Goal: Task Accomplishment & Management: Manage account settings

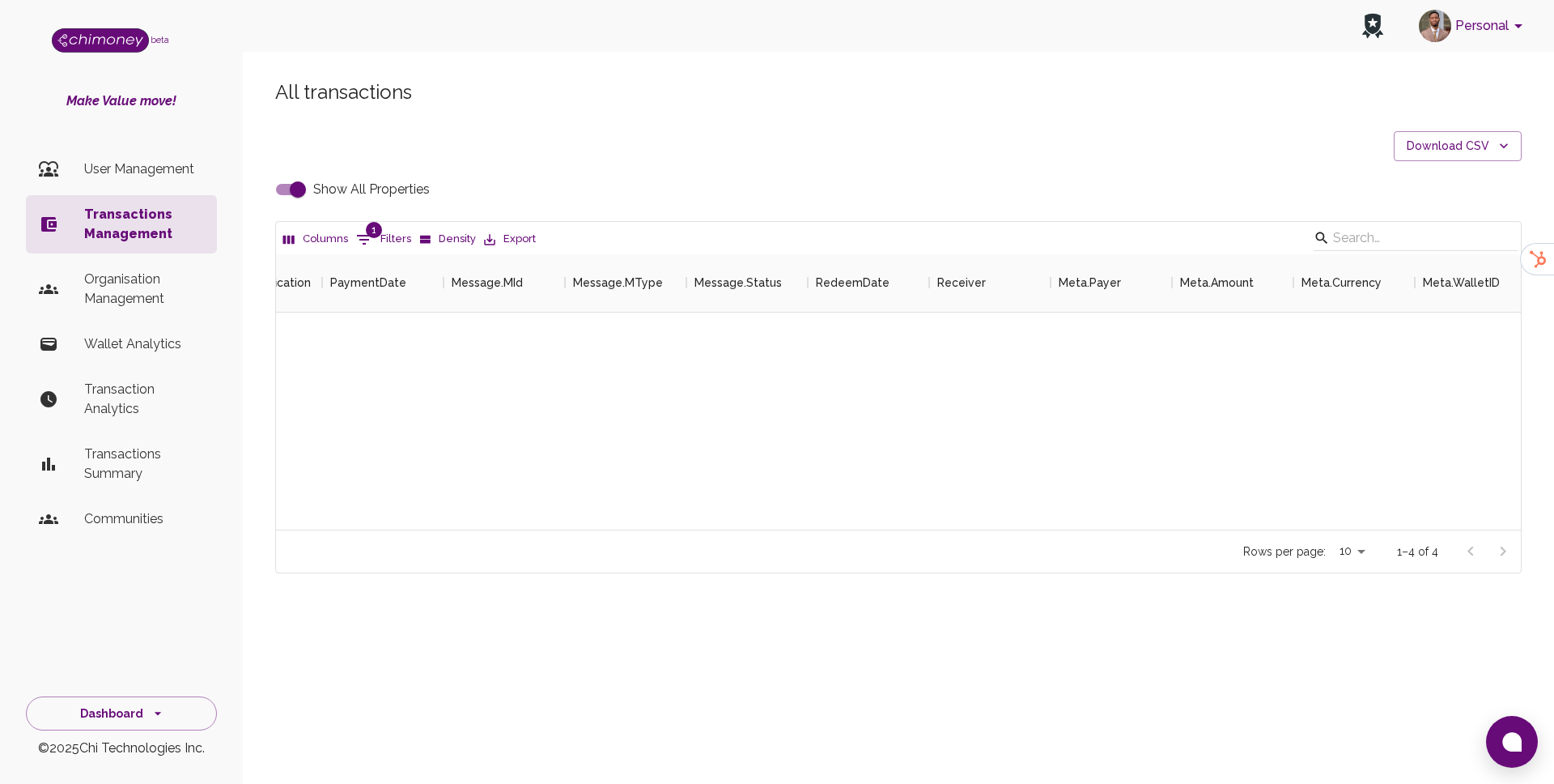
scroll to position [275, 1245]
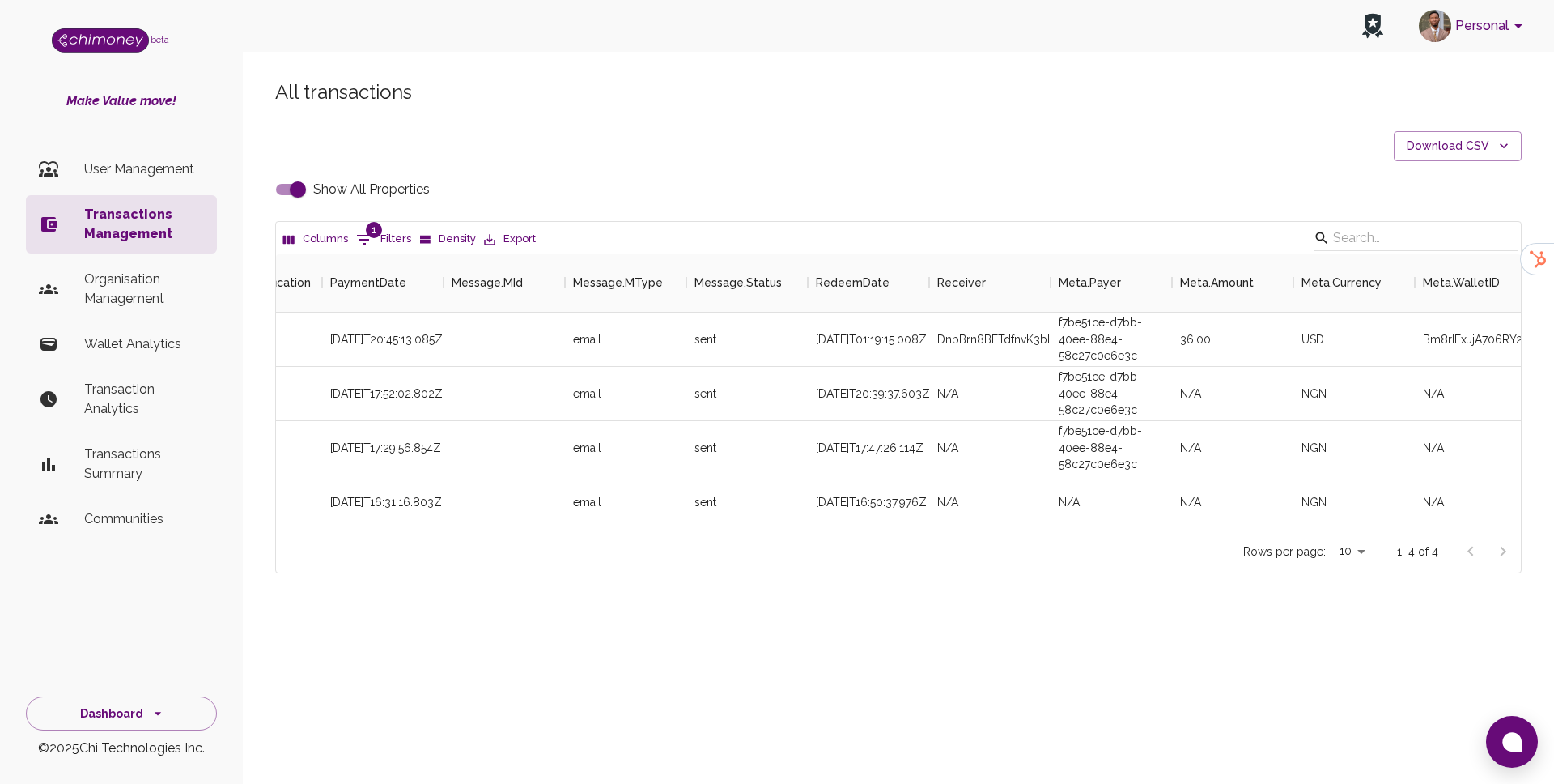
click at [289, 184] on input "Show All Properties" at bounding box center [297, 189] width 92 height 31
checkbox input "false"
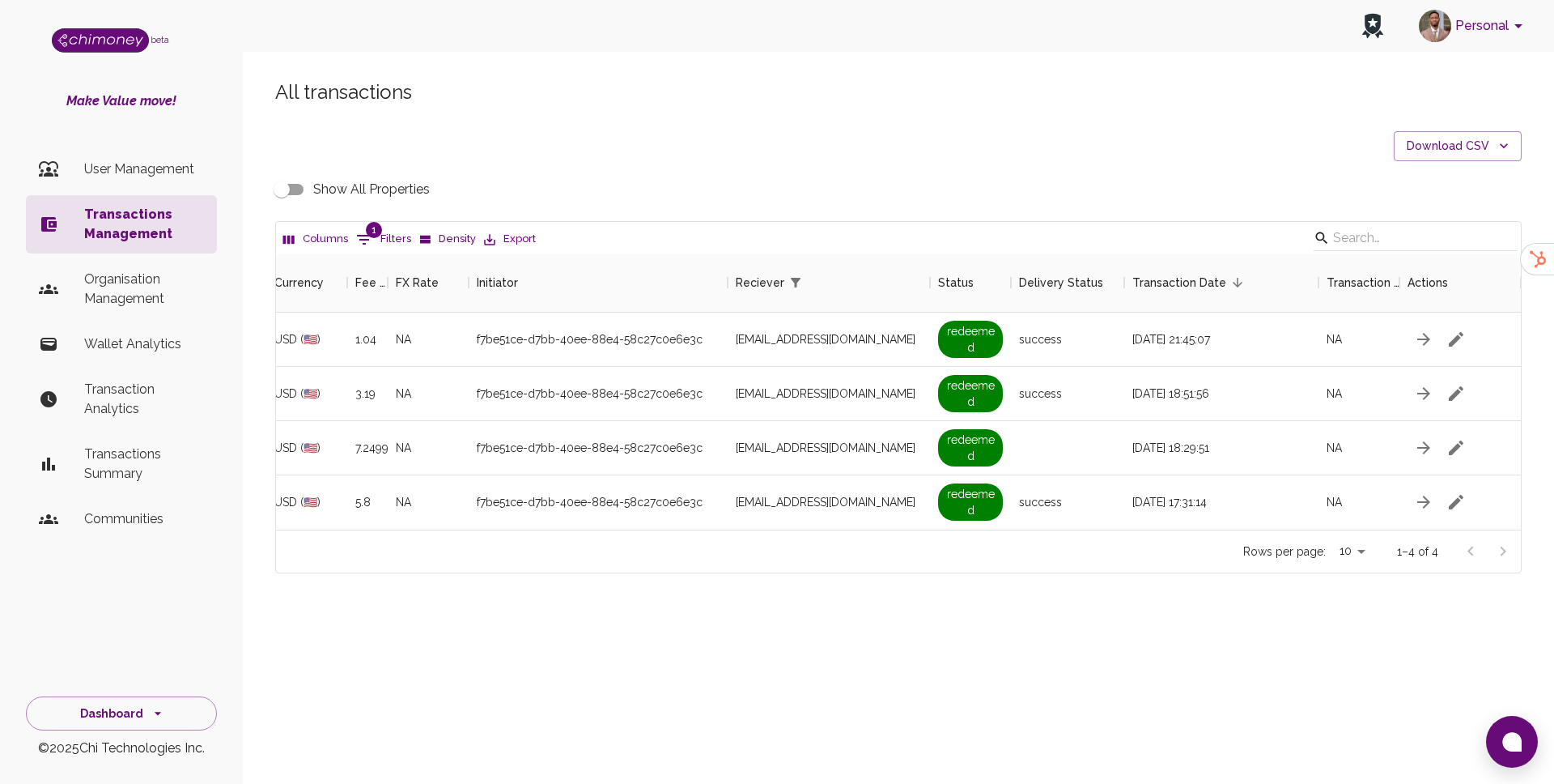
scroll to position [0, 1022]
click at [384, 247] on button "1 Filters" at bounding box center [384, 239] width 63 height 26
select select "email"
select select "equals"
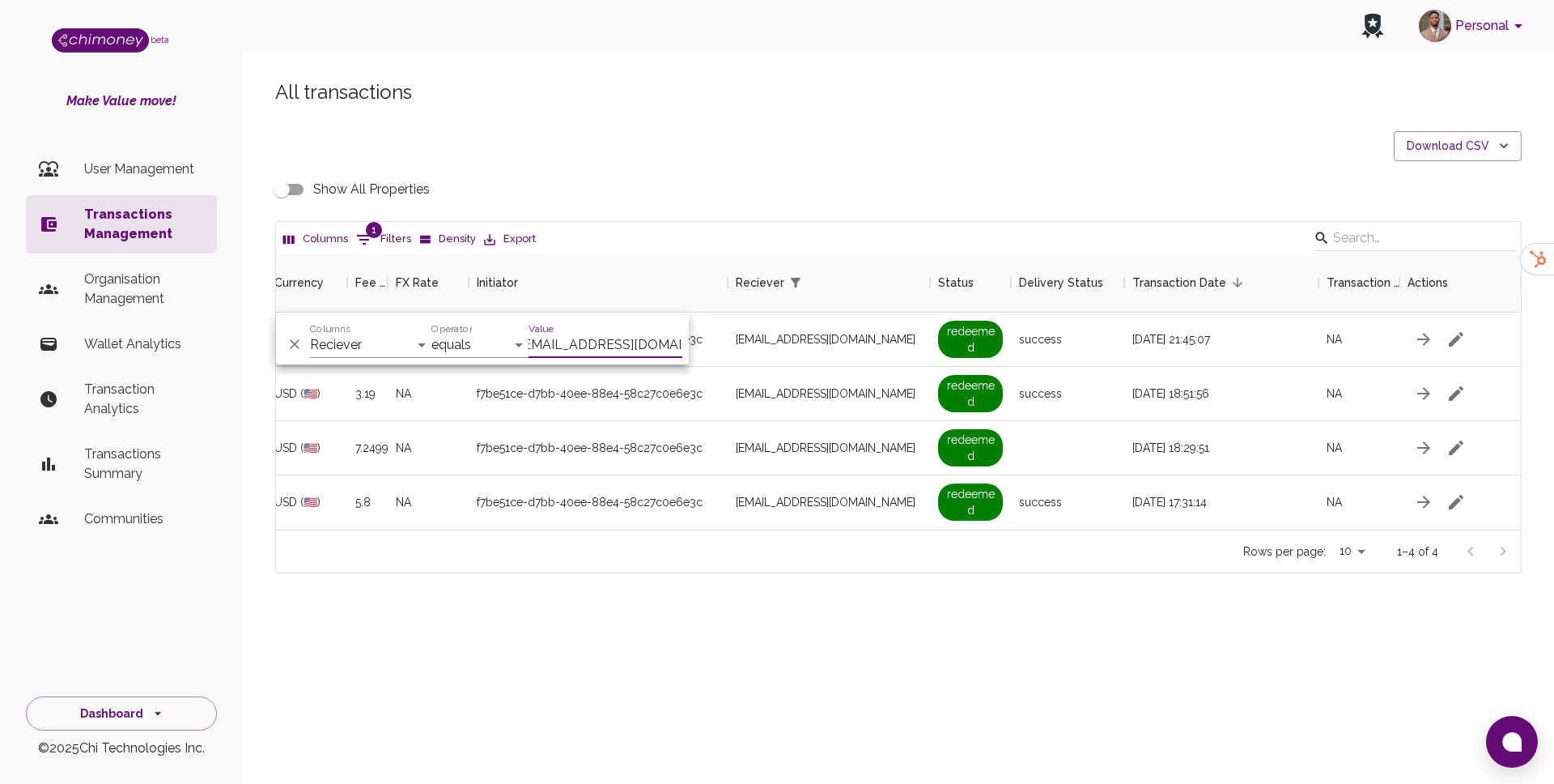
click at [624, 350] on input "ade11bayotijani@gmail.com" at bounding box center [605, 345] width 153 height 26
click at [776, 679] on div "Personal beta Make Value move! User Management Transactions Management Organisa…" at bounding box center [777, 392] width 1554 height 784
click at [294, 191] on input "Show All Properties" at bounding box center [282, 189] width 92 height 31
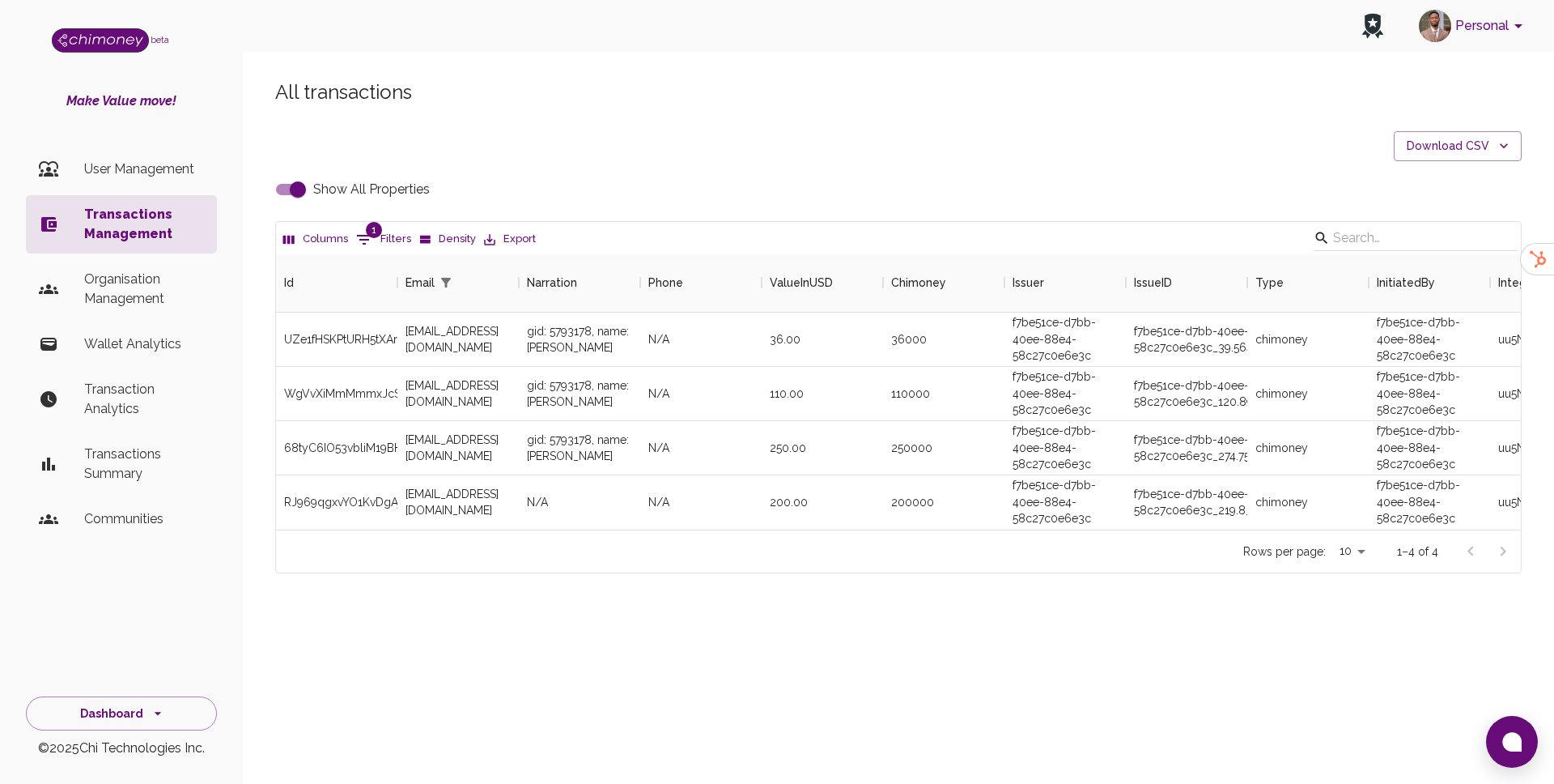
click at [310, 186] on input "Show All Properties" at bounding box center [297, 189] width 92 height 31
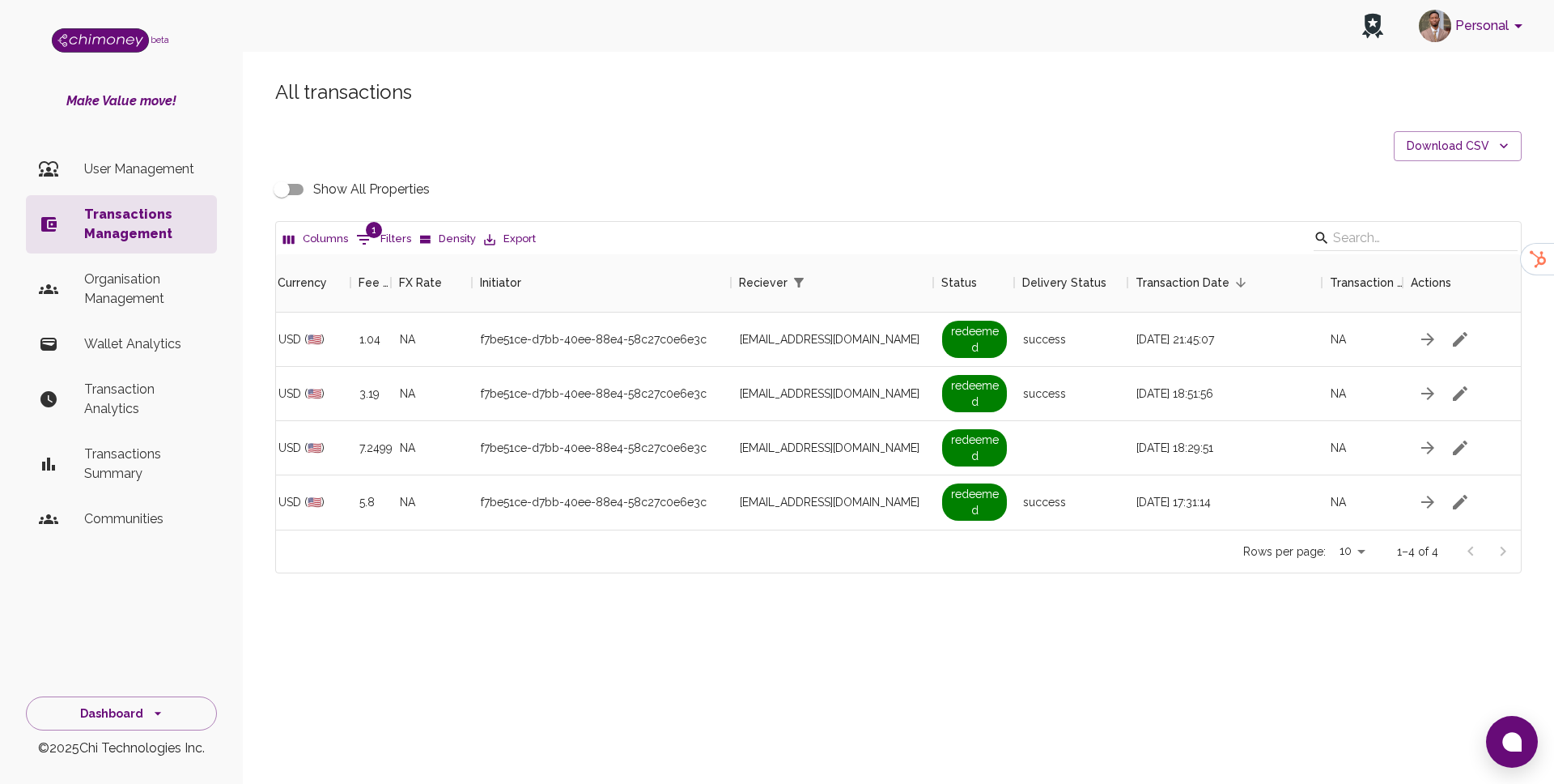
scroll to position [0, 1018]
click at [295, 193] on input "Show All Properties" at bounding box center [282, 189] width 92 height 31
checkbox input "true"
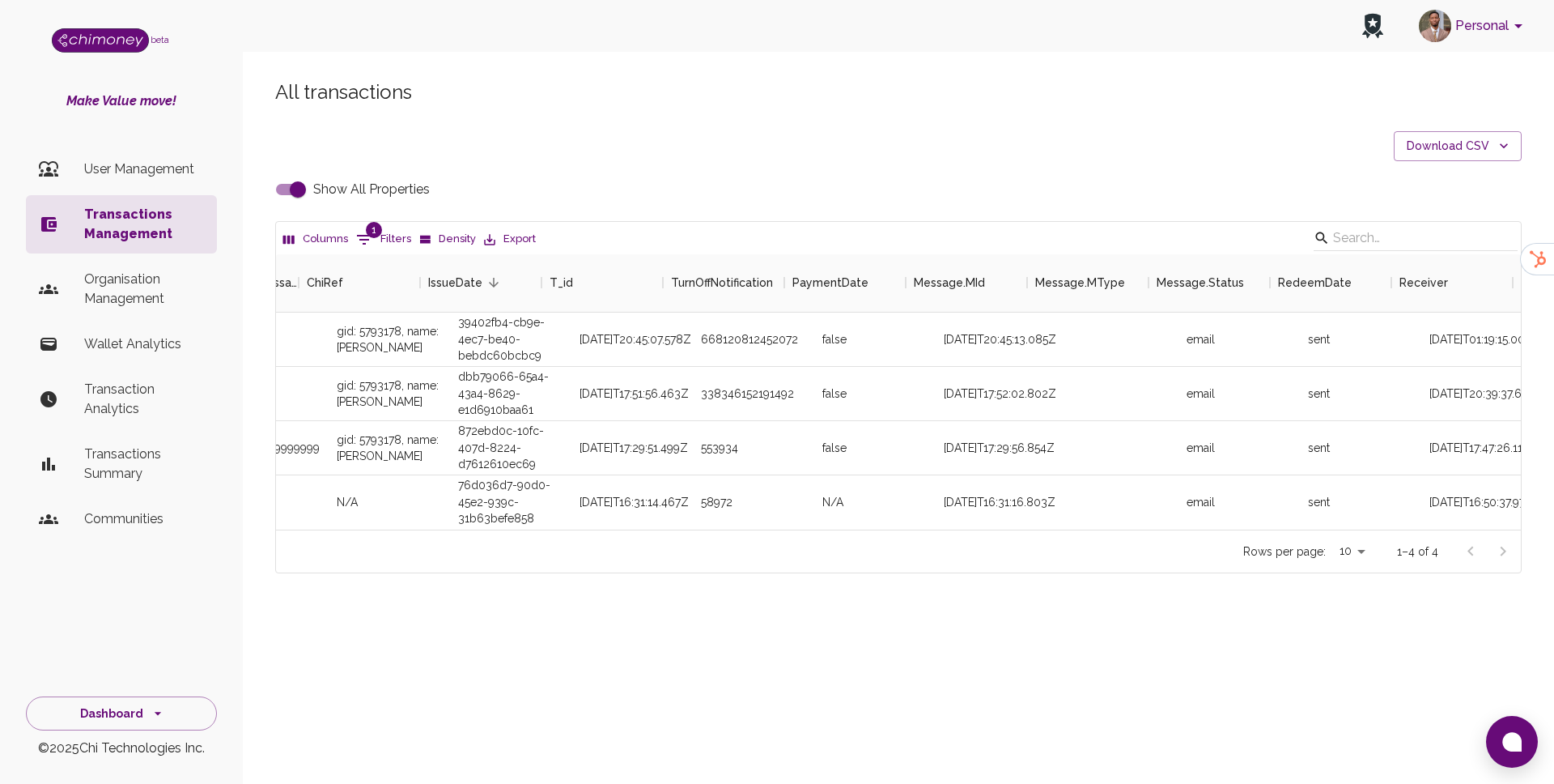
scroll to position [0, 1723]
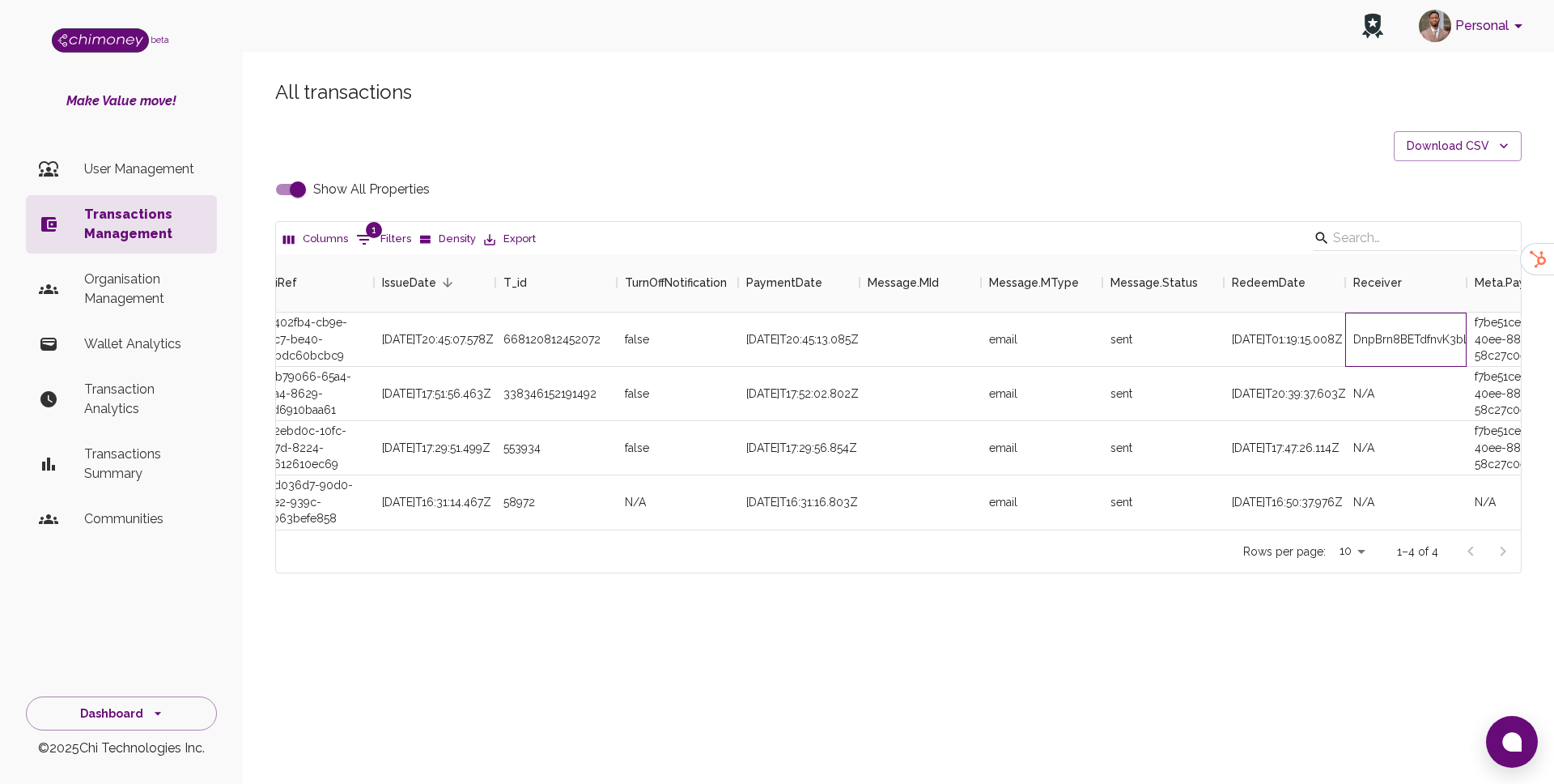
click at [1395, 342] on div "DnpBrn8BETdfnvK3bLSQZtGUvM73" at bounding box center [1406, 339] width 121 height 54
copy div "DnpBrn8BETdfnvK3bLSQZtGUvM73"
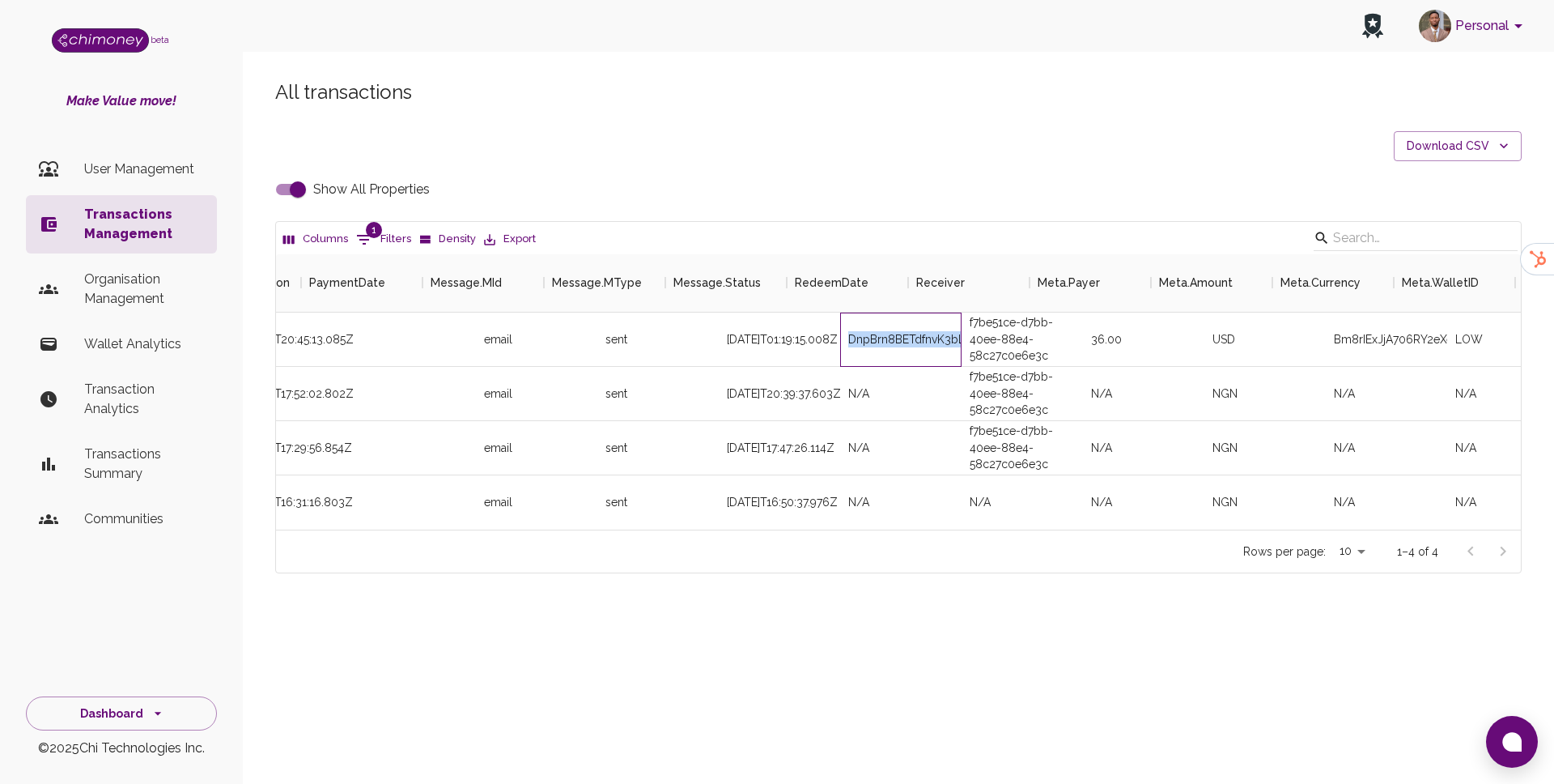
scroll to position [0, 2471]
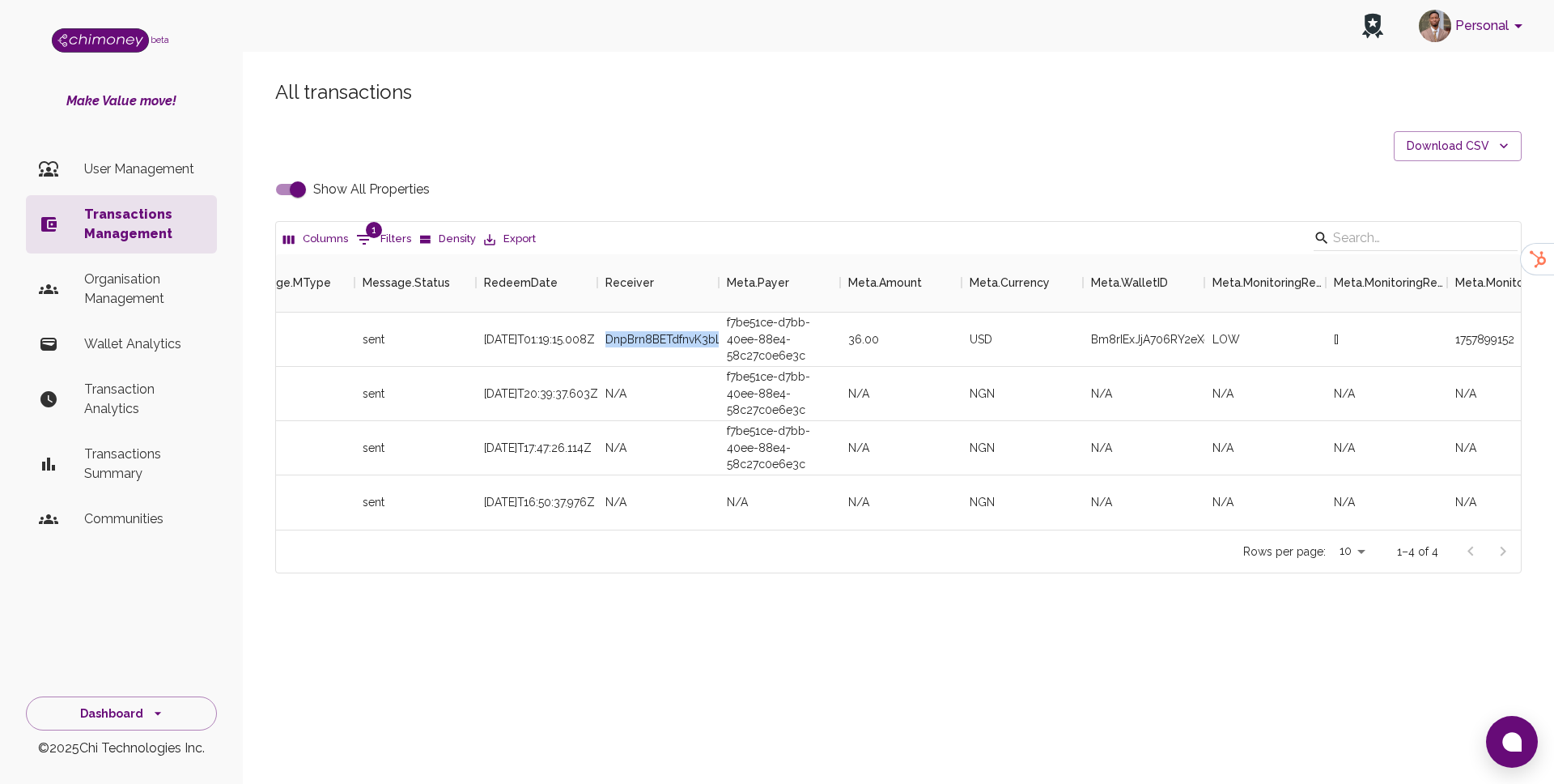
click at [142, 174] on p "User Management" at bounding box center [144, 169] width 120 height 19
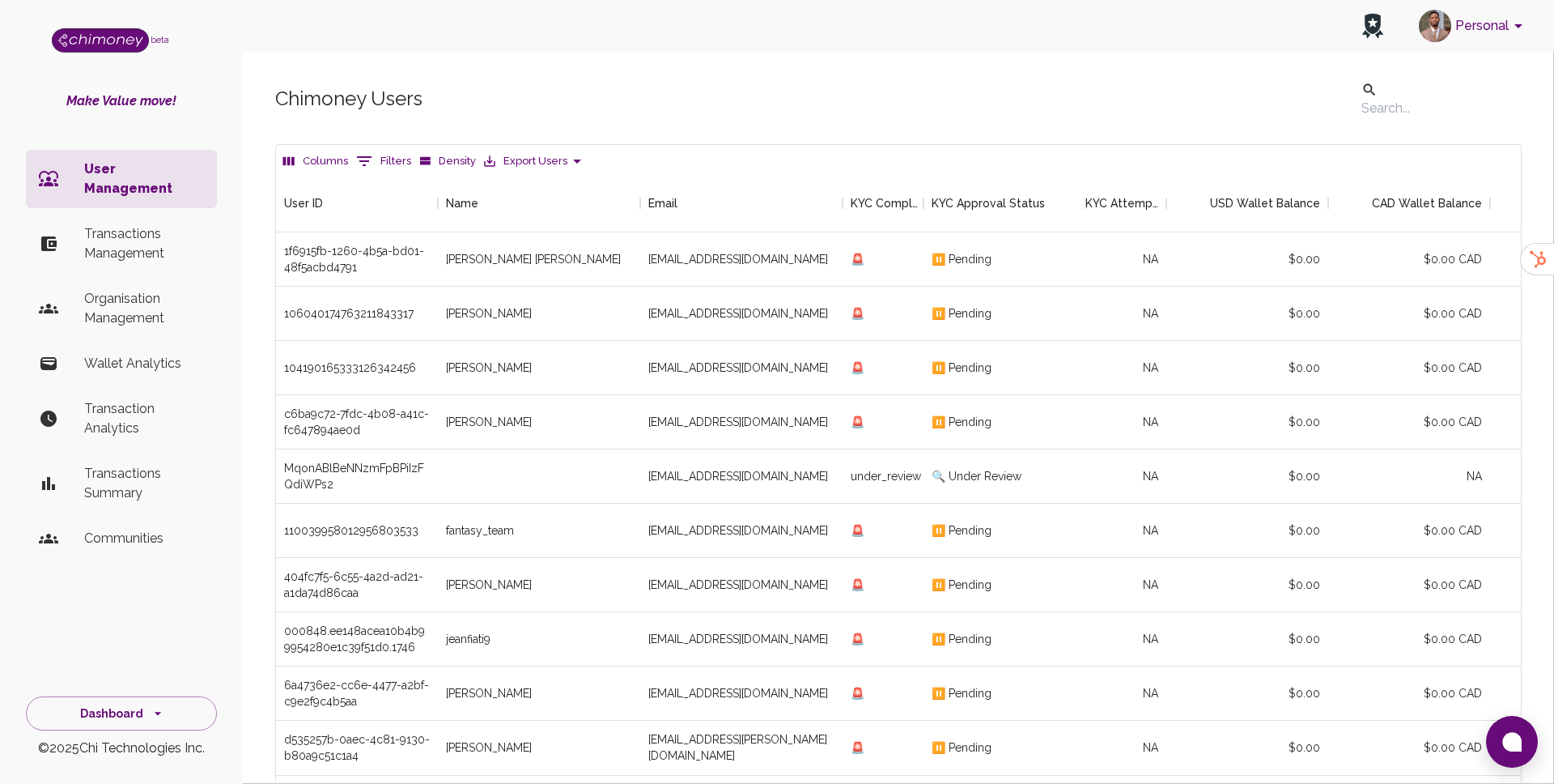
scroll to position [601, 1245]
click at [392, 154] on button "0 Filters" at bounding box center [384, 161] width 63 height 26
click at [390, 262] on select "User ID Name Email KYC Completed KYC Approval Status KYC Attempts Join date Upd…" at bounding box center [371, 259] width 121 height 26
select select "email"
click at [310, 246] on select "User ID Name Email KYC Completed KYC Approval Status KYC Attempts Join date Upd…" at bounding box center [371, 259] width 121 height 26
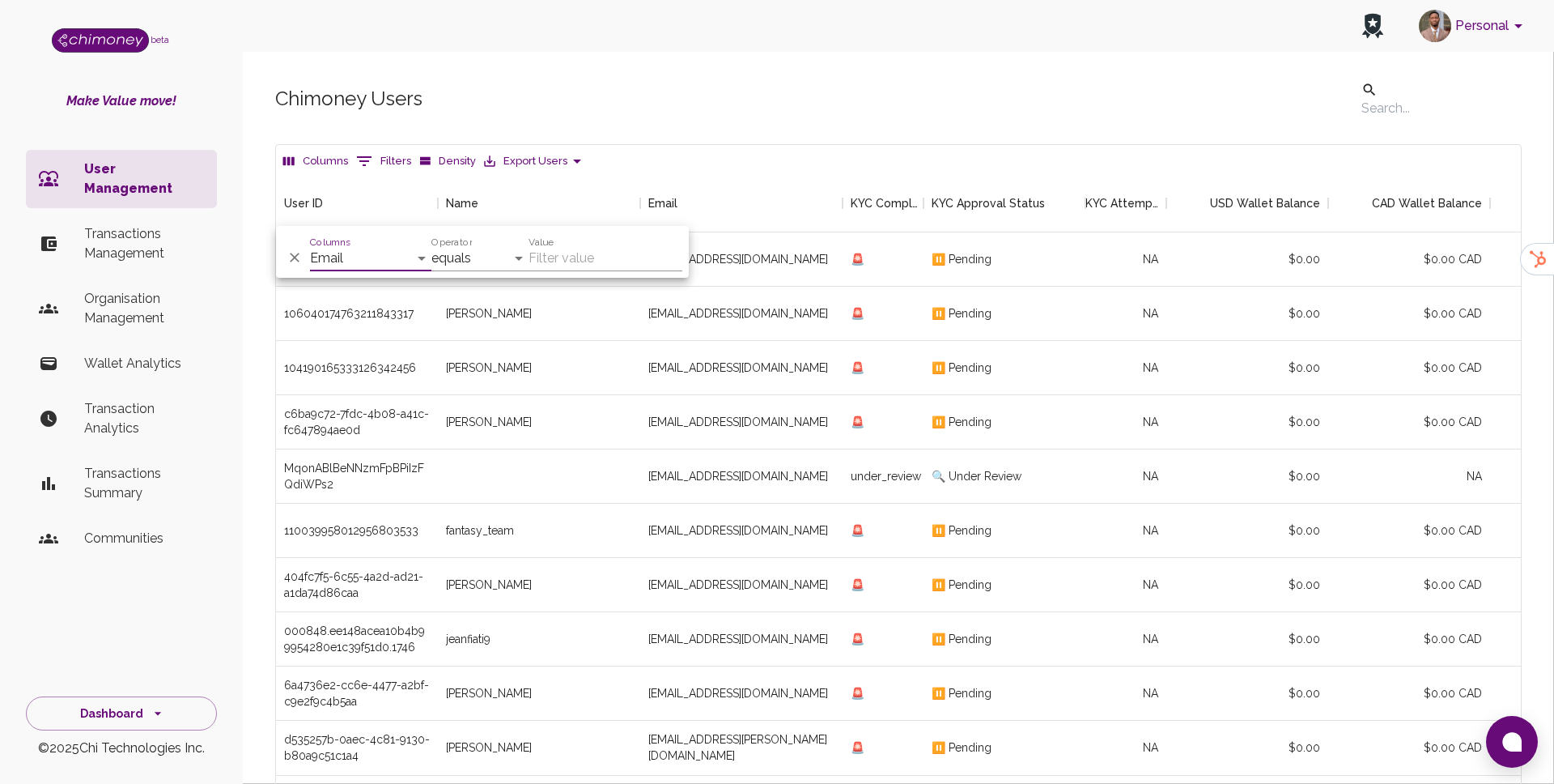
click at [553, 258] on input "Value" at bounding box center [605, 259] width 153 height 26
paste input "bellou749@gmail.com"
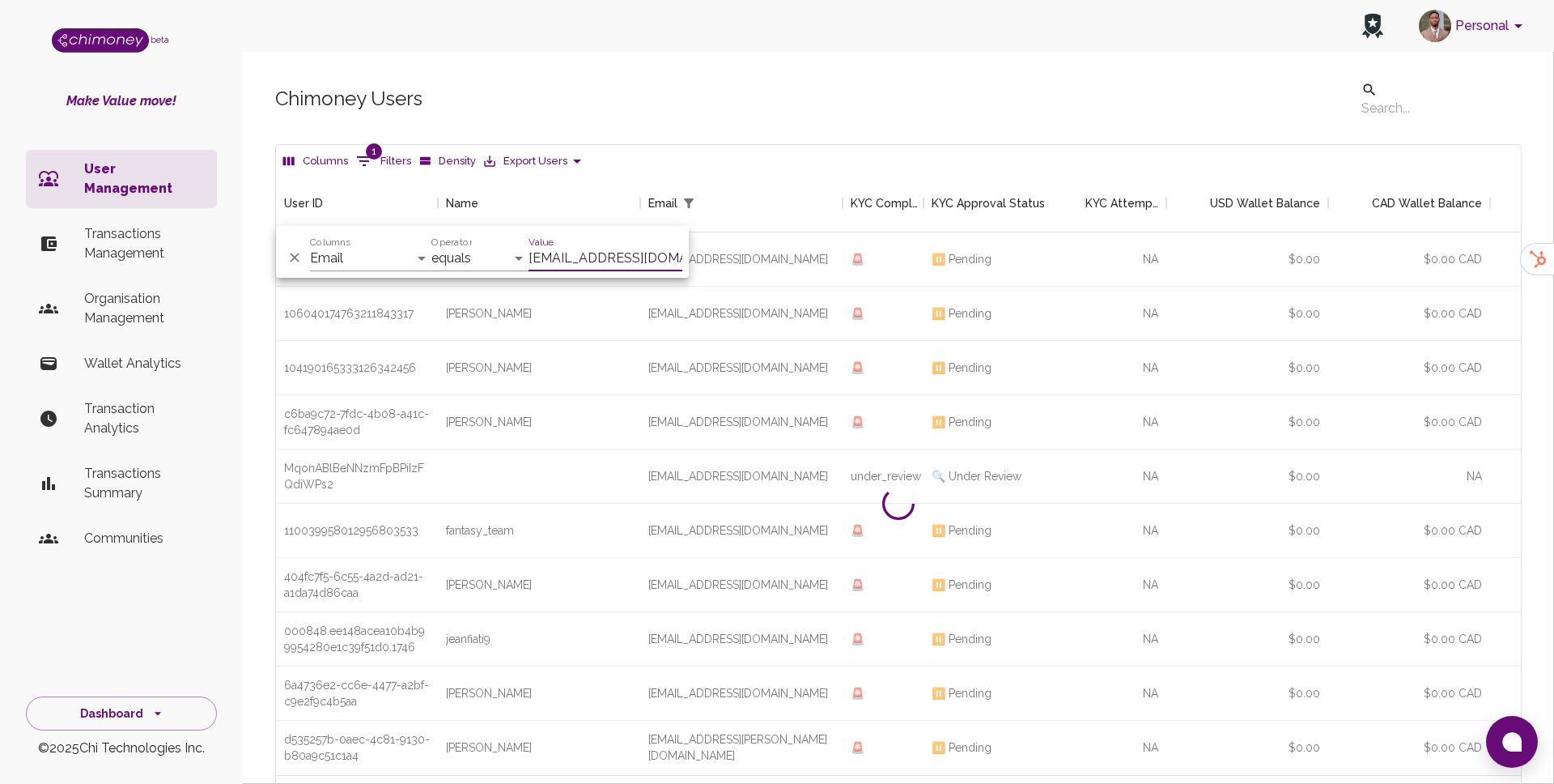
scroll to position [112, 1245]
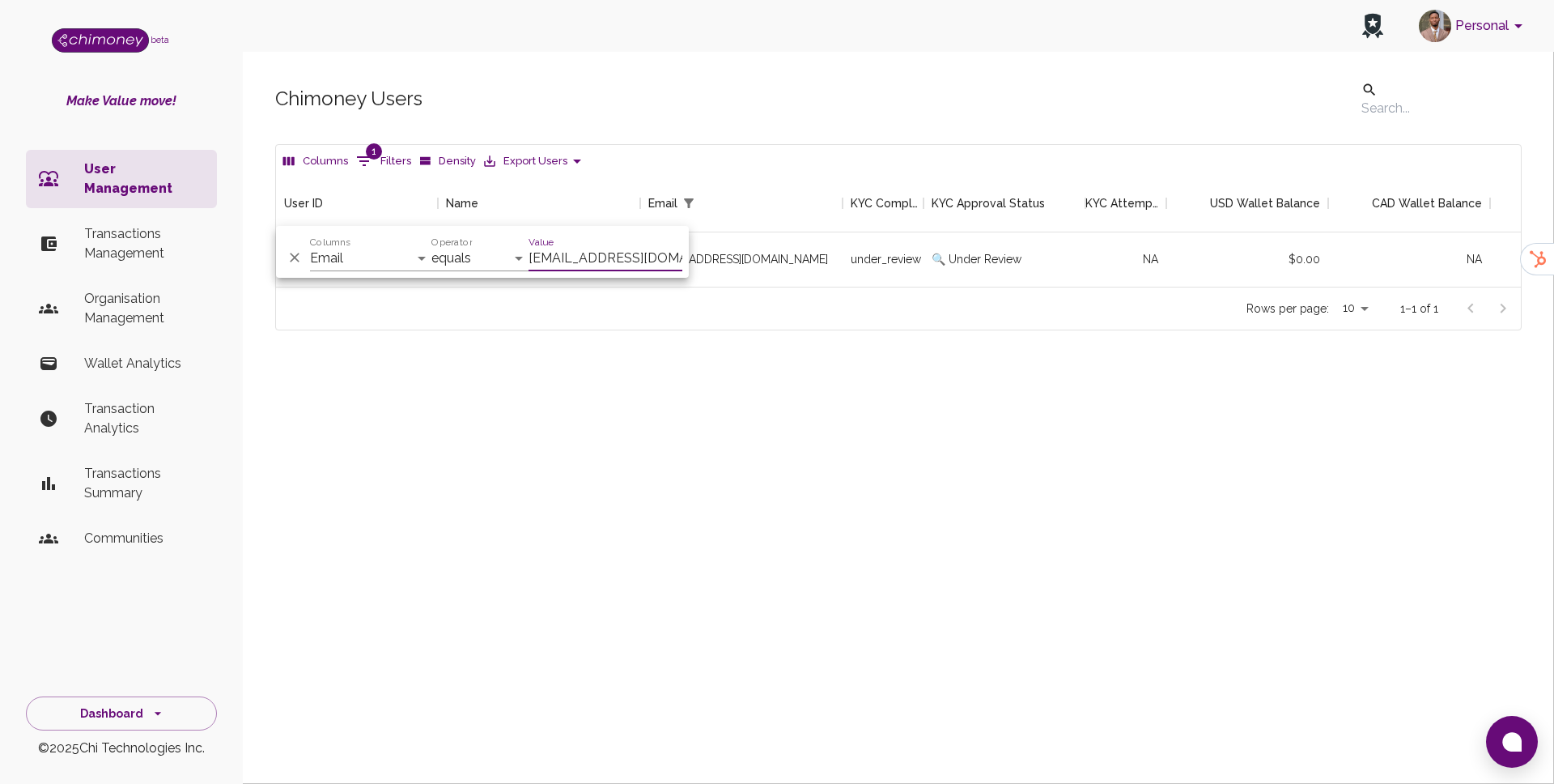
type input "bellou749@gmail.com"
click at [823, 259] on div "bellou749@gmail.com" at bounding box center [741, 260] width 203 height 54
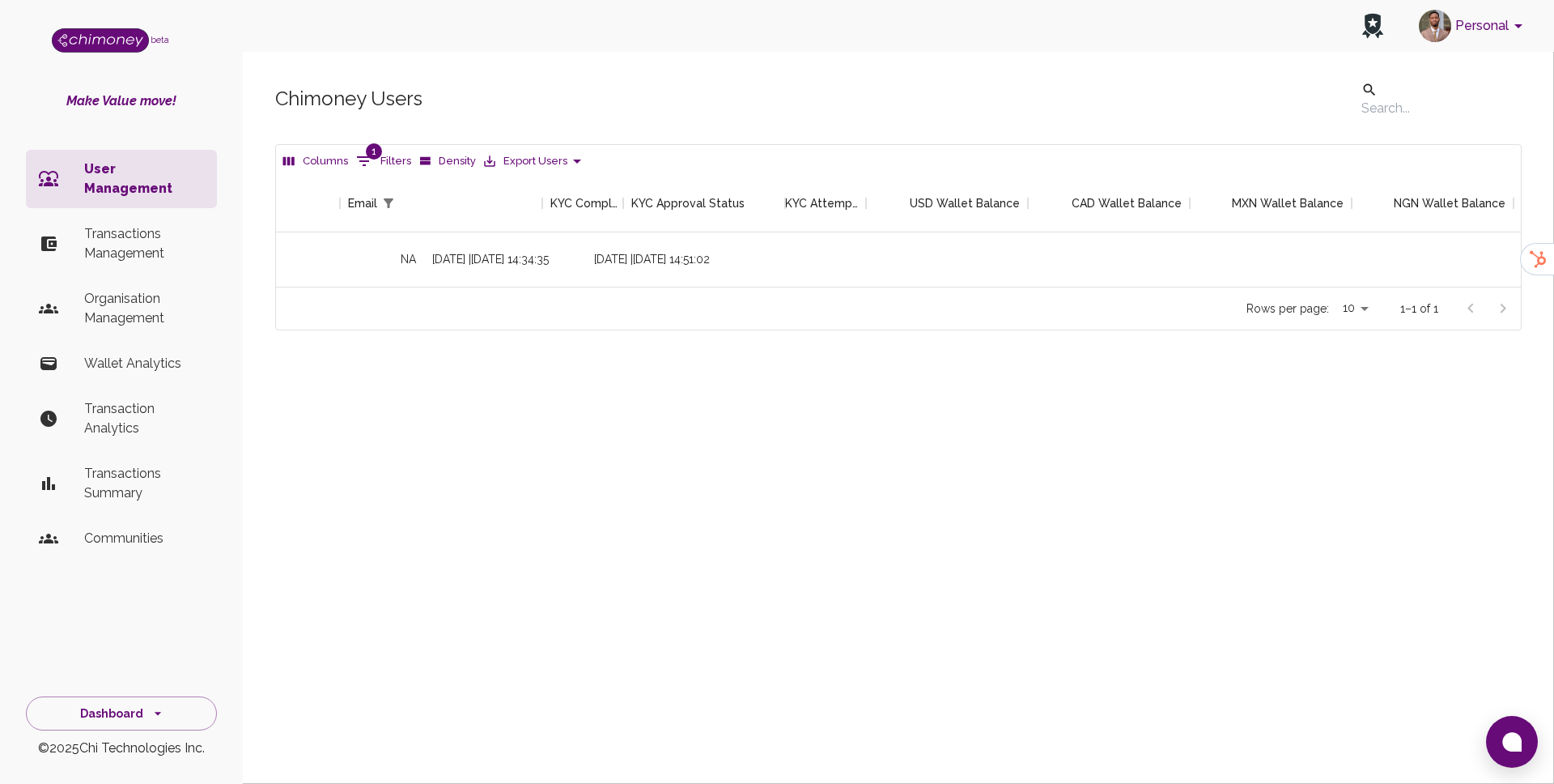
scroll to position [0, 1523]
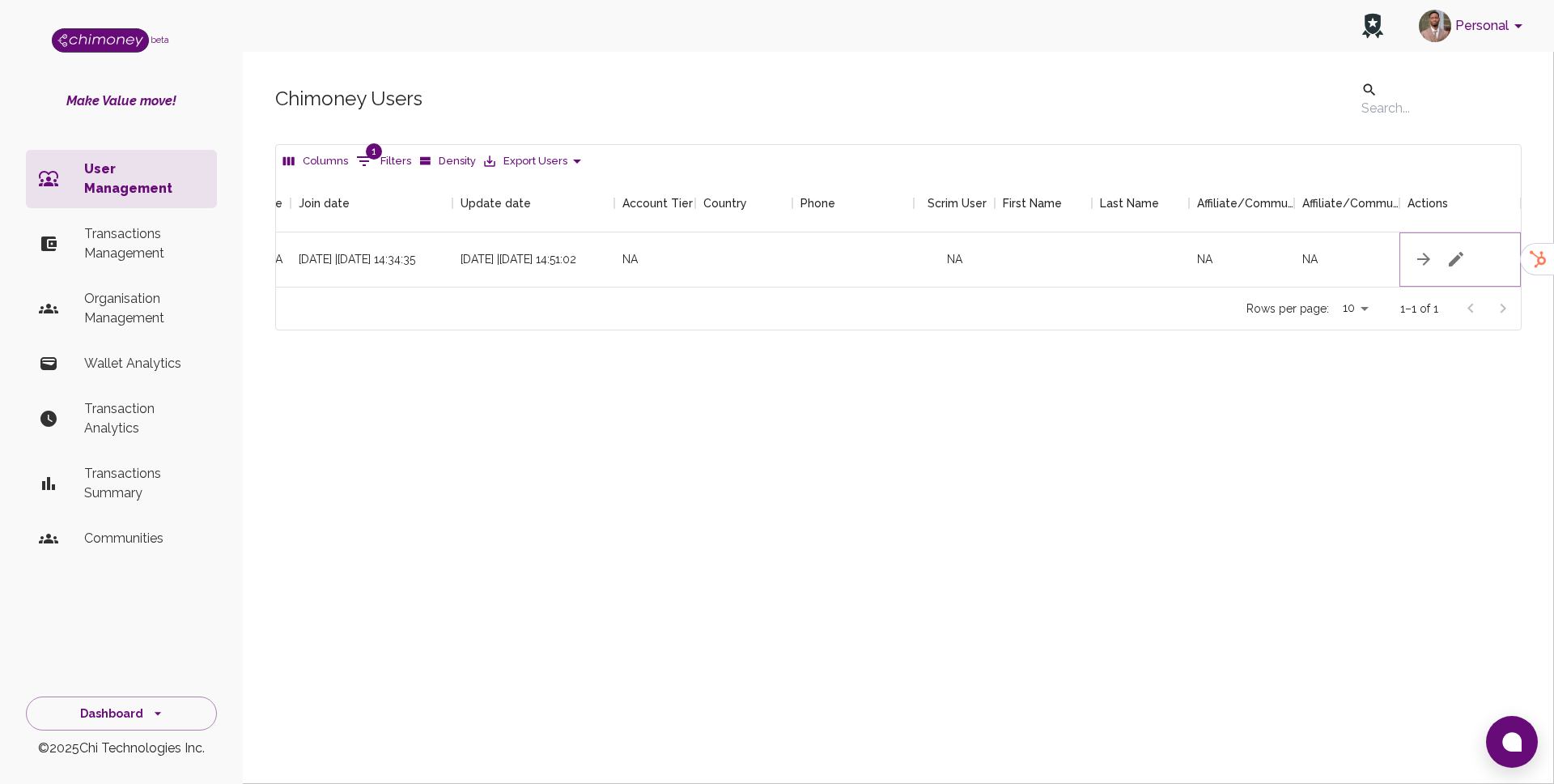
click at [1458, 260] on icon "button" at bounding box center [1457, 259] width 19 height 19
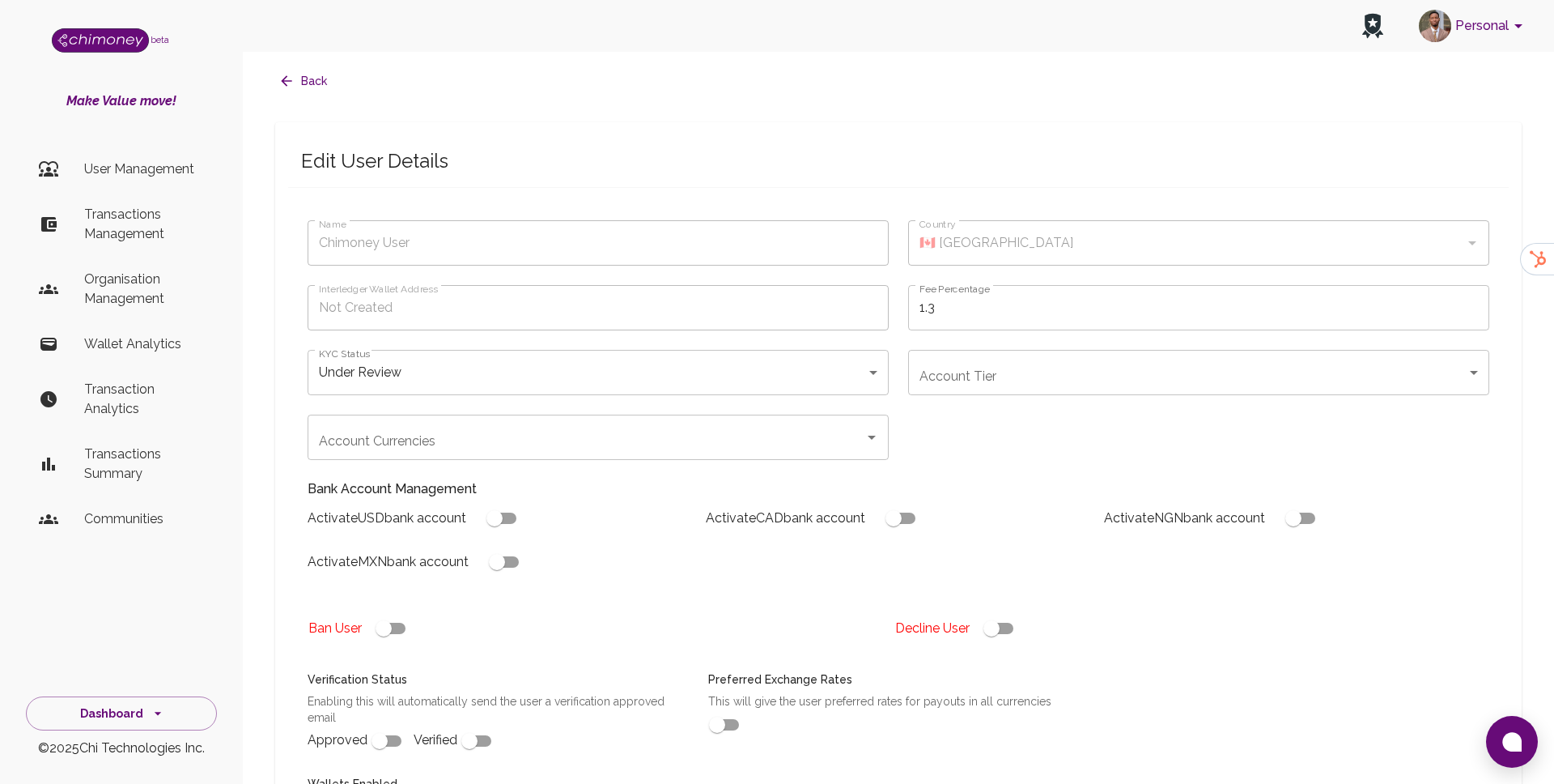
type input "under_review"
click at [495, 363] on body "Personal beta Make Value move! User Management Transactions Management Organisa…" at bounding box center [777, 599] width 1554 height 1199
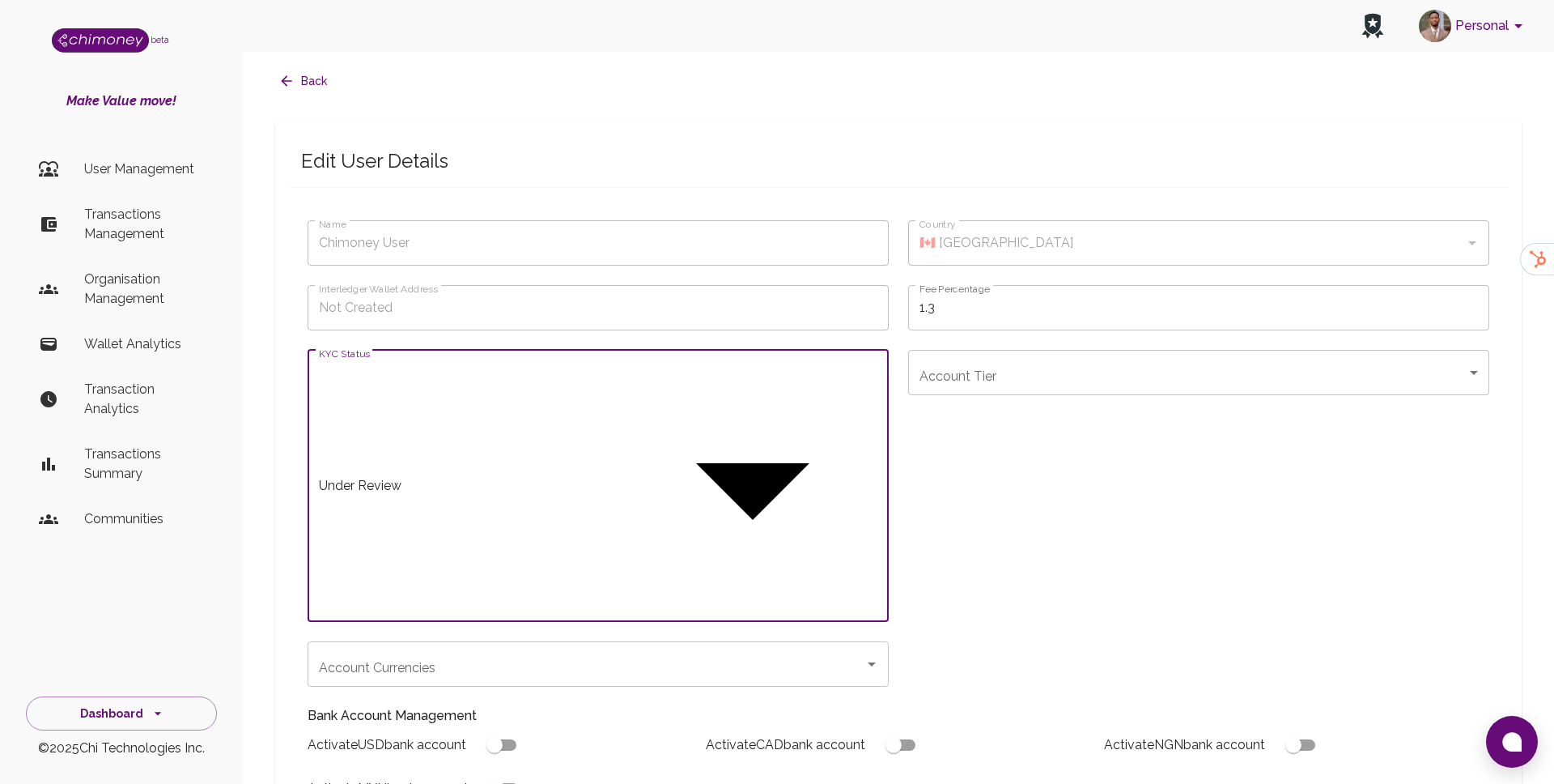
click at [976, 543] on div at bounding box center [777, 392] width 1554 height 784
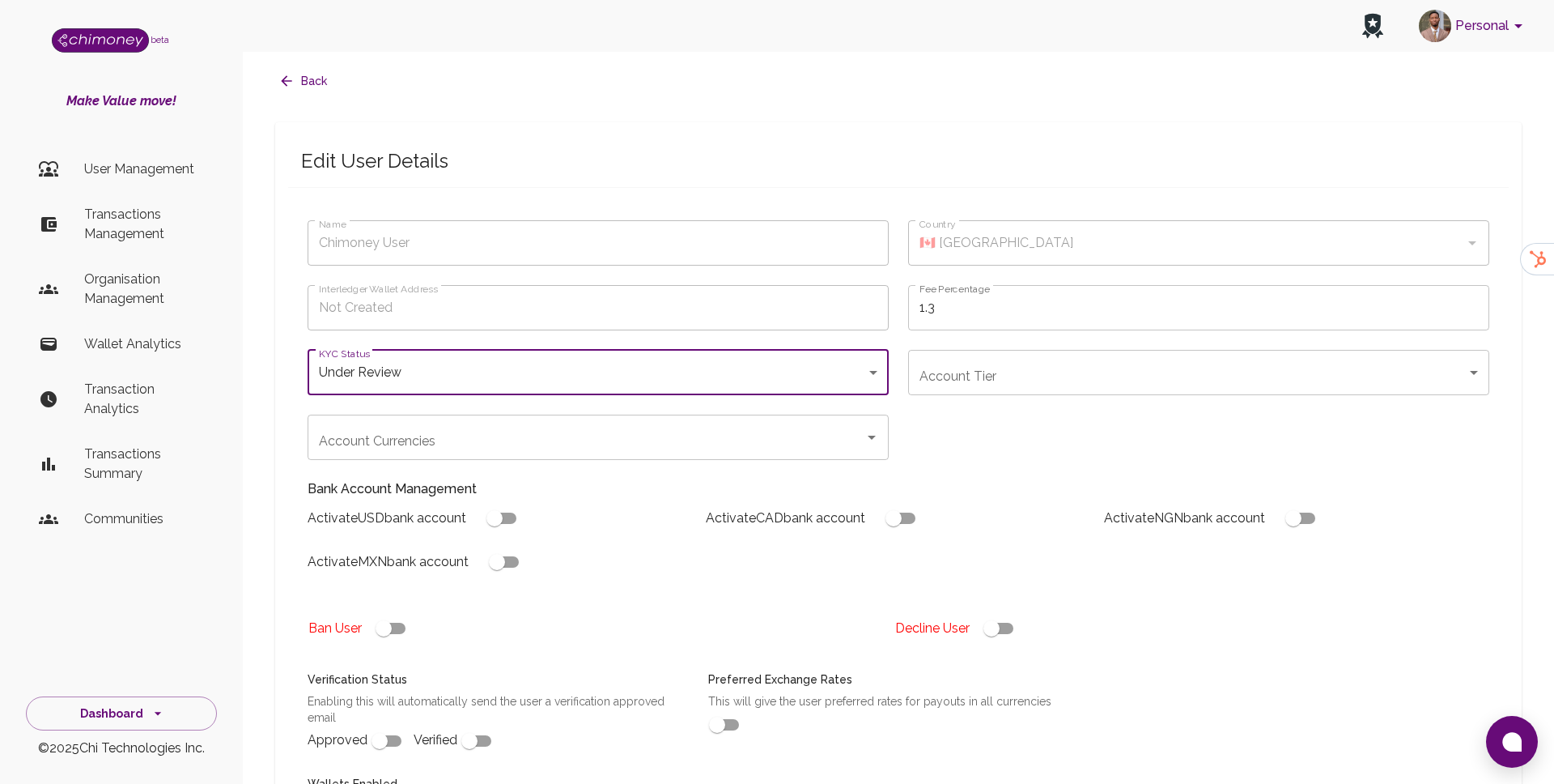
click at [1016, 633] on input "checkbox" at bounding box center [991, 628] width 92 height 31
checkbox input "false"
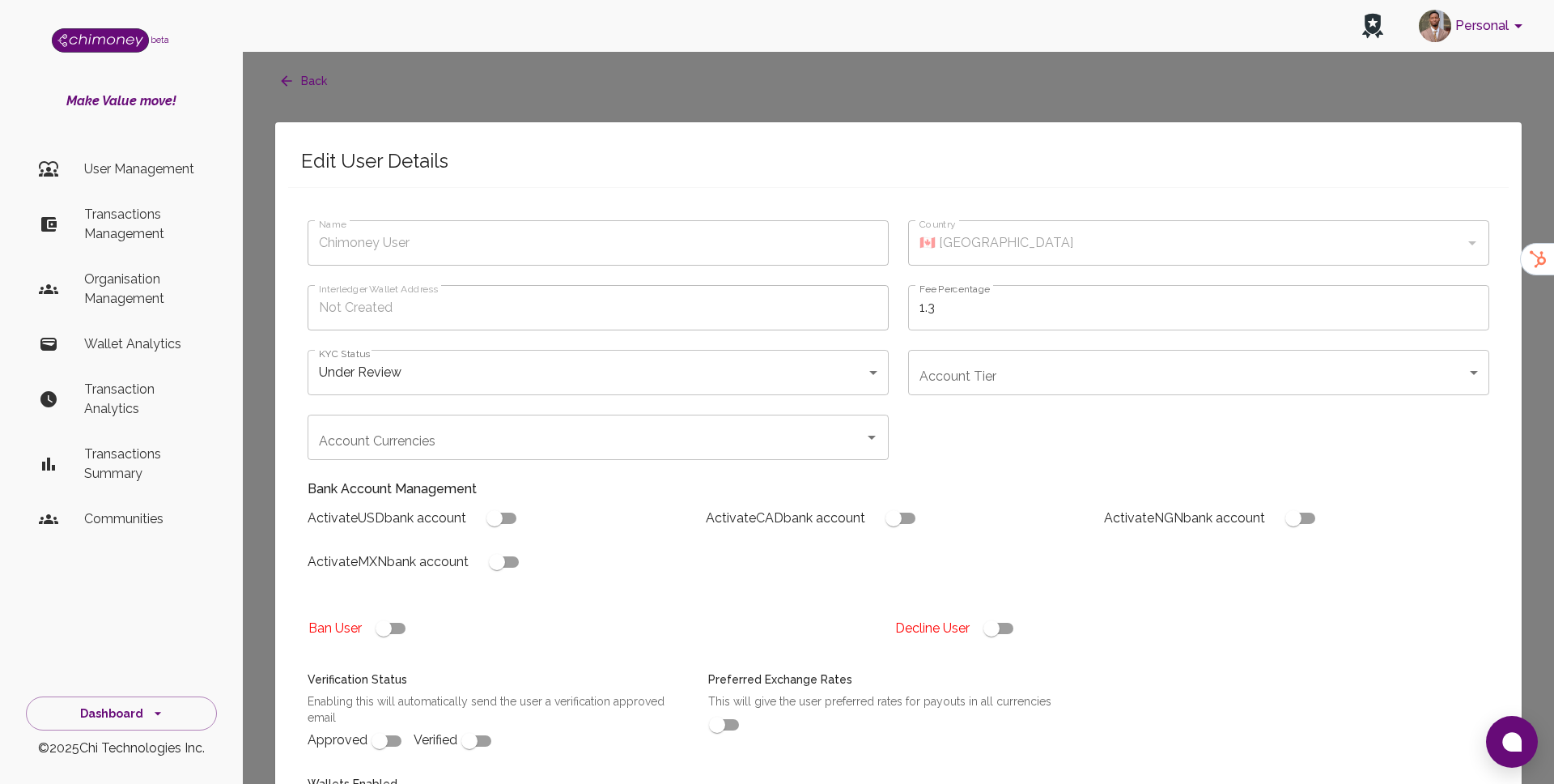
click at [921, 429] on body "Personal beta Make Value move! User Management Transactions Management Organisa…" at bounding box center [777, 662] width 1554 height 1324
type input "restricted_jurisdiction"
type input "declined"
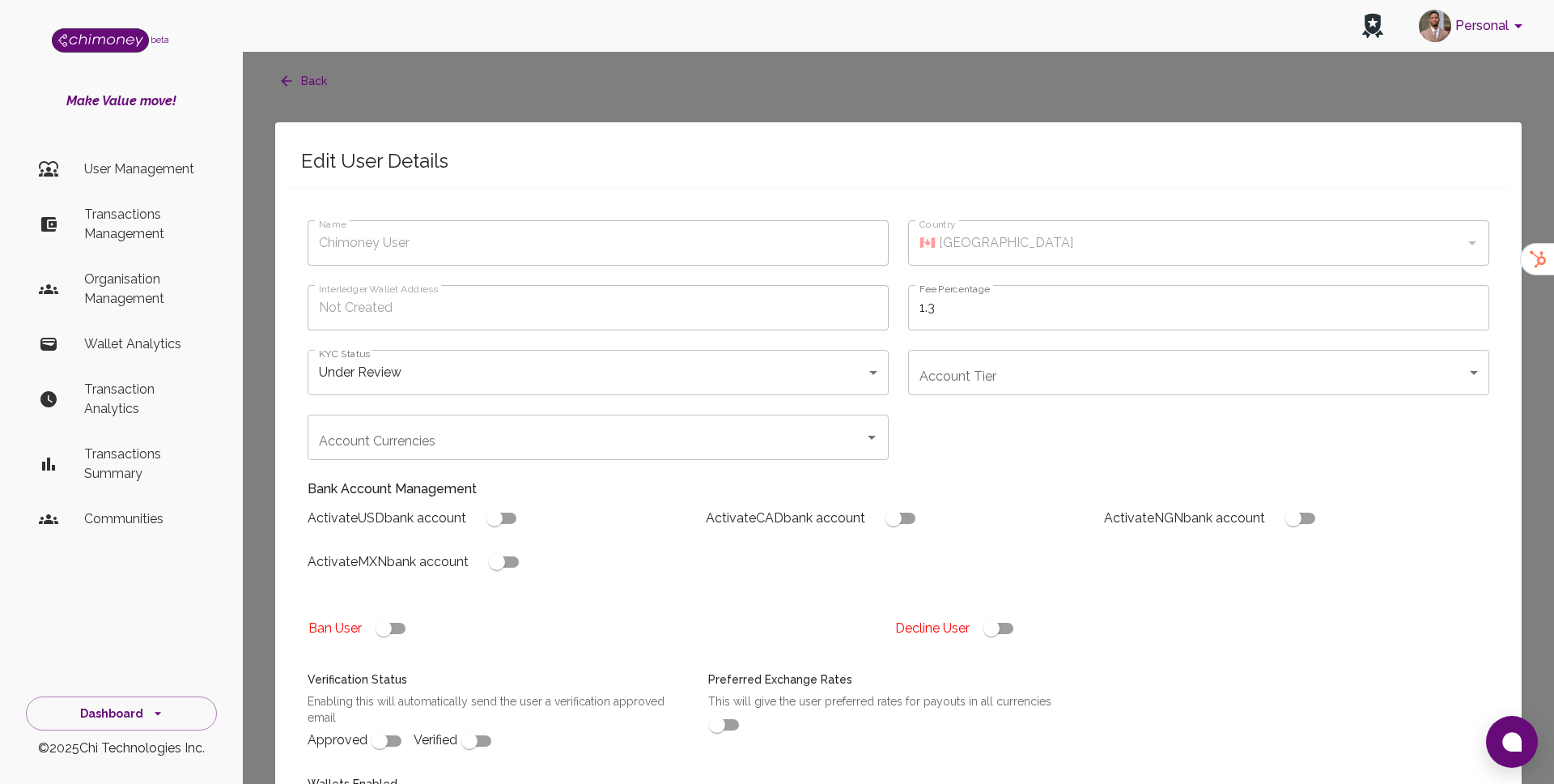
checkbox input "true"
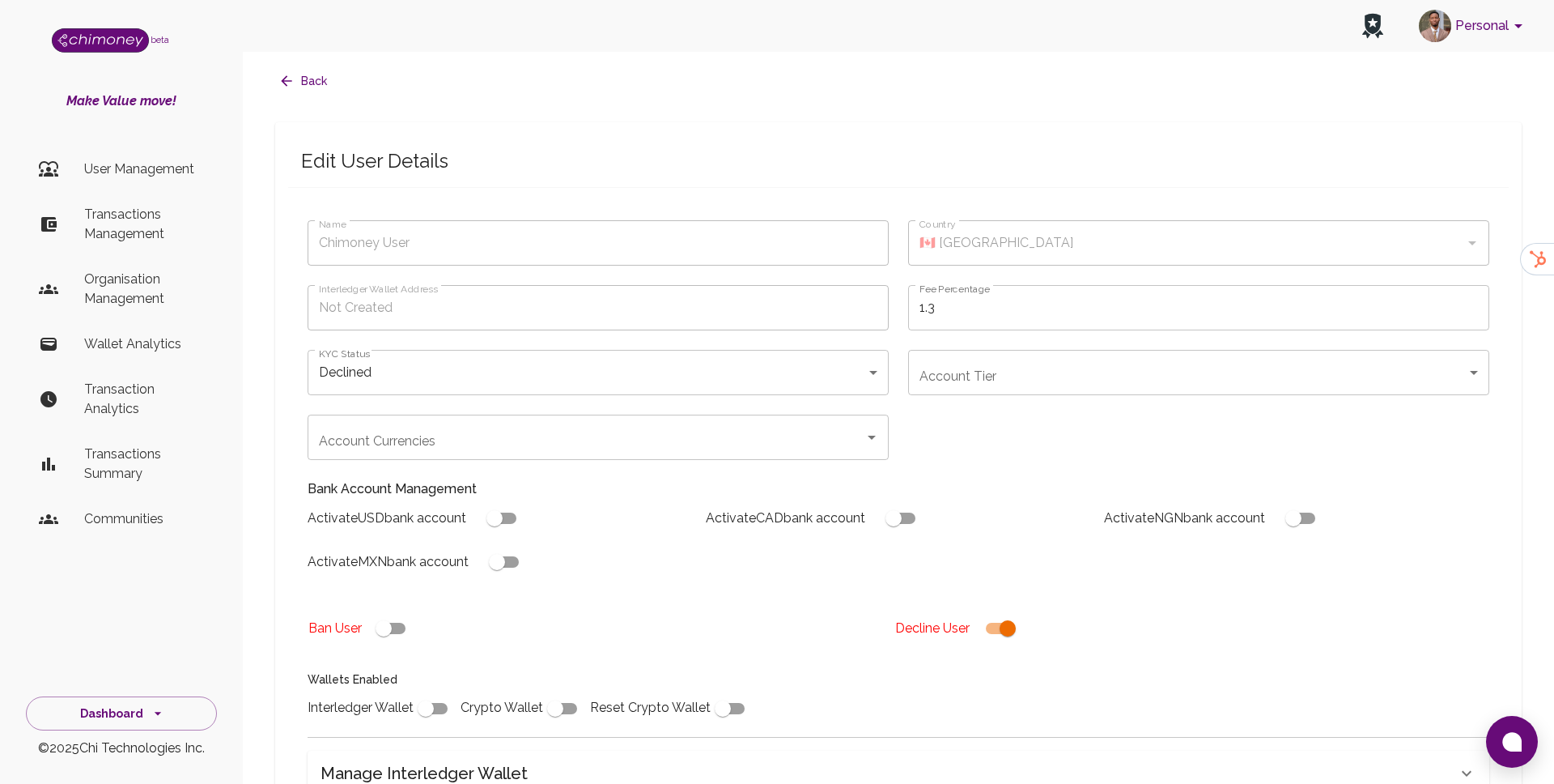
scroll to position [310, 0]
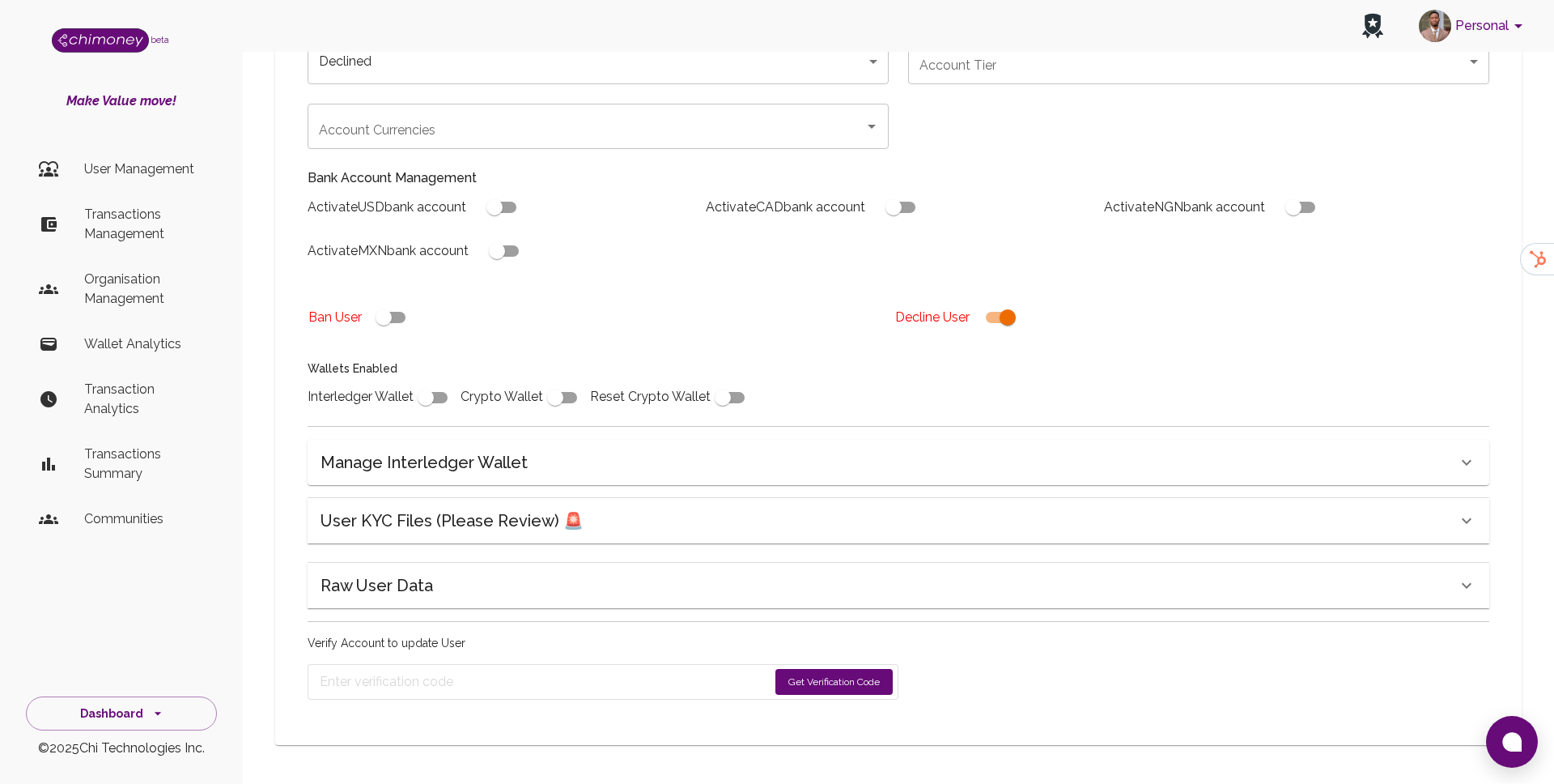
click at [508, 495] on div "Name Chimoney User Name Country 🇨🇦 Canada Country Interledger Wallet Address No…" at bounding box center [899, 310] width 1221 height 816
click at [502, 521] on h6 "User KYC Files (Please Review) 🚨" at bounding box center [453, 521] width 263 height 26
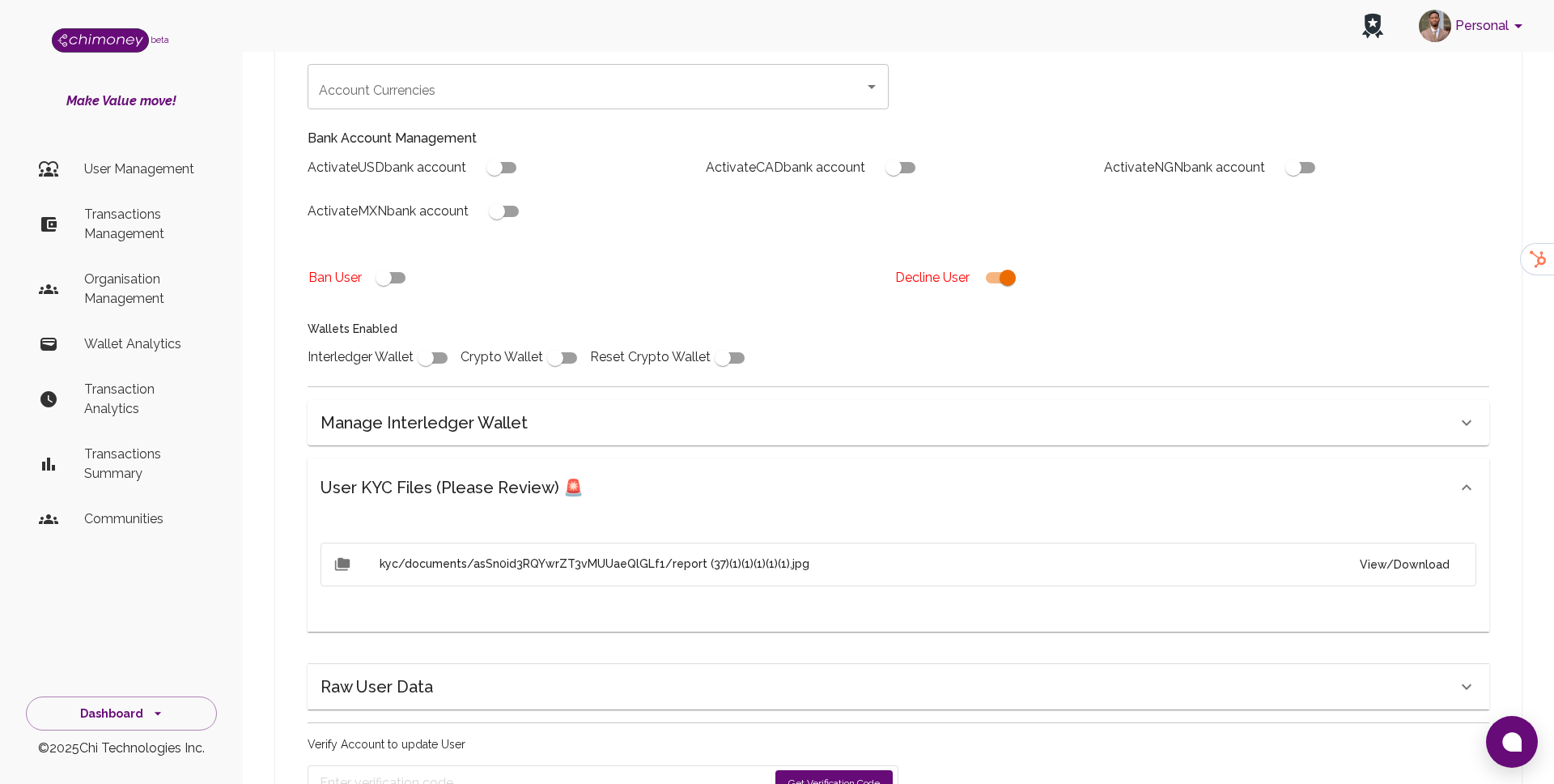
scroll to position [452, 0]
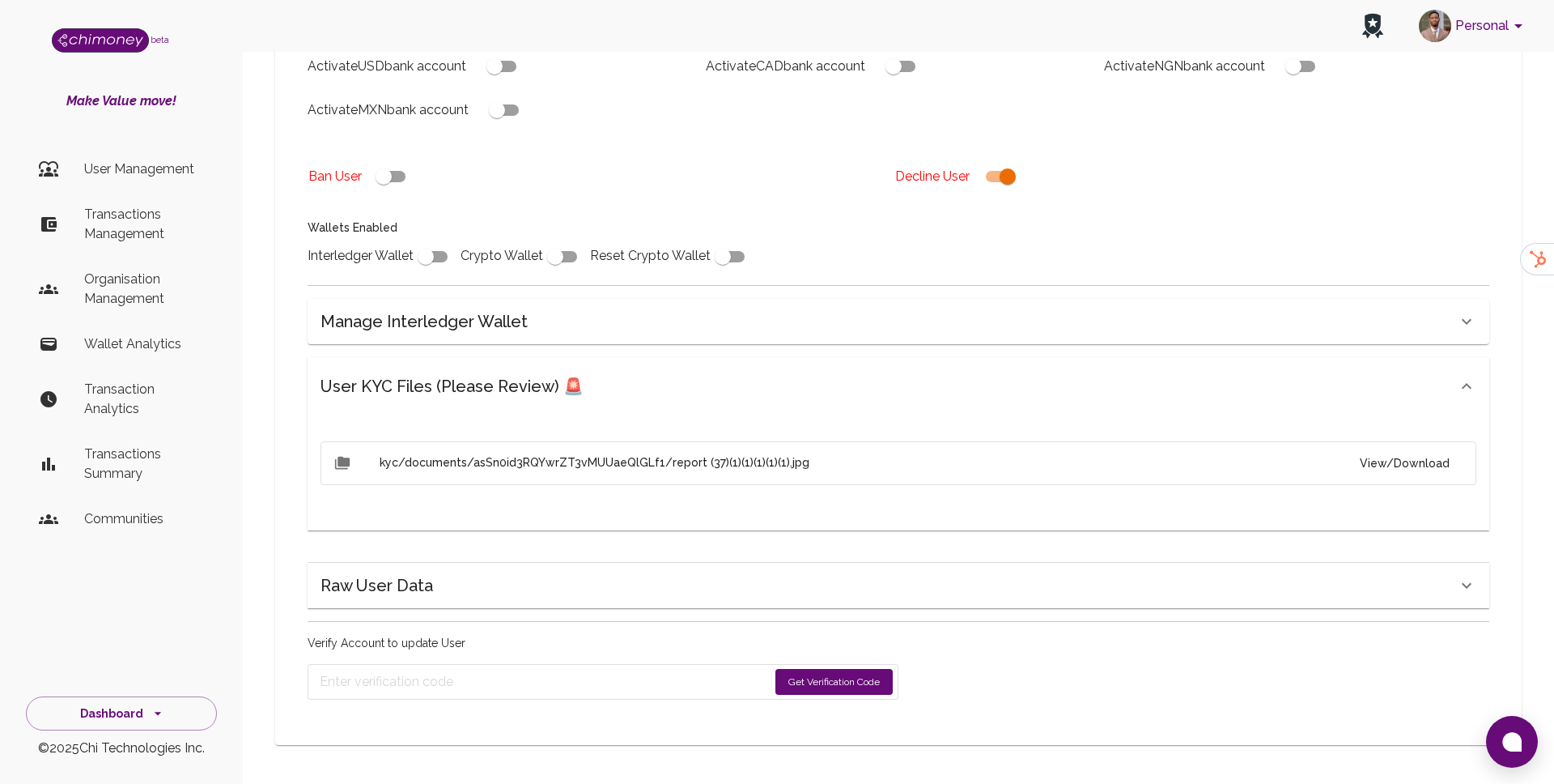
click at [865, 689] on button "Get Verification Code" at bounding box center [834, 681] width 118 height 26
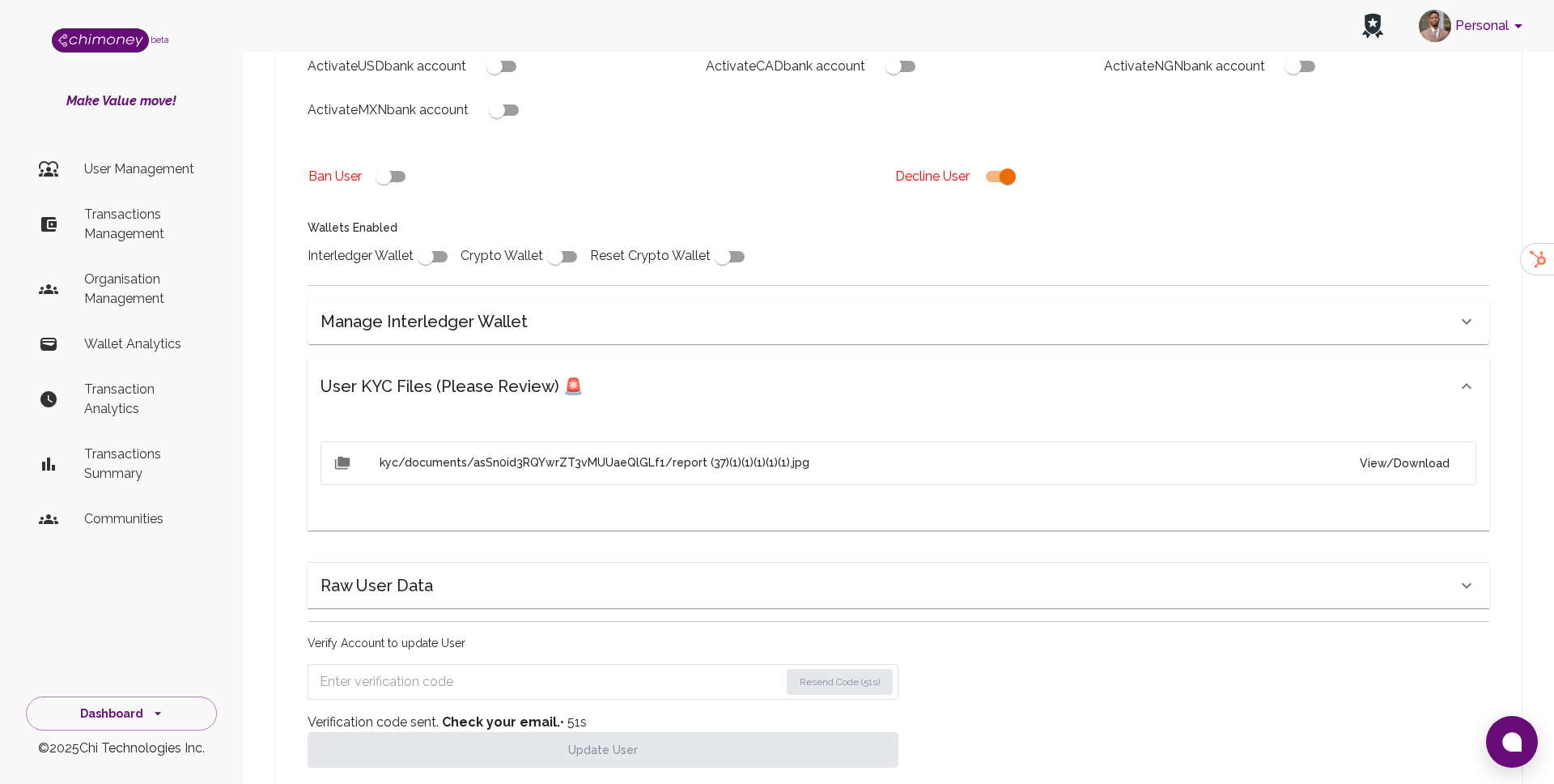
click at [395, 702] on div "Verify Account to update User Resend Code (51s) Verification code sent. Check y…" at bounding box center [603, 701] width 591 height 132
click at [408, 682] on input "Enter verification code" at bounding box center [549, 681] width 458 height 26
paste input "1157"
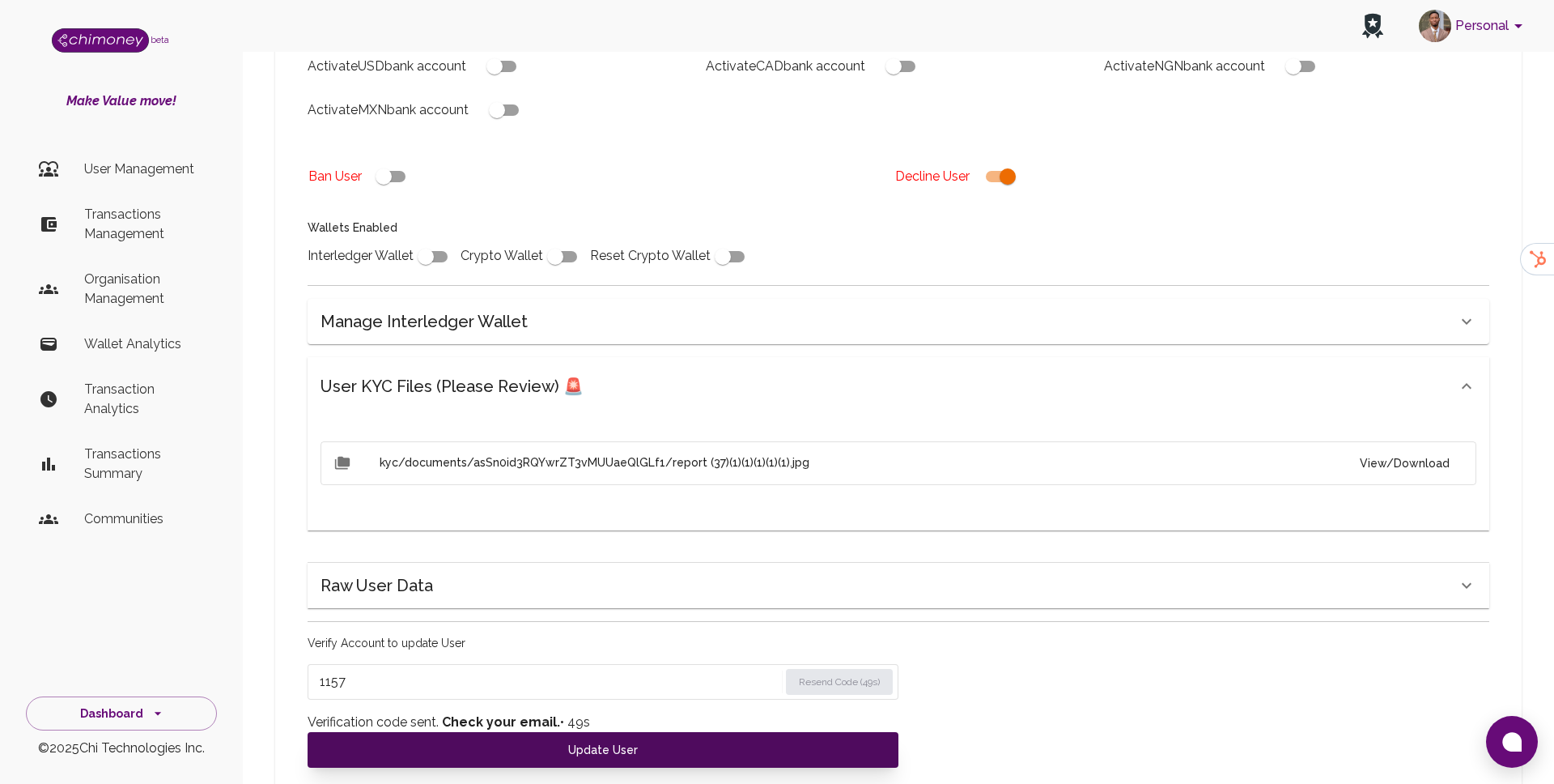
type input "1157"
click at [380, 746] on button "Update User" at bounding box center [603, 749] width 591 height 36
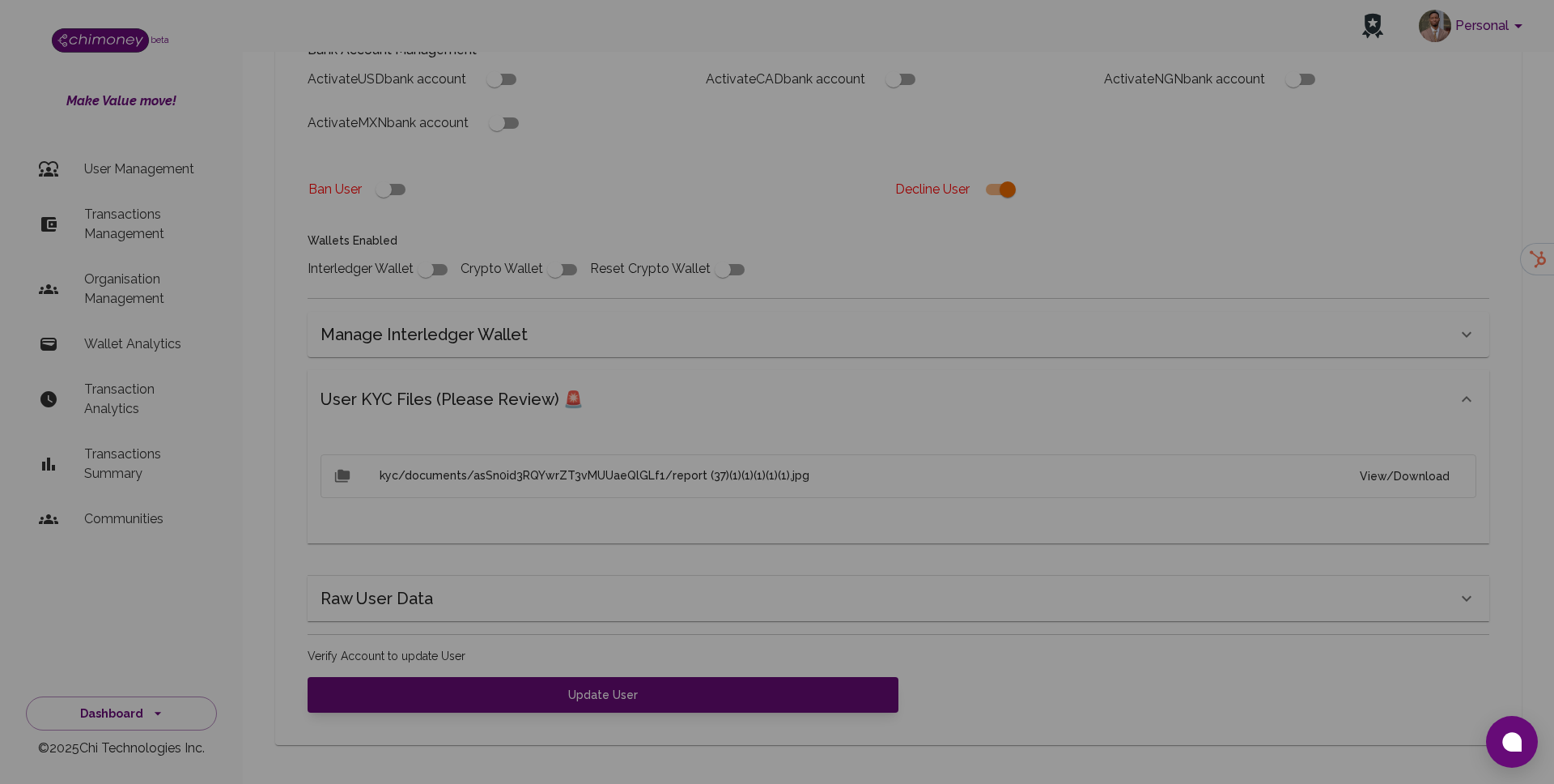
scroll to position [438, 0]
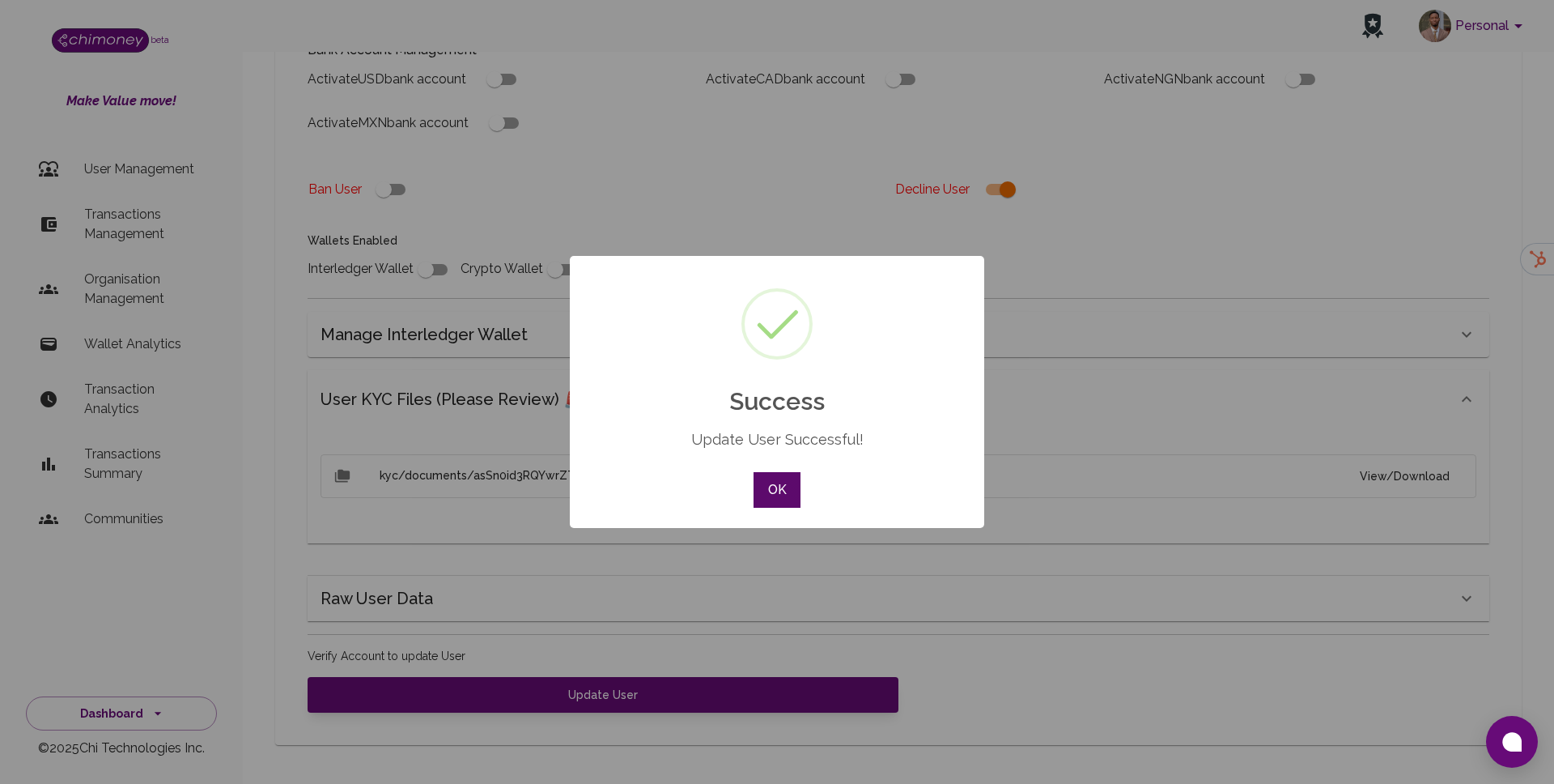
click at [781, 486] on button "OK" at bounding box center [777, 489] width 47 height 36
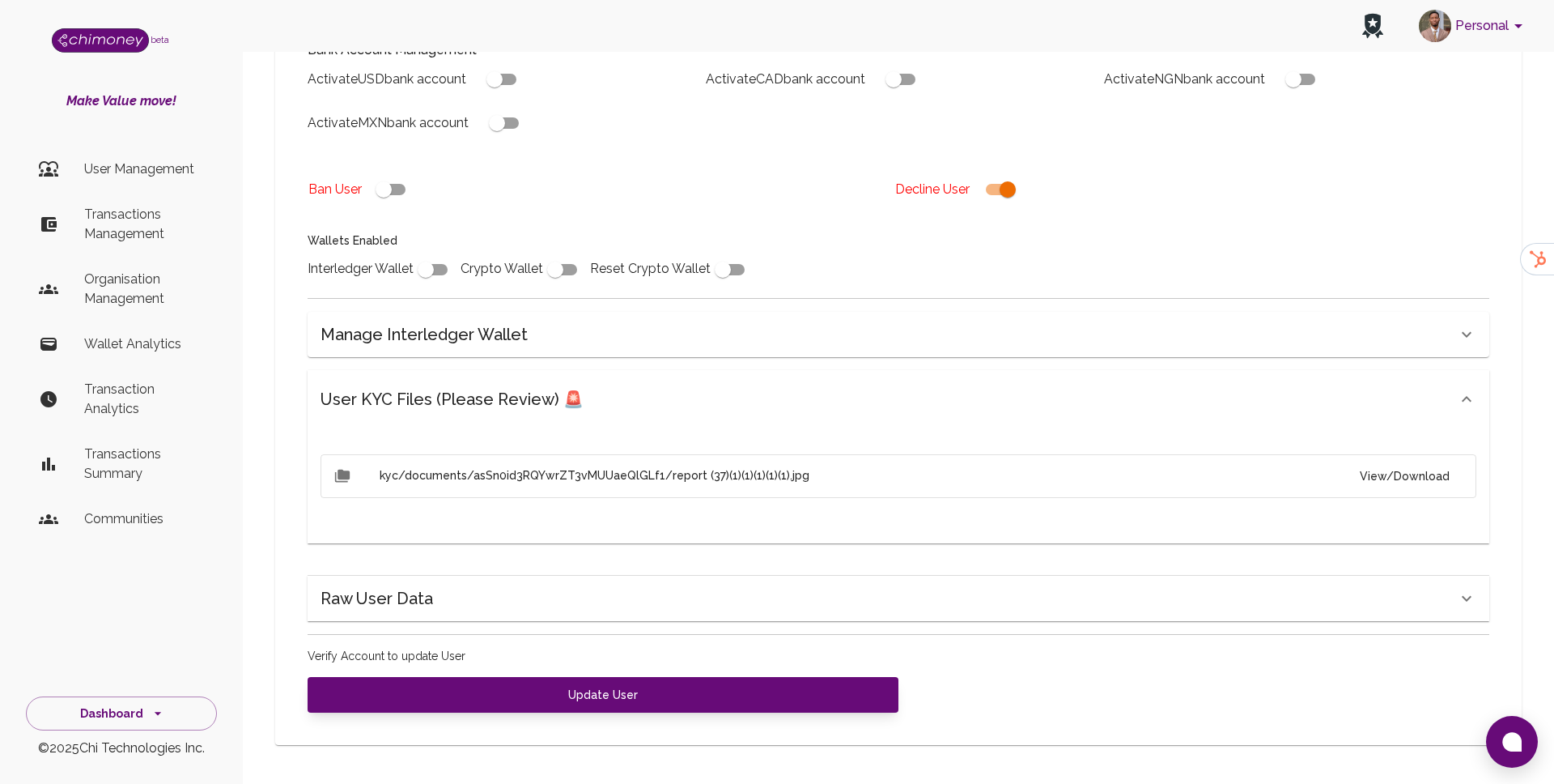
click at [69, 201] on li "Transactions Management" at bounding box center [122, 224] width 191 height 58
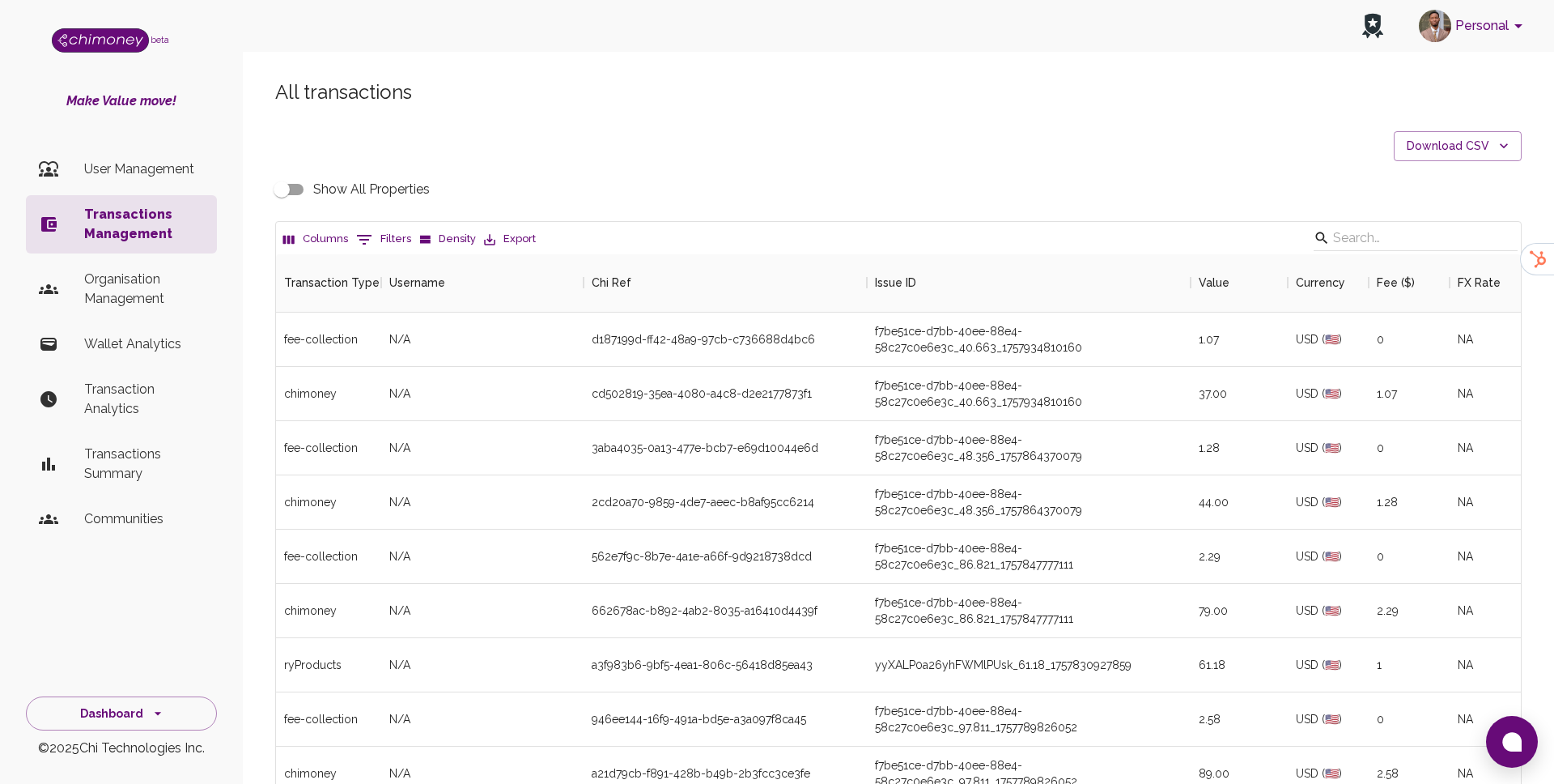
scroll to position [601, 1245]
click at [382, 239] on button "0 Filters" at bounding box center [384, 239] width 63 height 26
click at [362, 345] on select "Transaction Type Username Chi Ref Issue ID Value Amount Currency Fee ($) FX Rat…" at bounding box center [371, 345] width 121 height 26
select select "email"
click at [310, 331] on select "Transaction Type Username Chi Ref Issue ID Value Amount Currency Fee ($) FX Rat…" at bounding box center [371, 345] width 121 height 26
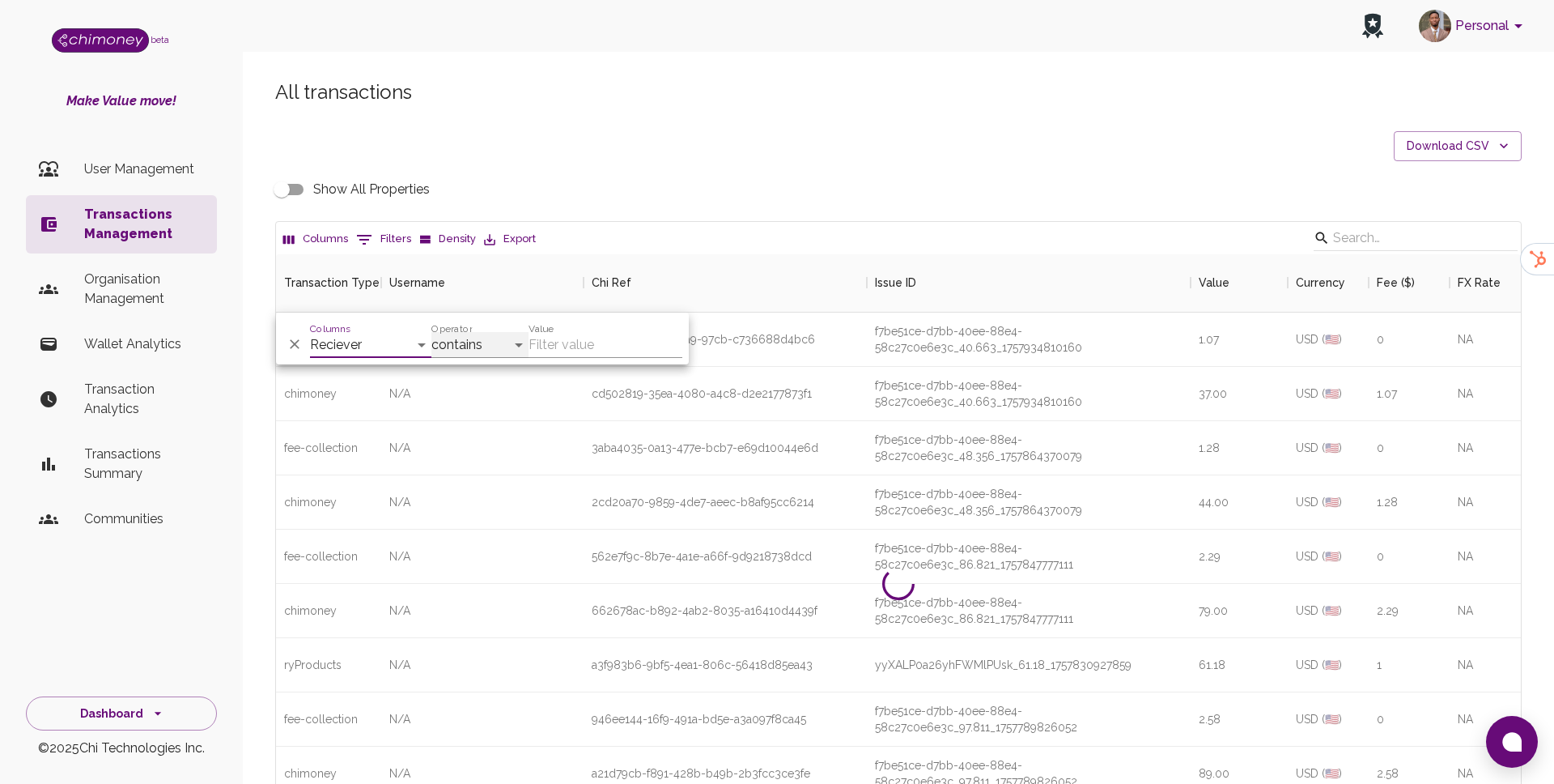
click at [495, 352] on select "contains equals starts with ends with is empty is not empty is any of" at bounding box center [480, 345] width 97 height 26
select select "equals"
click at [431, 331] on select "contains equals starts with ends with is empty is not empty is any of" at bounding box center [480, 345] width 97 height 26
click at [615, 330] on div "Value" at bounding box center [605, 339] width 153 height 39
click at [599, 336] on input "Value" at bounding box center [605, 345] width 153 height 26
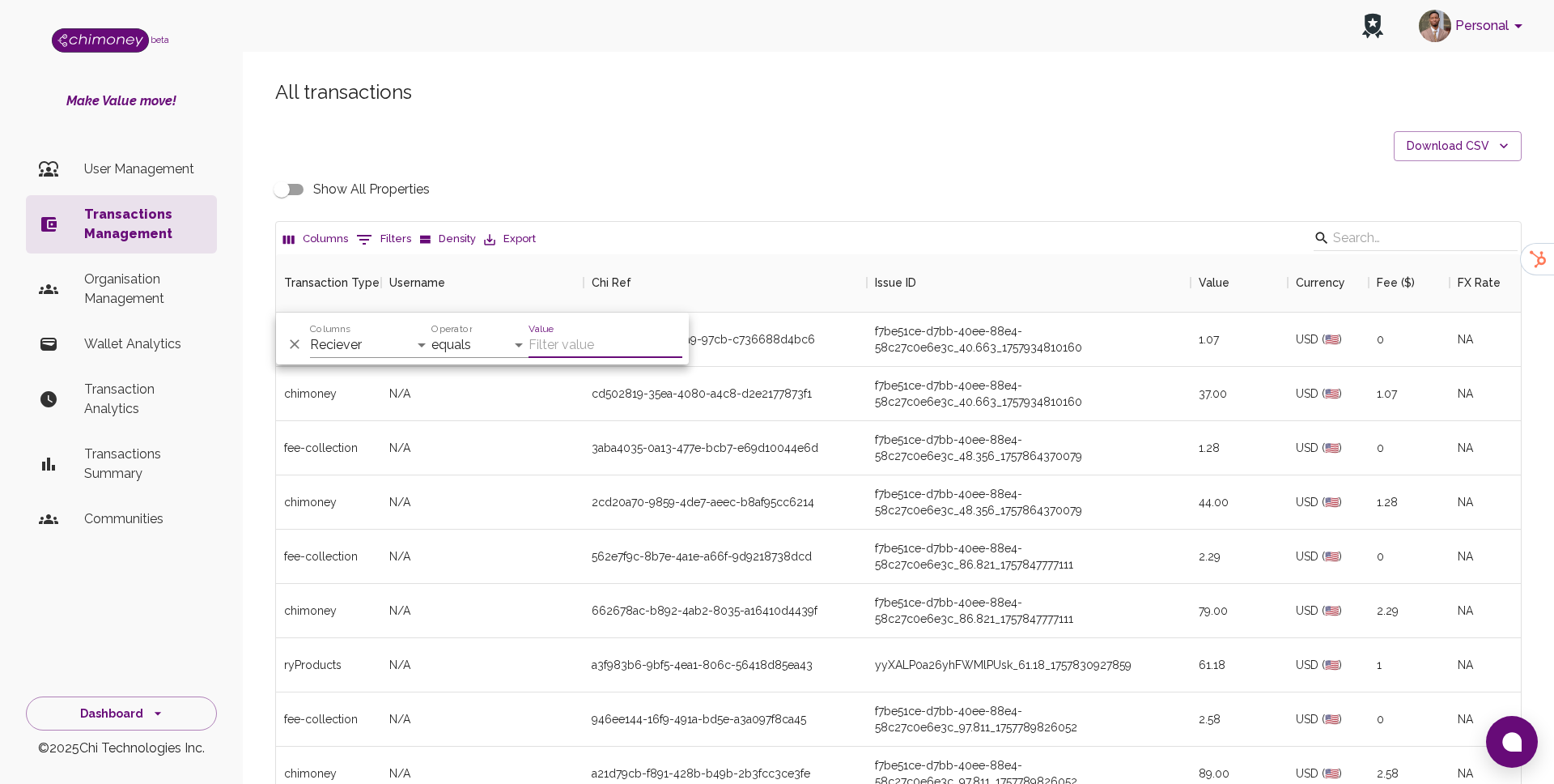
paste input "bansotemi@gmail.com"
type input "bansotemi@gmail.com"
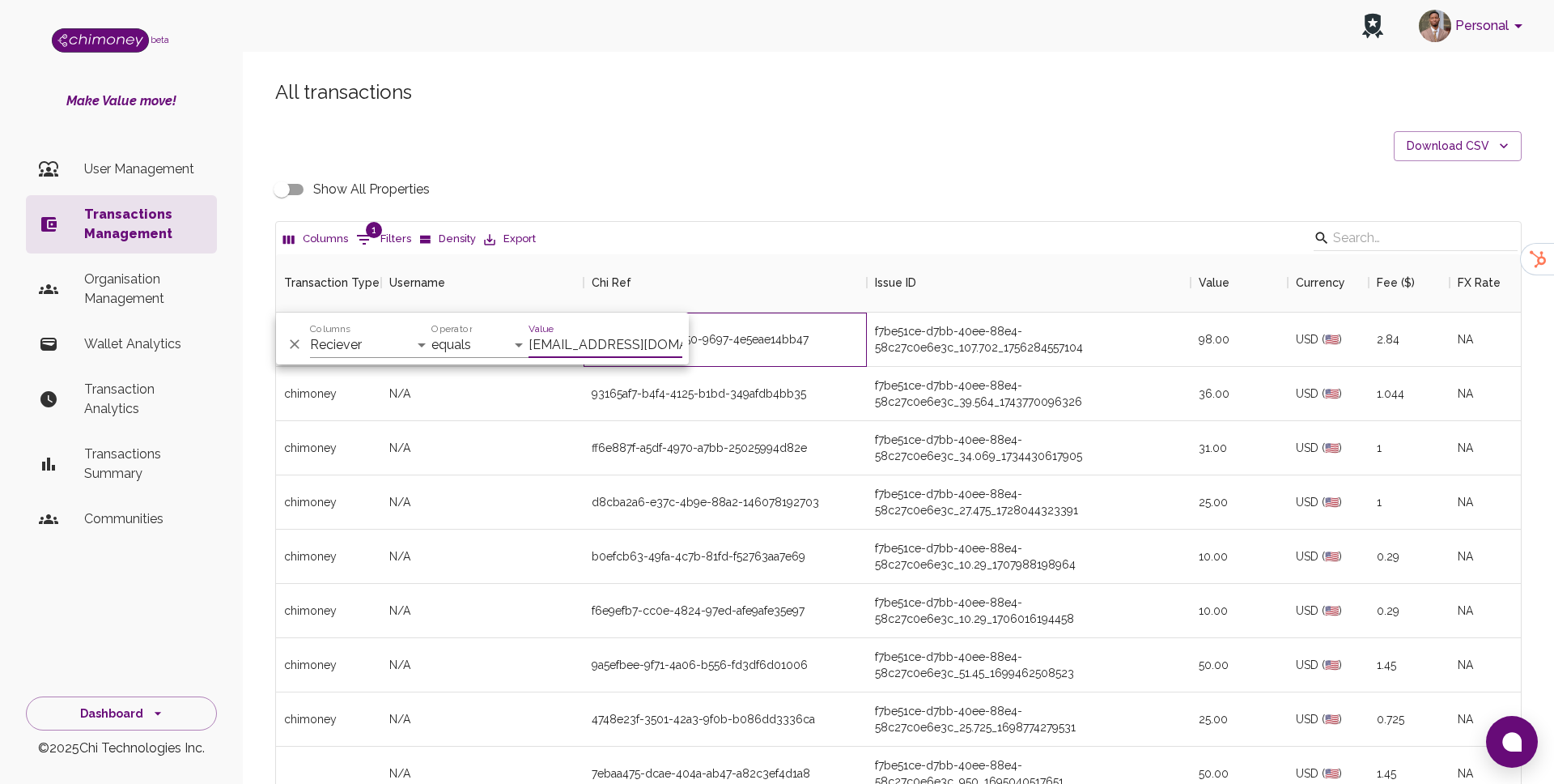
click at [859, 341] on div "0a73e54f-ed1a-4750-9697-4e5eae14bb47" at bounding box center [725, 339] width 283 height 54
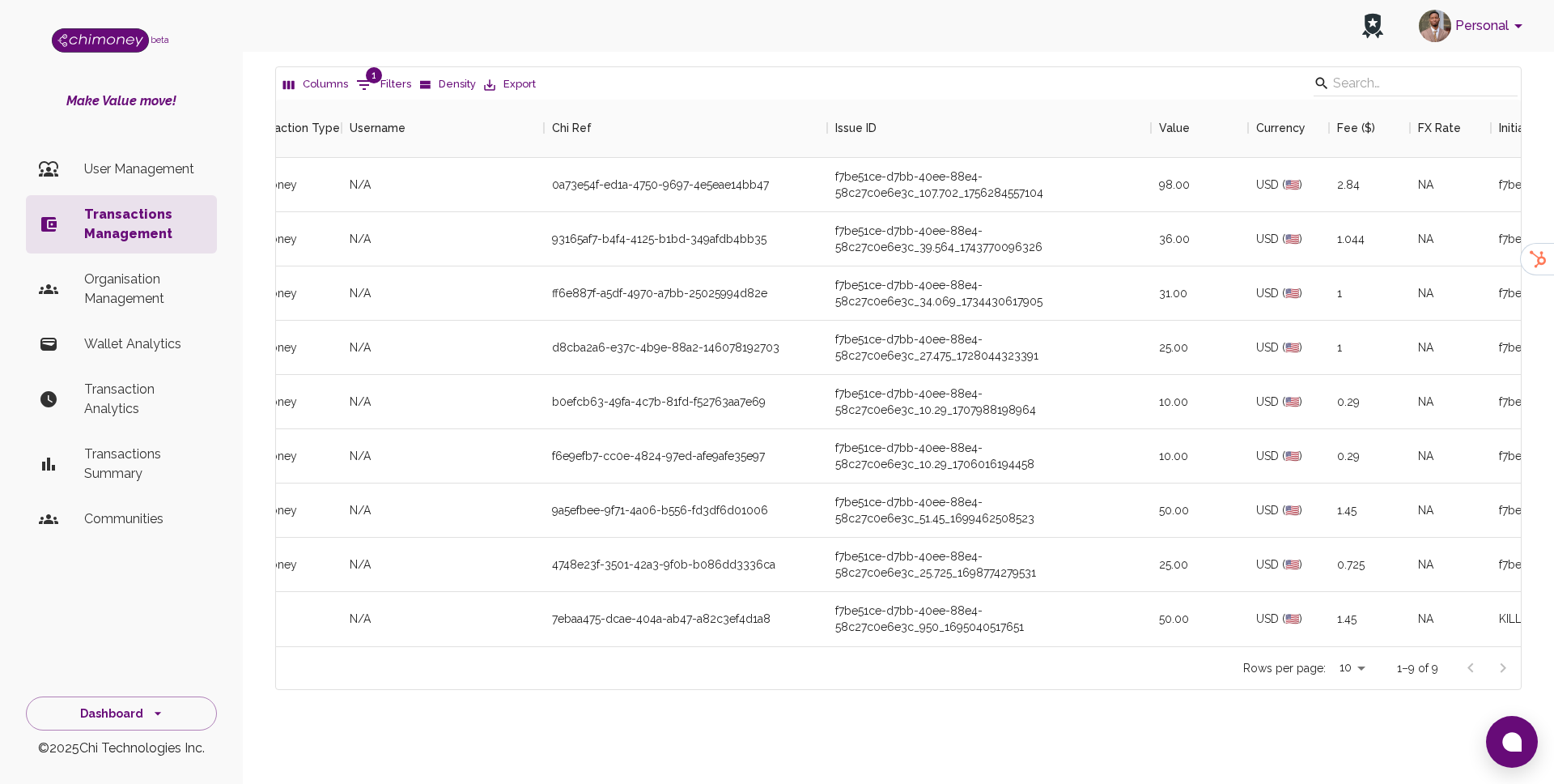
scroll to position [0, 0]
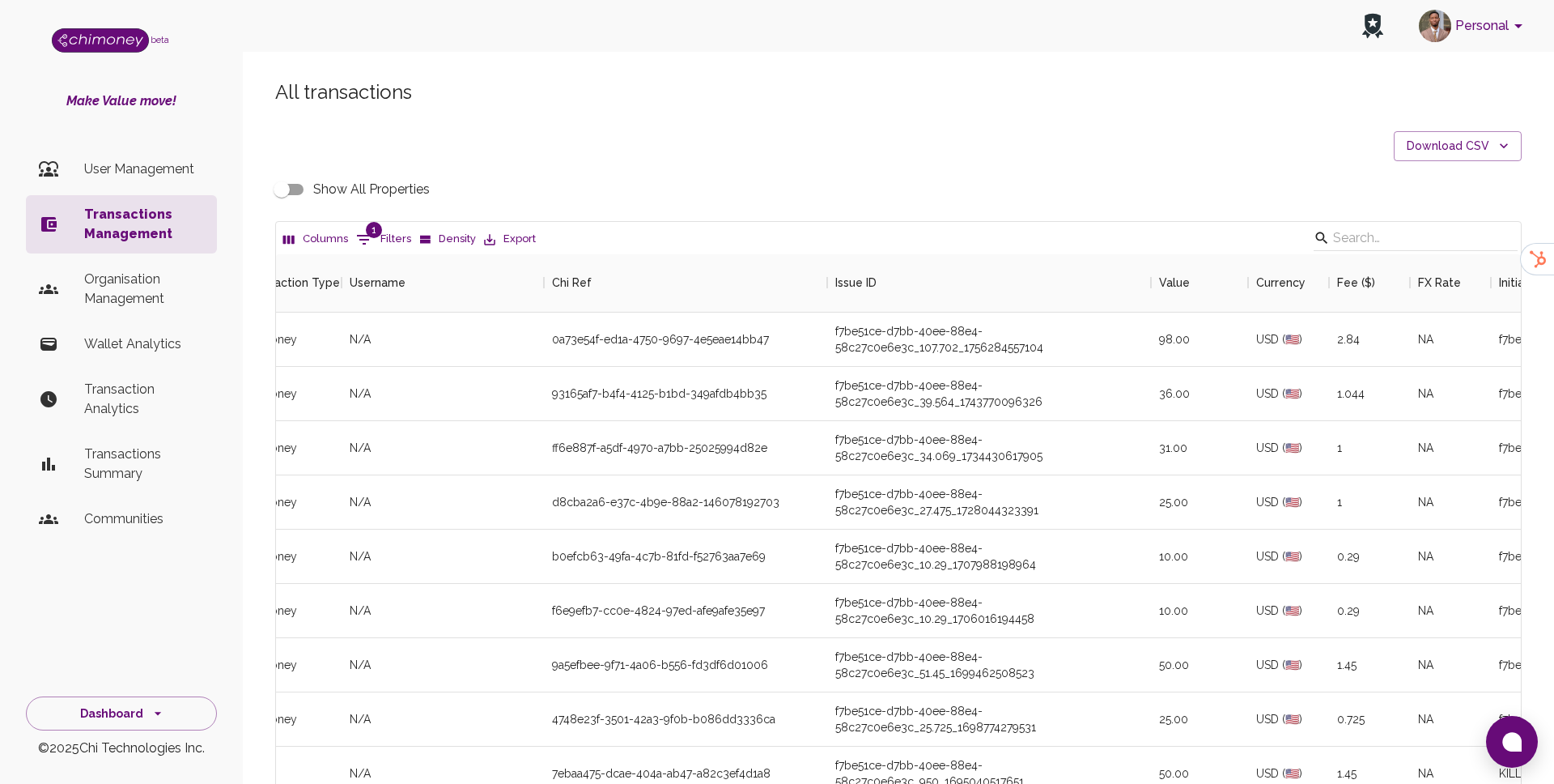
click at [293, 184] on input "Show All Properties" at bounding box center [282, 189] width 92 height 31
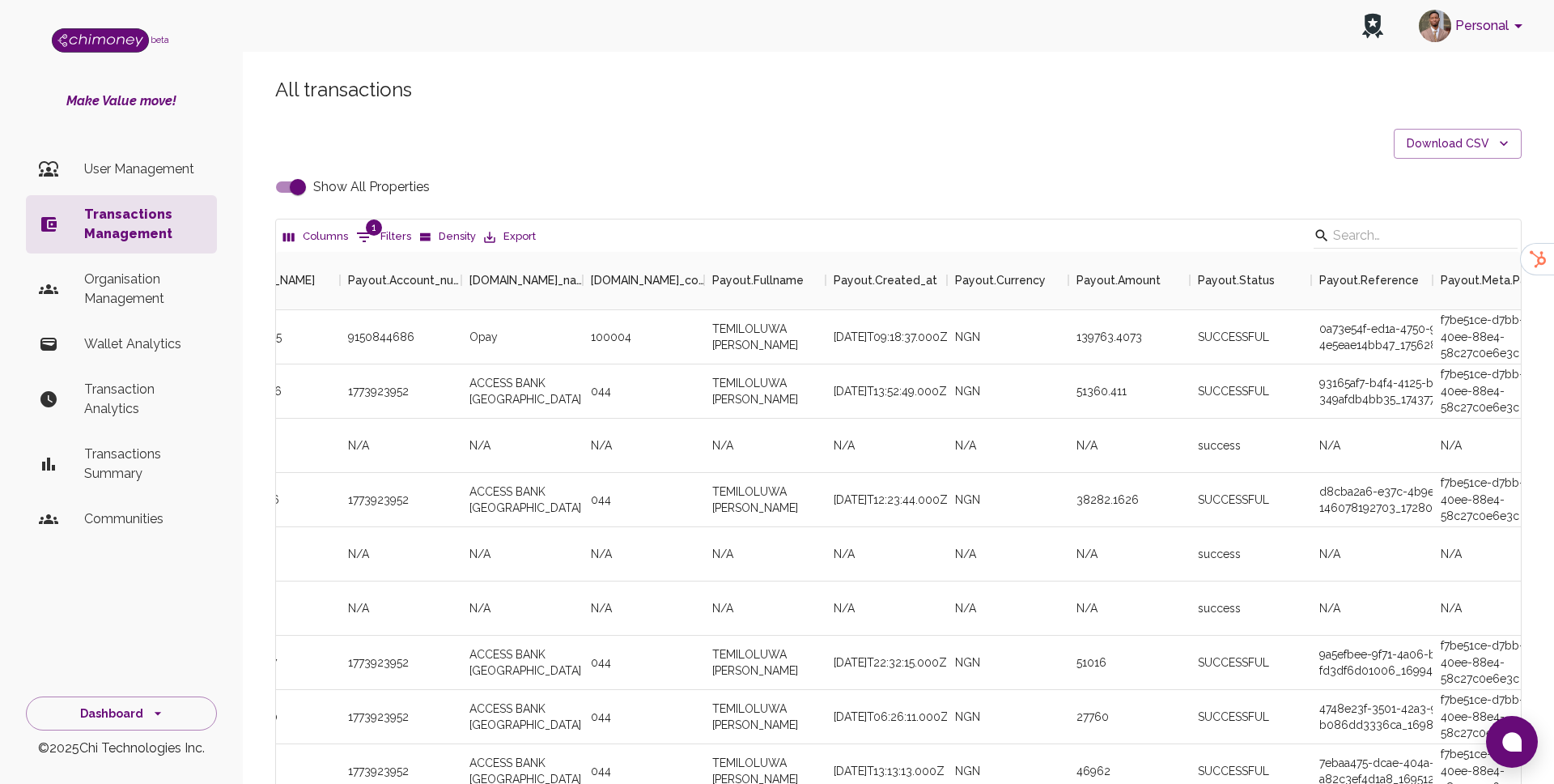
scroll to position [0, 3738]
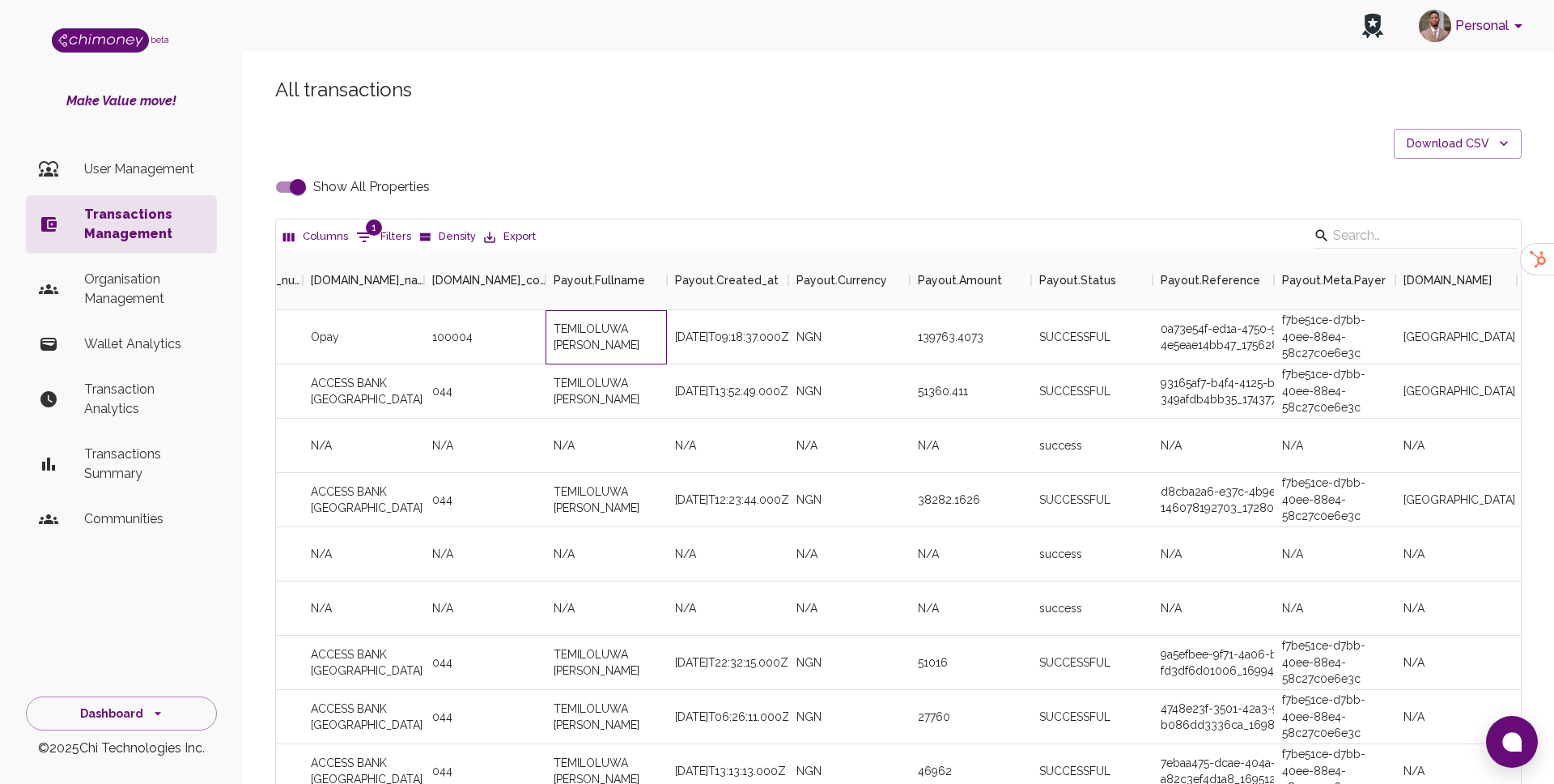
click at [598, 331] on div "TEMILOLUWA ELIZABETH BANSO" at bounding box center [606, 338] width 121 height 54
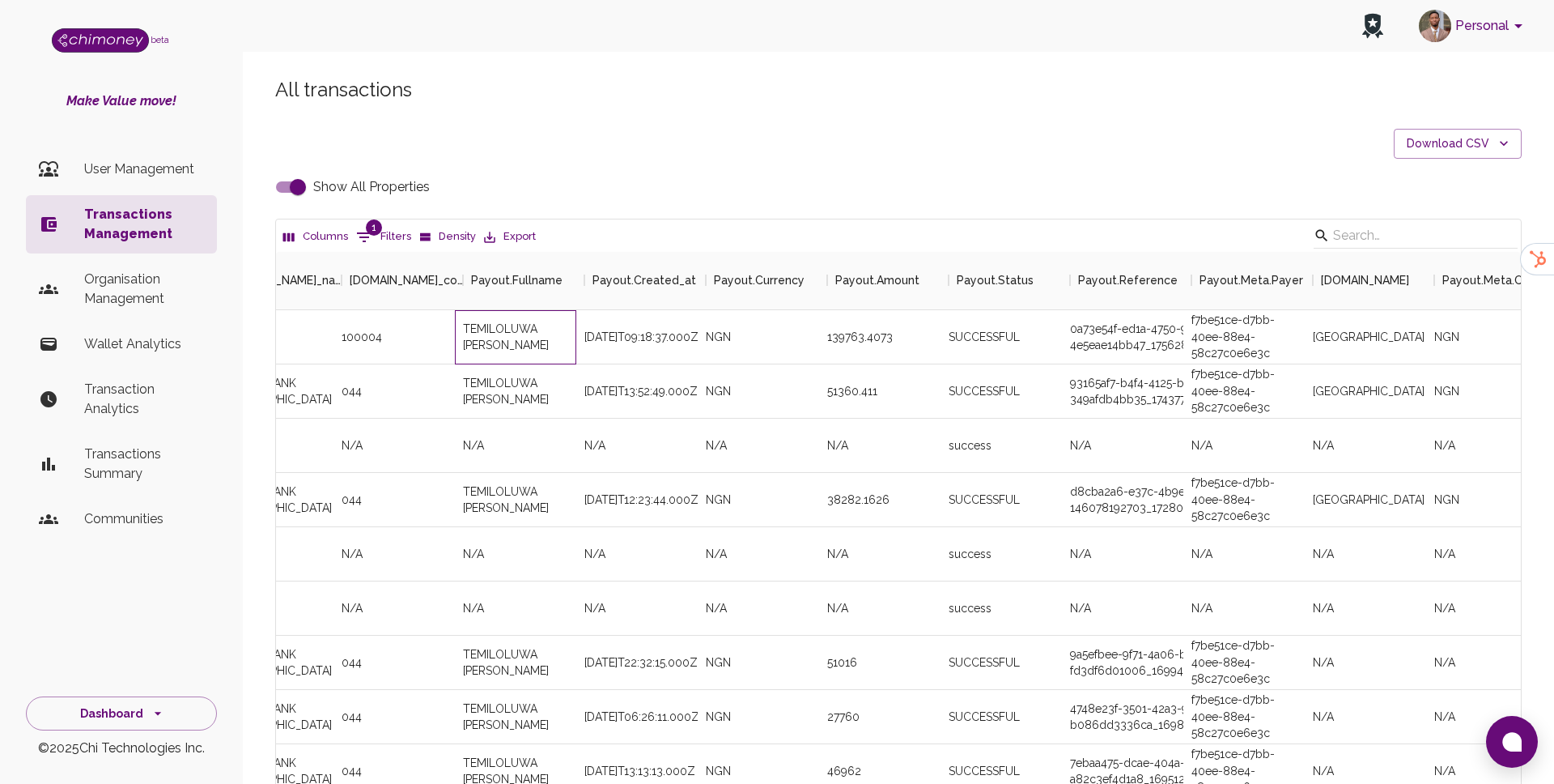
scroll to position [0, 3831]
click at [1160, 349] on div "0a73e54f-ed1a-4750-9697-4e5eae14bb47_1756286317496" at bounding box center [1120, 338] width 121 height 54
copy div "0a73e54f-ed1a-4750-9697-4e5eae14bb47_1756286317496"
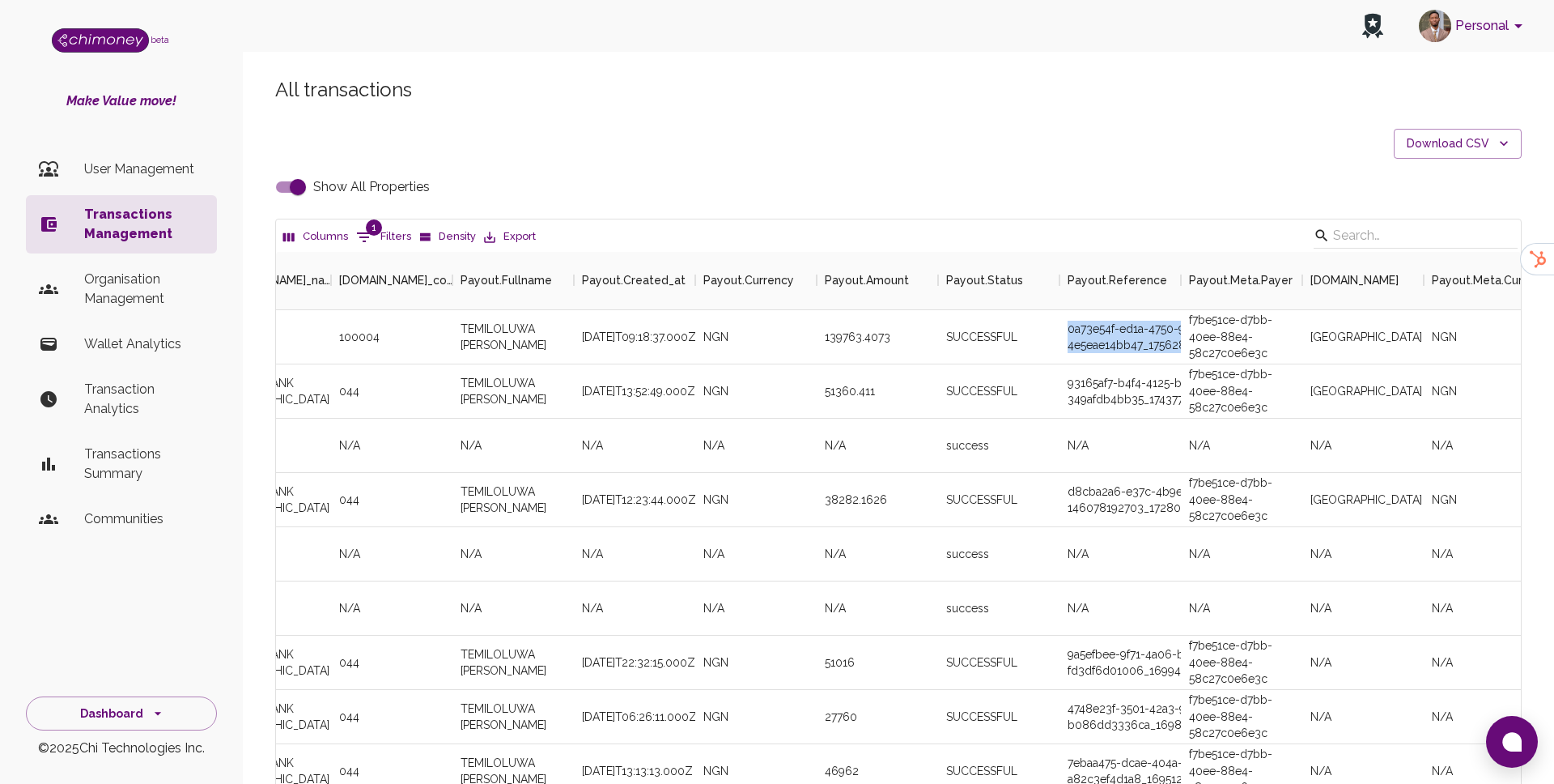
click at [300, 193] on input "Show All Properties" at bounding box center [297, 187] width 92 height 31
checkbox input "false"
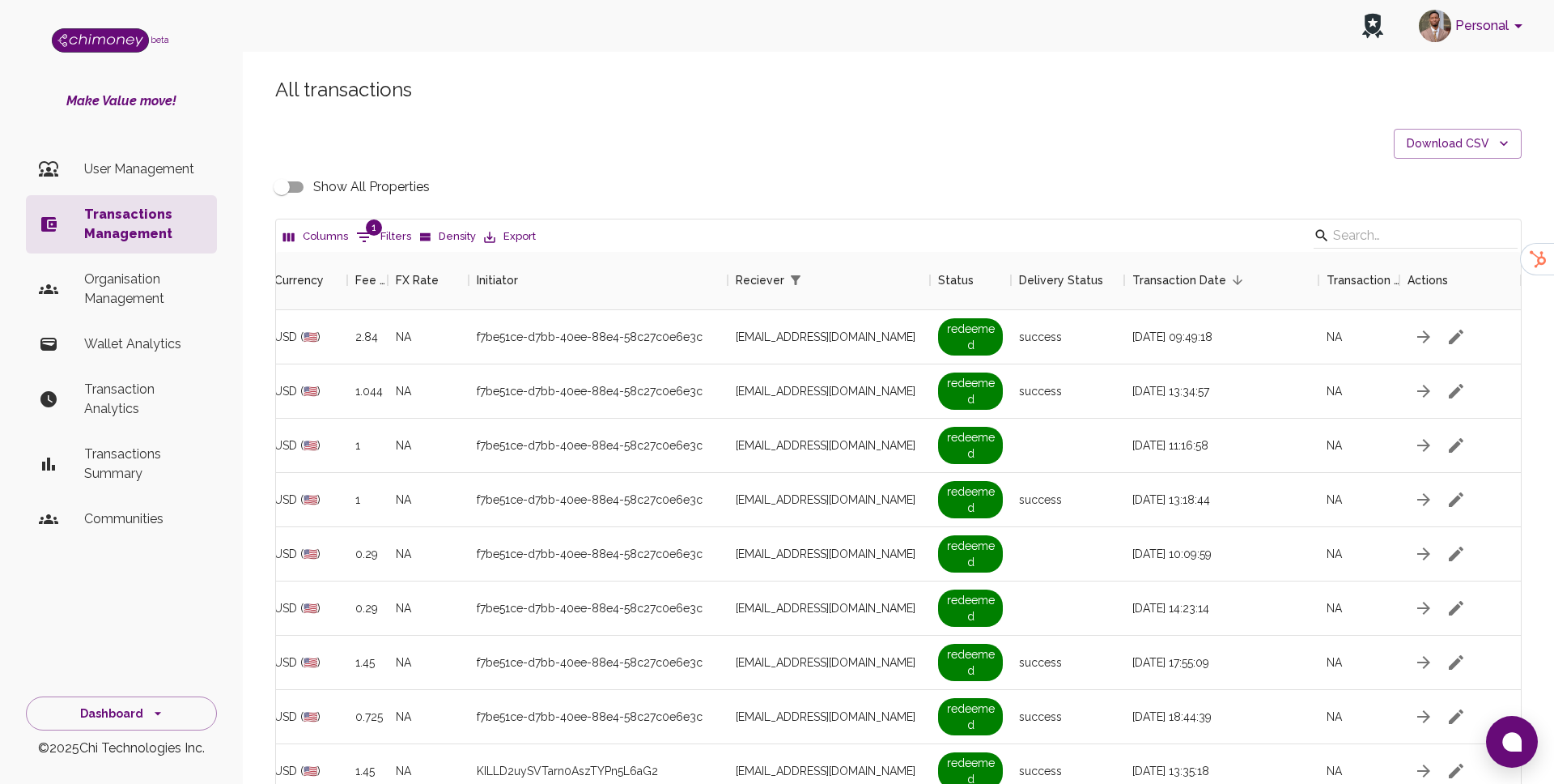
click at [390, 234] on button "1 Filters" at bounding box center [384, 238] width 63 height 26
select select "email"
select select "equals"
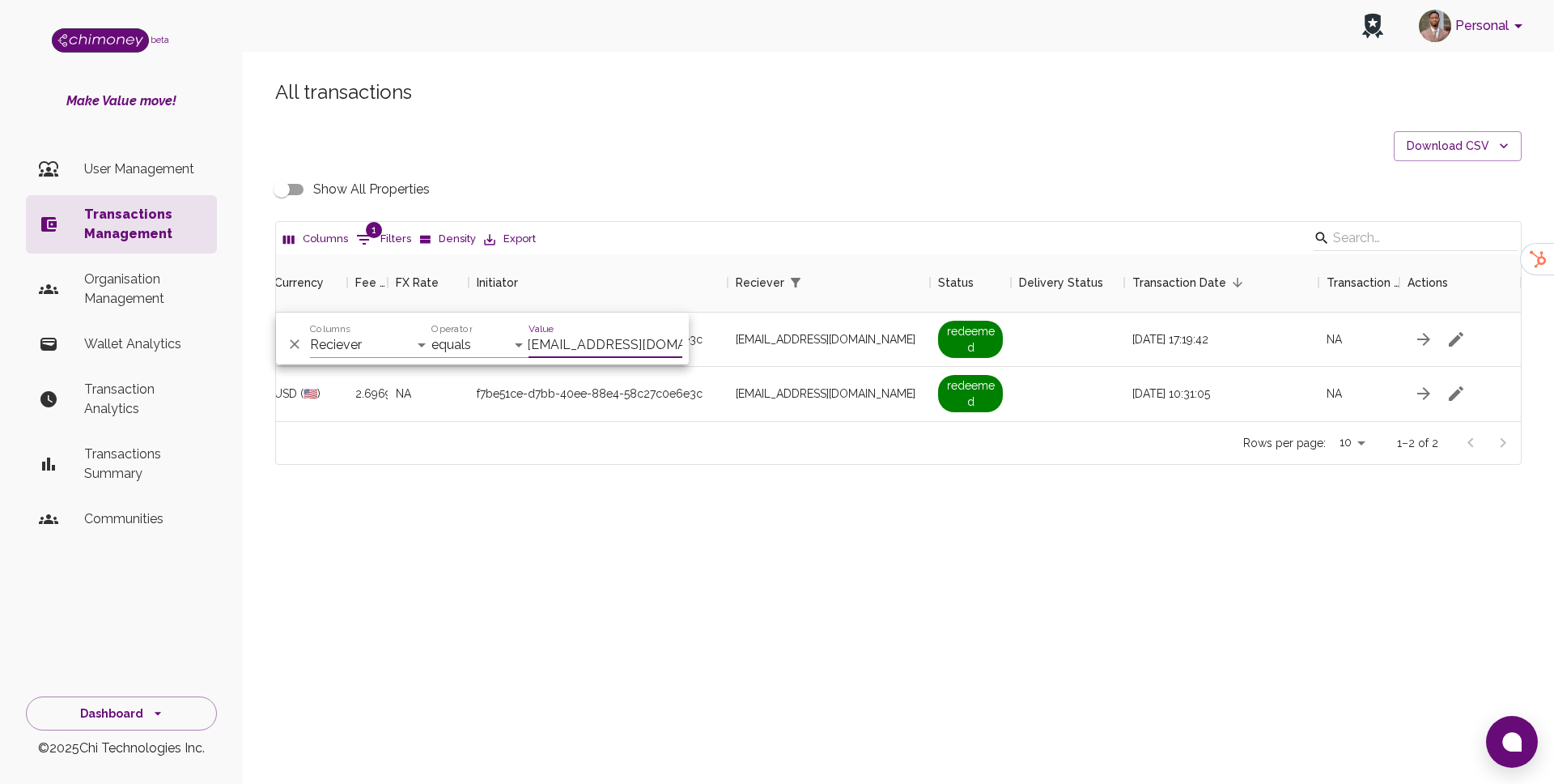
scroll to position [167, 1245]
type input "chijiokekalu12@gmail.com"
click at [816, 360] on div "chijiokekalu12@gmail.com" at bounding box center [829, 339] width 203 height 54
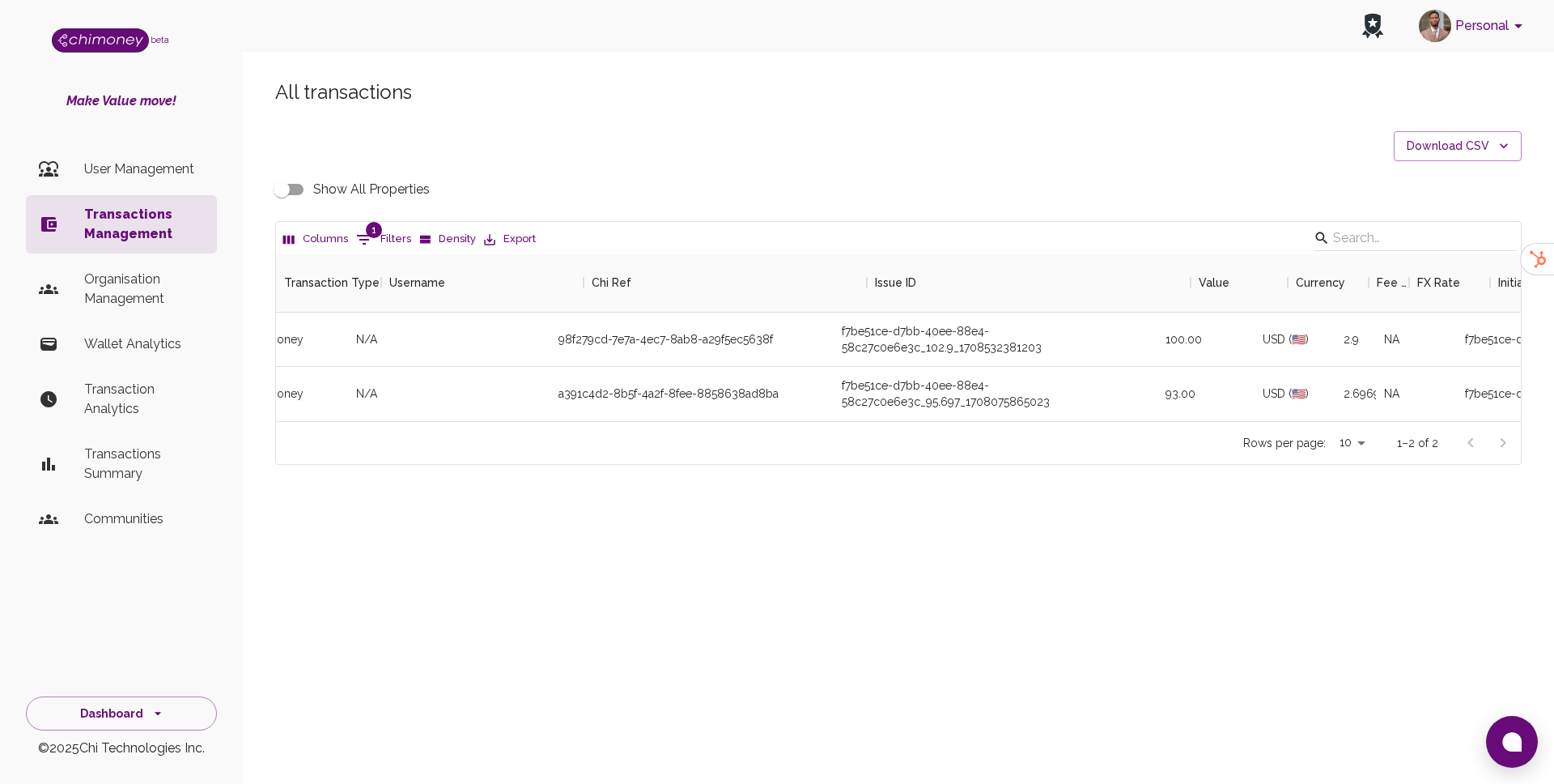
scroll to position [0, 0]
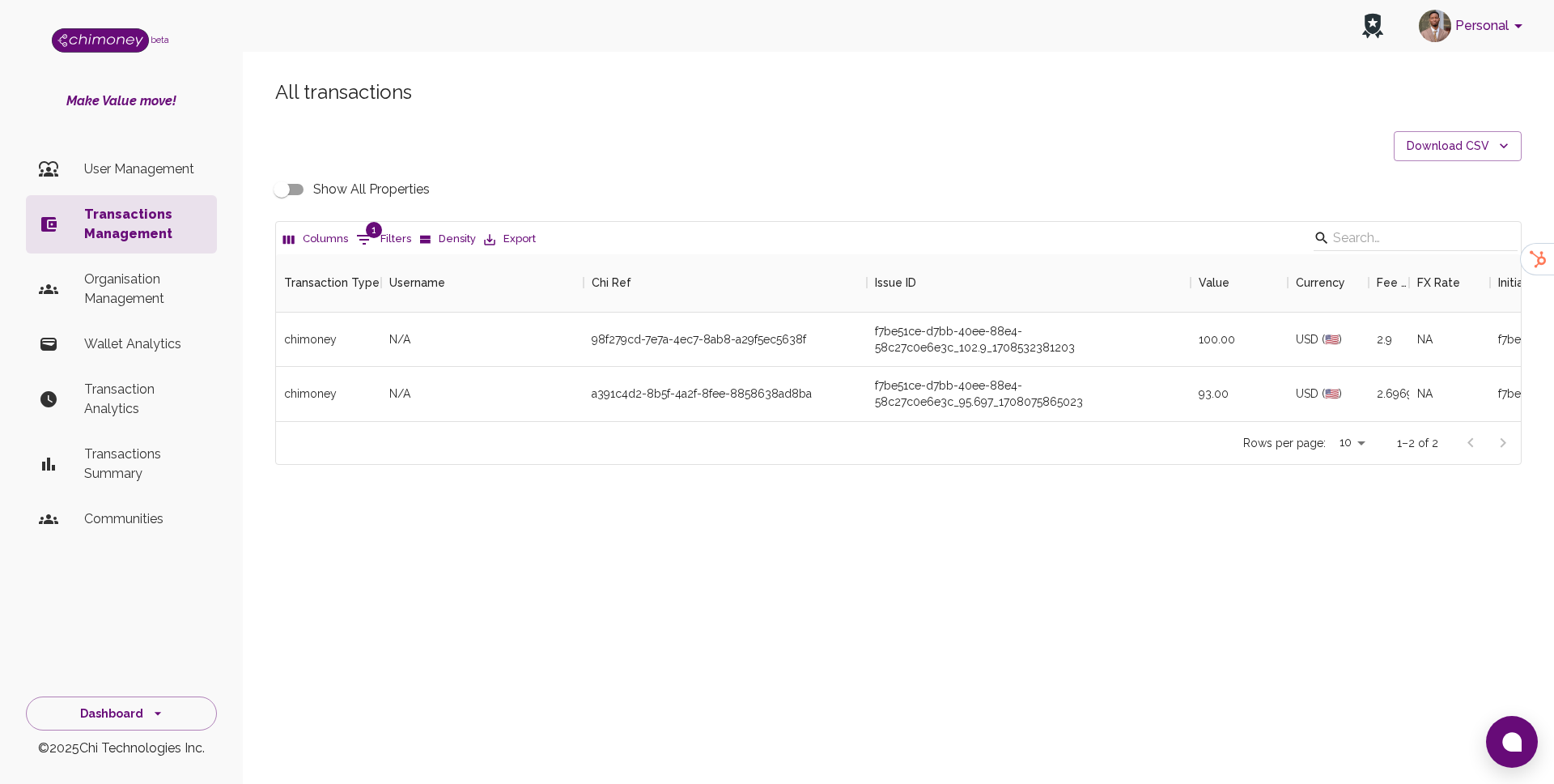
click at [277, 189] on input "Show All Properties" at bounding box center [282, 189] width 92 height 31
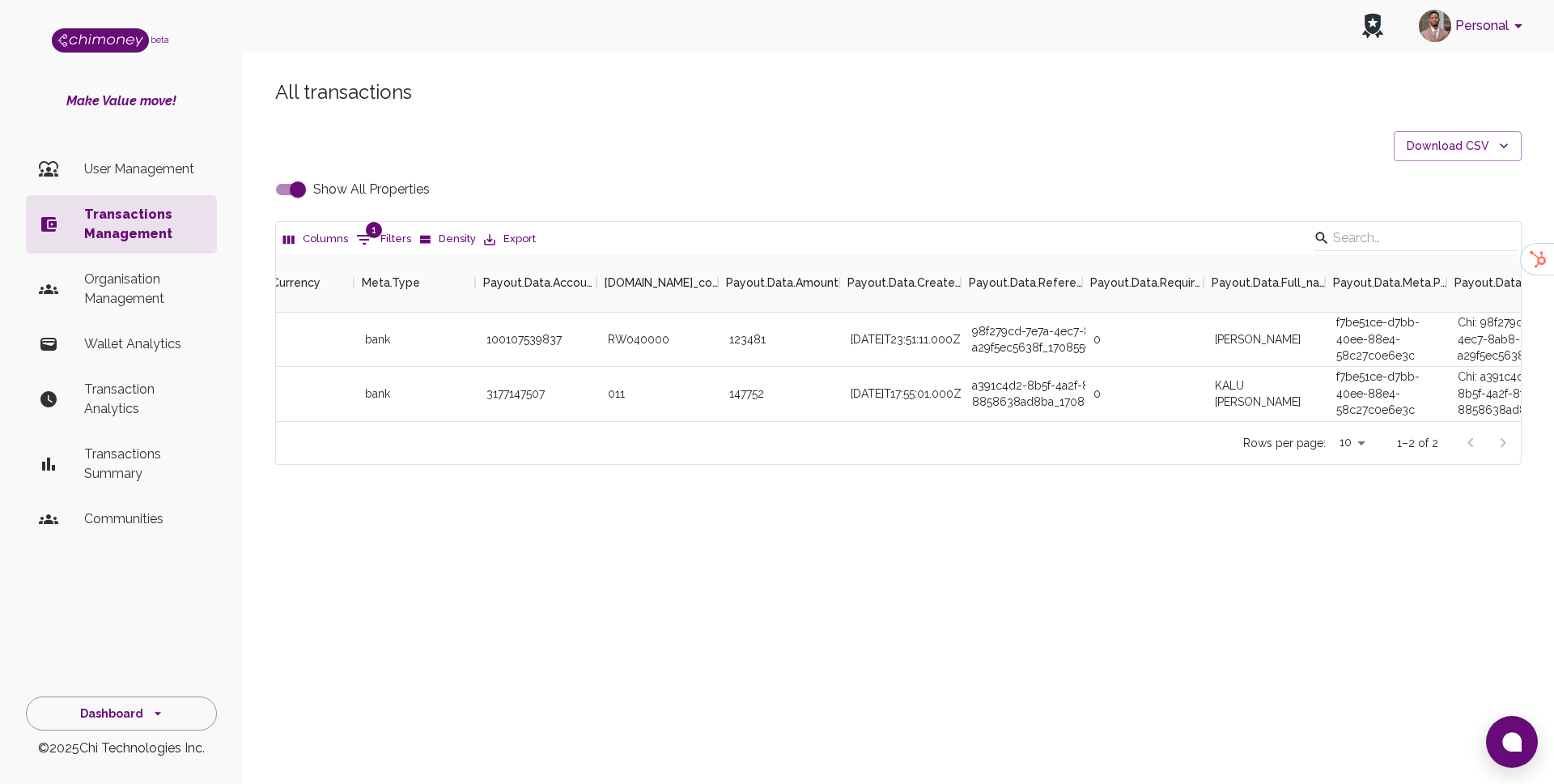
scroll to position [0, 2475]
click at [1002, 346] on div "98f279cd-7e7a-4ec7-8ab8-a29f5ec5638f_1708559471215" at bounding box center [1019, 339] width 121 height 54
click at [300, 195] on input "Show All Properties" at bounding box center [297, 189] width 92 height 31
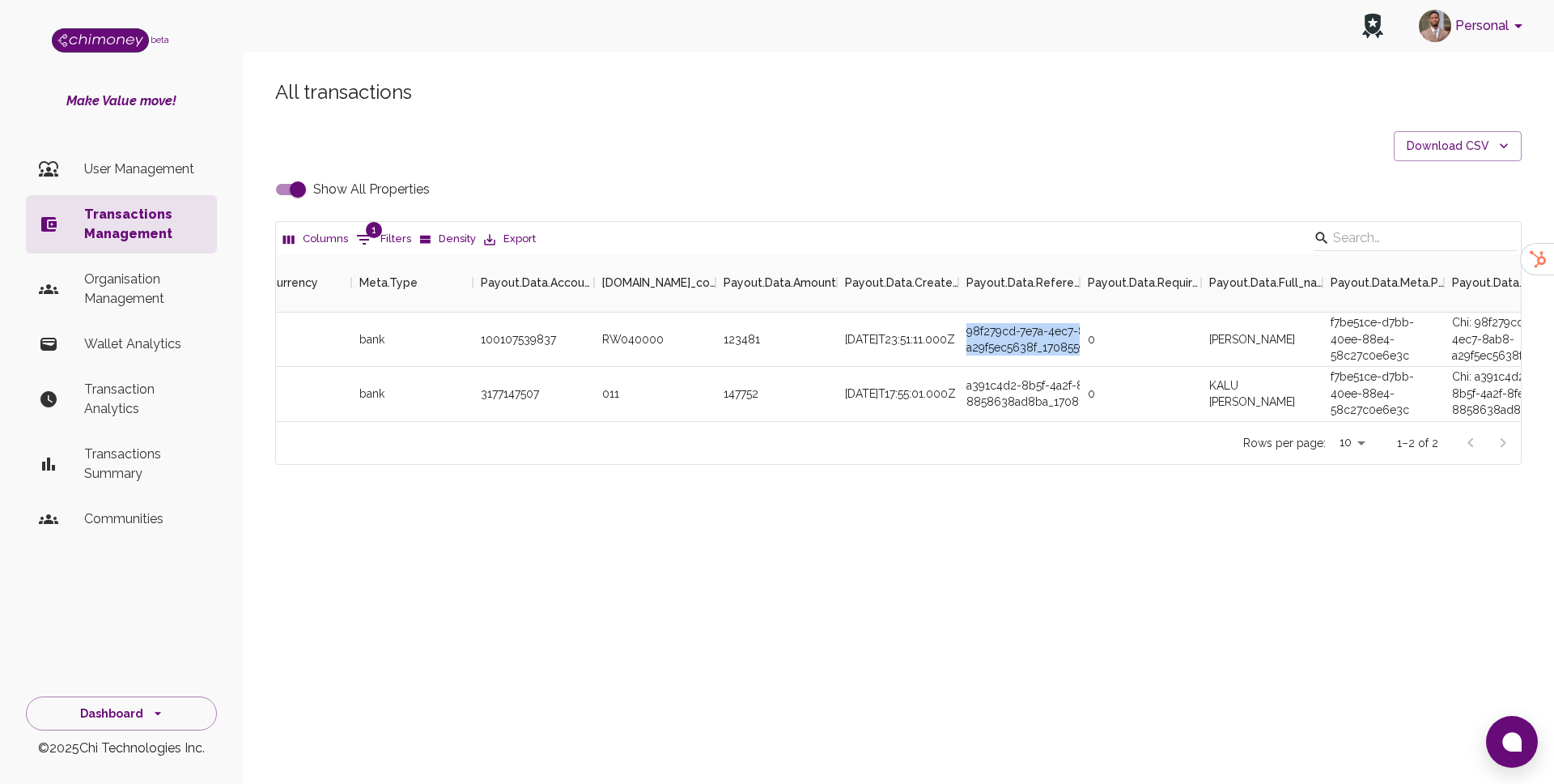
checkbox input "false"
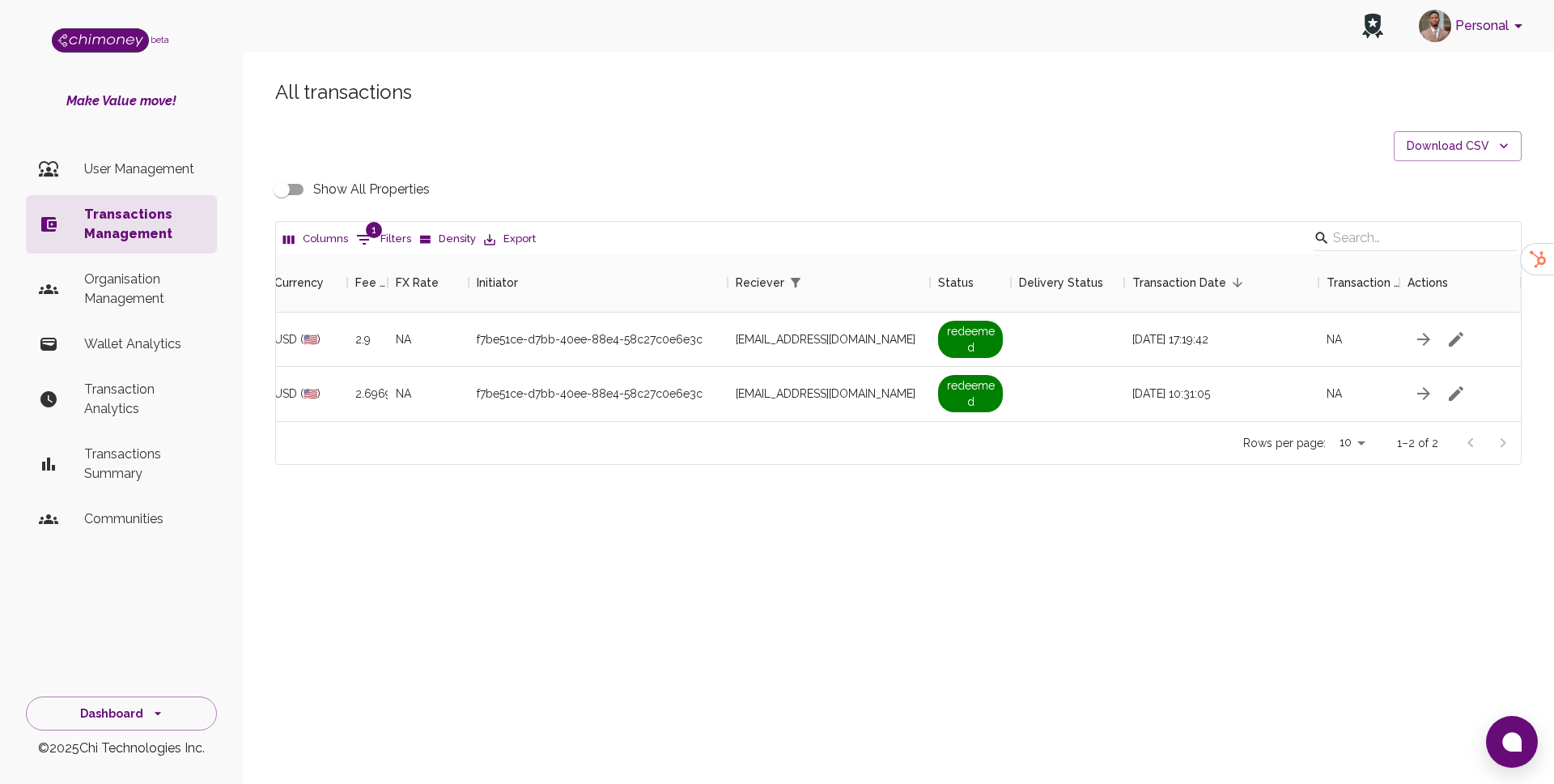
scroll to position [0, 1022]
click at [381, 223] on div "Columns 1 Filters Density Export" at bounding box center [899, 238] width 1245 height 32
click at [381, 239] on button "1 Filters" at bounding box center [384, 239] width 63 height 26
select select "email"
select select "equals"
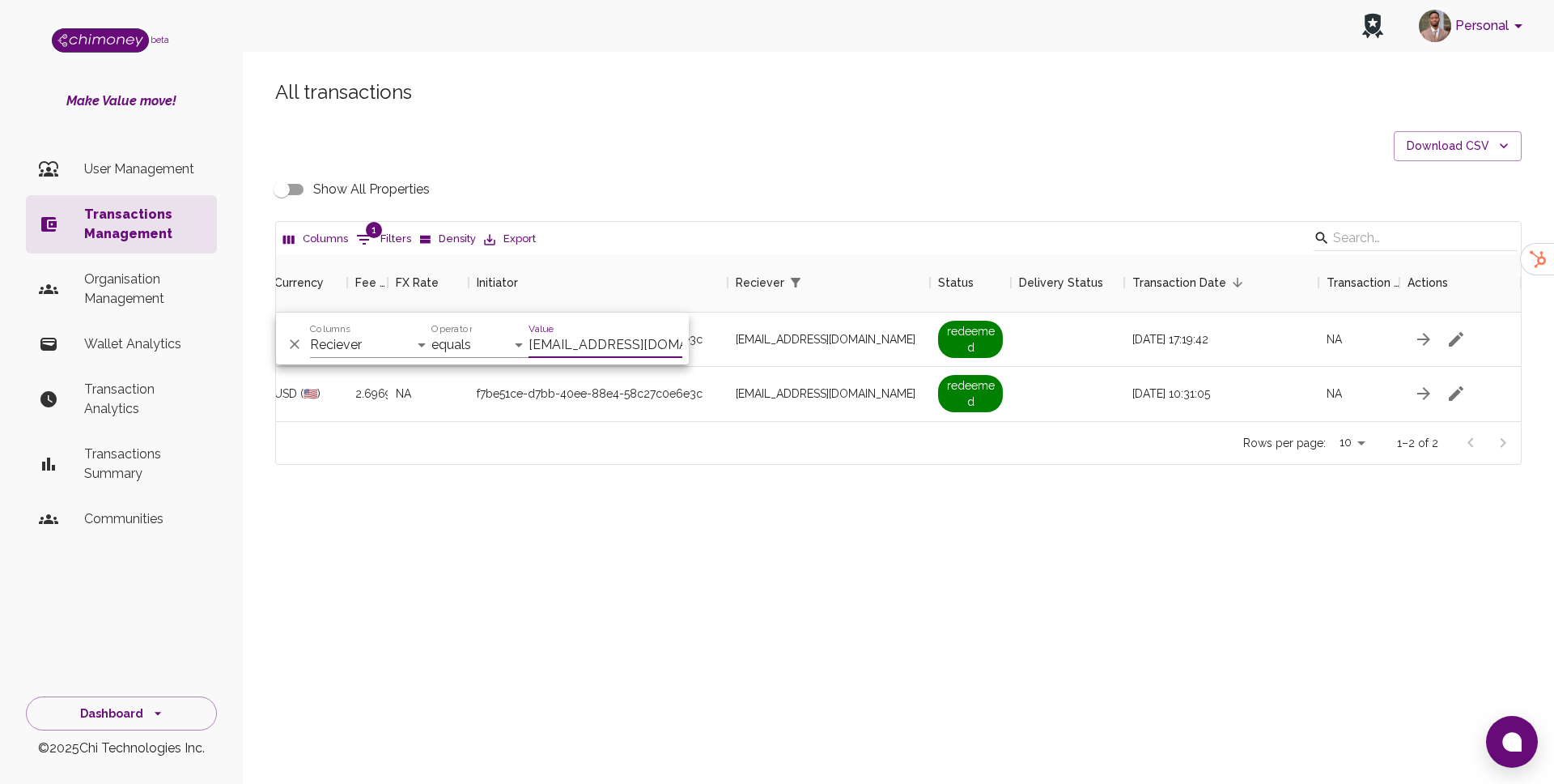
scroll to position [0, 2]
click at [623, 343] on input "chijiokekalu12@gmail.com" at bounding box center [605, 345] width 153 height 26
type input "faithnanjala2086@gmail.com"
click at [822, 331] on span "faithnanjala2086@gmail.com" at bounding box center [825, 339] width 180 height 16
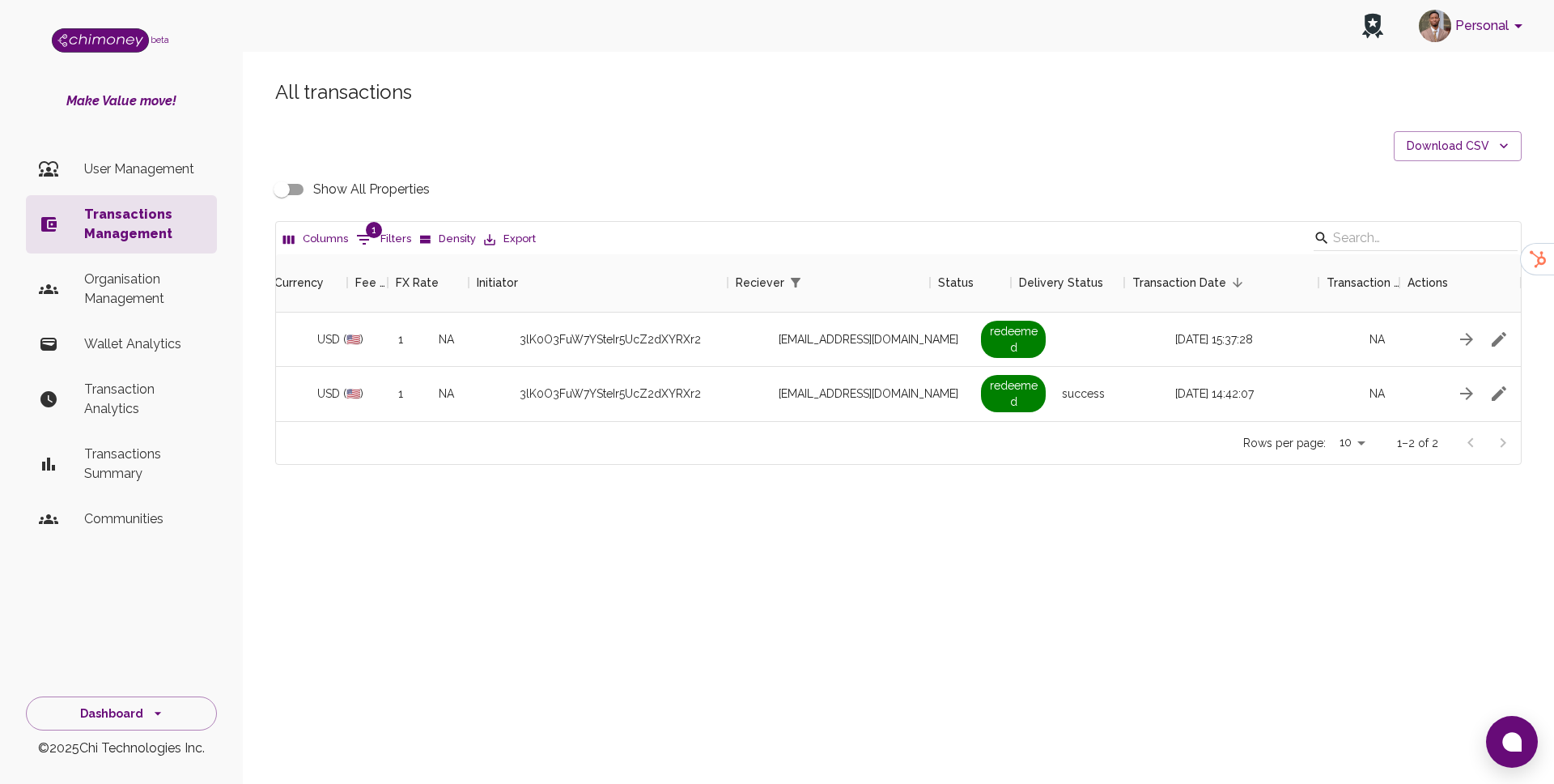
scroll to position [0, 1022]
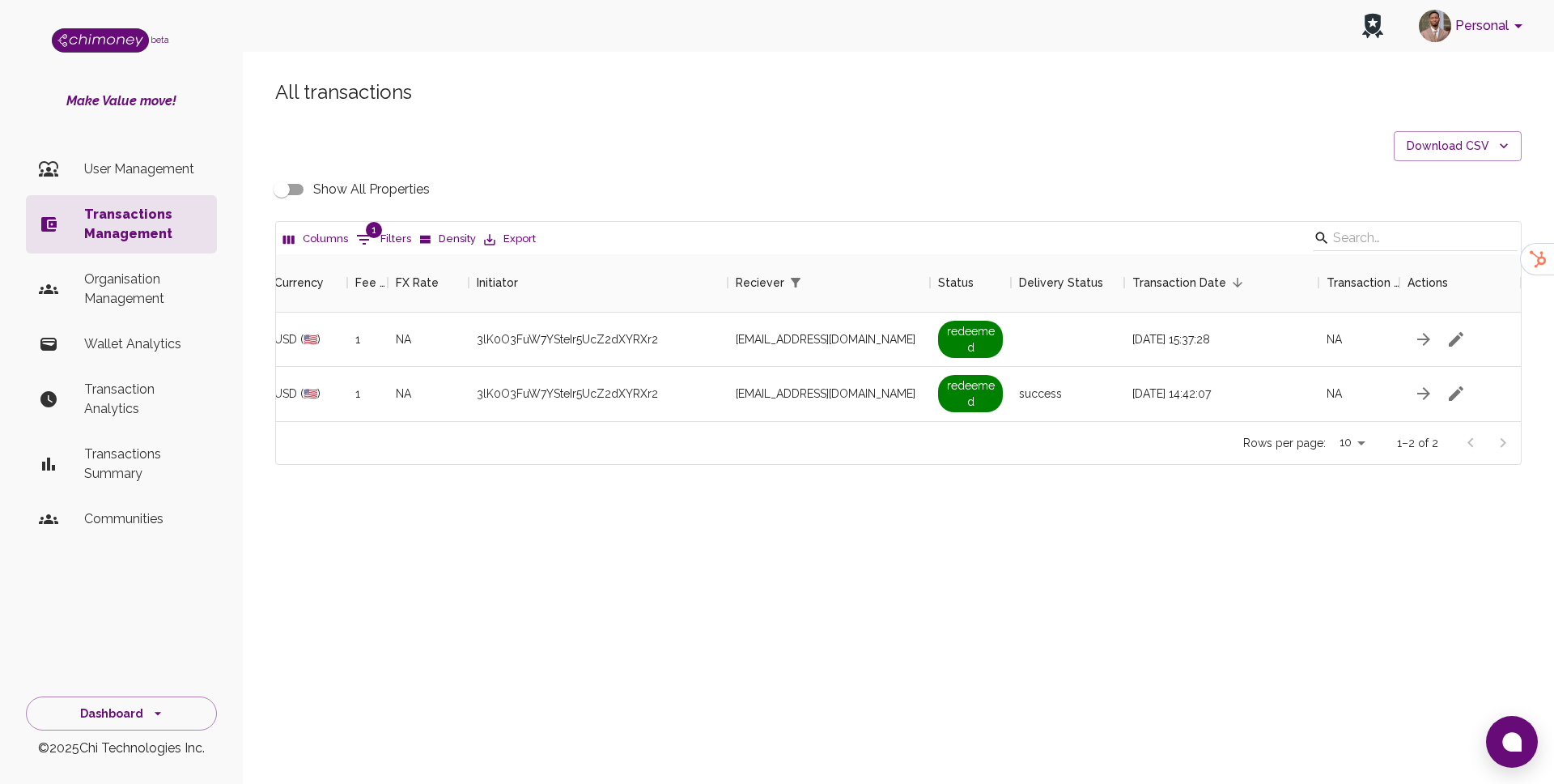
click at [290, 193] on input "Show All Properties" at bounding box center [282, 189] width 92 height 31
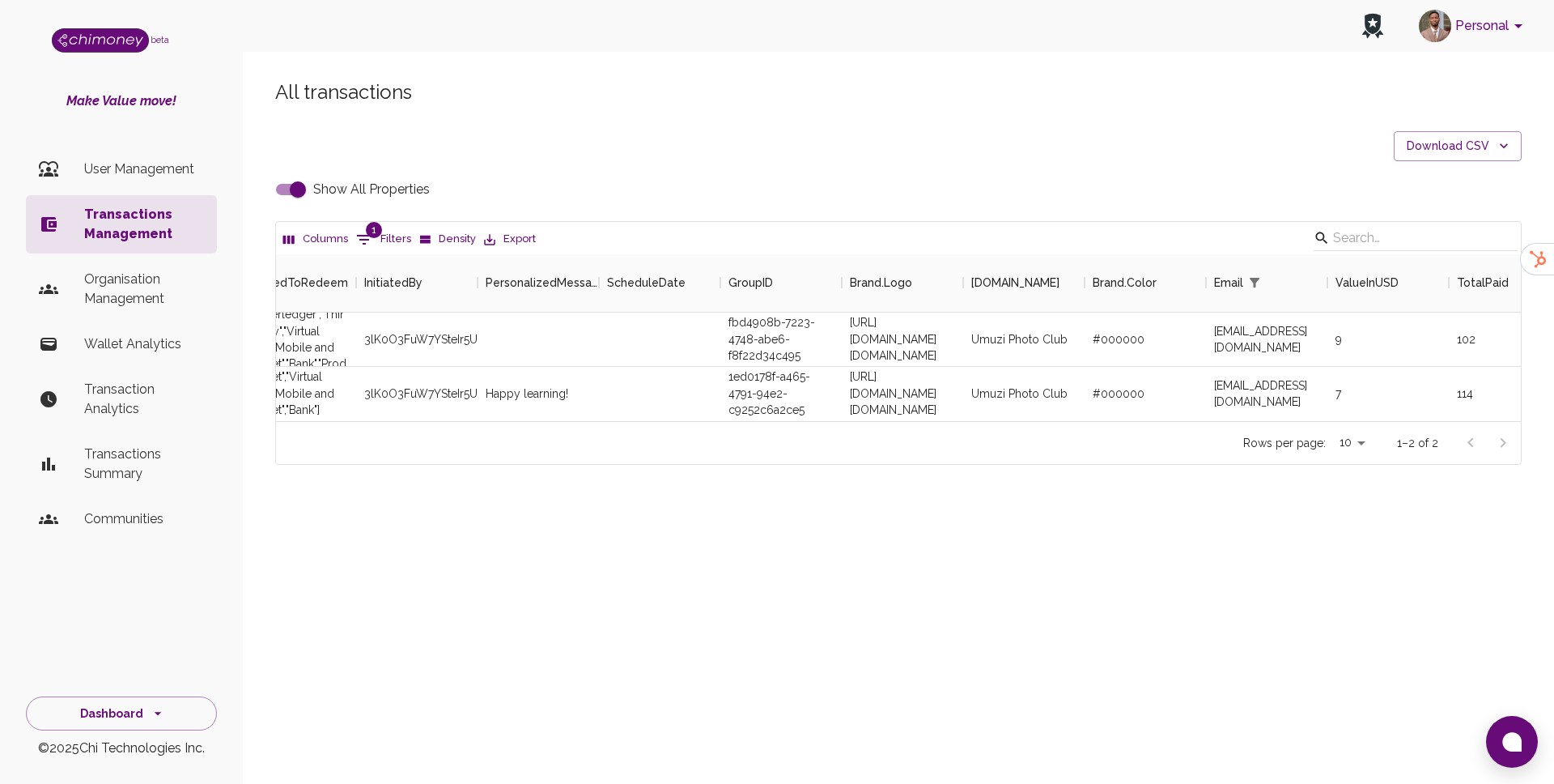
scroll to position [0, 382]
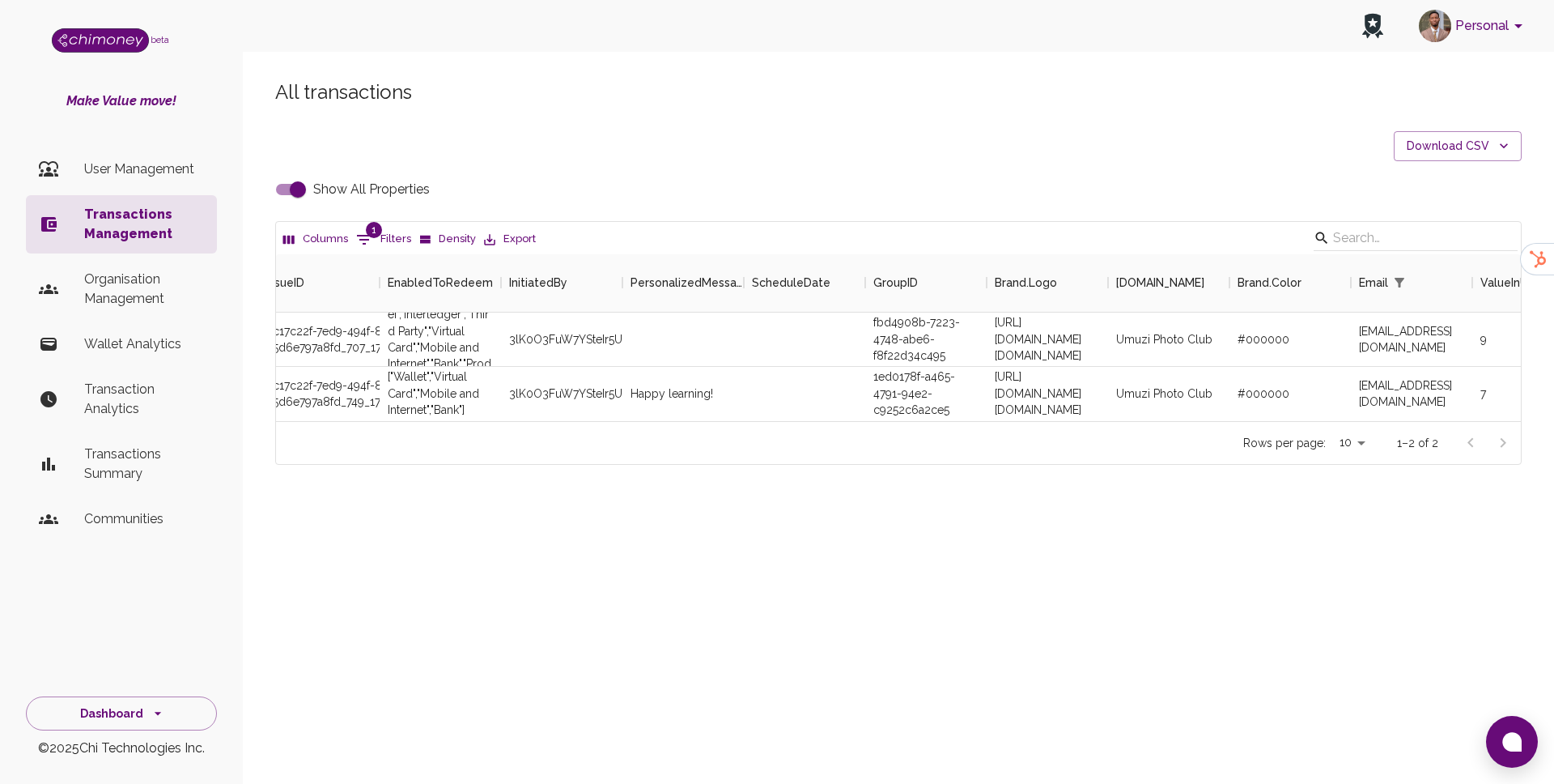
click at [280, 184] on input "Show All Properties" at bounding box center [297, 189] width 92 height 31
checkbox input "false"
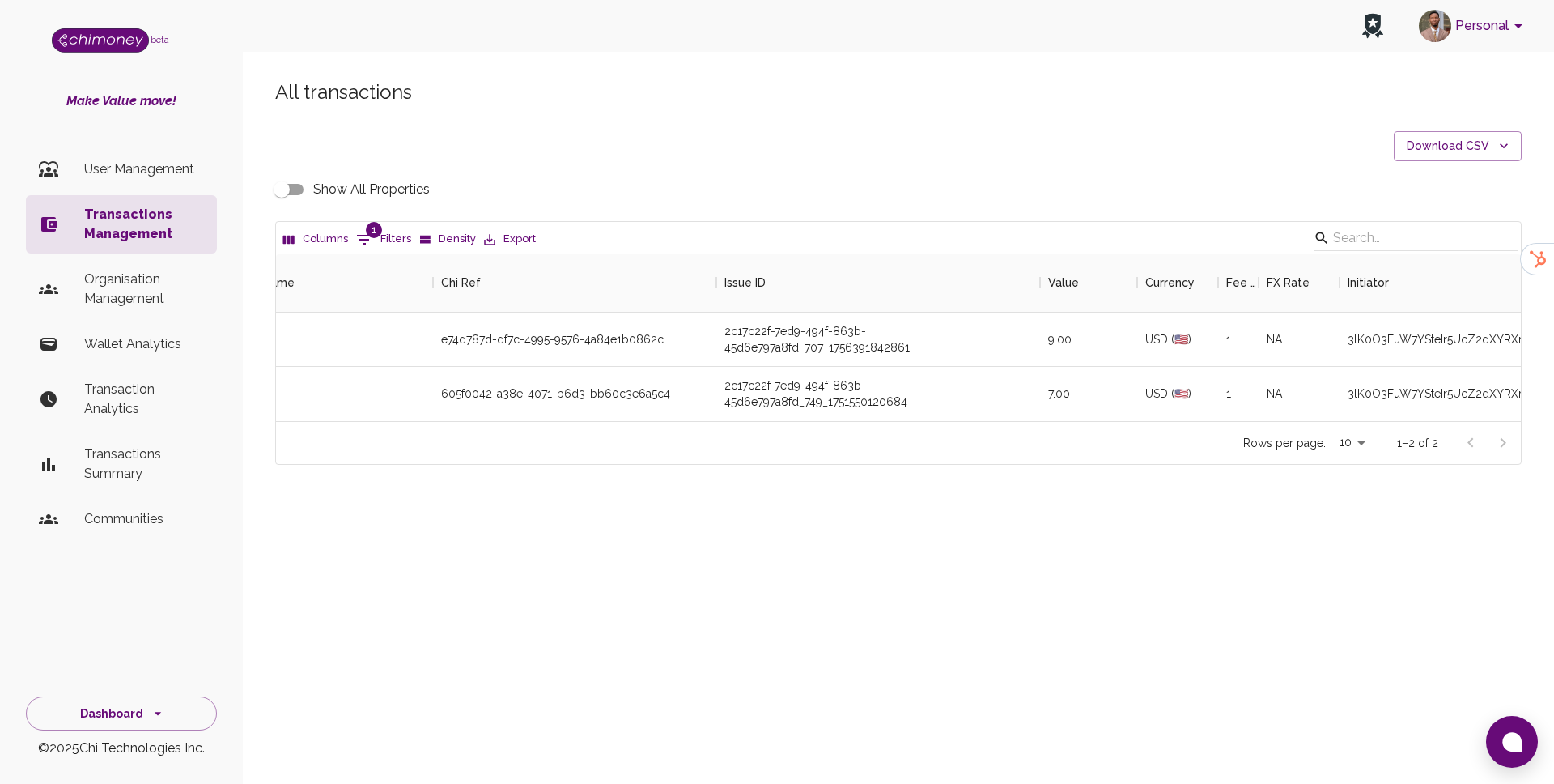
scroll to position [0, 0]
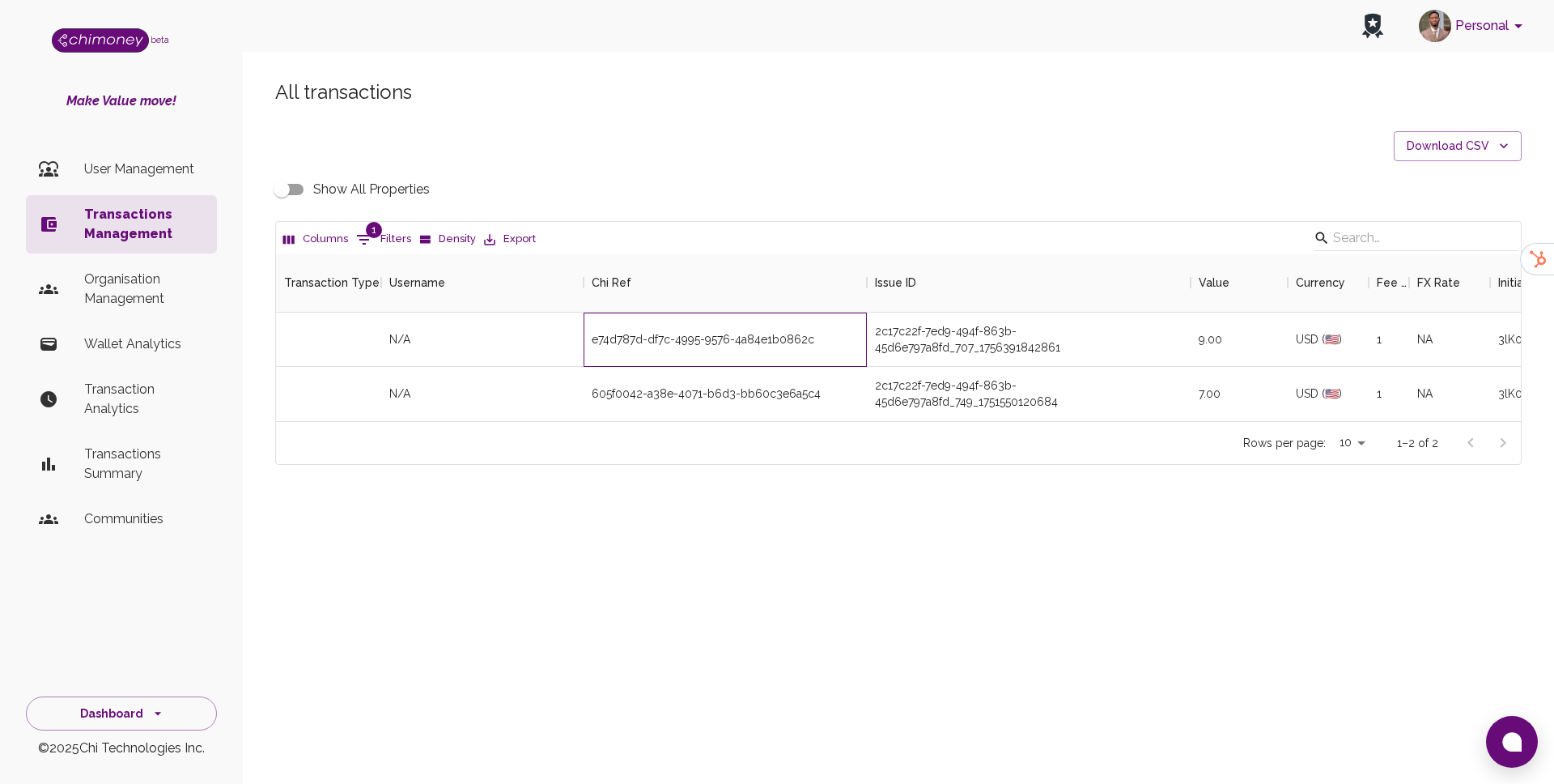
click at [735, 339] on div "e74d787d-df7c-4995-9576-4a84e1b0862c" at bounding box center [725, 339] width 283 height 54
copy div "e74d787d-df7c-4995-9576-4a84e1b0862c"
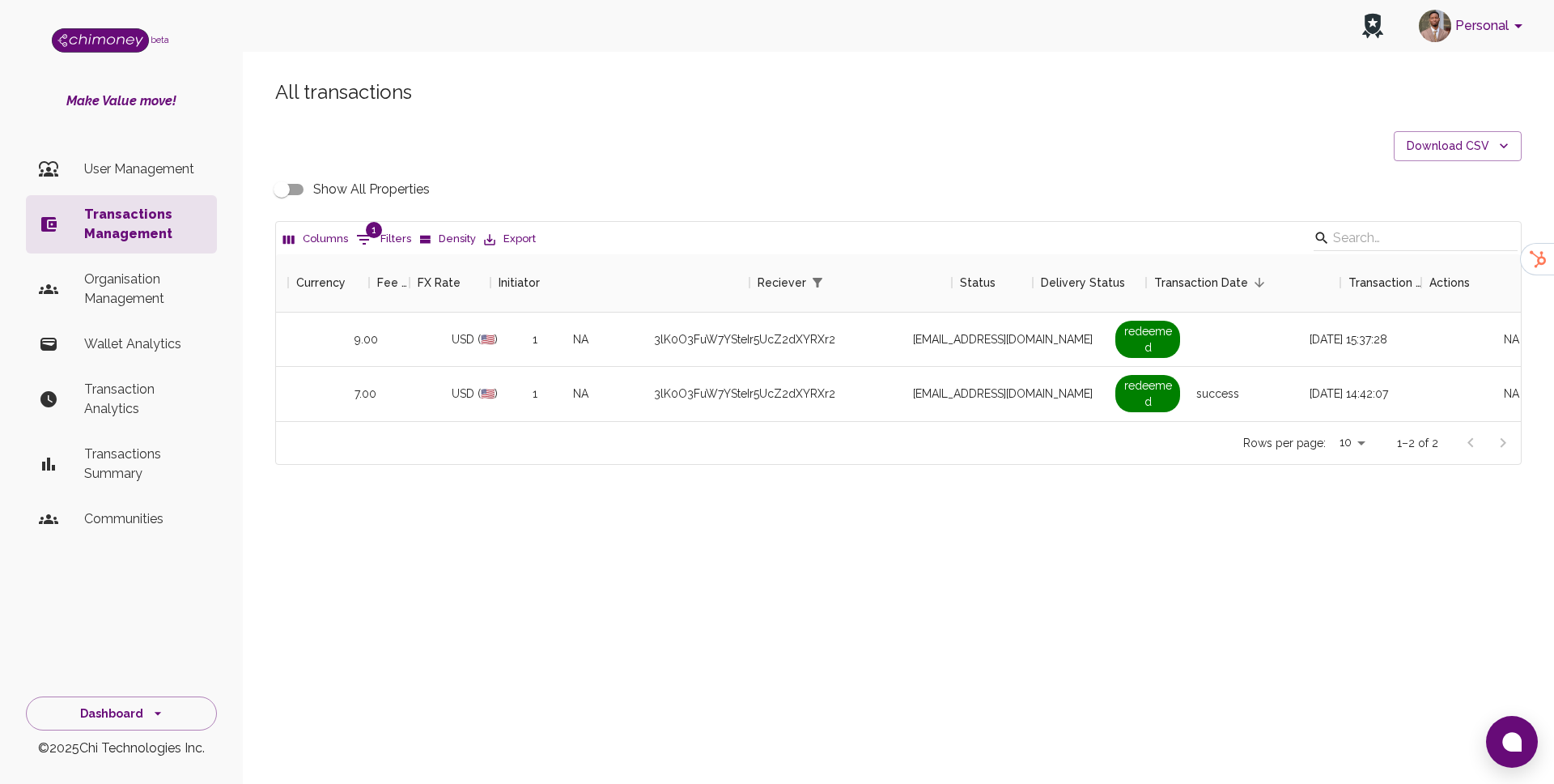
scroll to position [0, 1000]
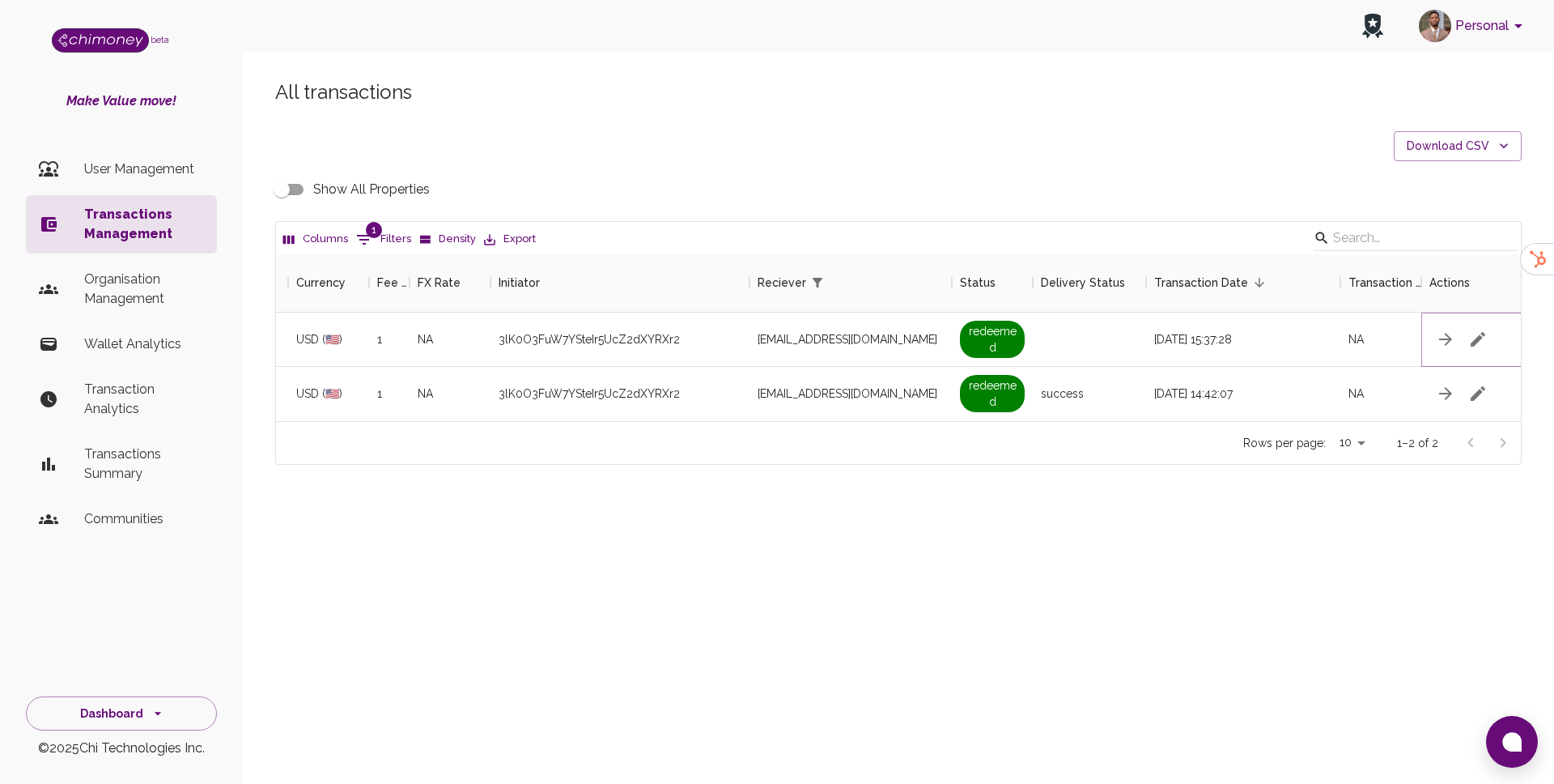
click at [1490, 340] on button "button" at bounding box center [1478, 339] width 32 height 32
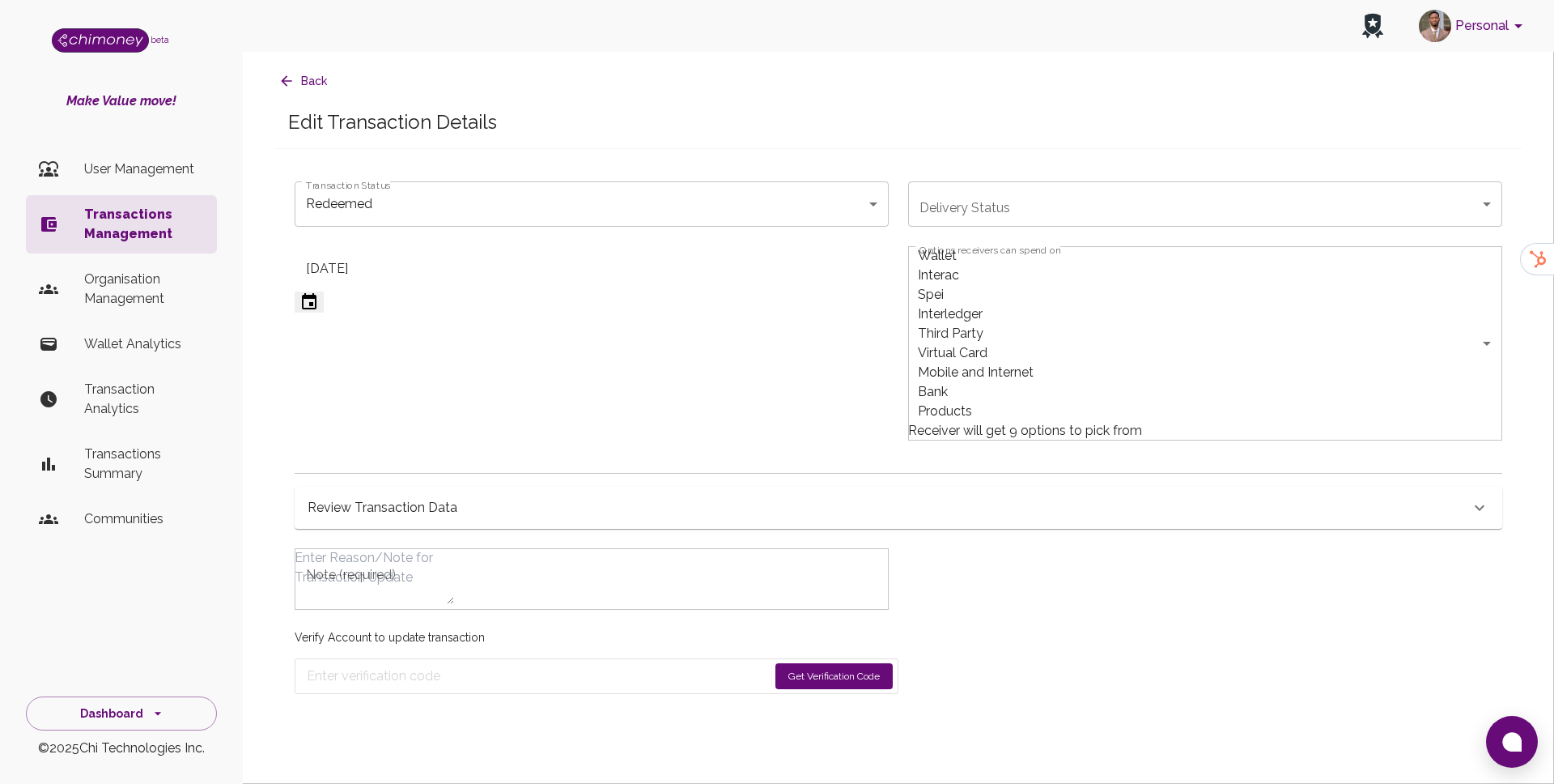
click at [1007, 265] on body "Personal beta Make Value move! User Management Transactions Management Organisa…" at bounding box center [777, 392] width 1554 height 784
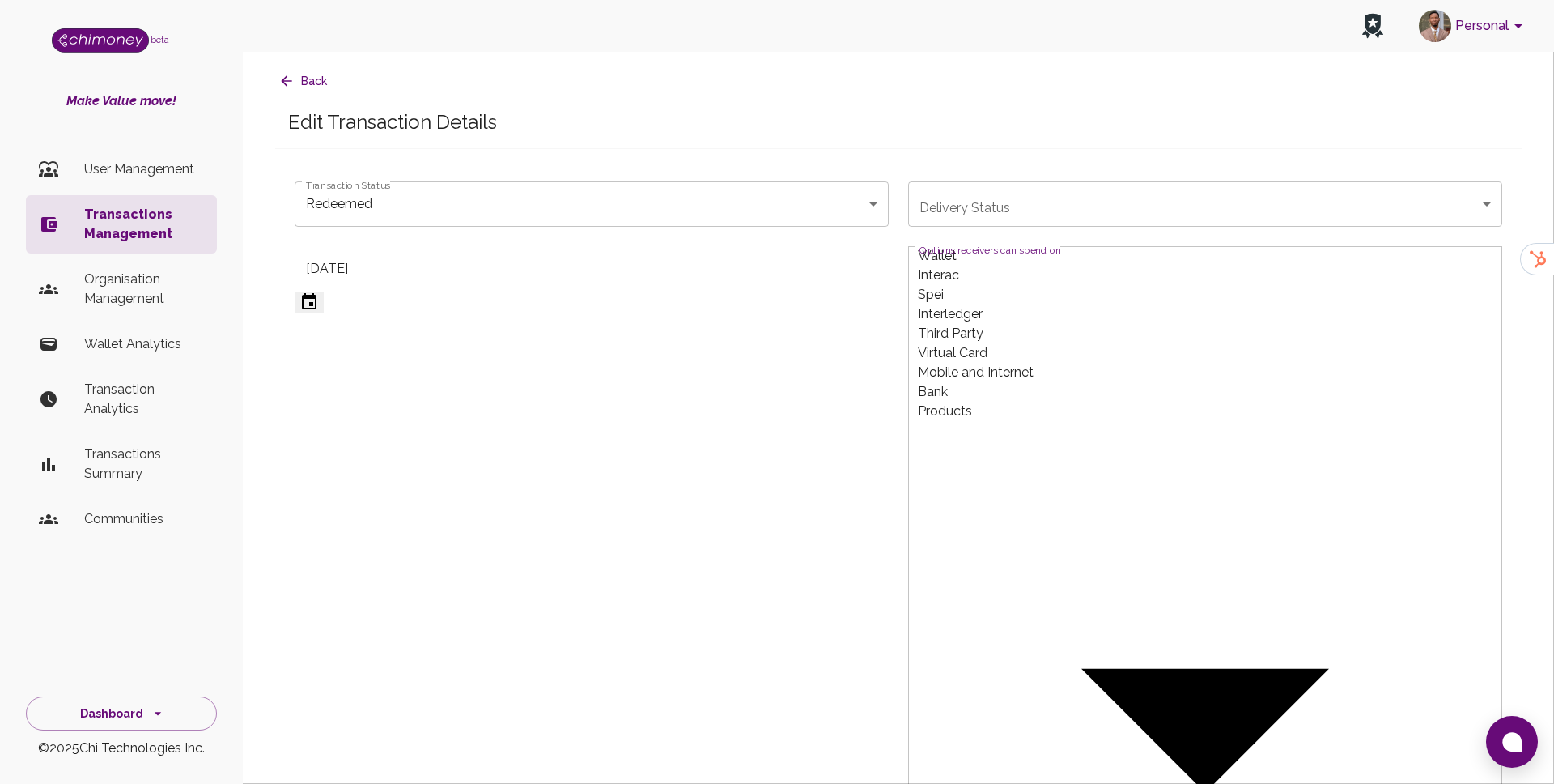
click at [846, 339] on div at bounding box center [777, 392] width 1554 height 784
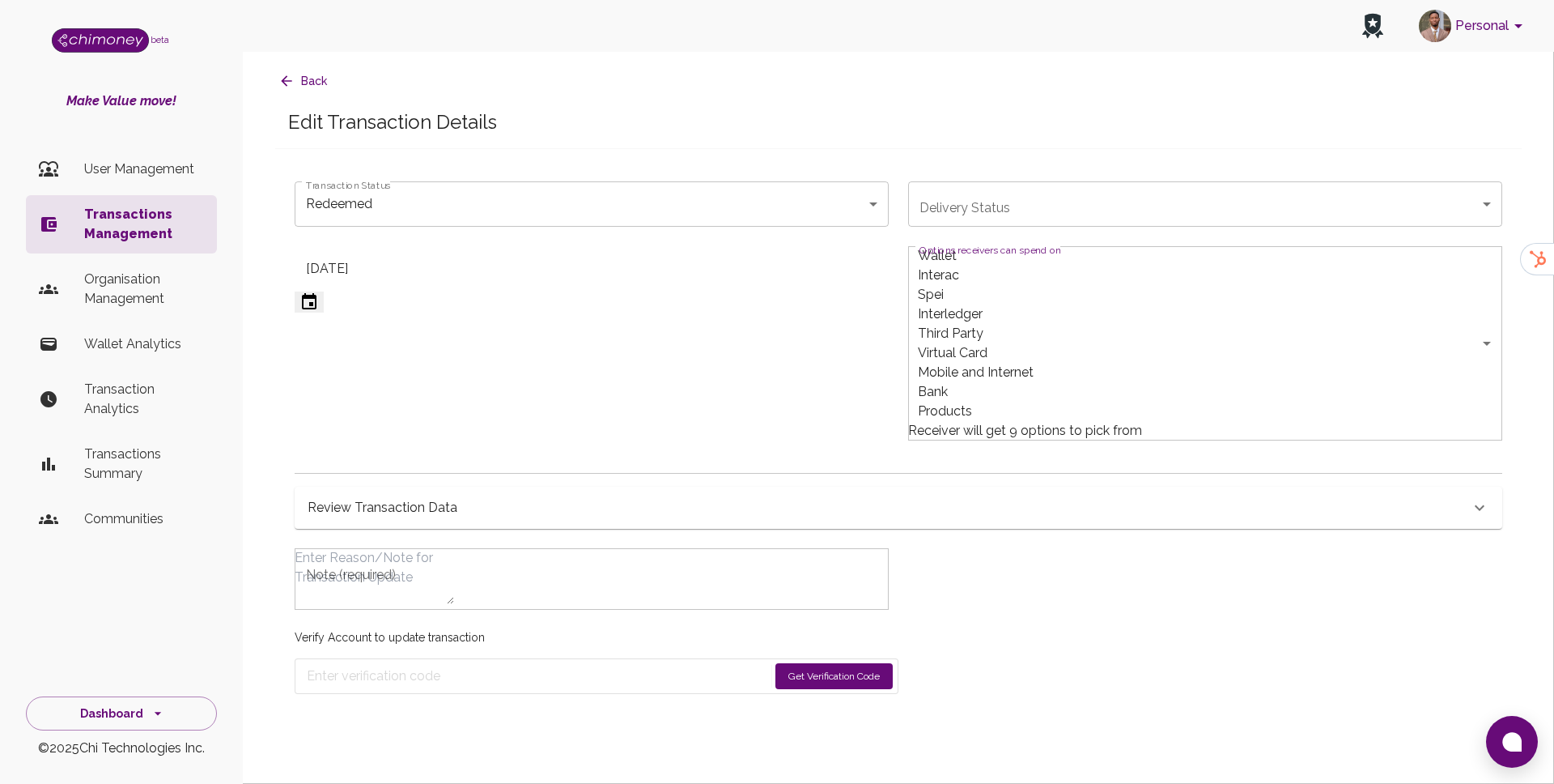
click at [1017, 276] on body "Personal beta Make Value move! User Management Transactions Management Organisa…" at bounding box center [777, 392] width 1554 height 784
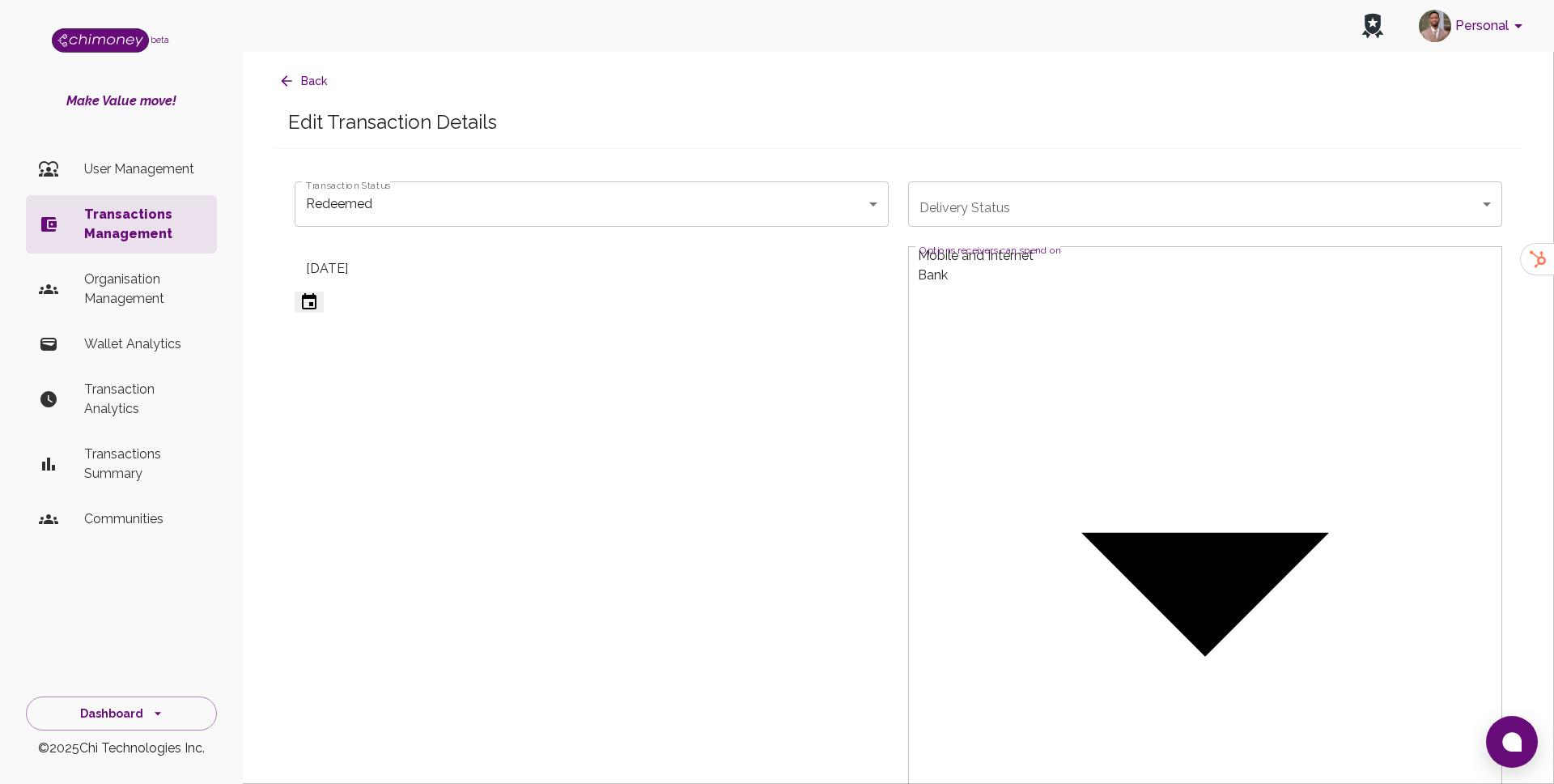
type input "Bank"
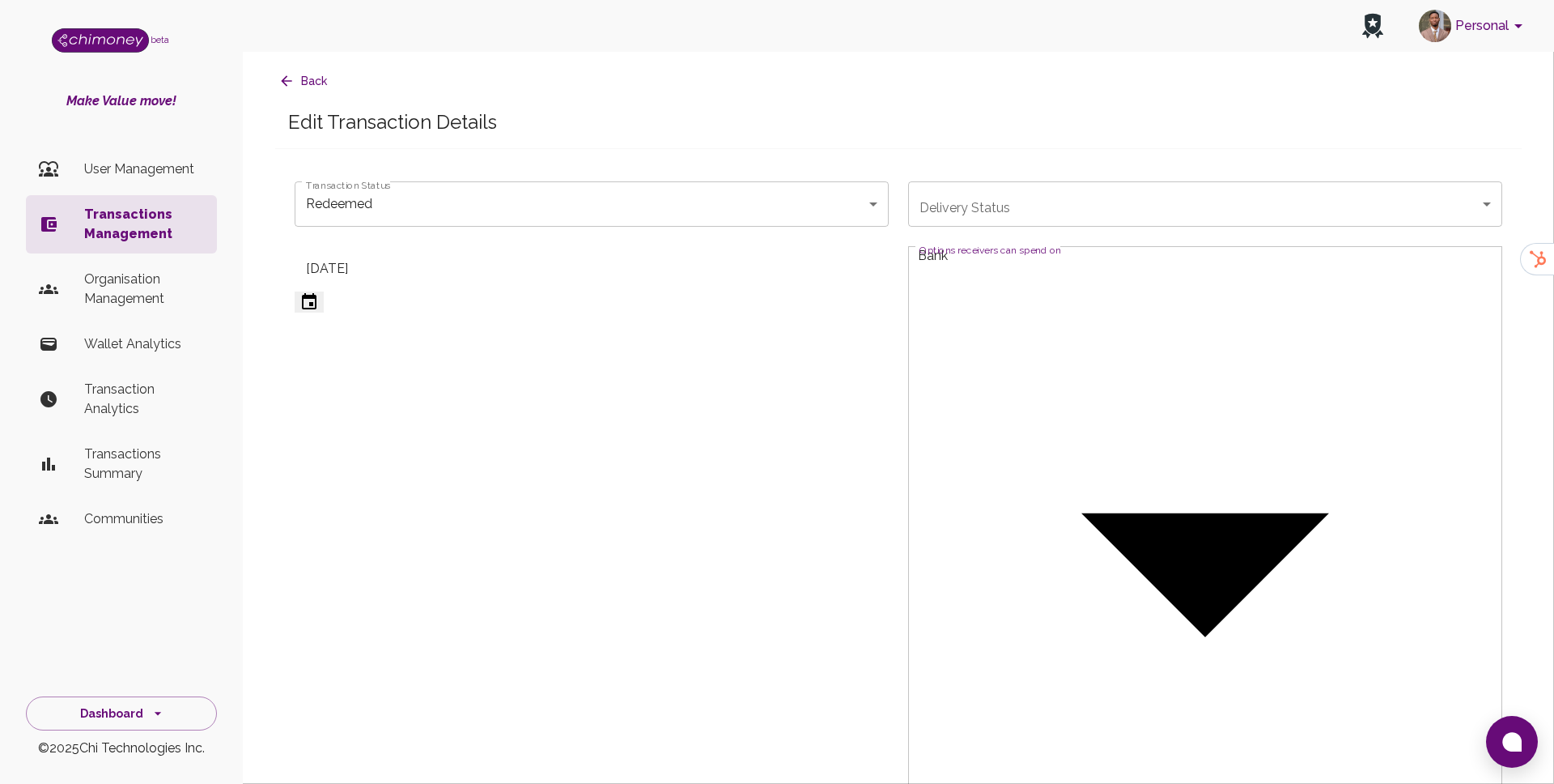
click at [503, 238] on div at bounding box center [777, 392] width 1554 height 784
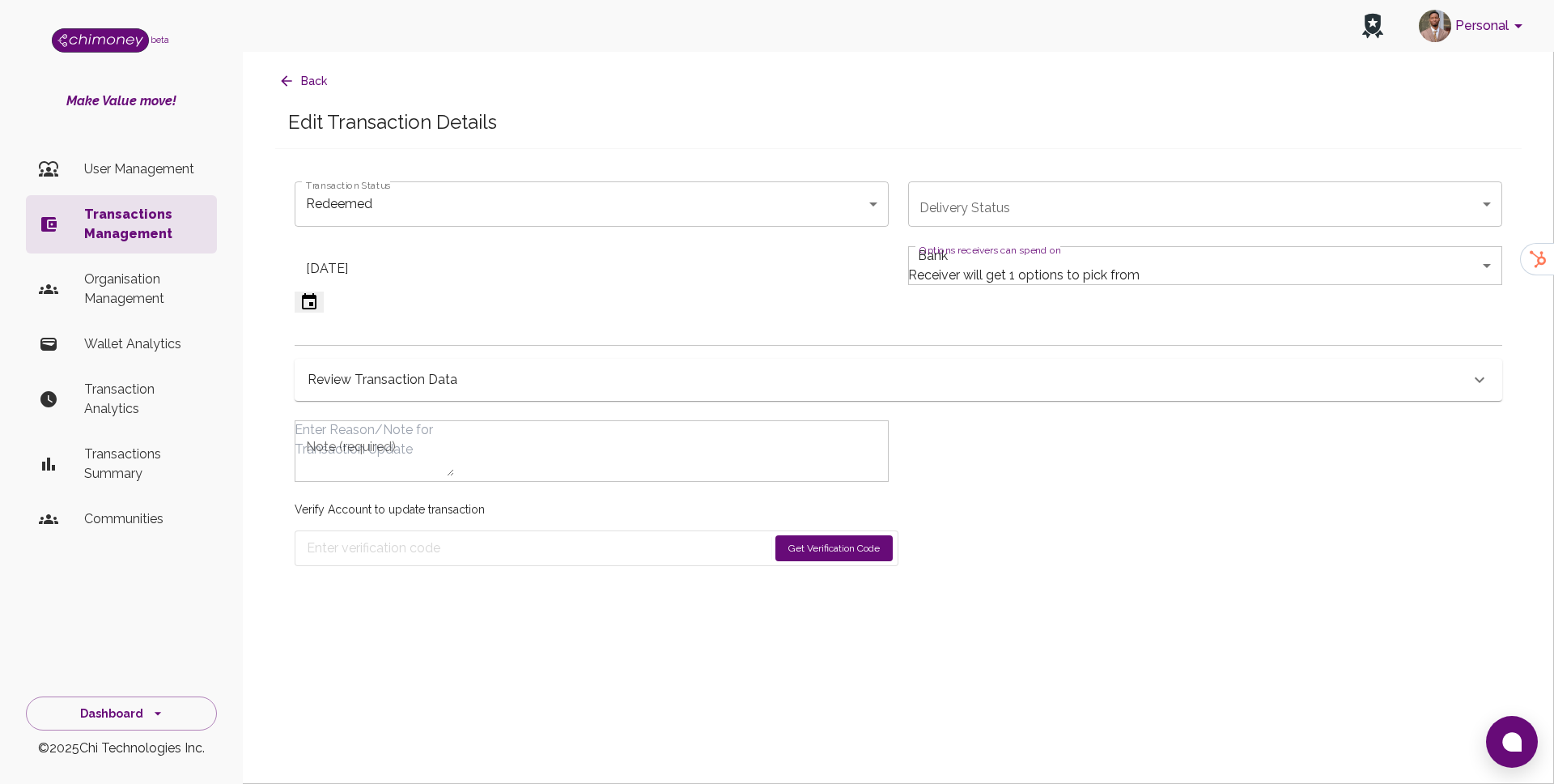
click at [506, 198] on body "Personal beta Make Value move! User Management Transactions Management Organisa…" at bounding box center [777, 552] width 1554 height 1104
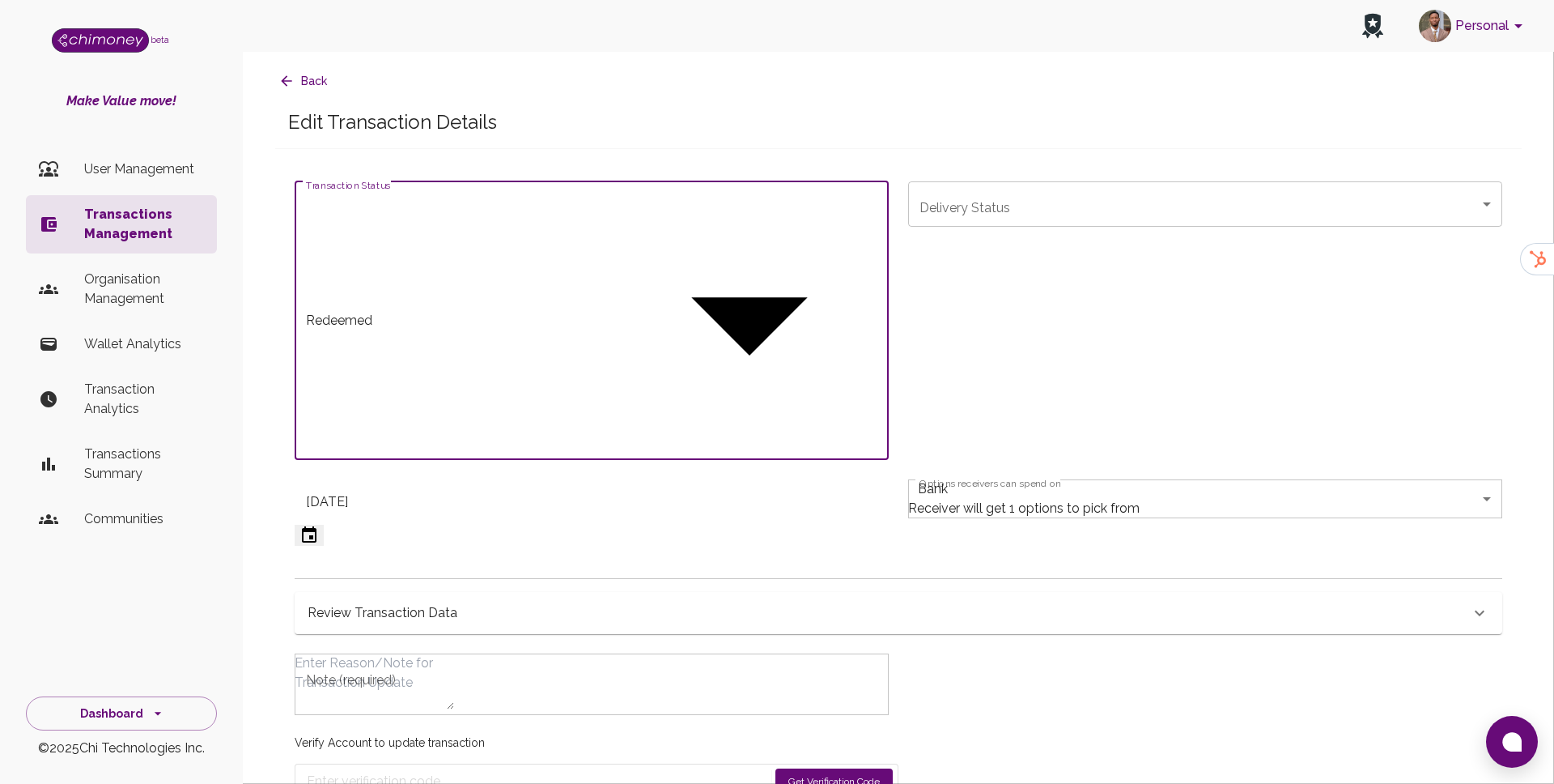
type input "paid"
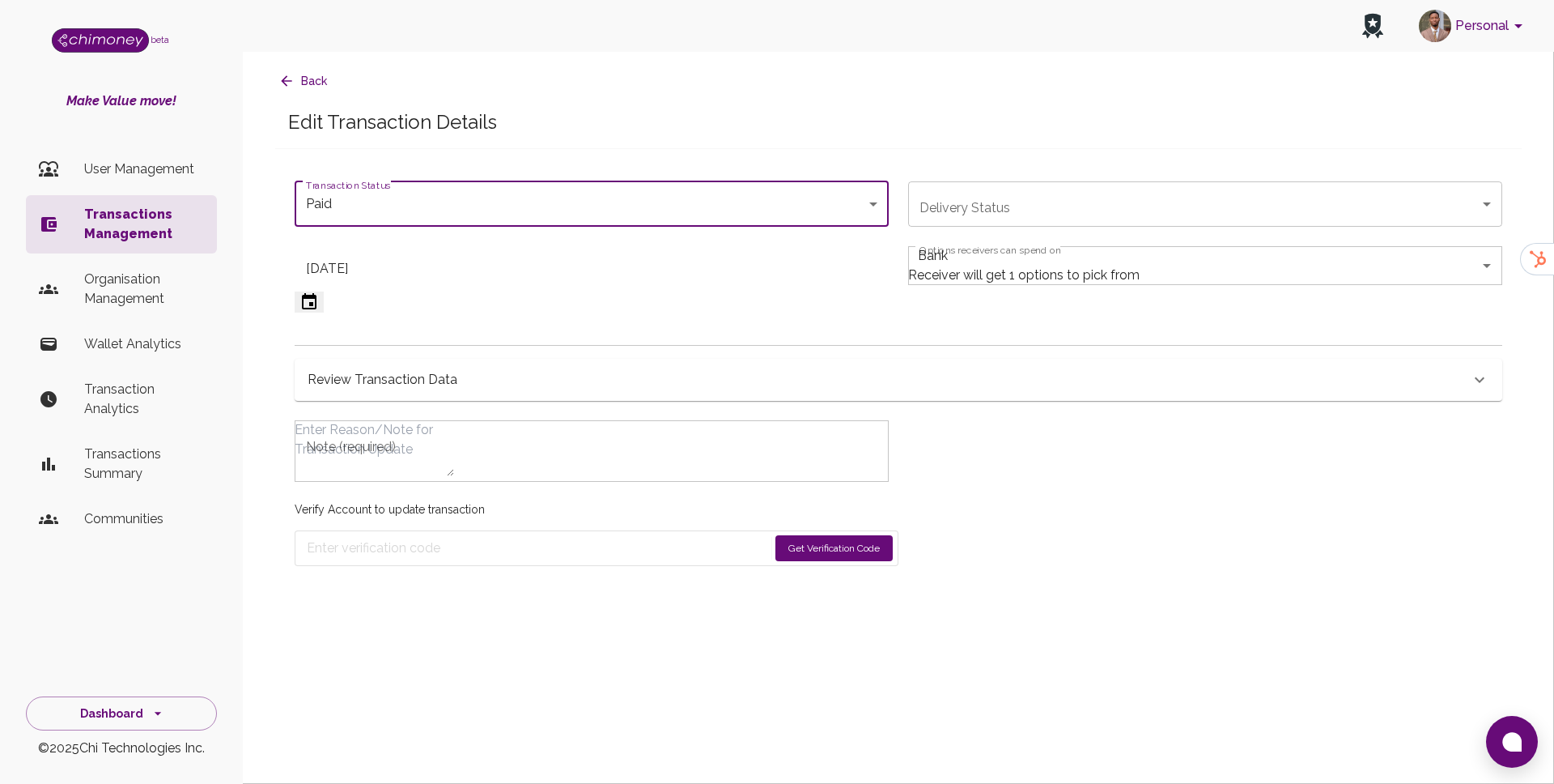
click at [317, 293] on icon "Choose date, selected date is Sep 3, 2025" at bounding box center [309, 301] width 15 height 16
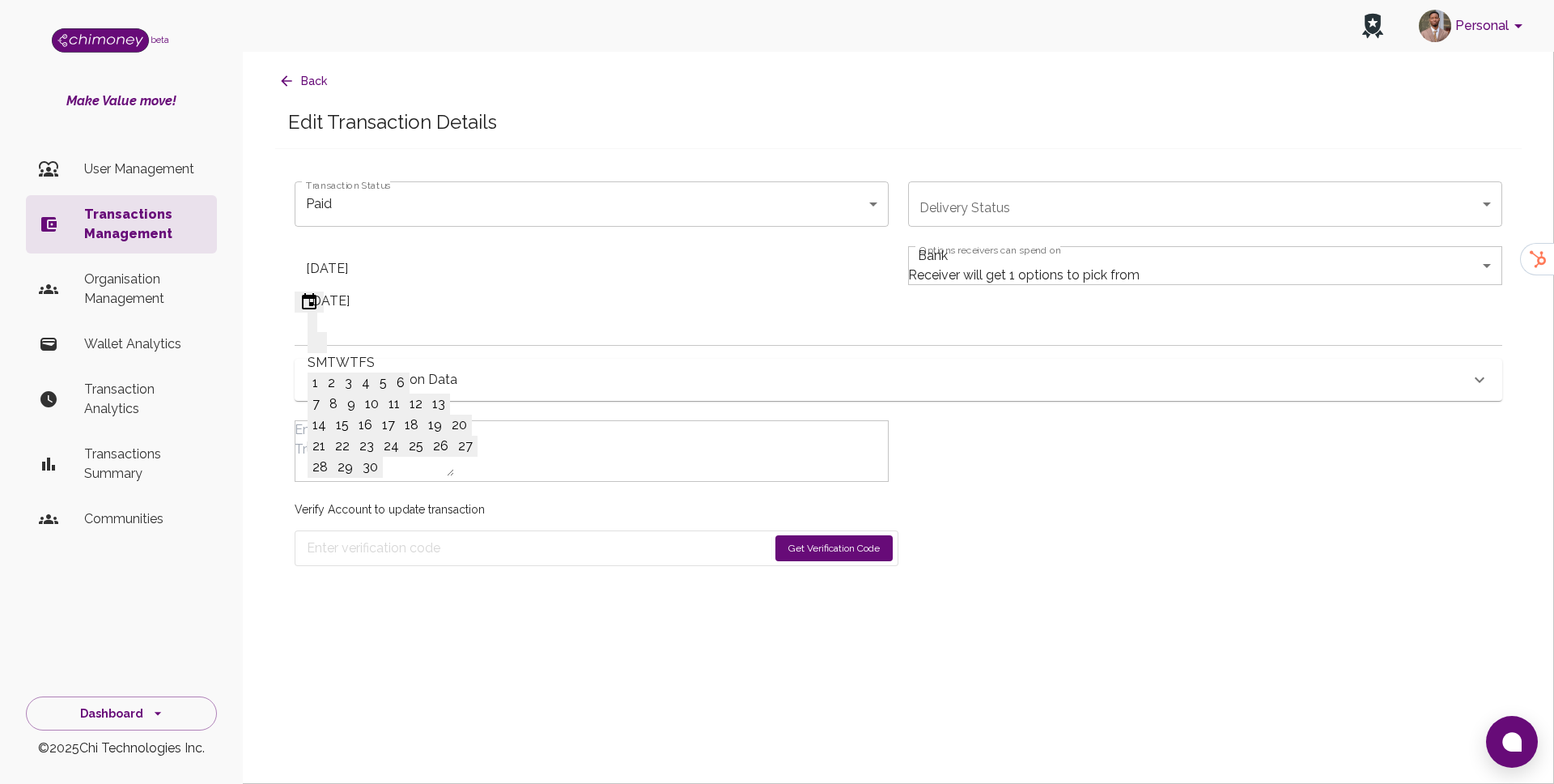
click at [335, 348] on icon "Next month" at bounding box center [332, 353] width 5 height 10
click at [455, 478] on button "31" at bounding box center [444, 467] width 23 height 21
type input "10/31/2025"
click at [437, 412] on div "Note (required) x Note (required)" at bounding box center [582, 441] width 614 height 81
click at [453, 384] on h6 "Review Transaction Data" at bounding box center [382, 380] width 150 height 23
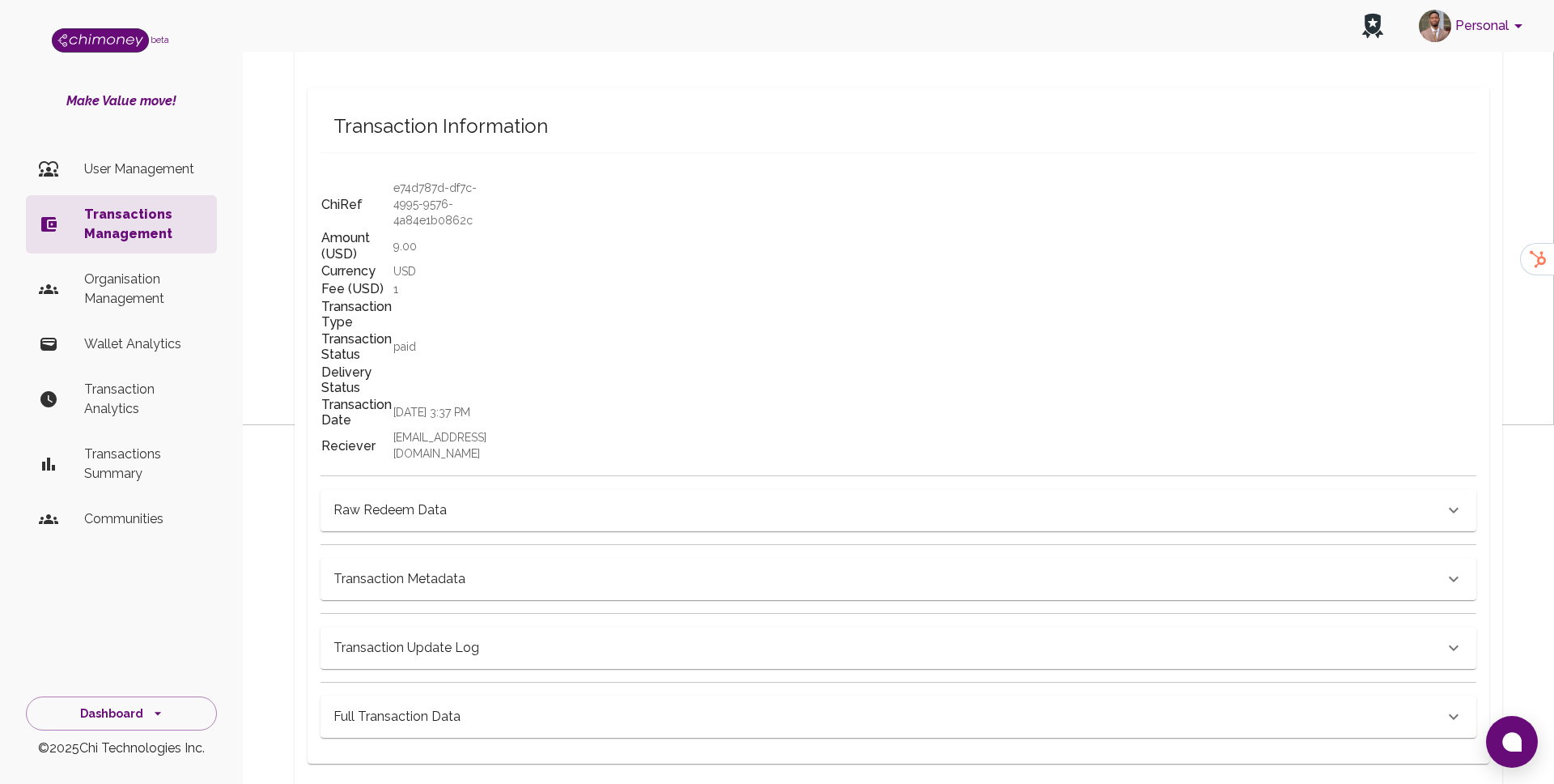
scroll to position [376, 0]
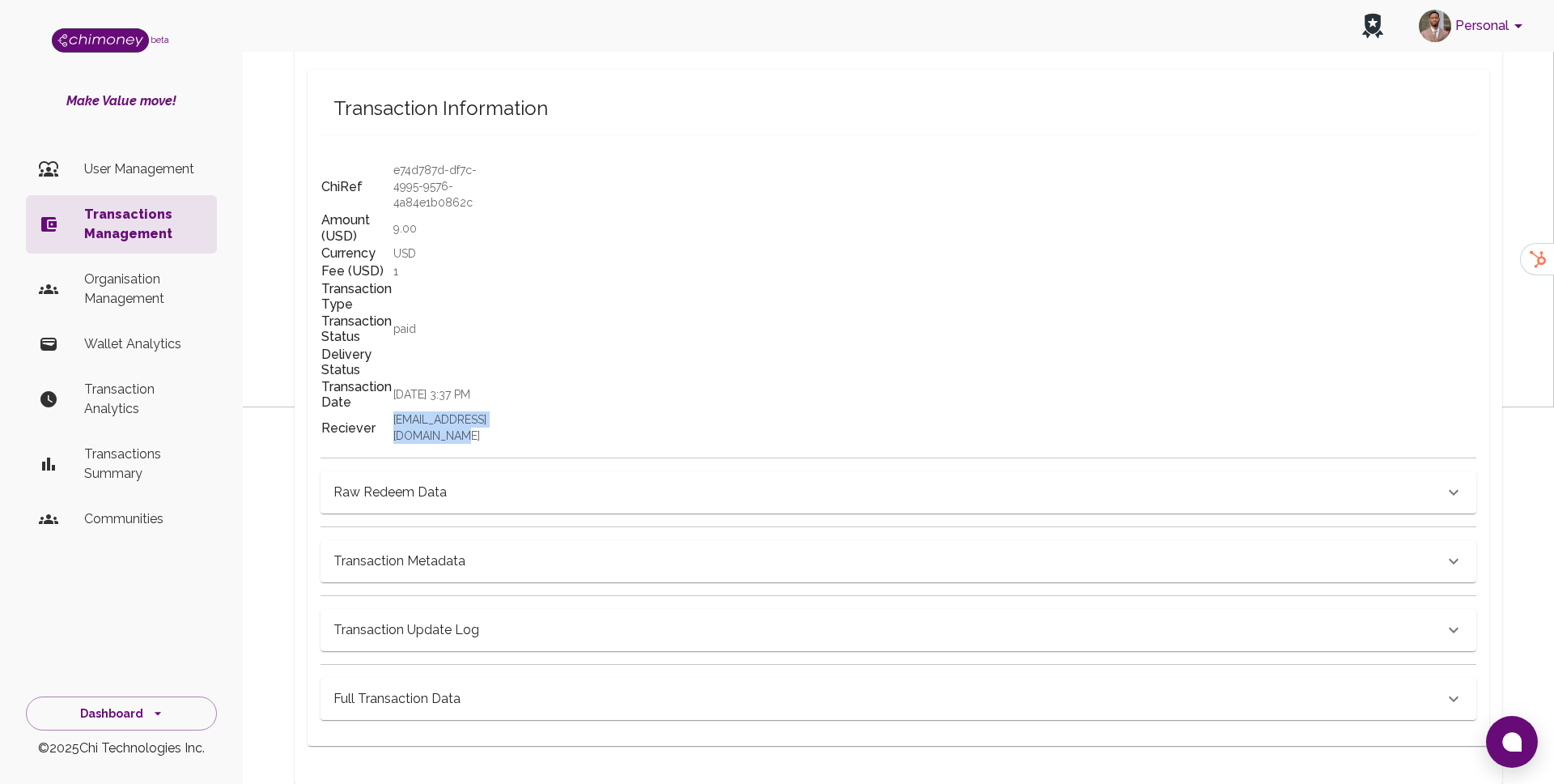
drag, startPoint x: 913, startPoint y: 545, endPoint x: 716, endPoint y: 547, distance: 197.0
click at [488, 445] on td "faithnanjala2086@gmail.com" at bounding box center [440, 427] width 95 height 34
copy p "faithnanjala2086@gmail.com"
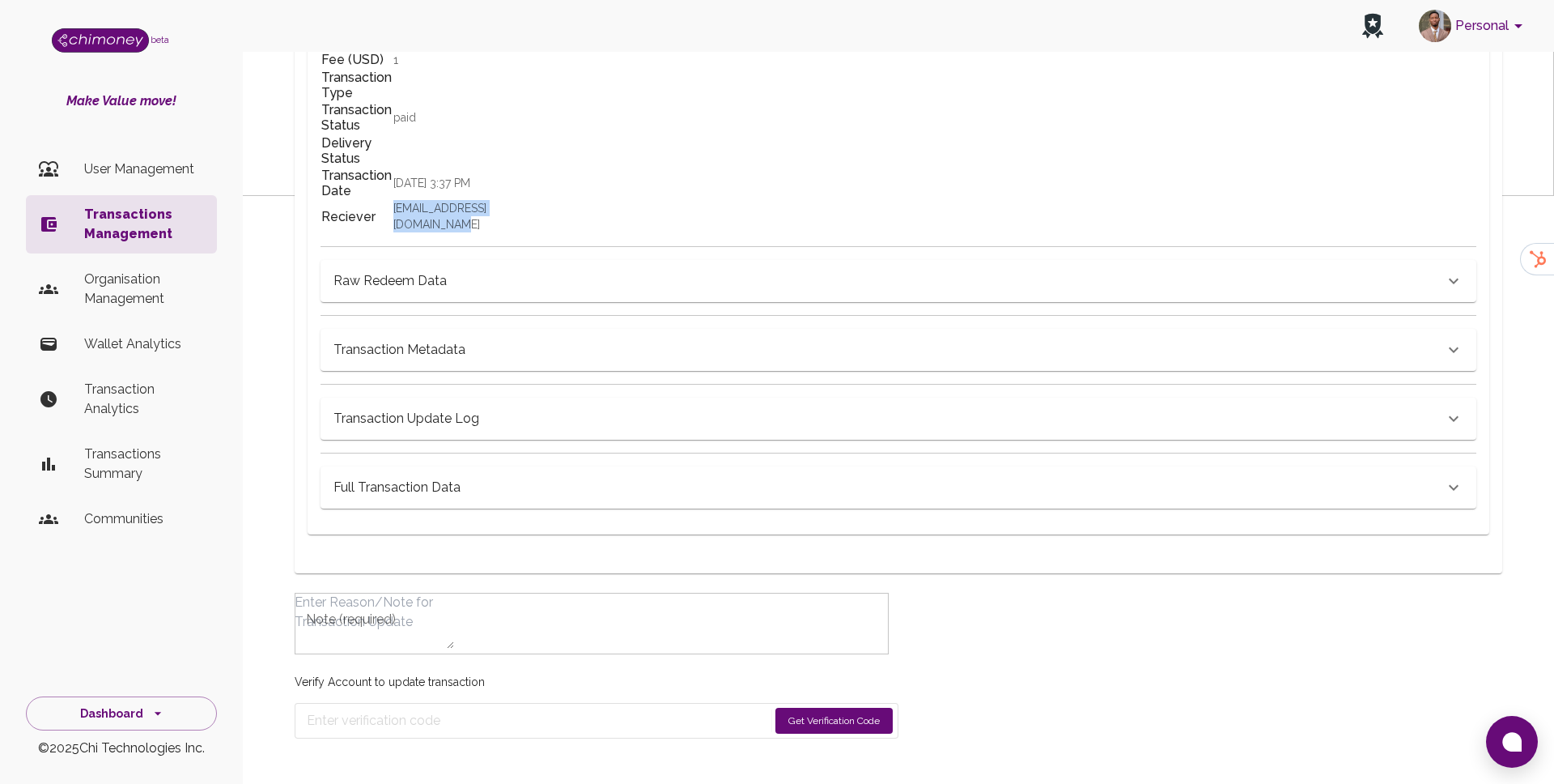
scroll to position [694, 0]
click at [454, 624] on textarea "Note (required)" at bounding box center [374, 621] width 160 height 56
type textarea "Reactivating redeem link"
click at [856, 735] on form "Get Verification Code" at bounding box center [596, 720] width 604 height 36
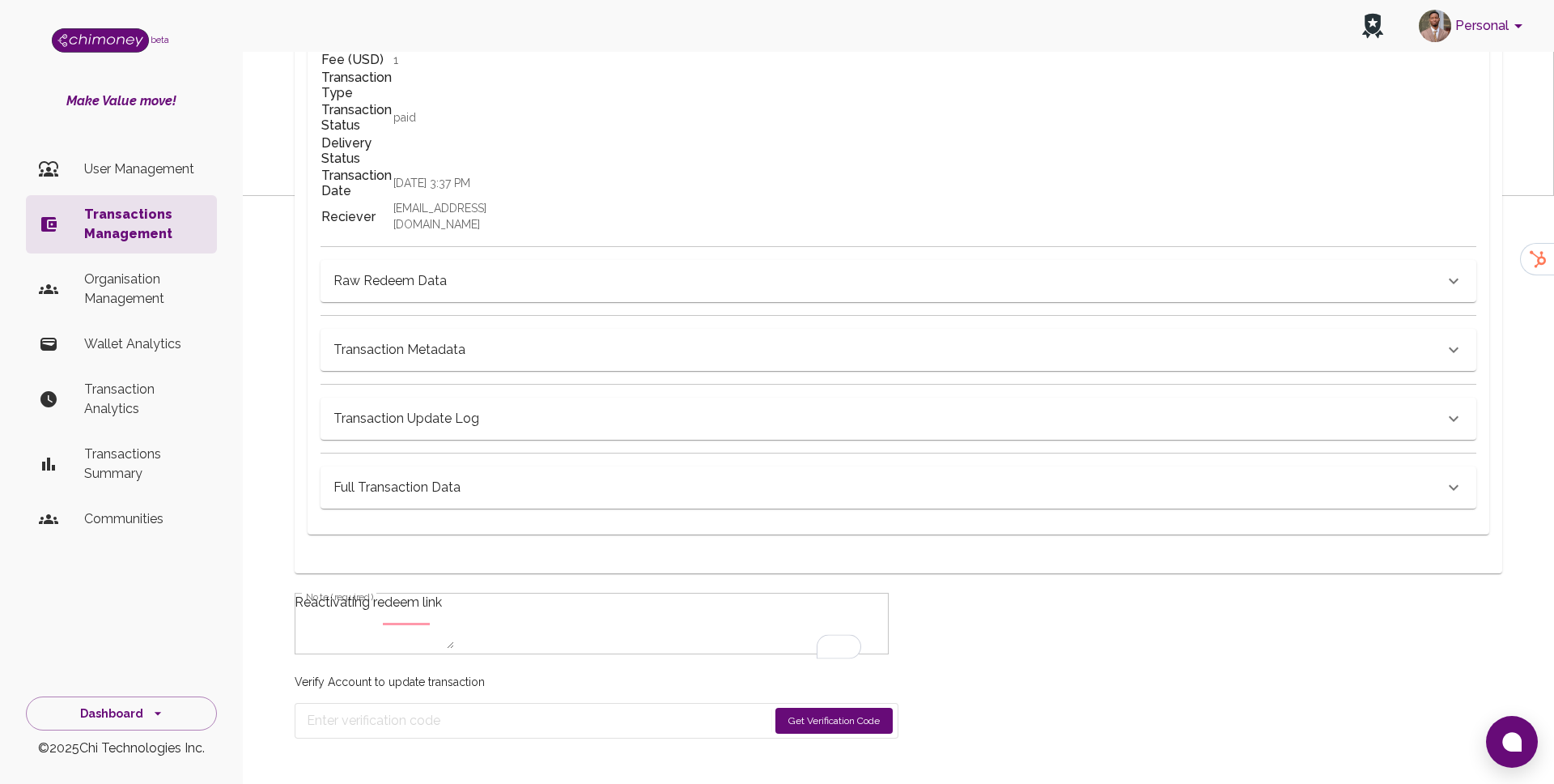
click at [866, 708] on button "Get Verification Code" at bounding box center [834, 721] width 118 height 26
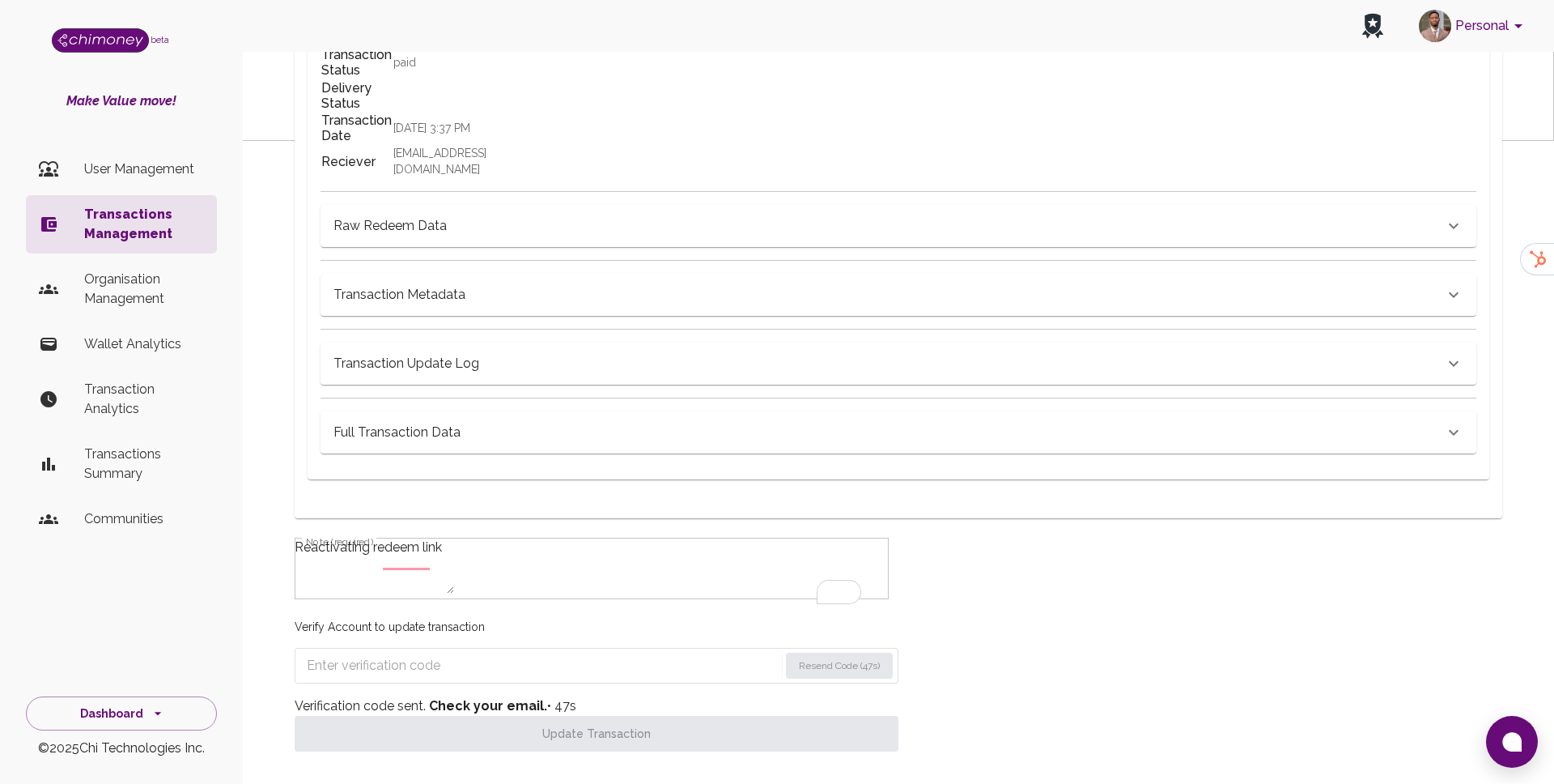
click at [423, 679] on input "Enter verification code" at bounding box center [543, 666] width 472 height 26
paste input "5028"
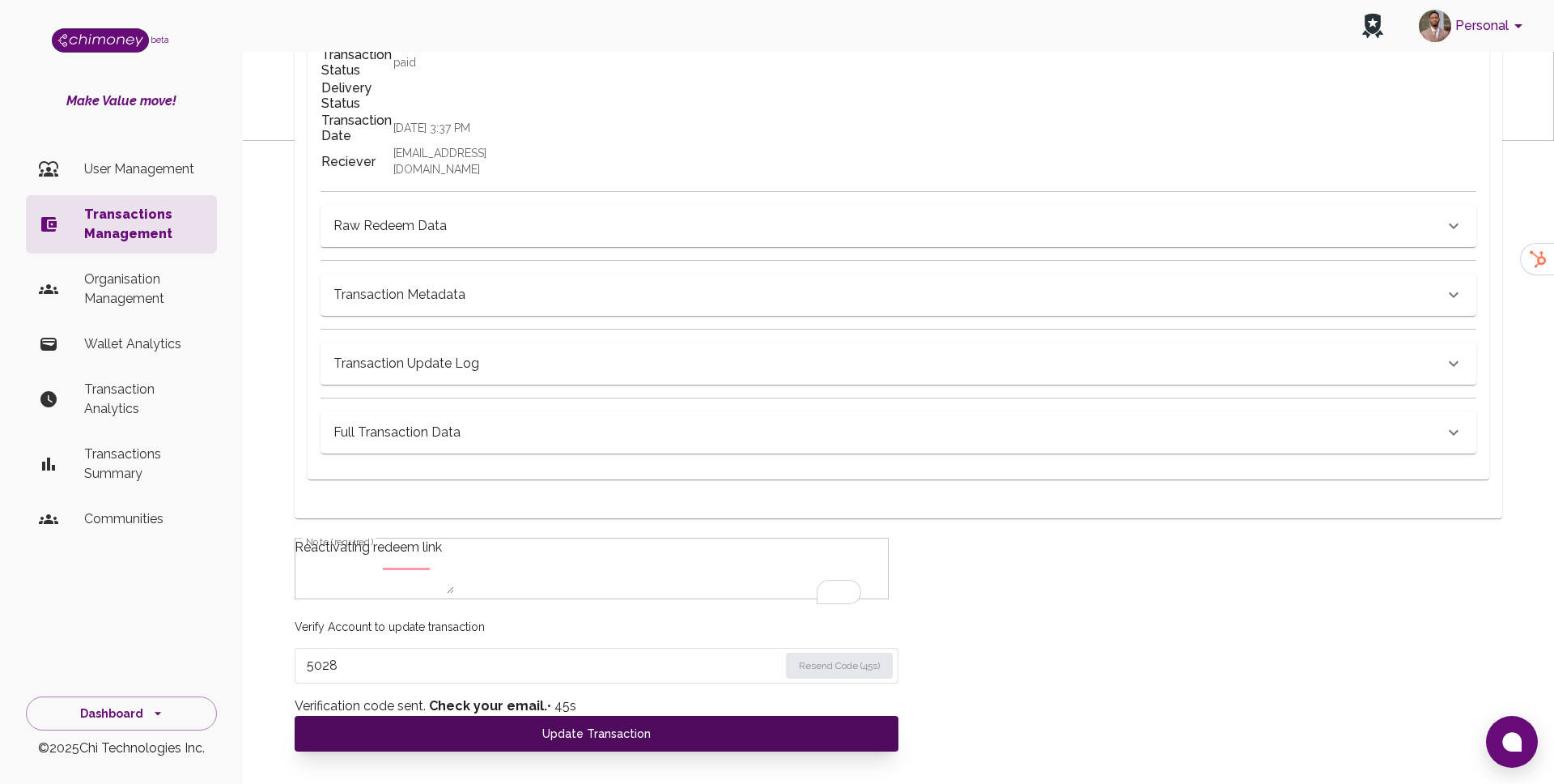
type input "5028"
click at [446, 752] on button "Update Transaction" at bounding box center [596, 733] width 604 height 36
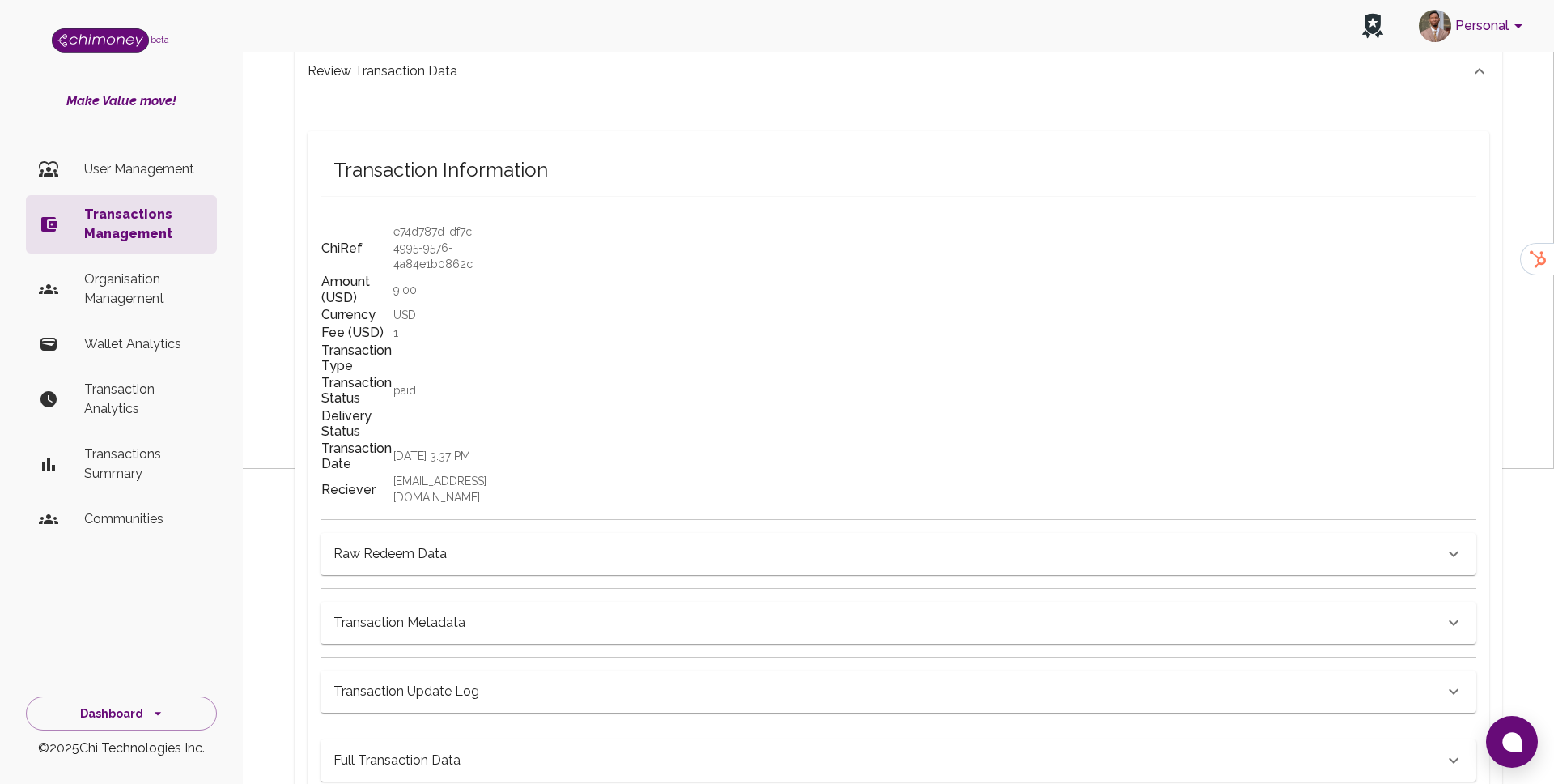
scroll to position [279, 0]
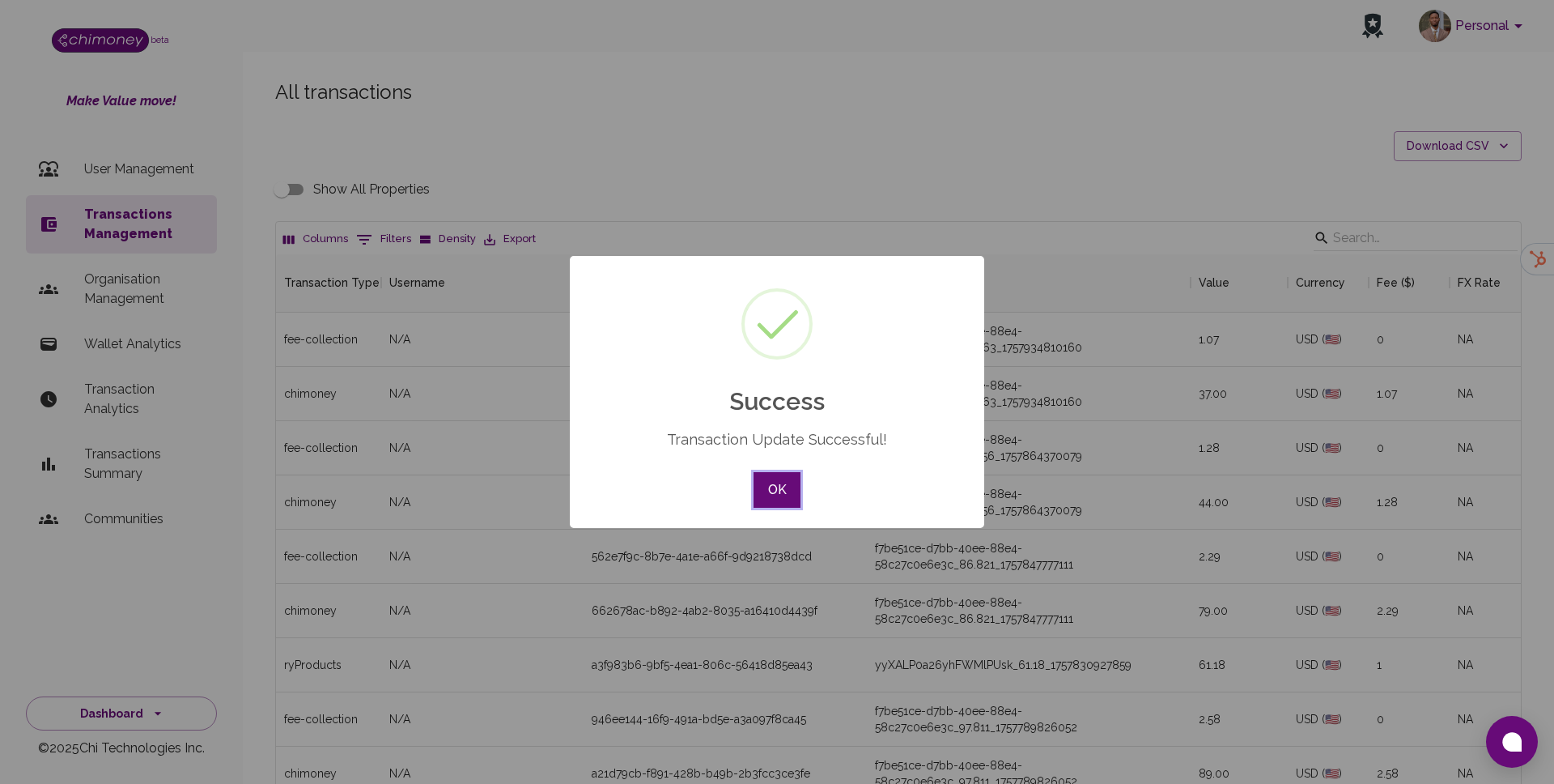
scroll to position [601, 1245]
click at [785, 483] on button "OK" at bounding box center [777, 489] width 47 height 36
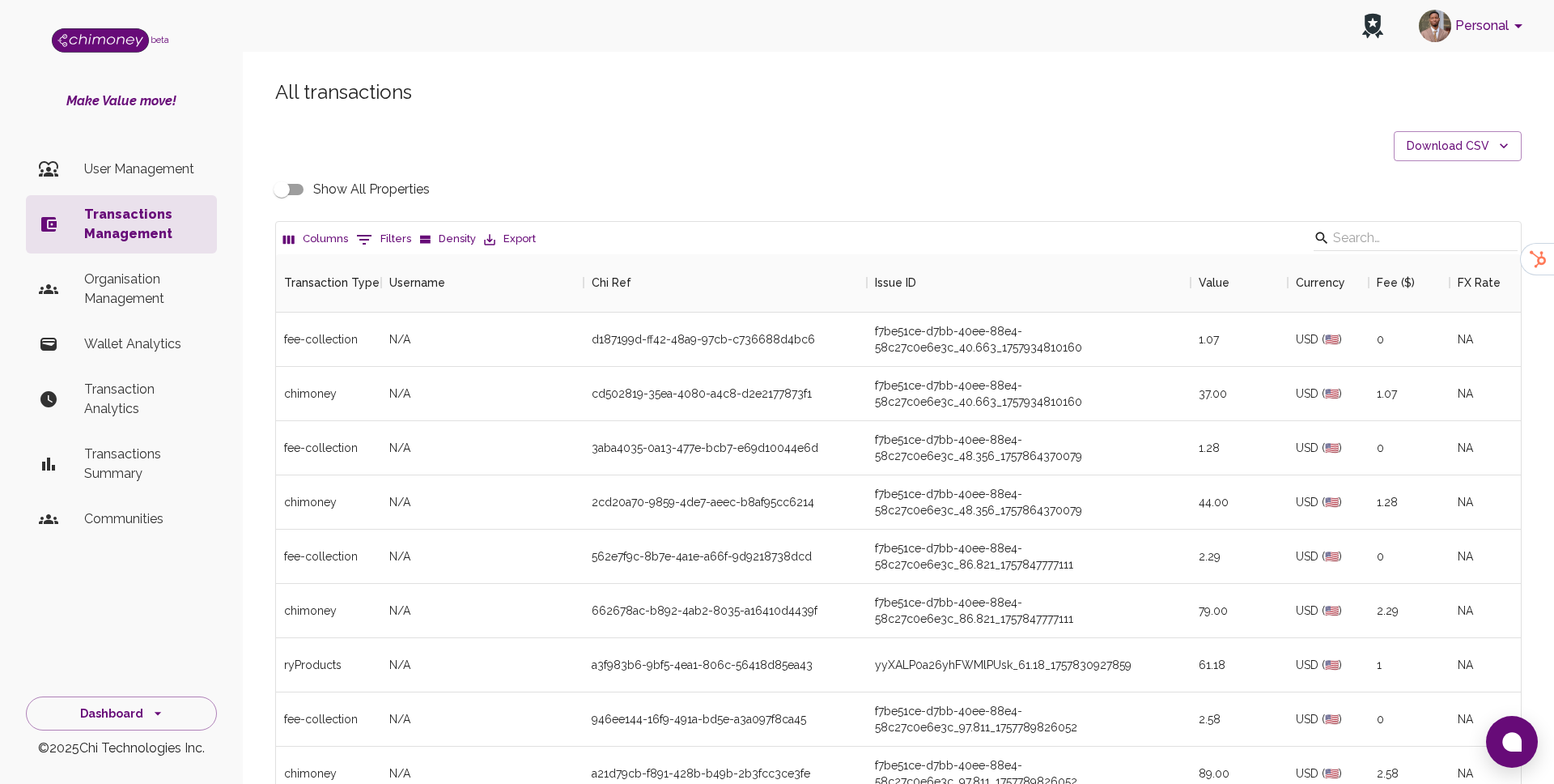
click at [378, 239] on button "0 Filters" at bounding box center [384, 239] width 63 height 26
click at [381, 348] on select "Transaction Type Username Chi Ref Issue ID Value Amount Currency Fee ($) FX Rat…" at bounding box center [371, 345] width 121 height 26
select select "email"
click at [310, 331] on select "Transaction Type Username Chi Ref Issue ID Value Amount Currency Fee ($) FX Rat…" at bounding box center [371, 345] width 121 height 26
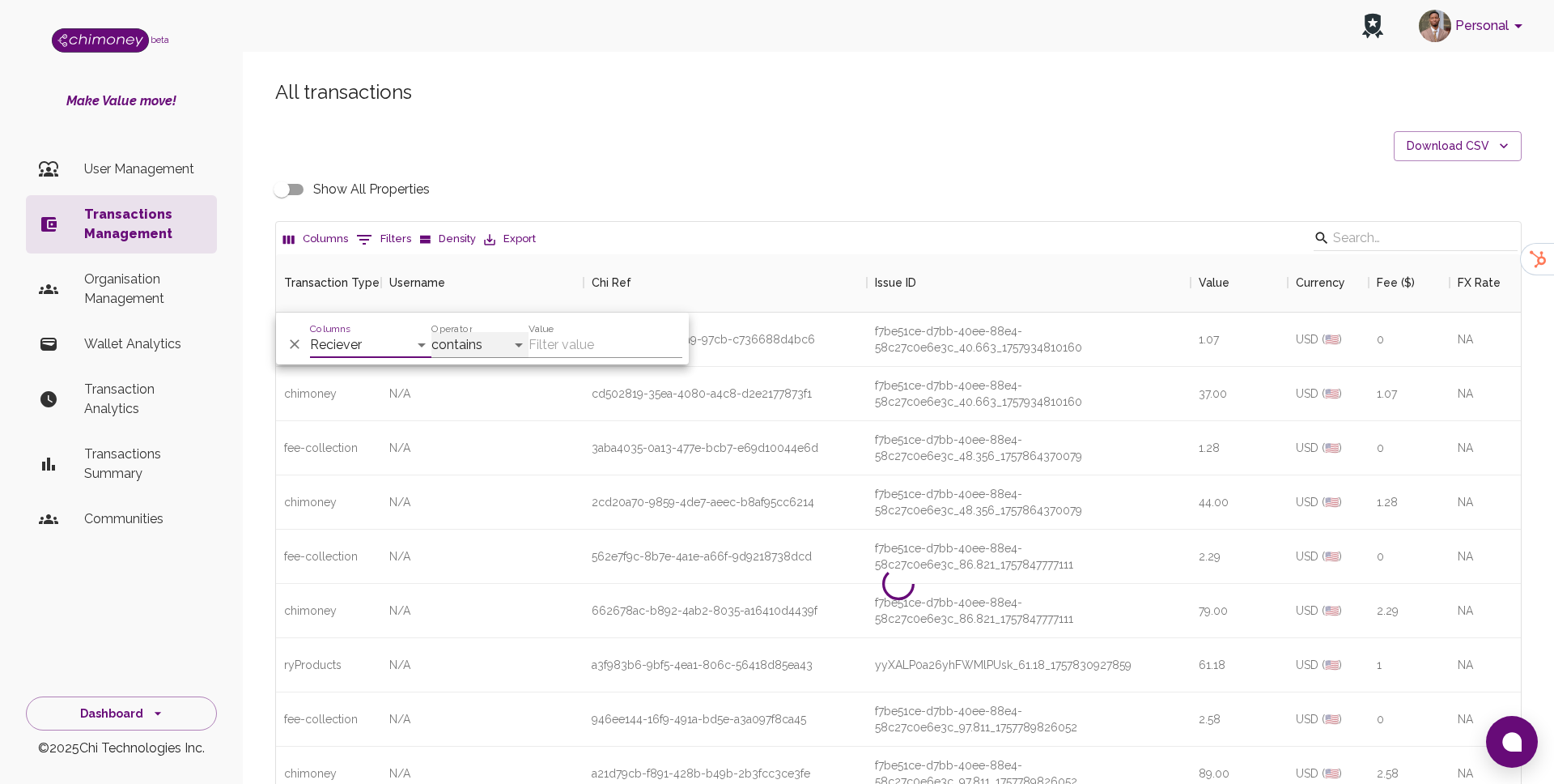
click at [511, 345] on select "contains equals starts with ends with is empty is not empty is any of" at bounding box center [480, 345] width 97 height 26
select select "equals"
click at [431, 331] on select "contains equals starts with ends with is empty is not empty is any of" at bounding box center [480, 345] width 97 height 26
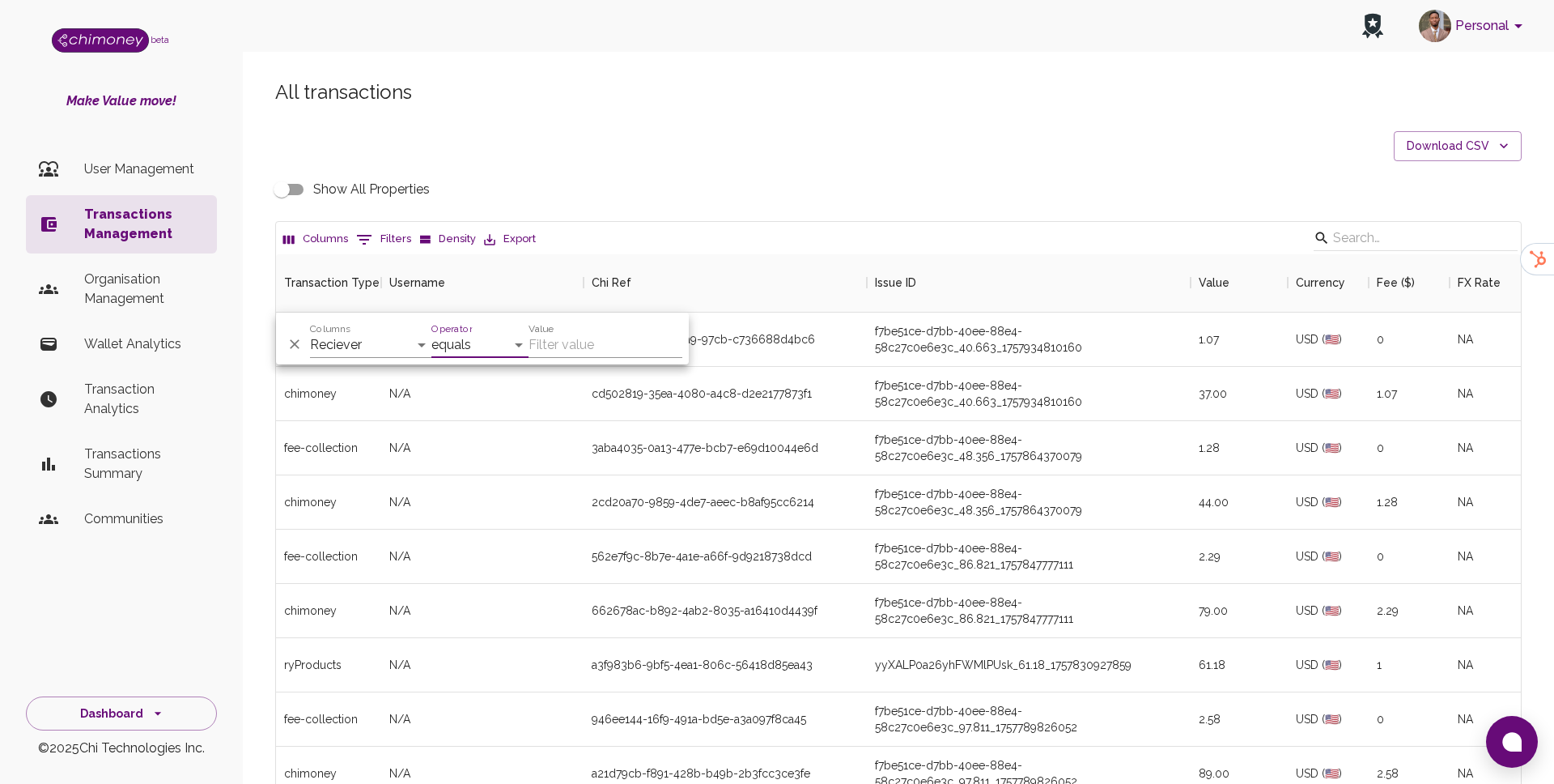
click at [574, 352] on input "Value" at bounding box center [605, 345] width 153 height 26
paste input "iwuchukwufavour34@gmail.com"
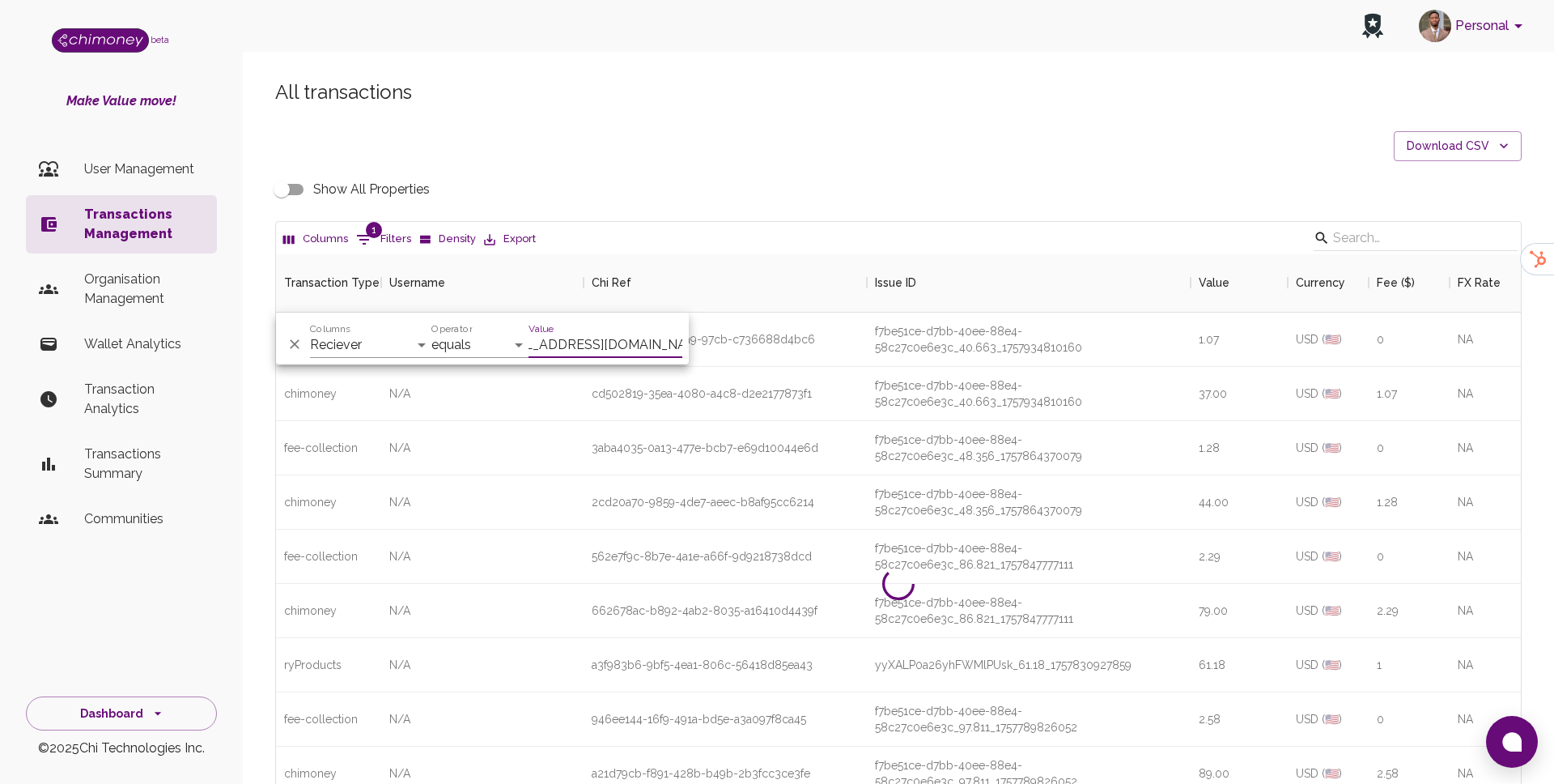
scroll to position [0, 0]
click at [598, 341] on input "iwuchukwufavour34@gmail.com" at bounding box center [605, 345] width 153 height 26
click at [605, 346] on input "iwuchukwufavour34@gmail.com" at bounding box center [605, 345] width 153 height 26
paste input "barbiedebby546"
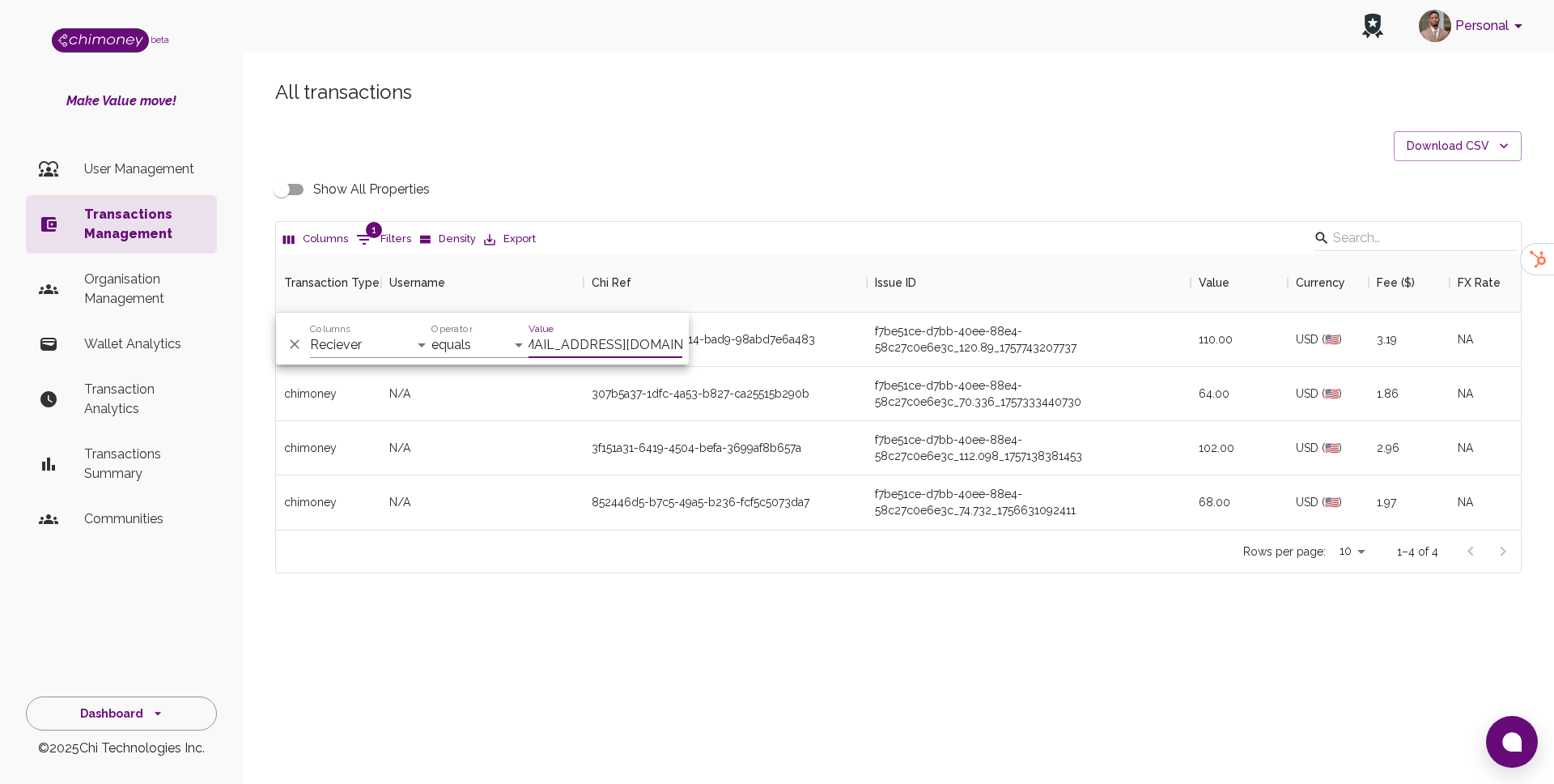
scroll to position [275, 1245]
type input "barbiedebby546@gmail.com"
click at [940, 339] on div "f7be51ce-d7bb-40ee-88e4-58c27c0e6e3c_120.89_1757743207737" at bounding box center [1029, 339] width 308 height 32
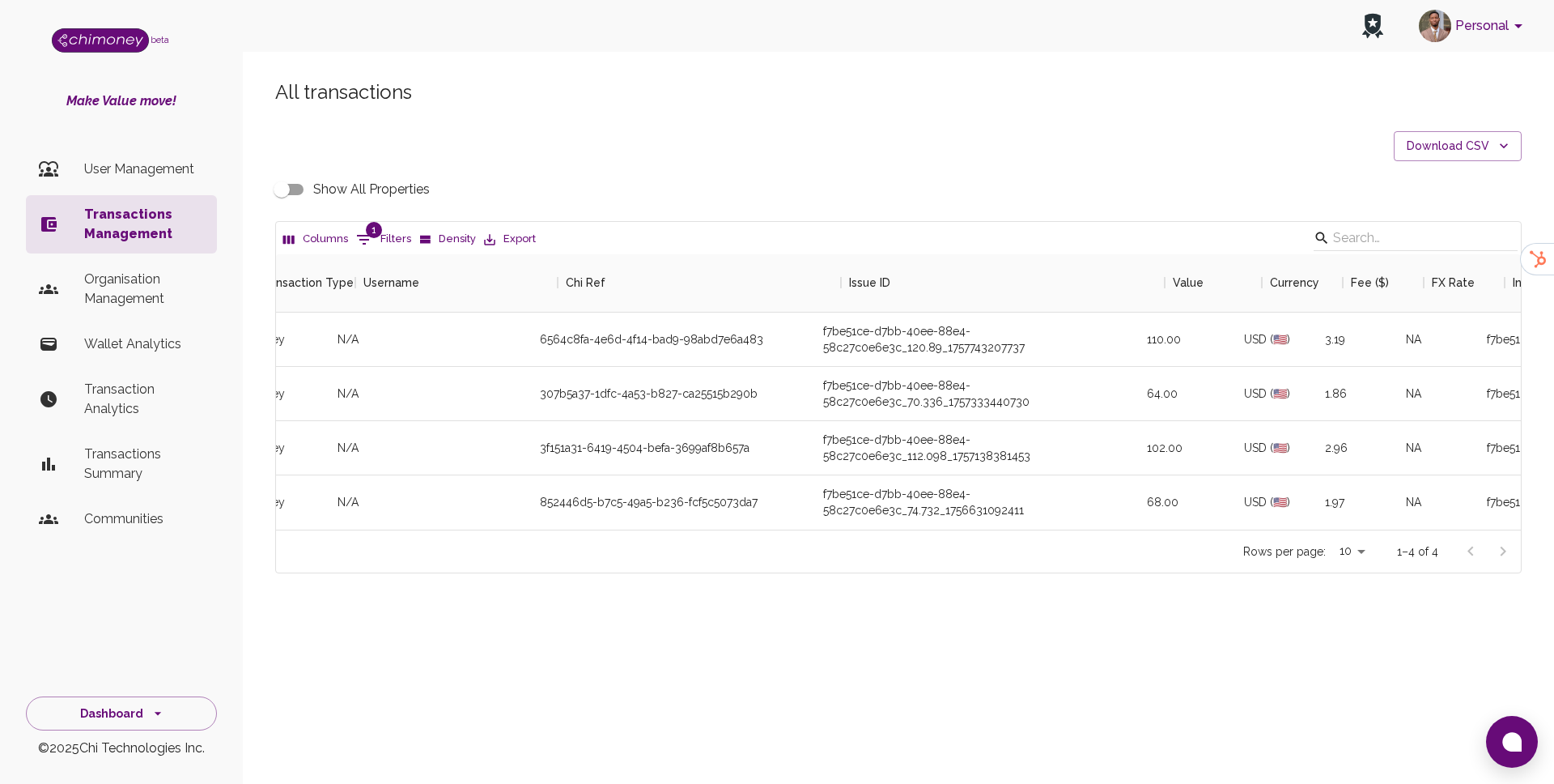
scroll to position [0, 0]
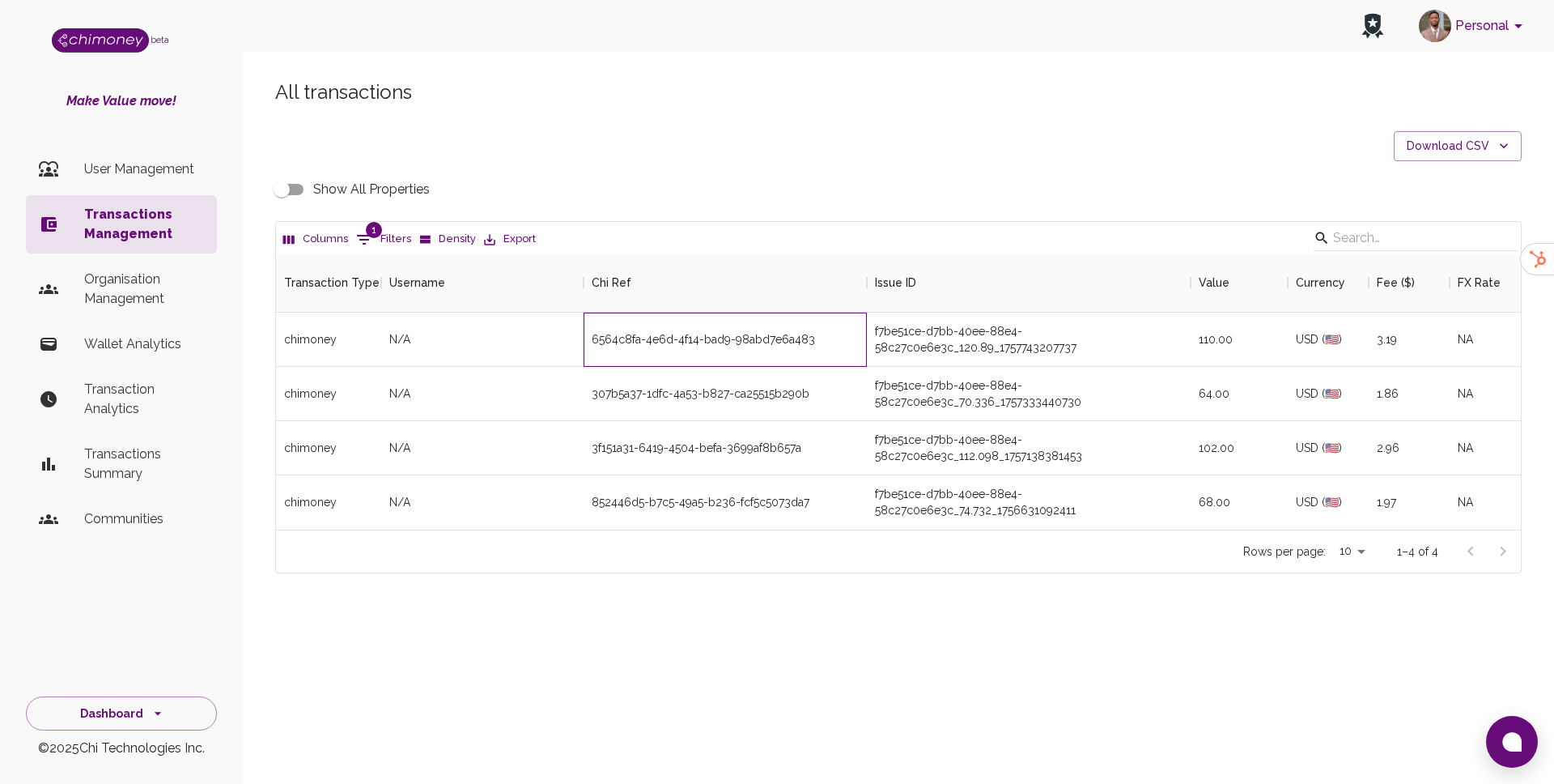
click at [709, 339] on div "6564c8fa-4e6d-4f14-bad9-98abd7e6a483" at bounding box center [703, 339] width 224 height 16
copy div "6564c8fa-4e6d-4f14-bad9-98abd7e6a483"
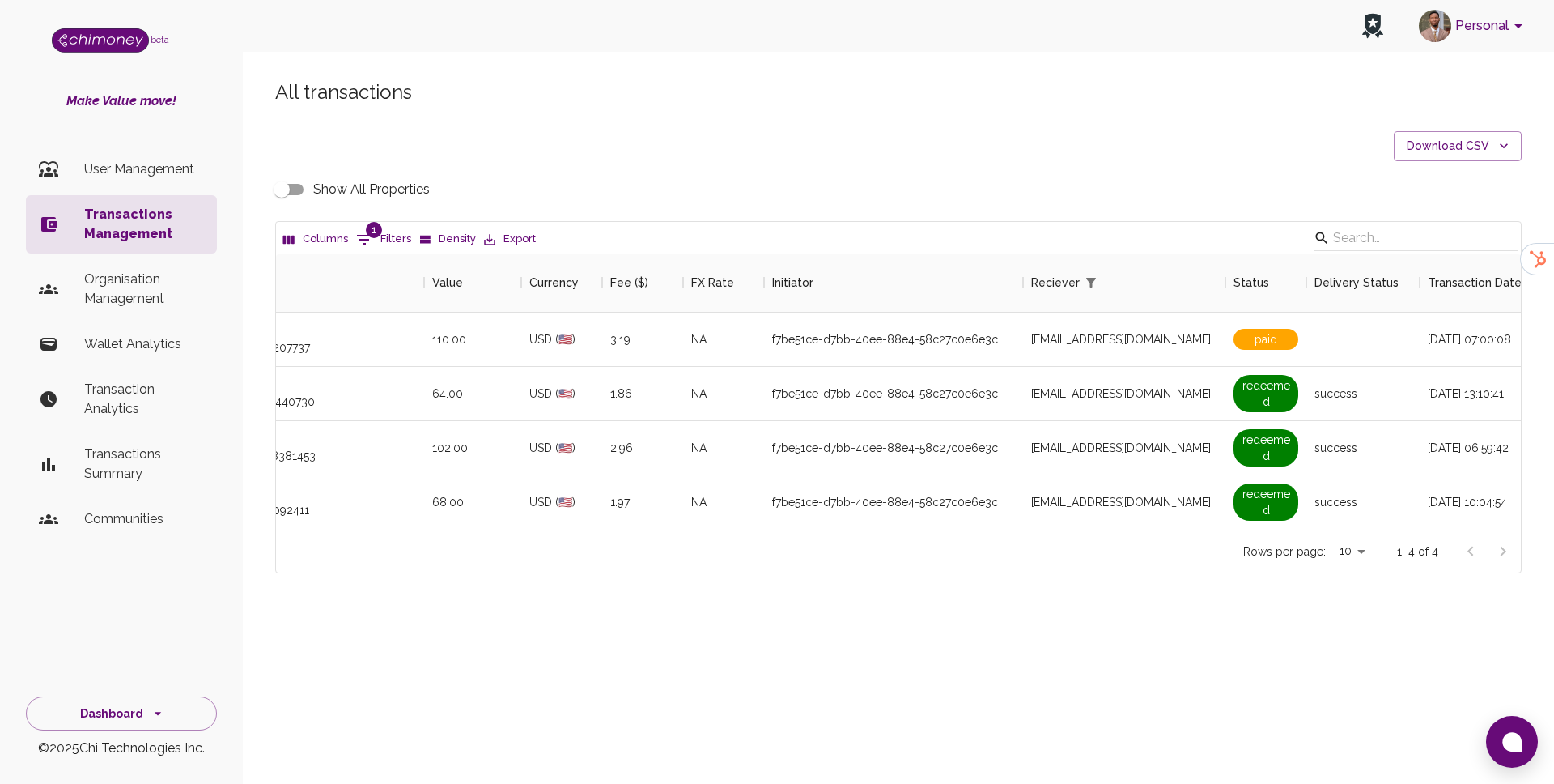
scroll to position [0, 889]
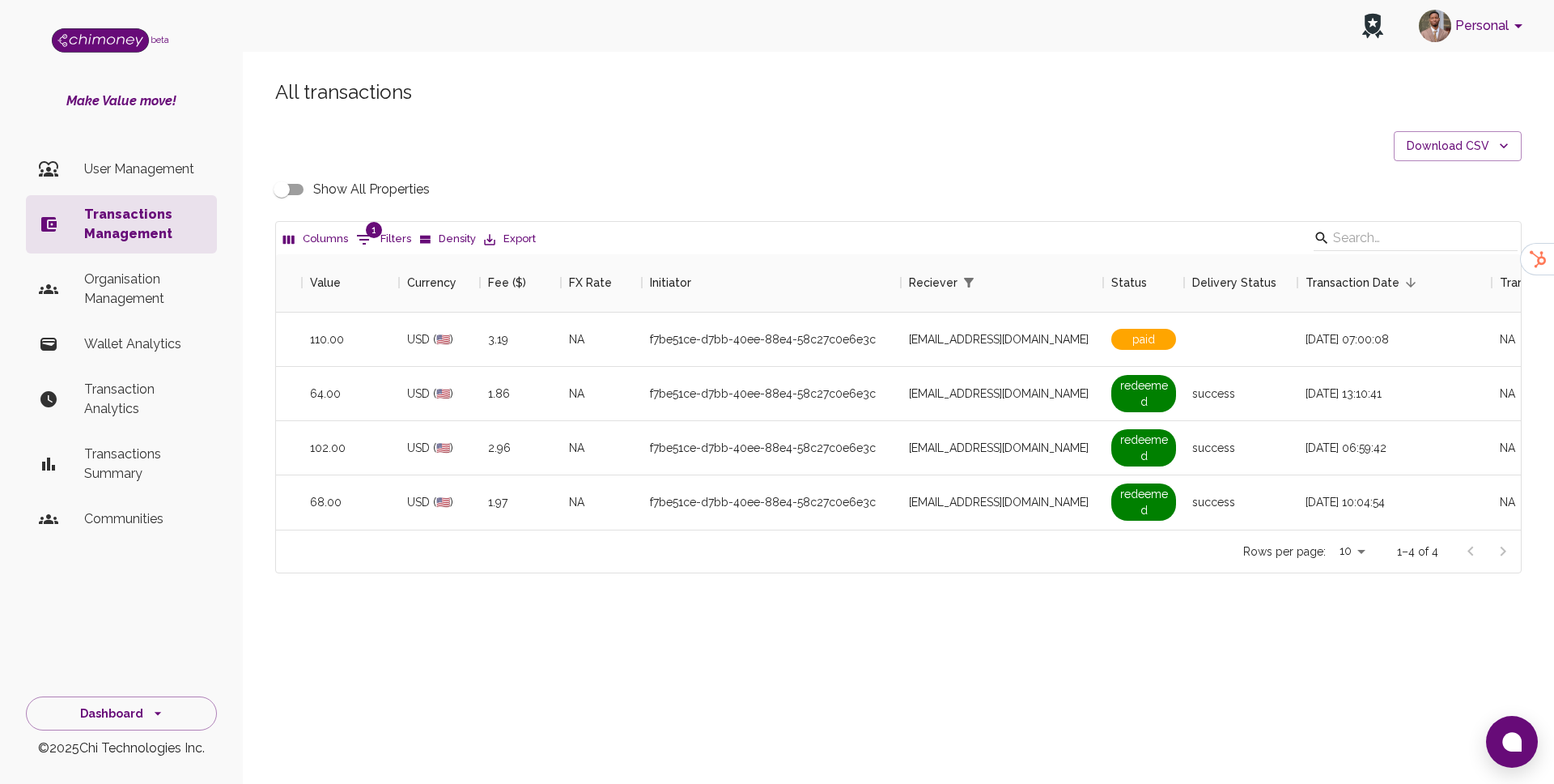
click at [388, 231] on button "1 Filters" at bounding box center [384, 239] width 63 height 26
select select "email"
select select "equals"
click at [622, 337] on input "barbiedebby546@gmail.com" at bounding box center [605, 345] width 153 height 26
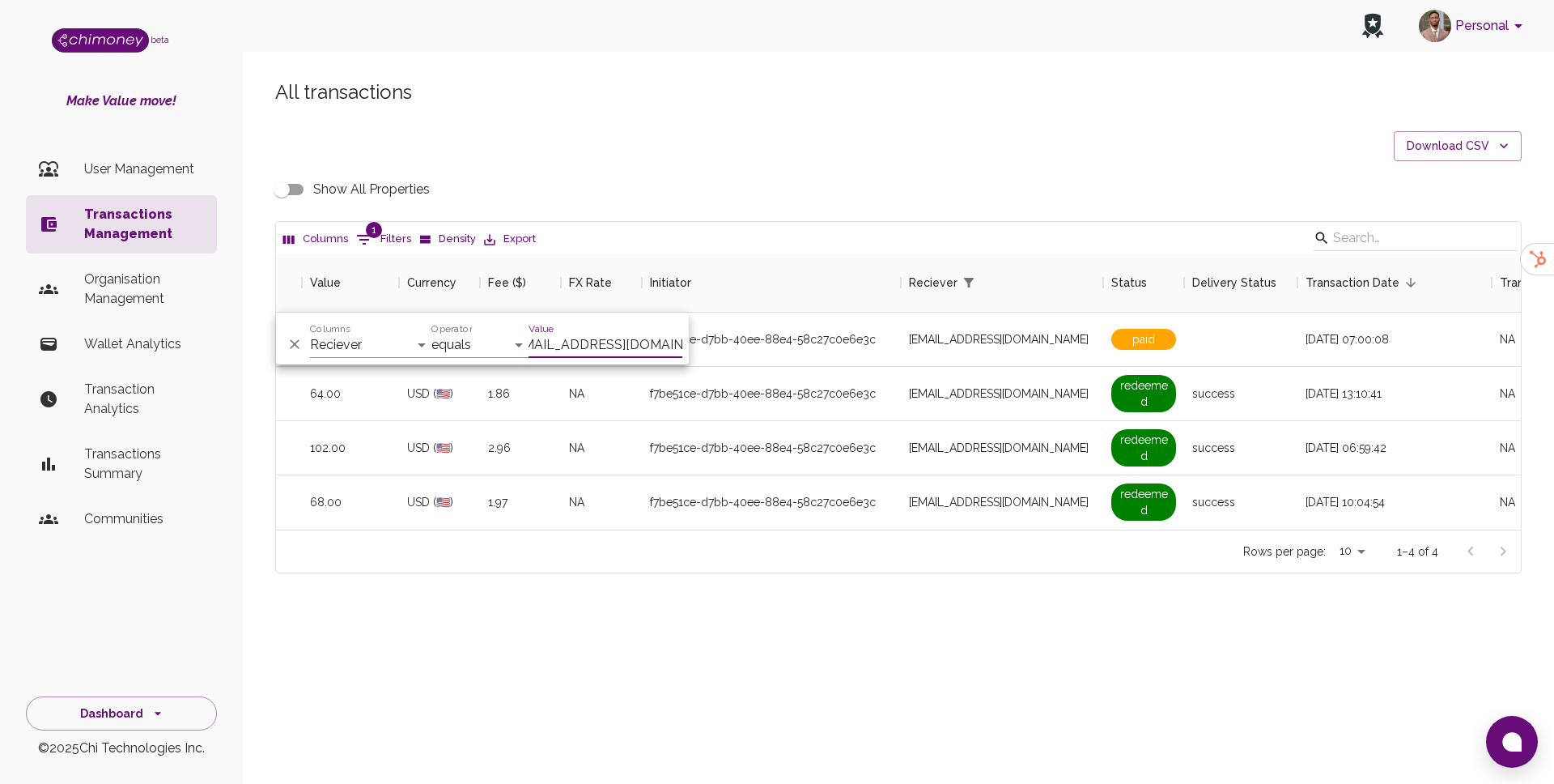
type input "[PERSON_NAME][EMAIL_ADDRESS][DOMAIN_NAME]"
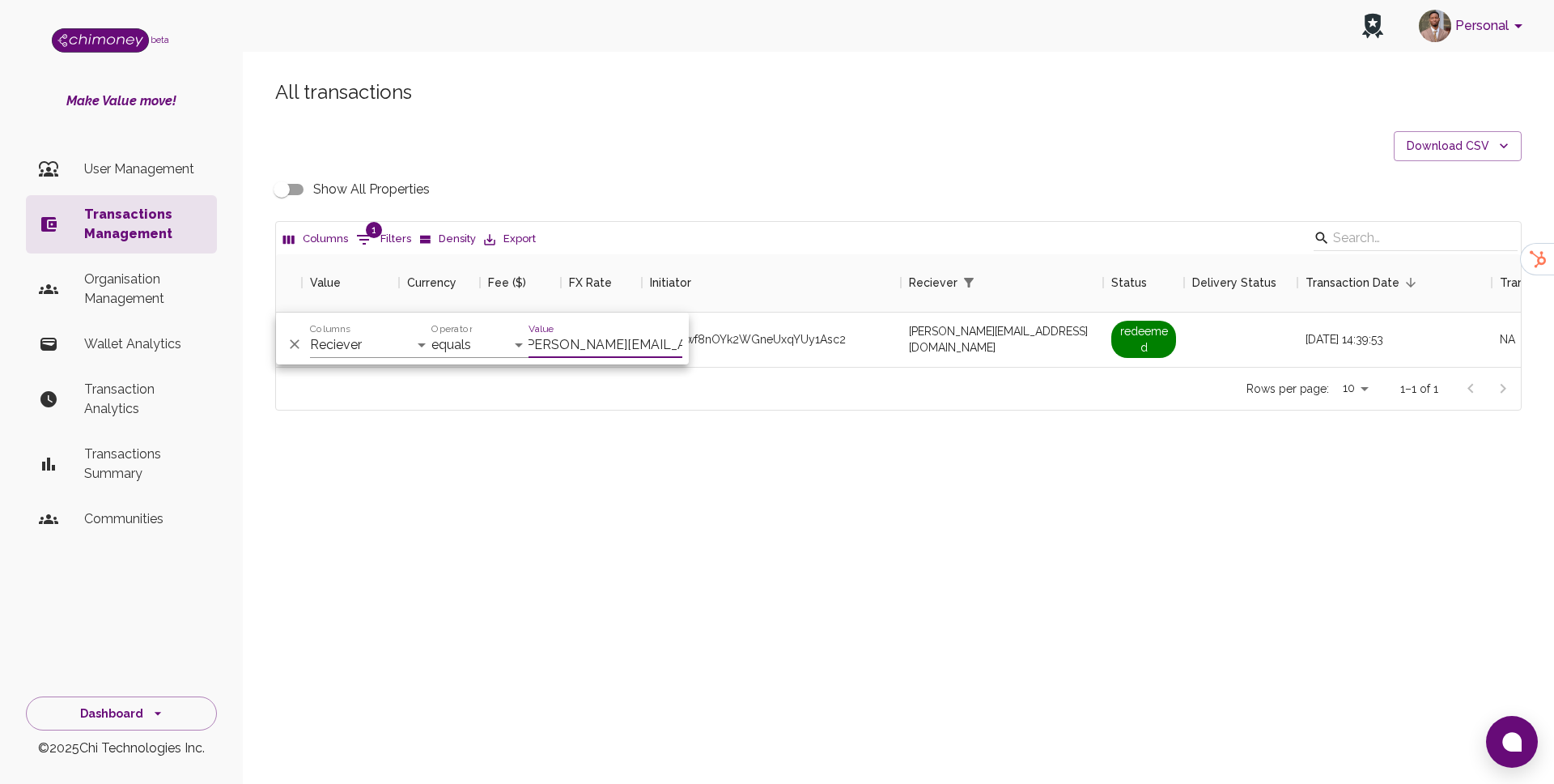
scroll to position [0, 1062]
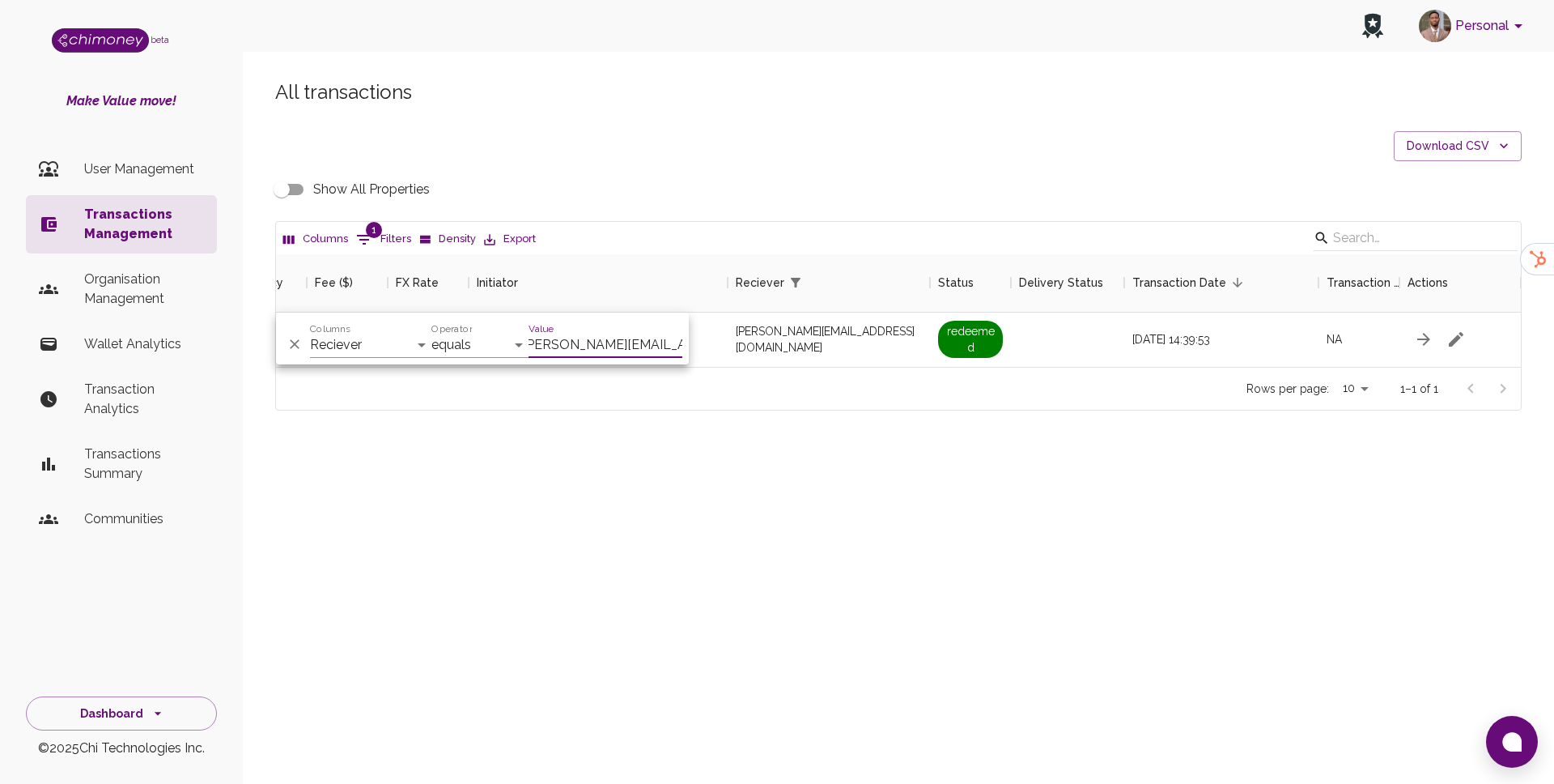
click at [275, 189] on input "Show All Properties" at bounding box center [282, 189] width 92 height 31
checkbox input "true"
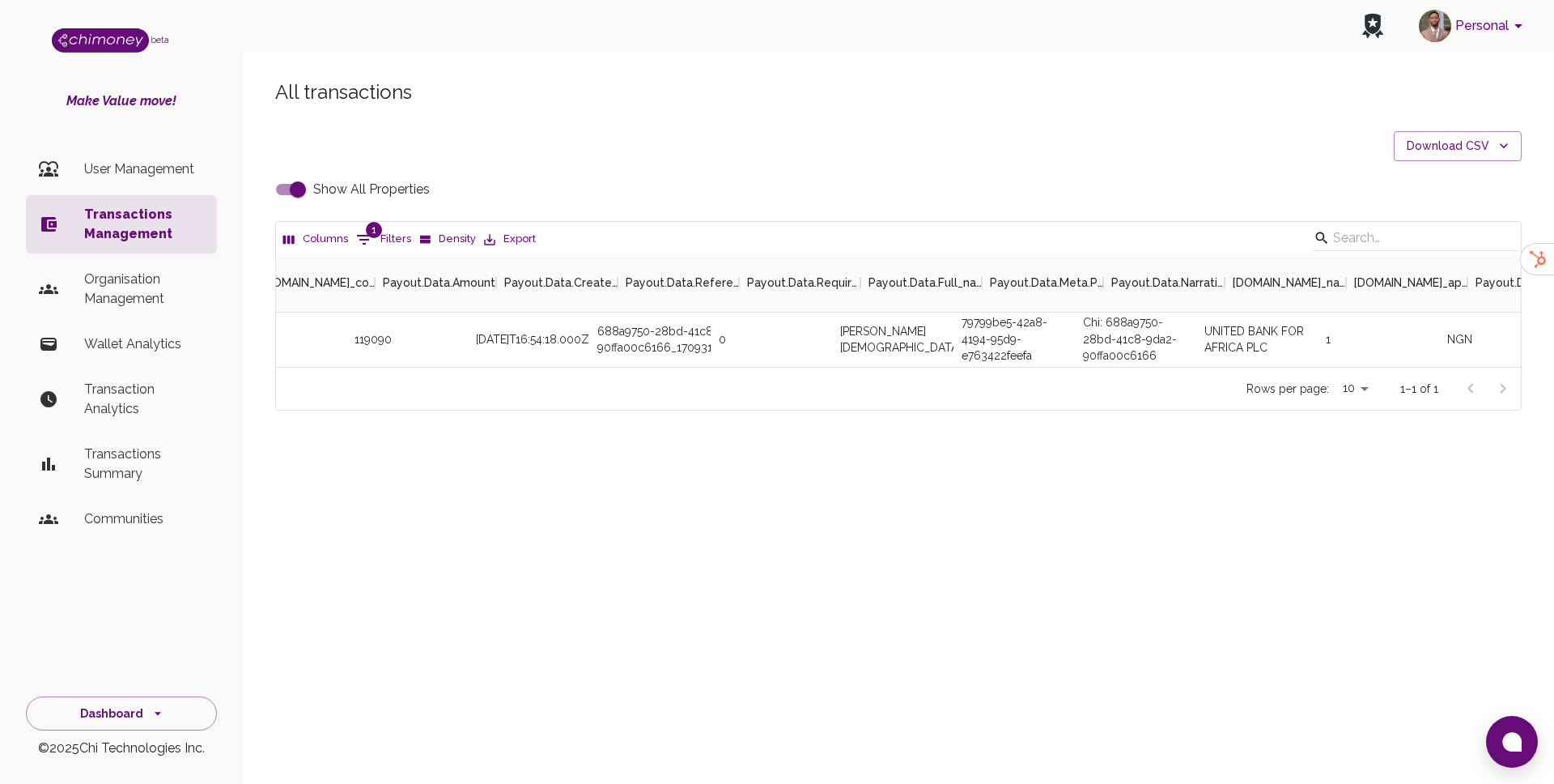
scroll to position [0, 2931]
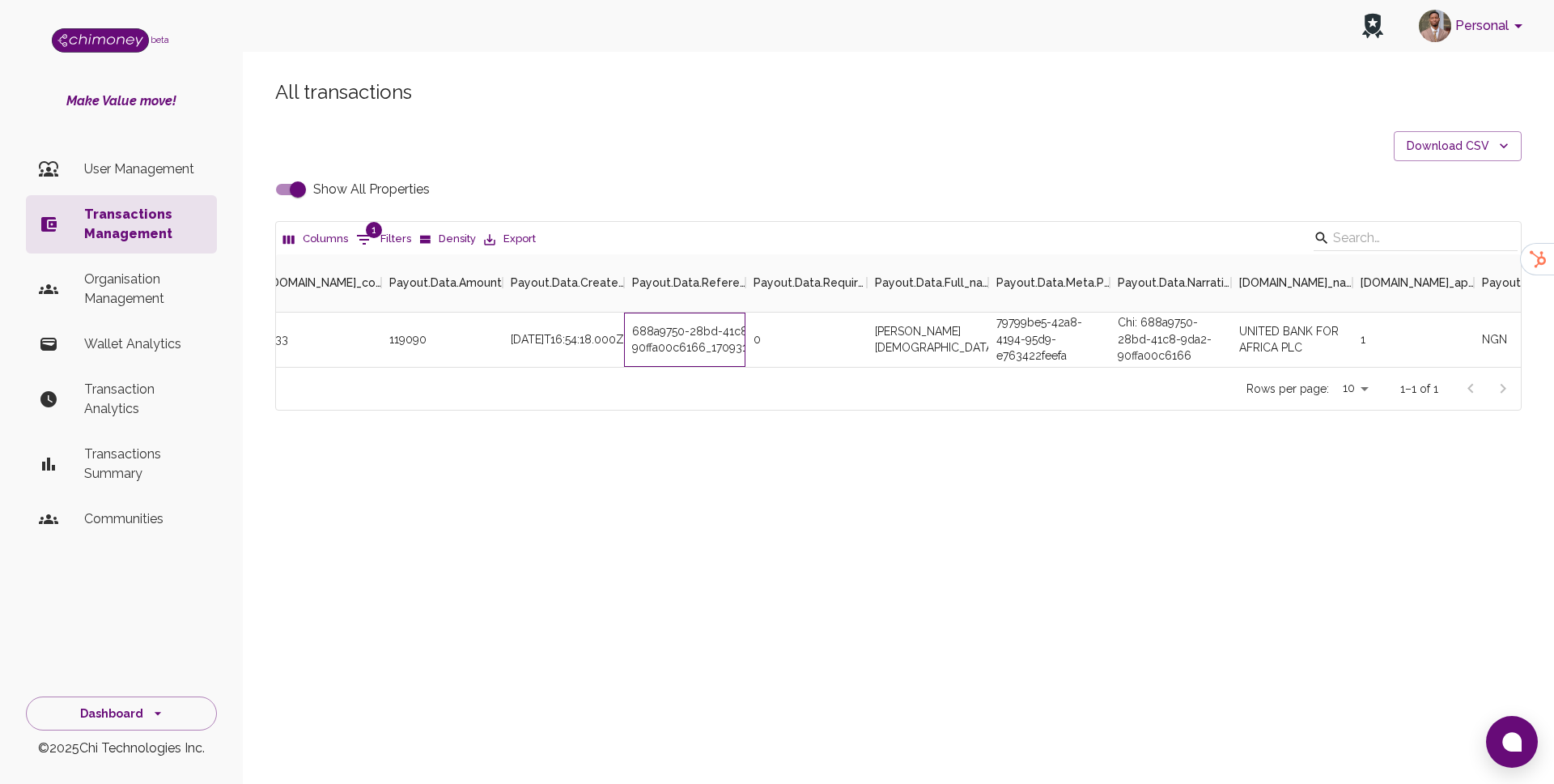
click at [688, 324] on div "688a9750-28bd-41c8-9da2-90ffa00c6166_1709312057636" at bounding box center [685, 339] width 121 height 54
copy div "688a9750-28bd-41c8-9da2-90ffa00c6166_1709312057636"
click at [916, 331] on div "[PERSON_NAME][DEMOGRAPHIC_DATA]" at bounding box center [928, 339] width 121 height 54
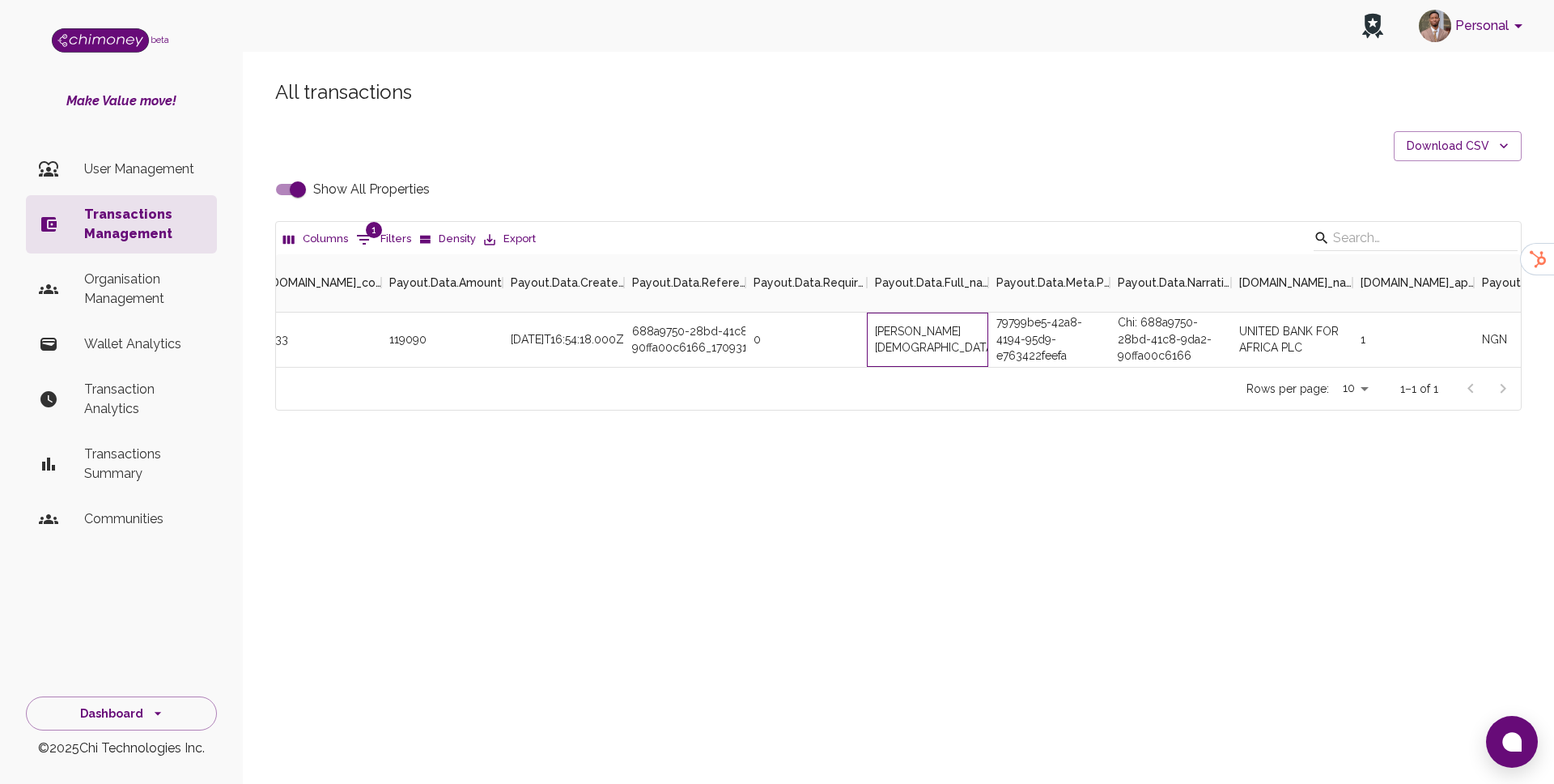
click at [916, 331] on div "[PERSON_NAME][DEMOGRAPHIC_DATA]" at bounding box center [928, 339] width 121 height 54
click at [1022, 306] on div "Payout.Data.Meta.Payer" at bounding box center [1030, 282] width 67 height 58
click at [1014, 344] on div "79799be5-42a8-4194-95d9-e763422feefa" at bounding box center [1049, 339] width 121 height 54
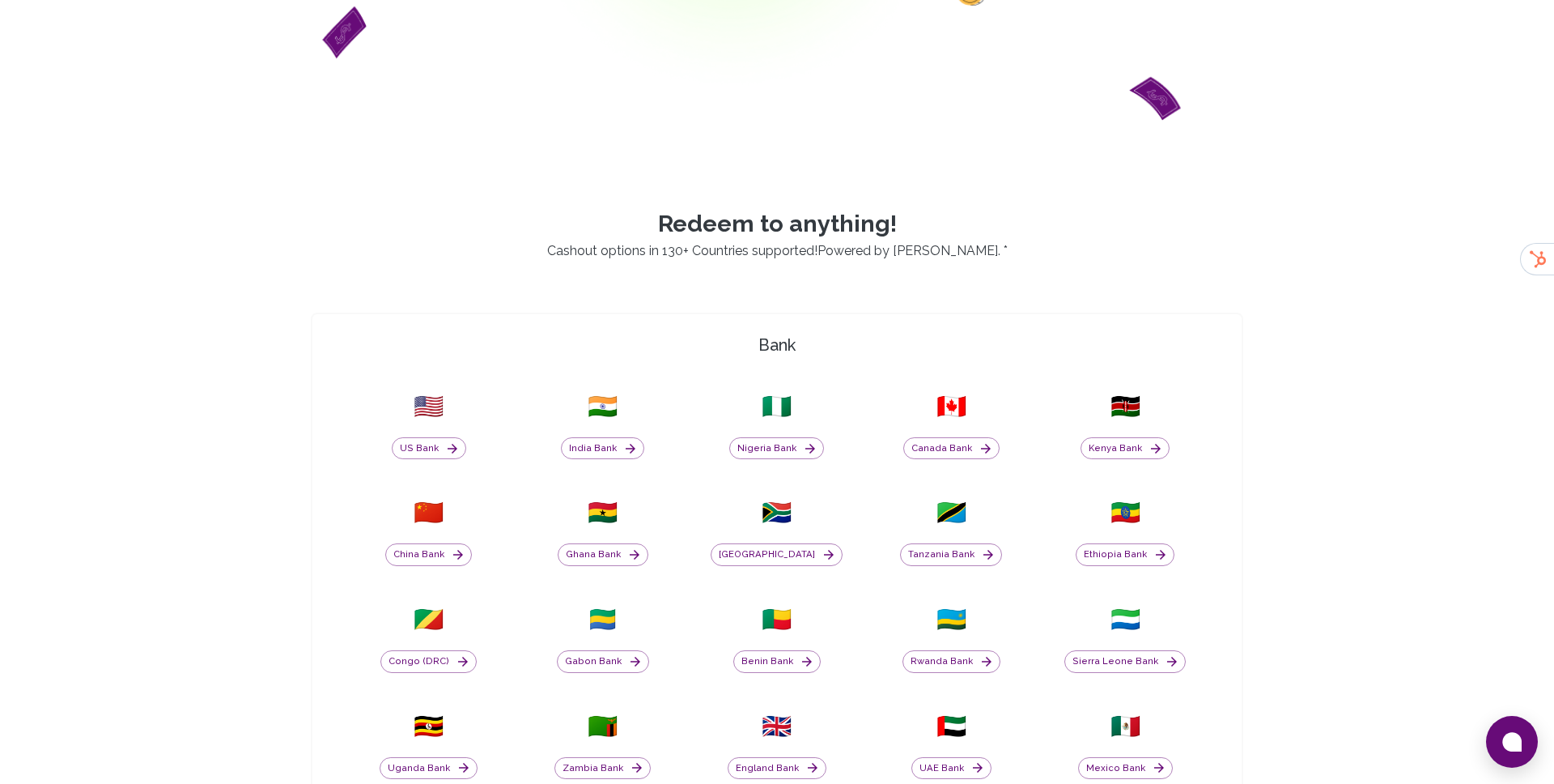
scroll to position [502, 0]
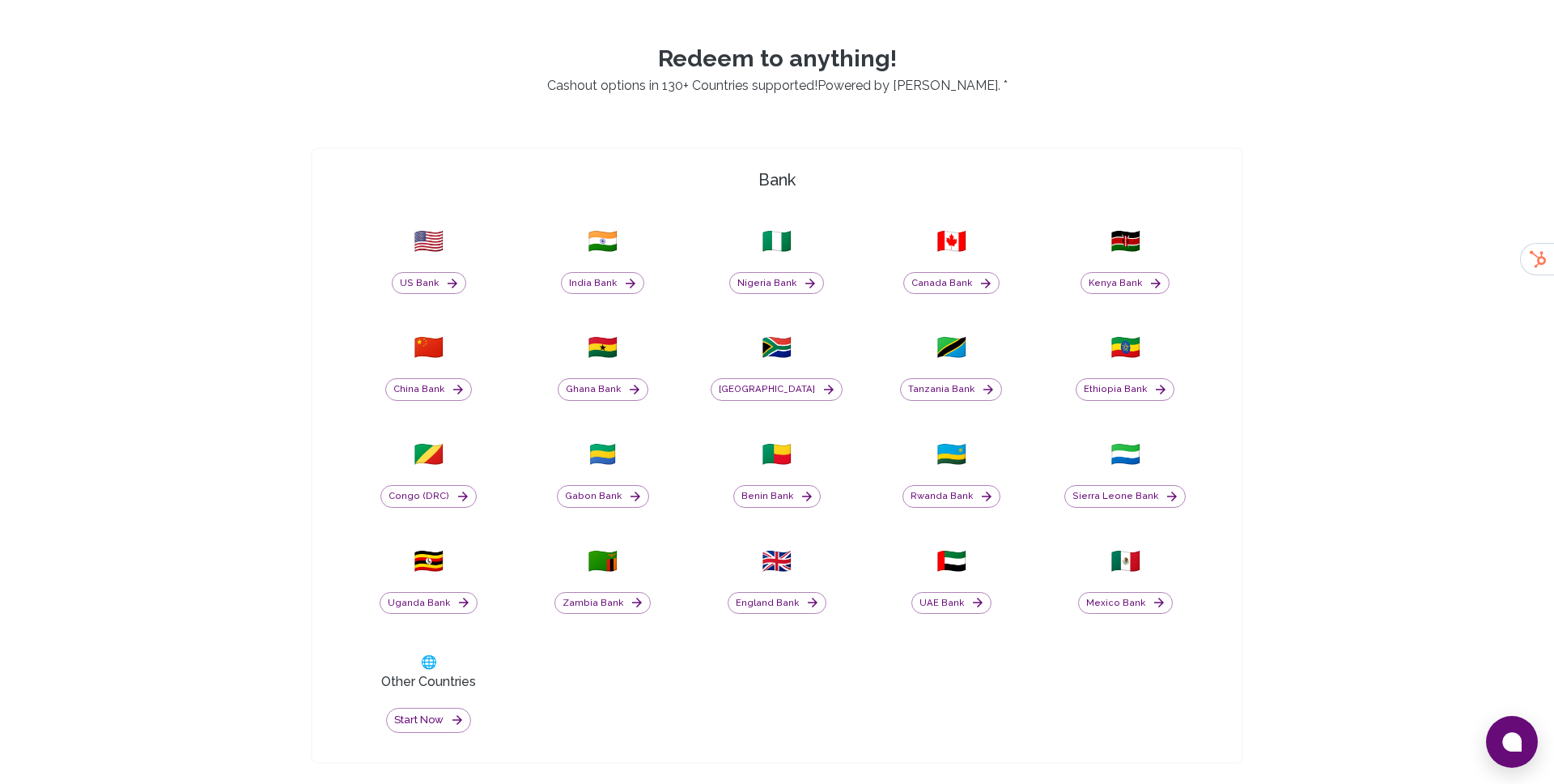
scroll to position [602, 0]
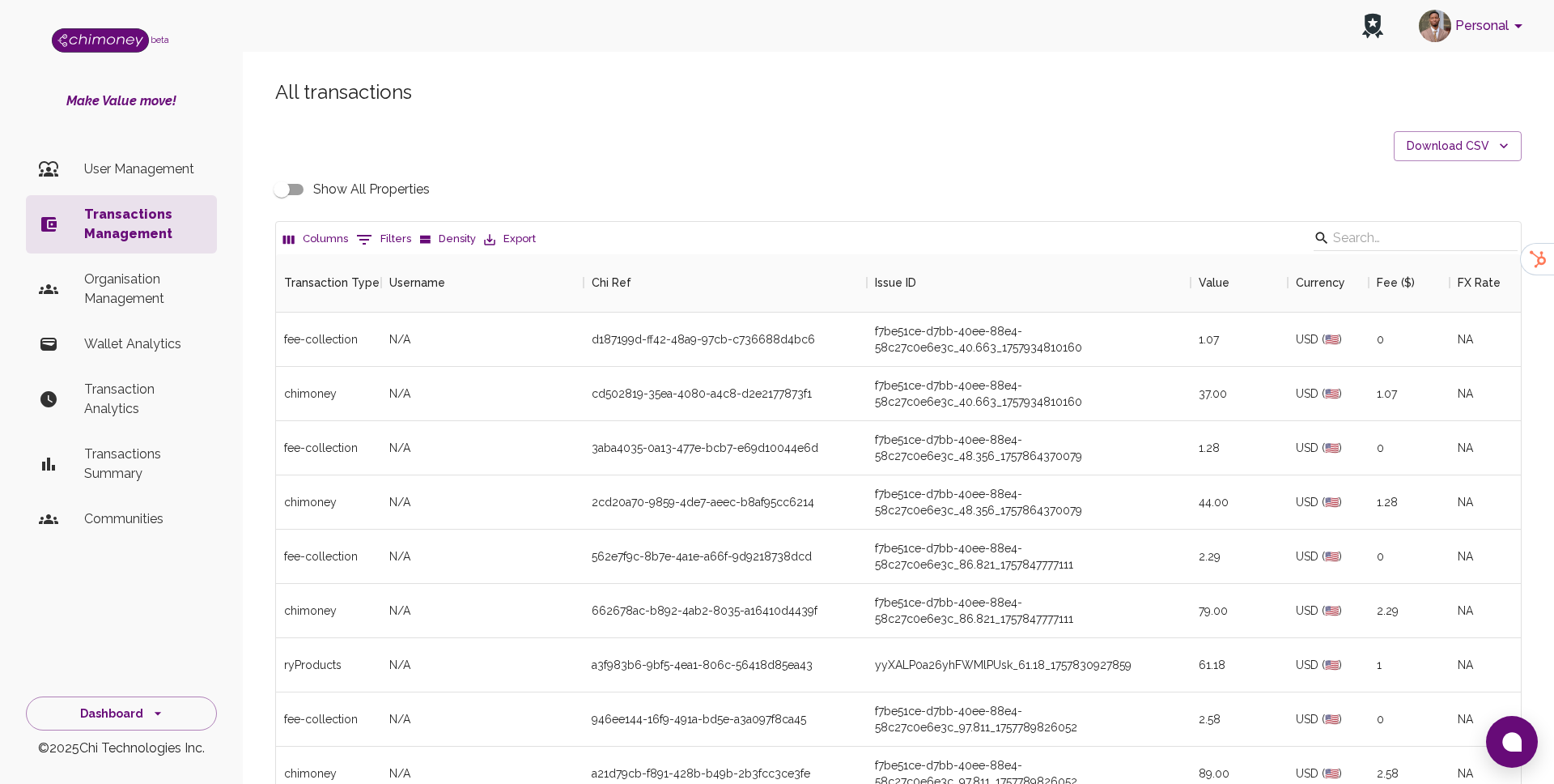
scroll to position [601, 1245]
click at [394, 245] on button "0 Filters" at bounding box center [384, 239] width 63 height 26
click at [363, 341] on select "Transaction Type Username Chi Ref Issue ID Value Amount Currency Fee ($) FX Rat…" at bounding box center [371, 345] width 121 height 26
select select "email"
click at [310, 331] on select "Transaction Type Username Chi Ref Issue ID Value Amount Currency Fee ($) FX Rat…" at bounding box center [371, 345] width 121 height 26
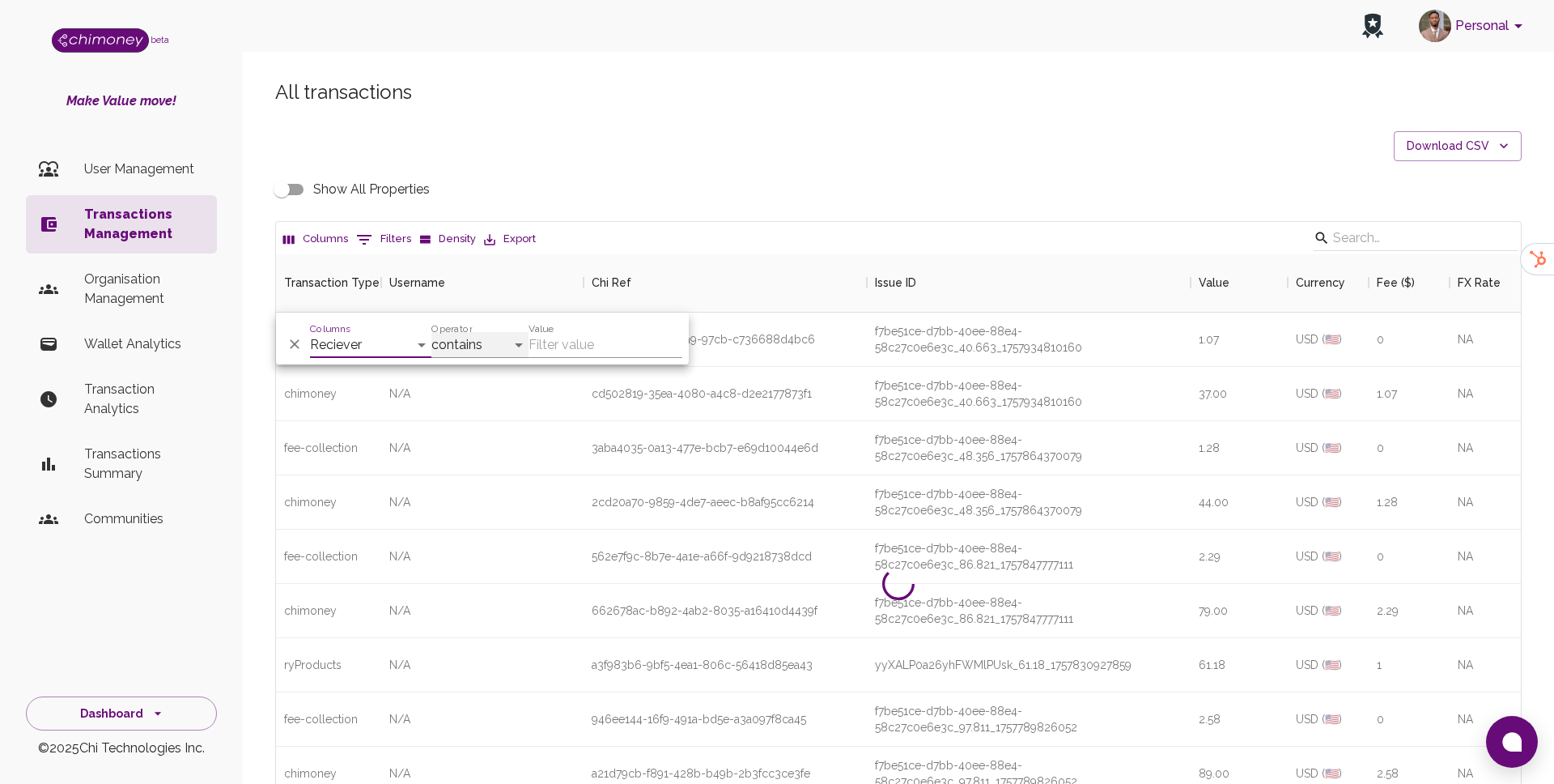
click at [486, 355] on select "contains equals starts with ends with is empty is not empty is any of" at bounding box center [480, 345] width 97 height 26
select select "equals"
click at [431, 331] on select "contains equals starts with ends with is empty is not empty is any of" at bounding box center [480, 345] width 97 height 26
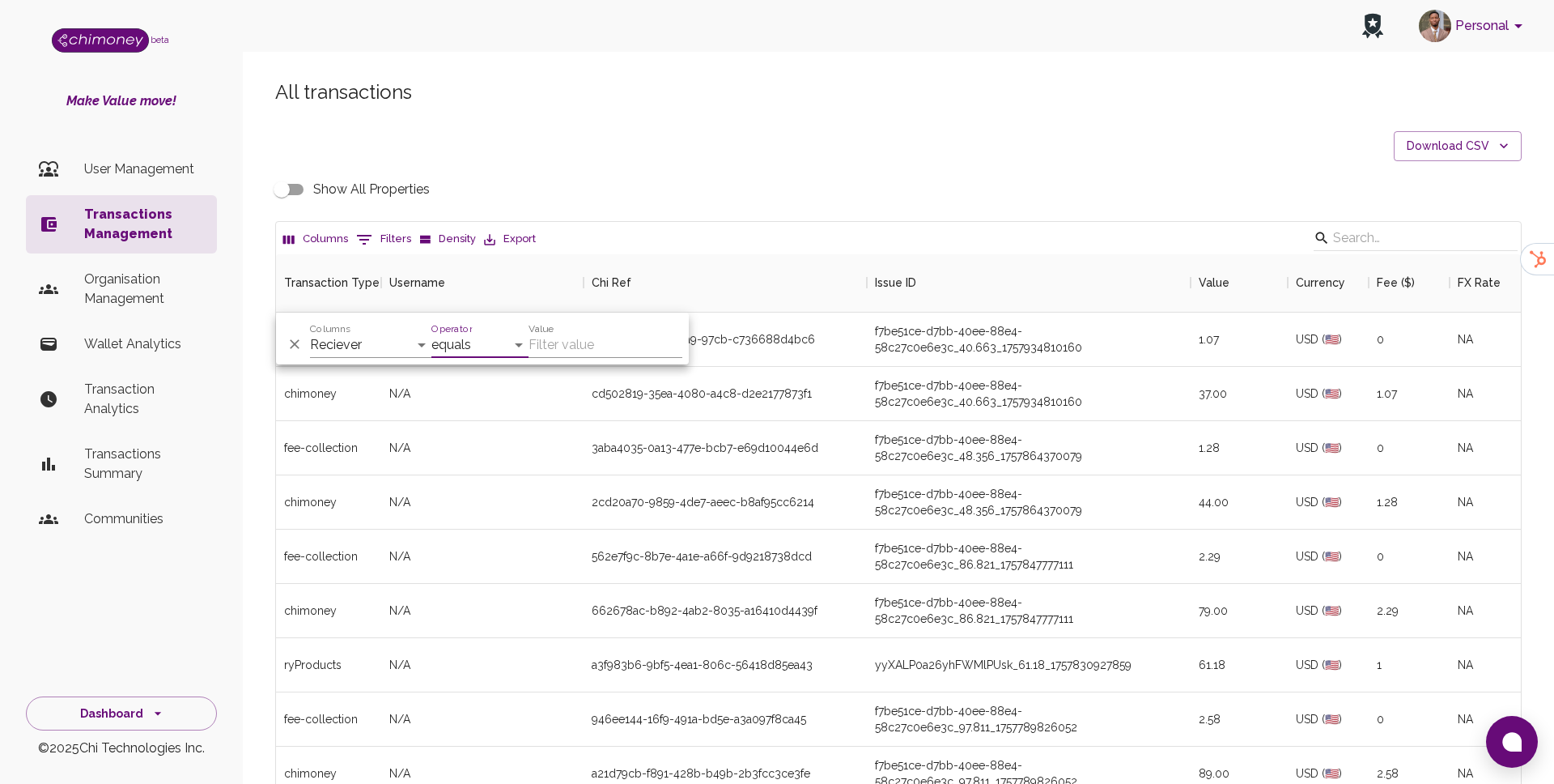
click at [603, 341] on input "Value" at bounding box center [605, 345] width 153 height 26
paste input "[EMAIL_ADDRESS][DOMAIN_NAME]"
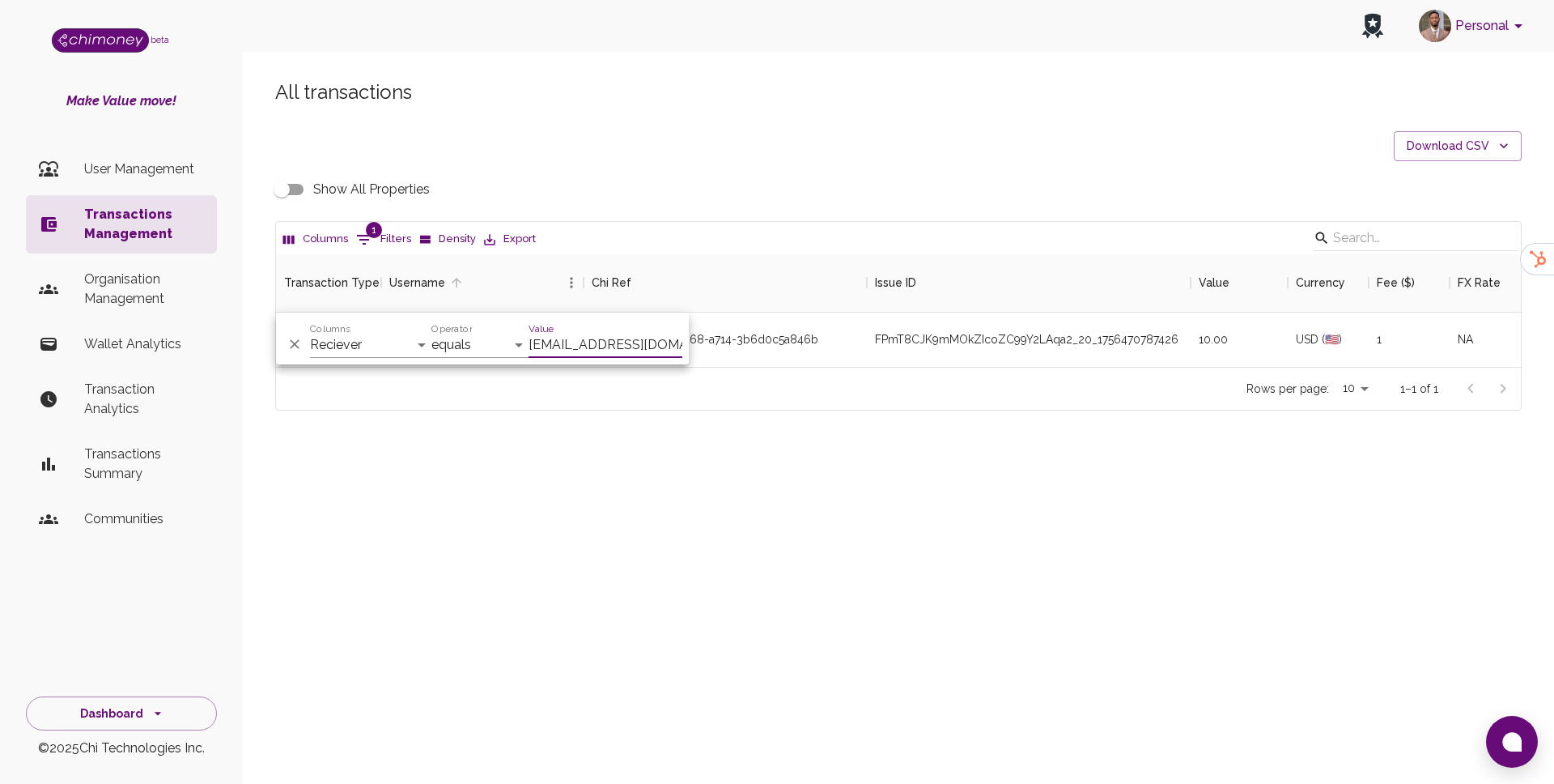
scroll to position [112, 1245]
type input "[EMAIL_ADDRESS][DOMAIN_NAME]"
click at [272, 196] on input "Show All Properties" at bounding box center [282, 189] width 92 height 31
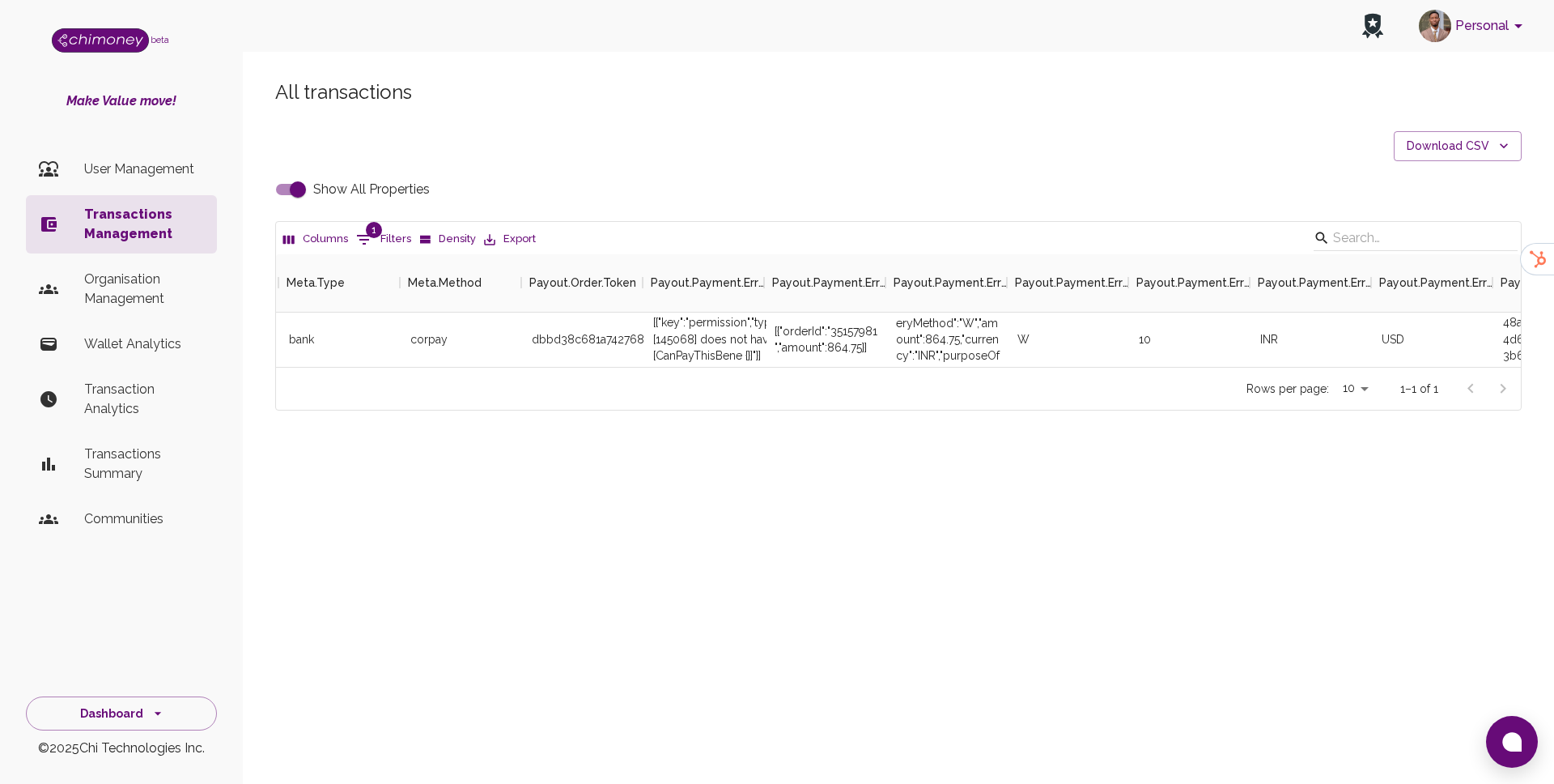
scroll to position [0, 3028]
click at [852, 331] on div "[{"orderId":"35157981","amount":864.75}]" at bounding box center [830, 339] width 105 height 32
copy div "35157981"
click at [300, 181] on input "Show All Properties" at bounding box center [297, 189] width 92 height 31
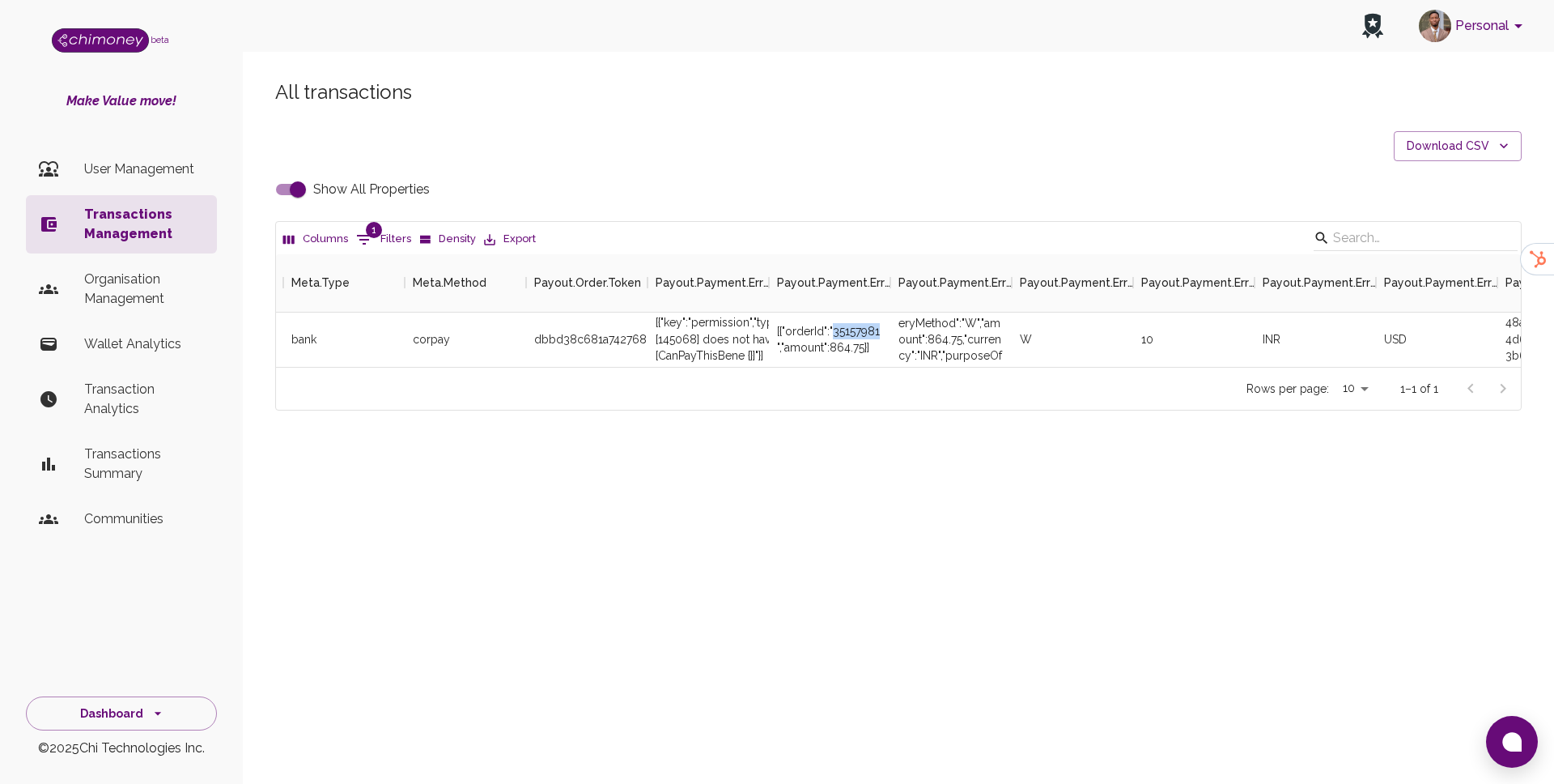
checkbox input "false"
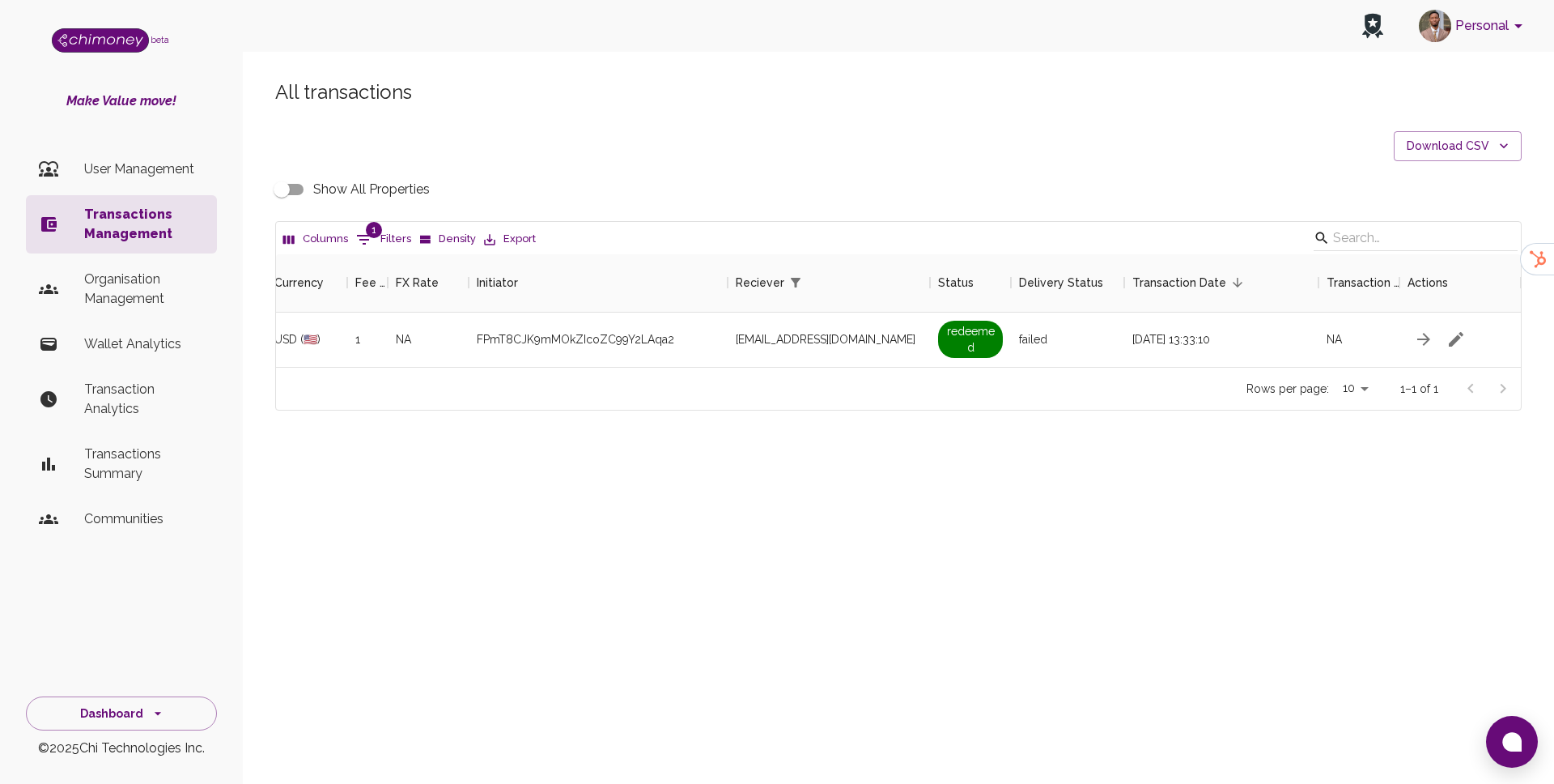
click at [373, 236] on span "1" at bounding box center [374, 230] width 16 height 16
select select "email"
select select "equals"
click at [583, 349] on input "[EMAIL_ADDRESS][DOMAIN_NAME]" at bounding box center [605, 345] width 153 height 26
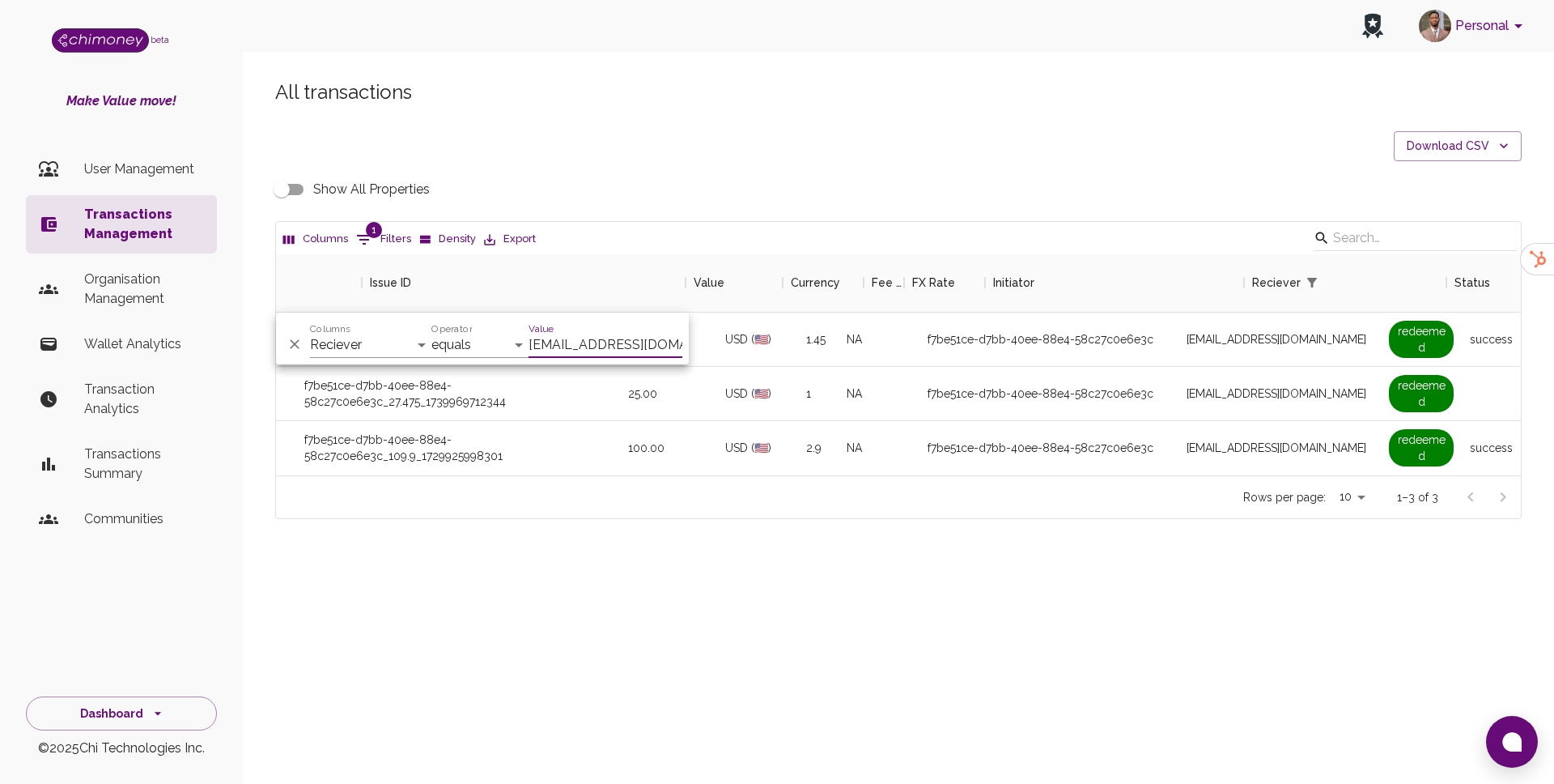
scroll to position [0, 452]
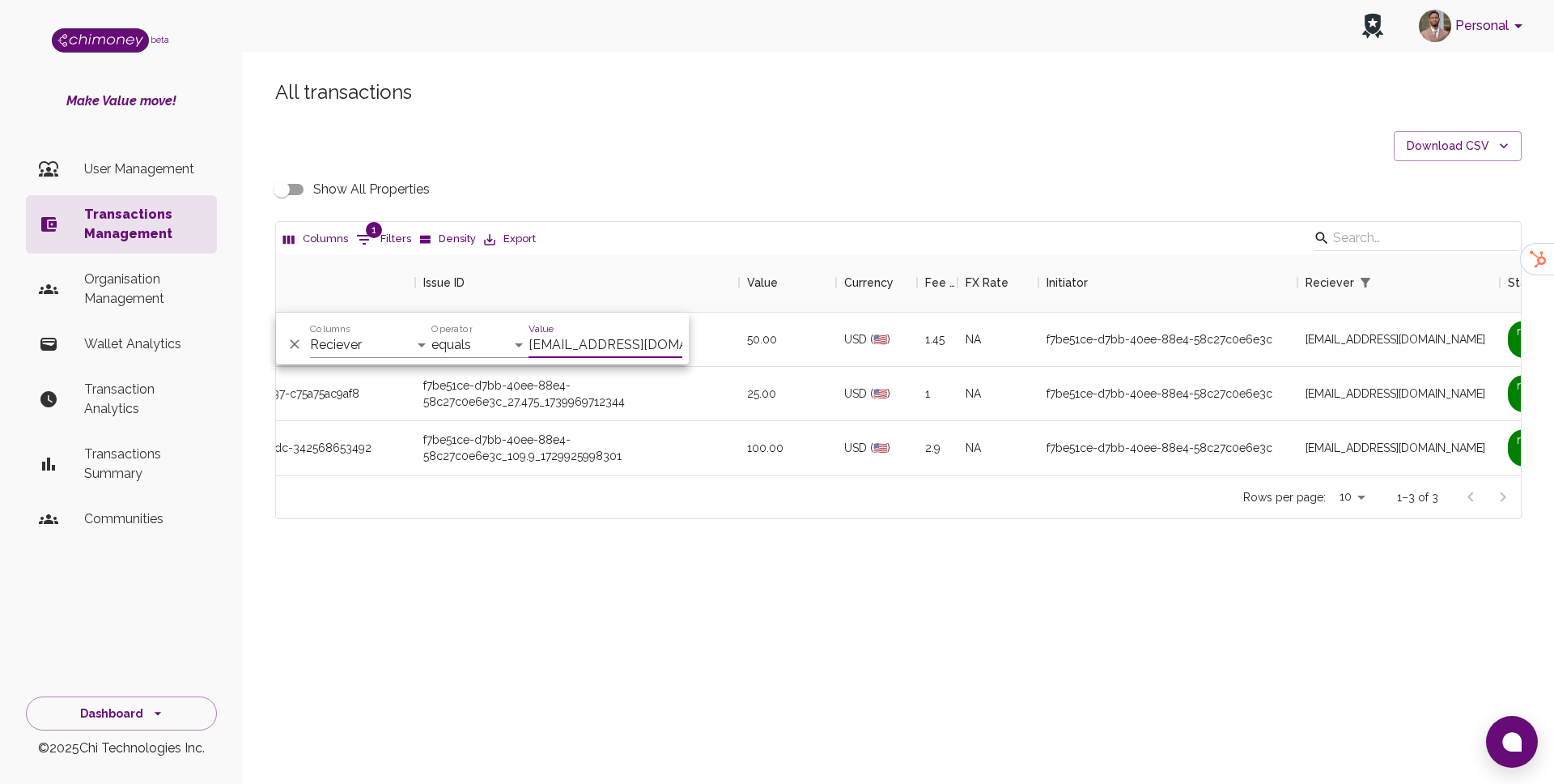
type input "[EMAIL_ADDRESS][DOMAIN_NAME]"
click at [650, 196] on div "Show All Properties" at bounding box center [899, 189] width 1247 height 31
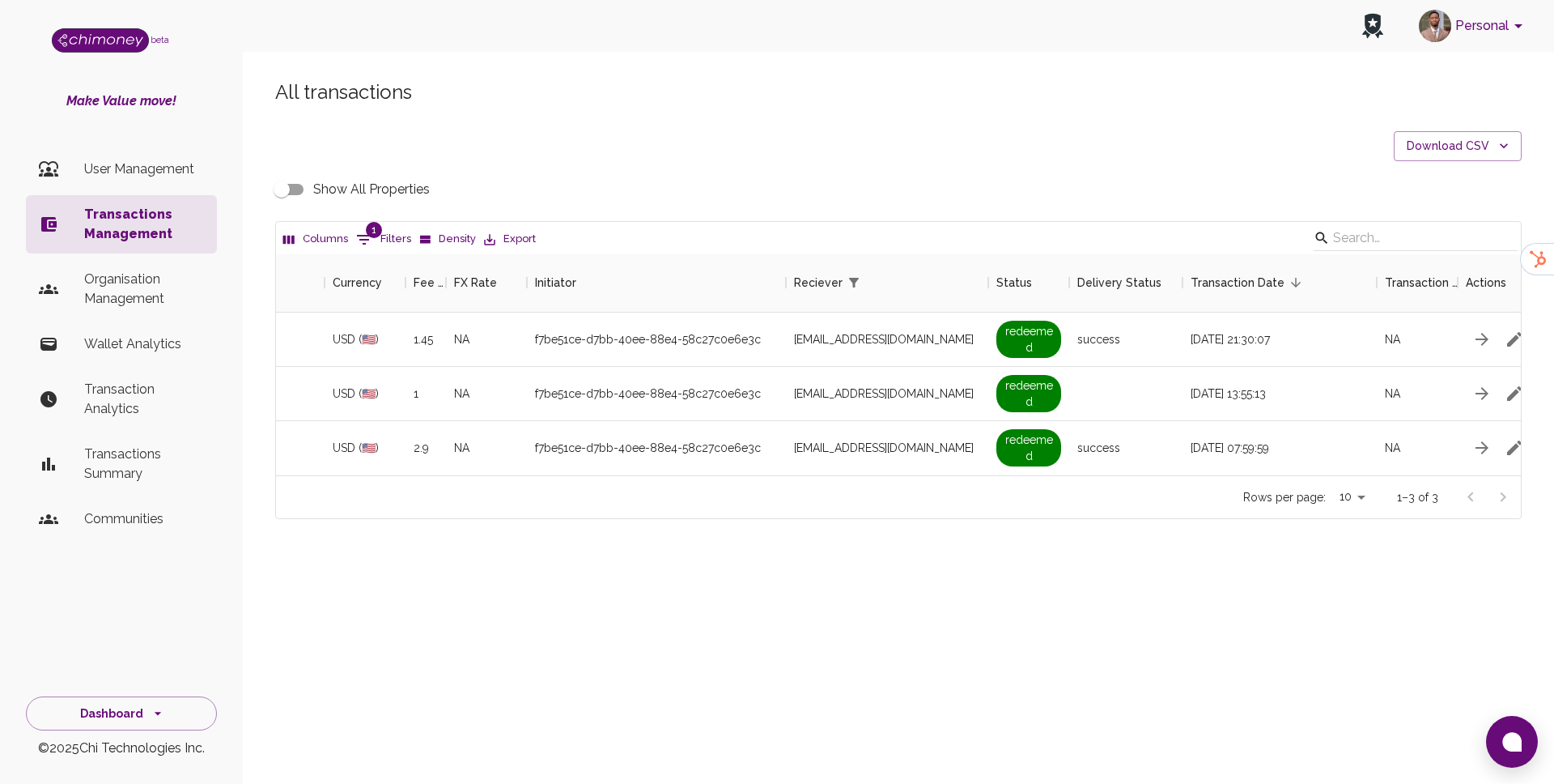
scroll to position [0, 1022]
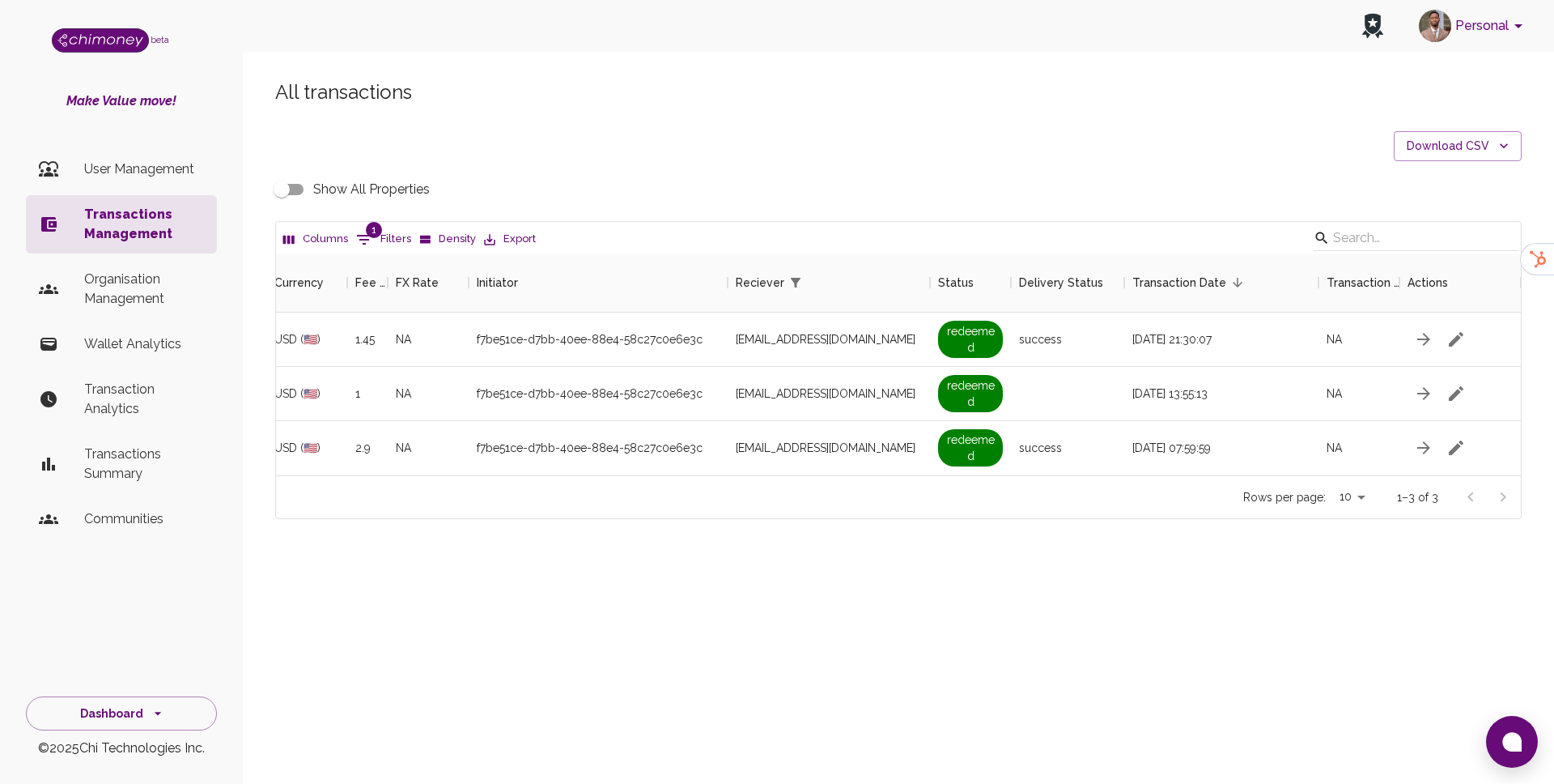
click at [280, 196] on input "Show All Properties" at bounding box center [282, 189] width 92 height 31
checkbox input "true"
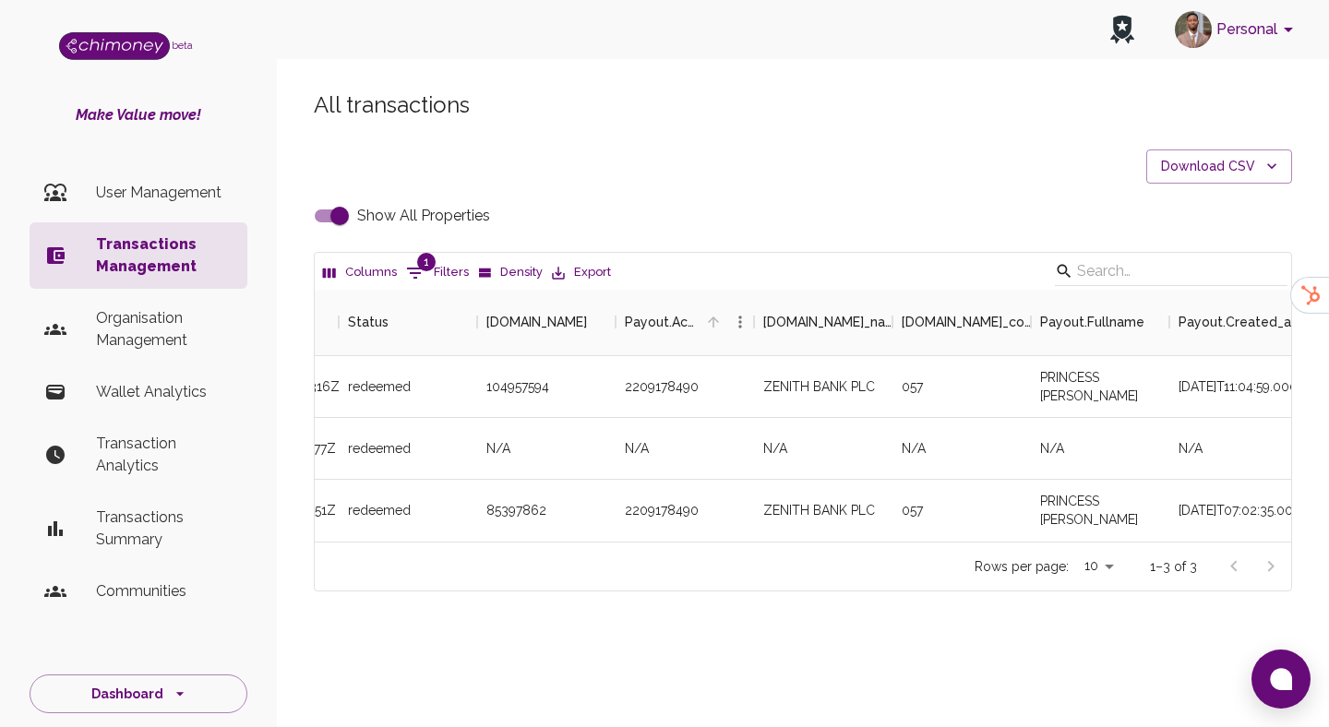
scroll to position [252, 977]
click at [429, 282] on button "1 Filters" at bounding box center [438, 273] width 72 height 30
select select "email"
select select "equals"
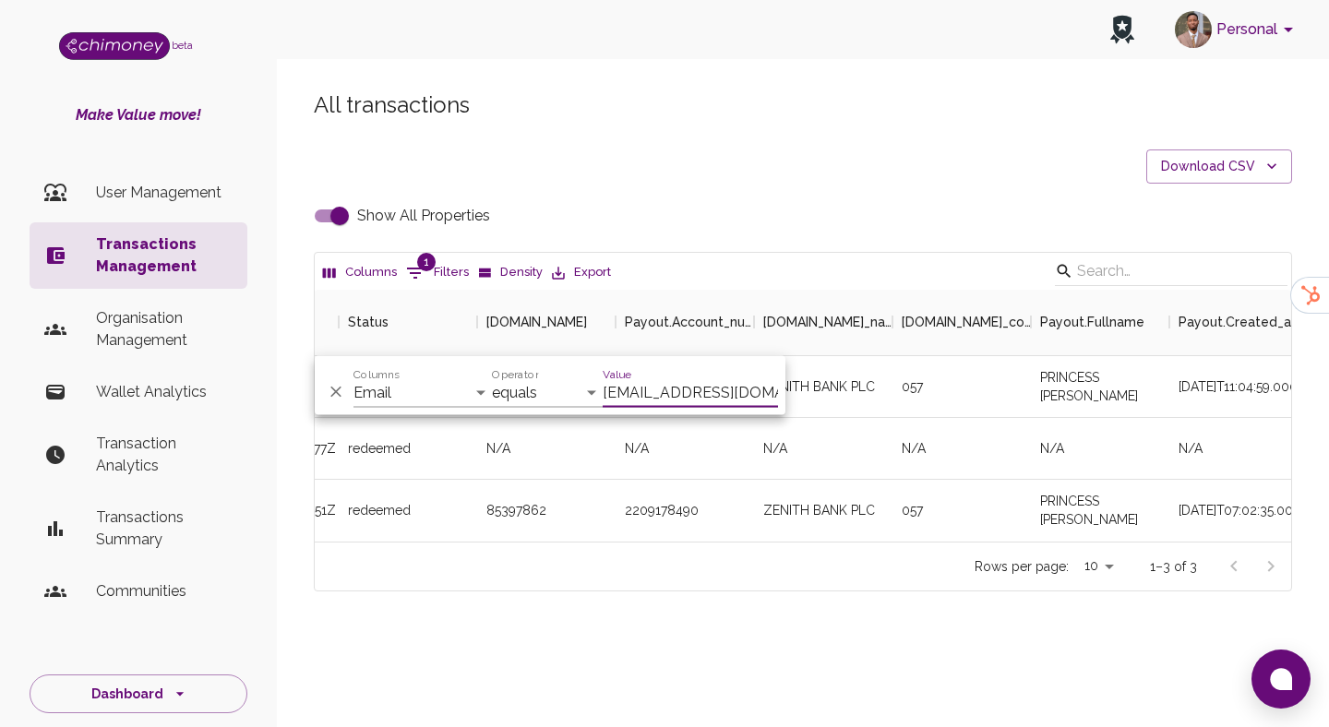
click at [666, 391] on input "[EMAIL_ADDRESS][DOMAIN_NAME]" at bounding box center [690, 393] width 175 height 30
paste input "[PERSON_NAME].jwhytte"
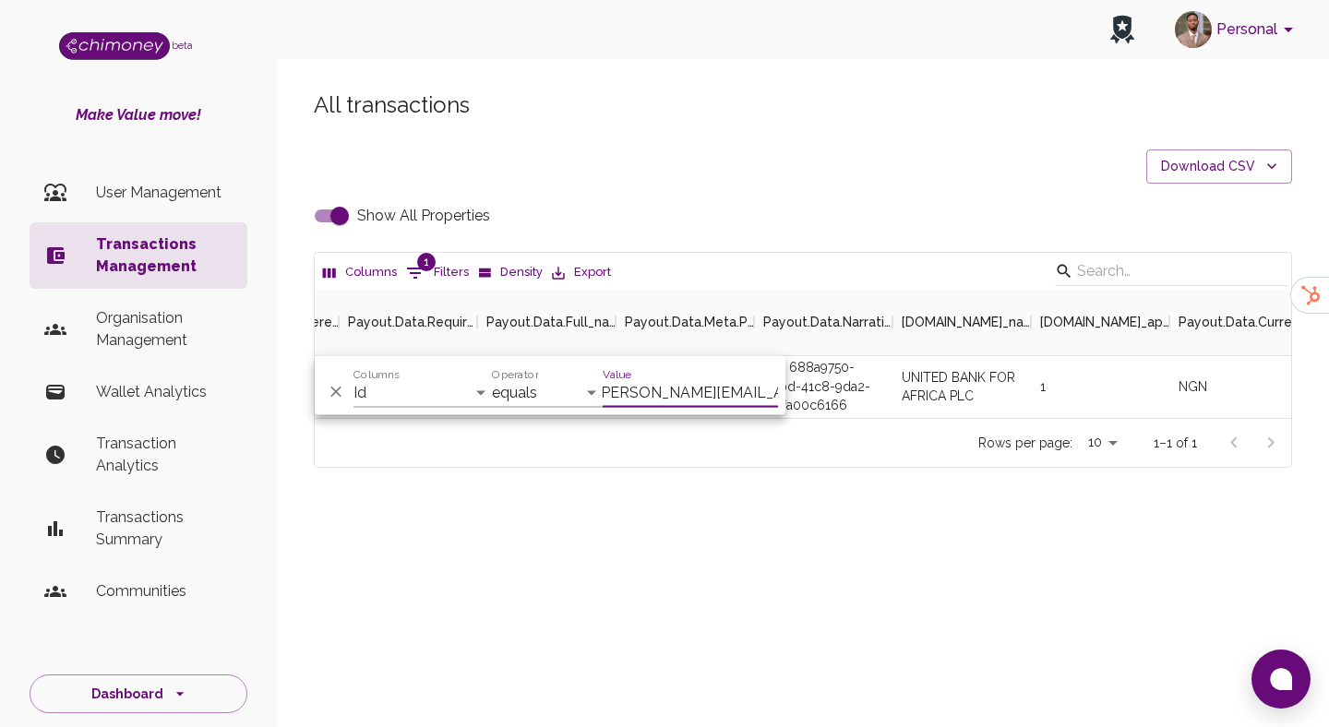
scroll to position [128, 977]
type input "[PERSON_NAME][EMAIL_ADDRESS][DOMAIN_NAME]"
click at [875, 397] on div "Chi: 688a9750-28bd-41c8-9da2-90ffa00c6166" at bounding box center [823, 387] width 138 height 62
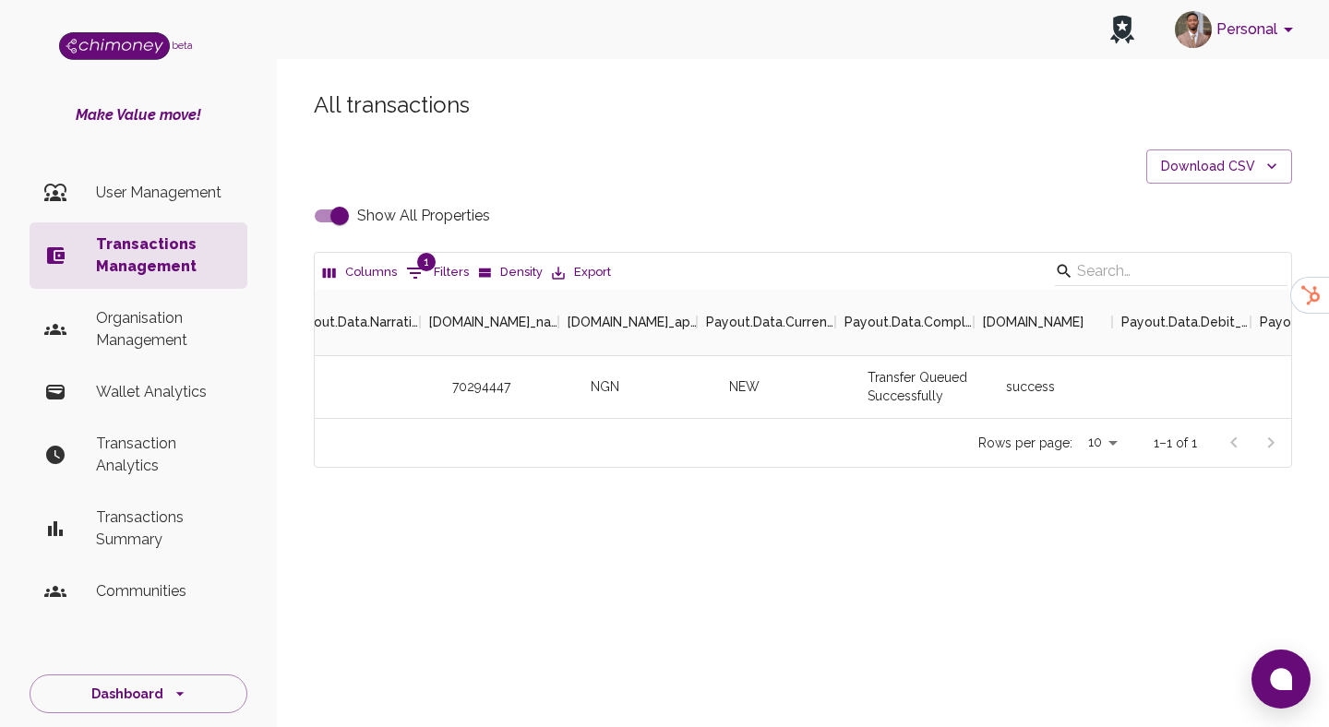
scroll to position [0, 5208]
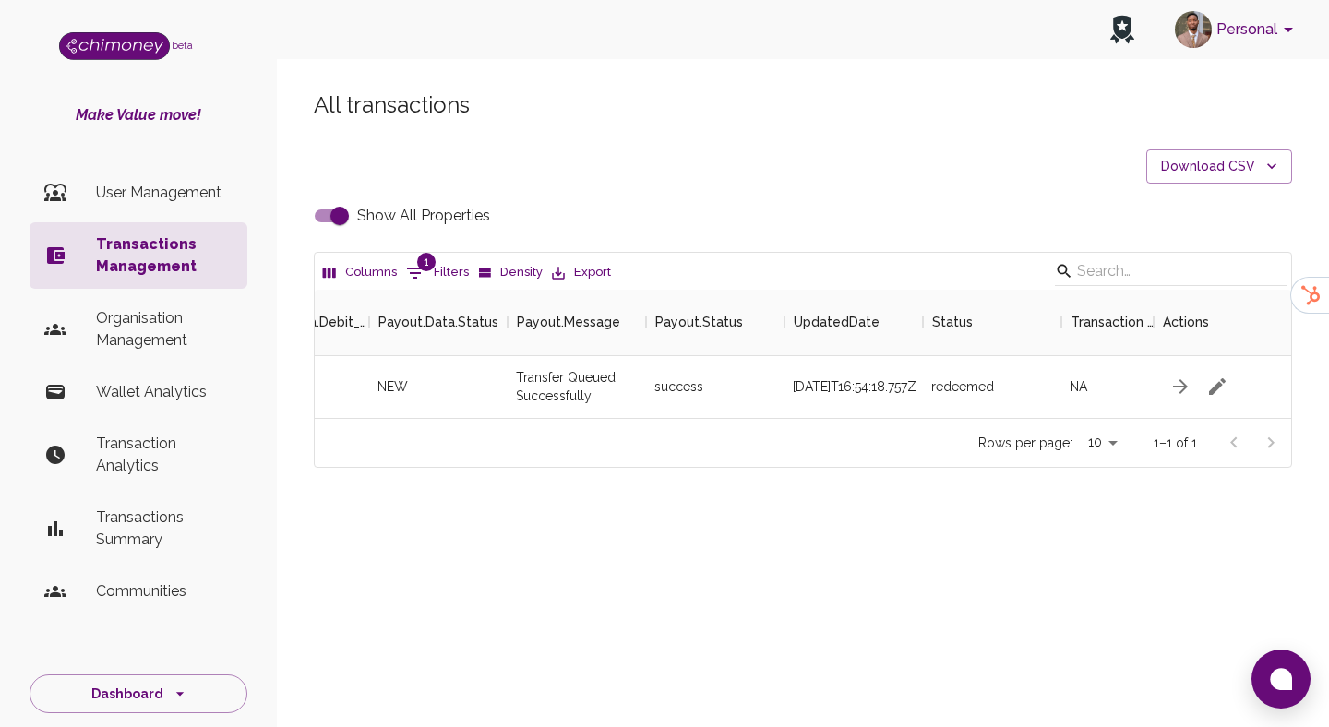
scroll to position [0, 5207]
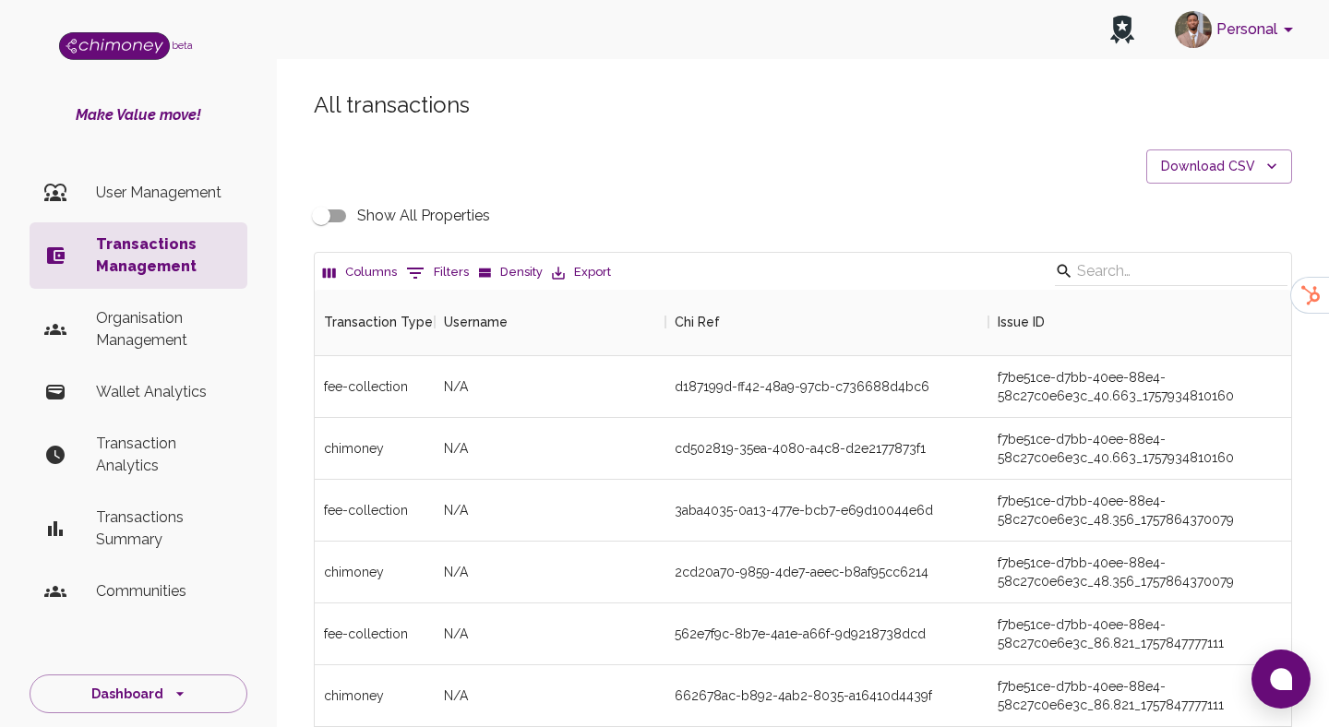
scroll to position [685, 977]
click at [432, 270] on button "0 Filters" at bounding box center [438, 273] width 72 height 30
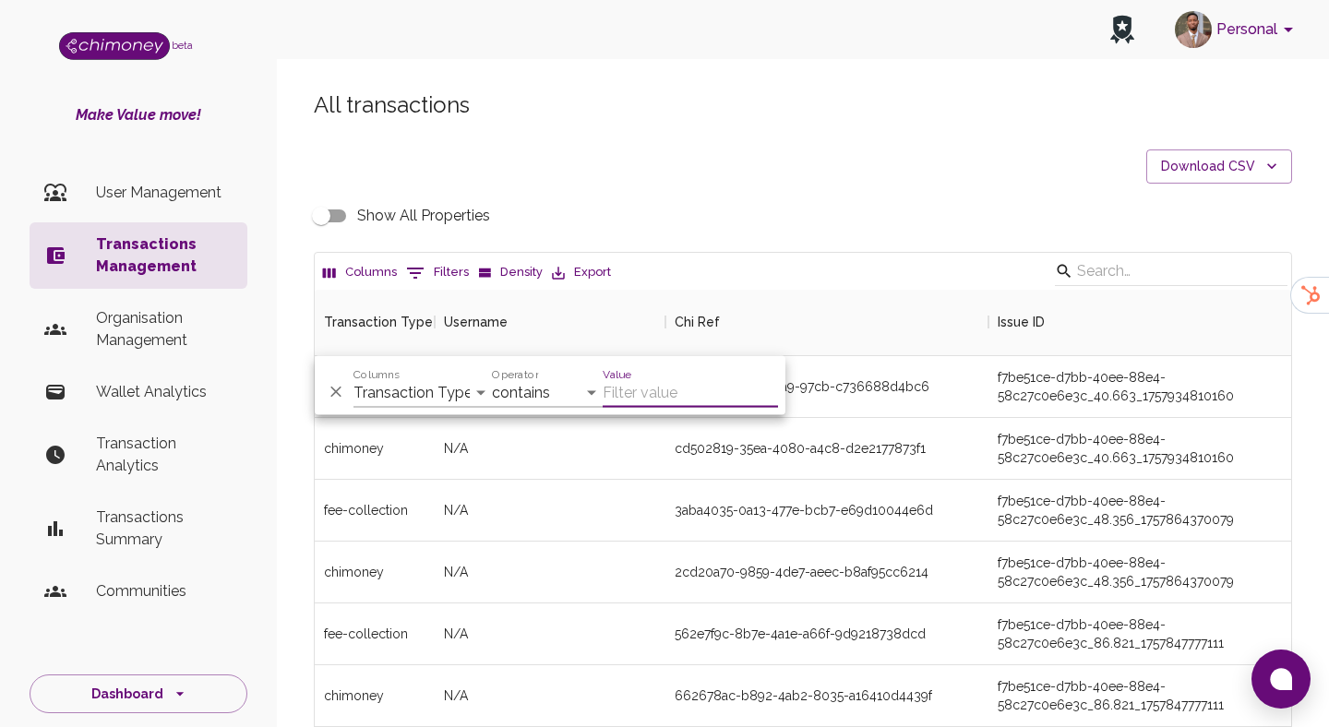
click at [449, 267] on button "0 Filters" at bounding box center [438, 273] width 72 height 30
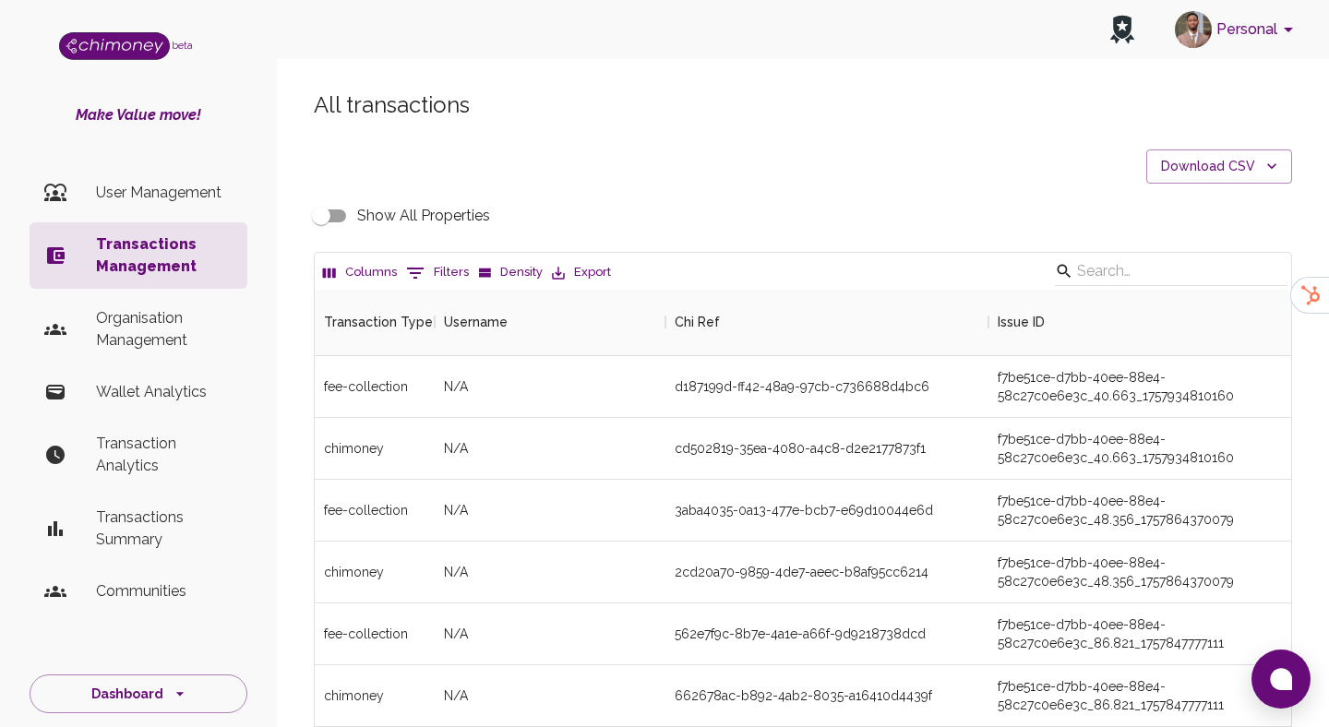
click at [449, 267] on button "0 Filters" at bounding box center [438, 273] width 72 height 30
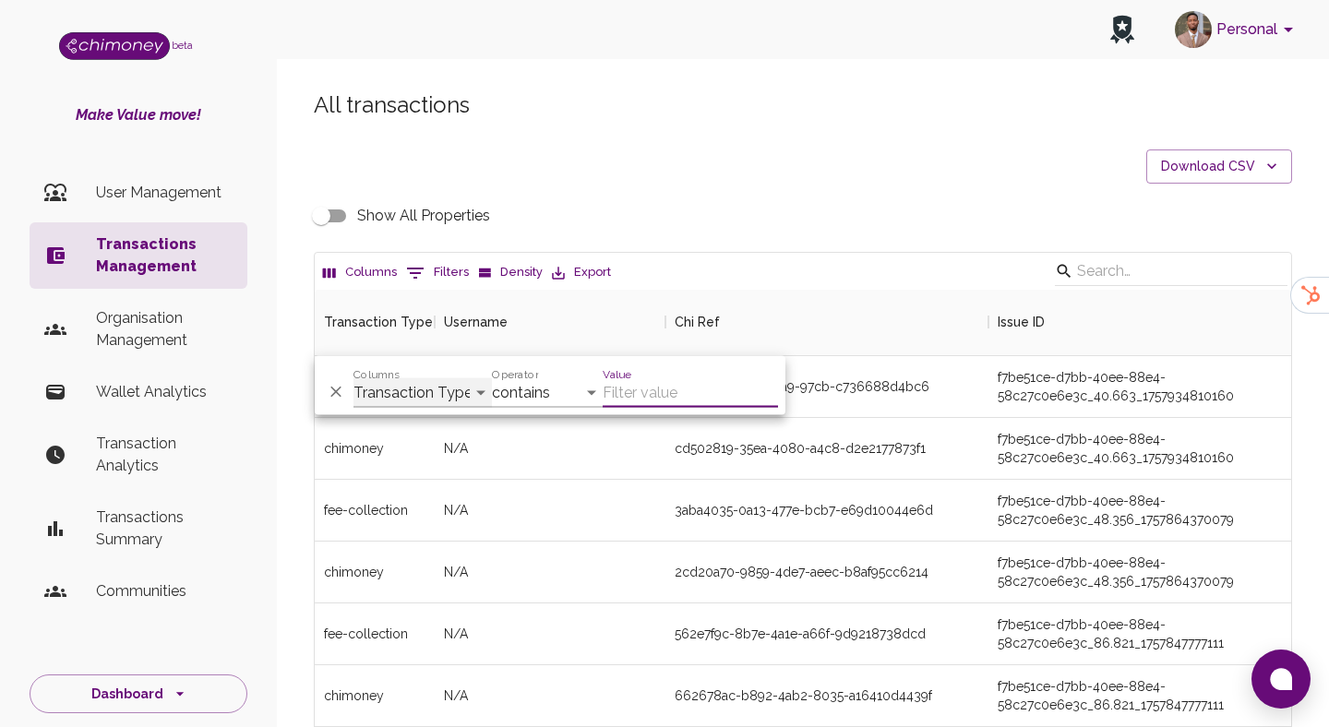
click at [414, 398] on select "Transaction Type Username Chi Ref Issue ID Value Amount Currency Fee ($) FX Rat…" at bounding box center [423, 393] width 138 height 30
select select "email"
click at [354, 378] on select "Transaction Type Username Chi Ref Issue ID Value Amount Currency Fee ($) FX Rat…" at bounding box center [423, 393] width 138 height 30
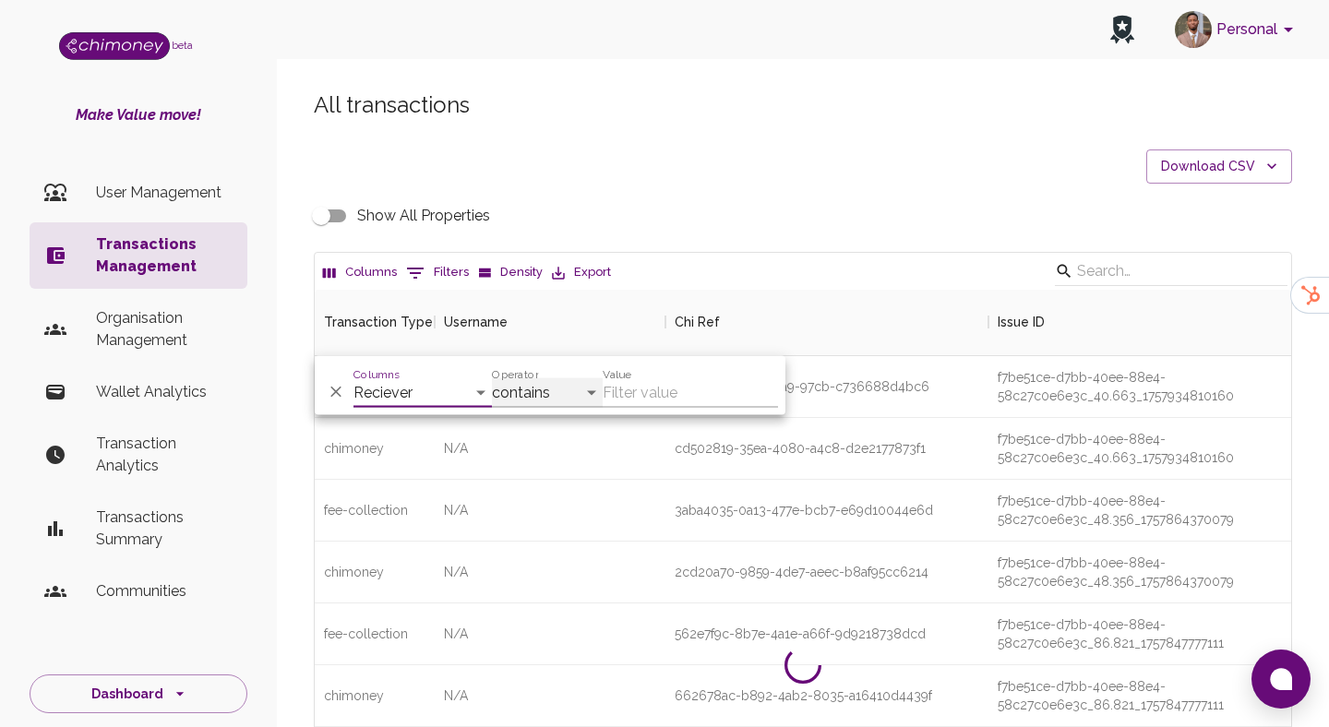
click at [574, 382] on select "contains equals starts with ends with is empty is not empty is any of" at bounding box center [547, 393] width 111 height 30
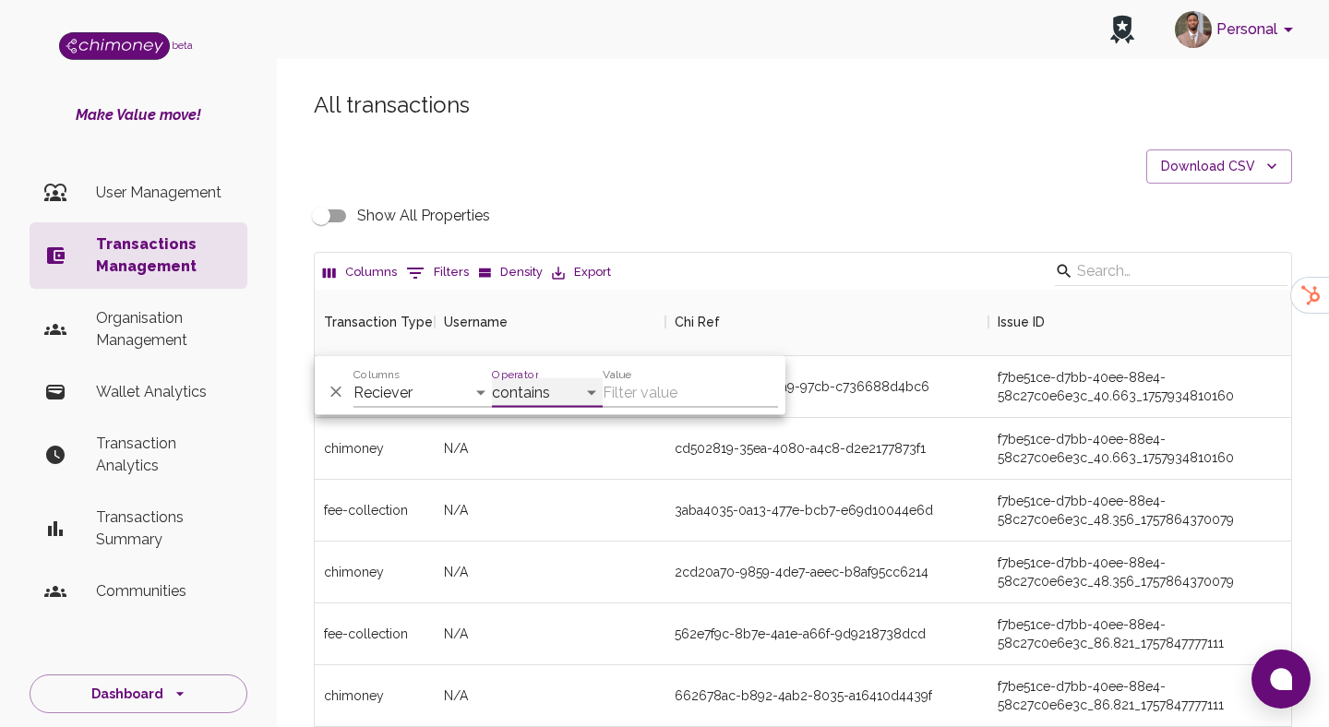
select select "equals"
click at [492, 378] on select "contains equals starts with ends with is empty is not empty is any of" at bounding box center [547, 393] width 111 height 30
click at [664, 393] on input "Value" at bounding box center [690, 393] width 175 height 30
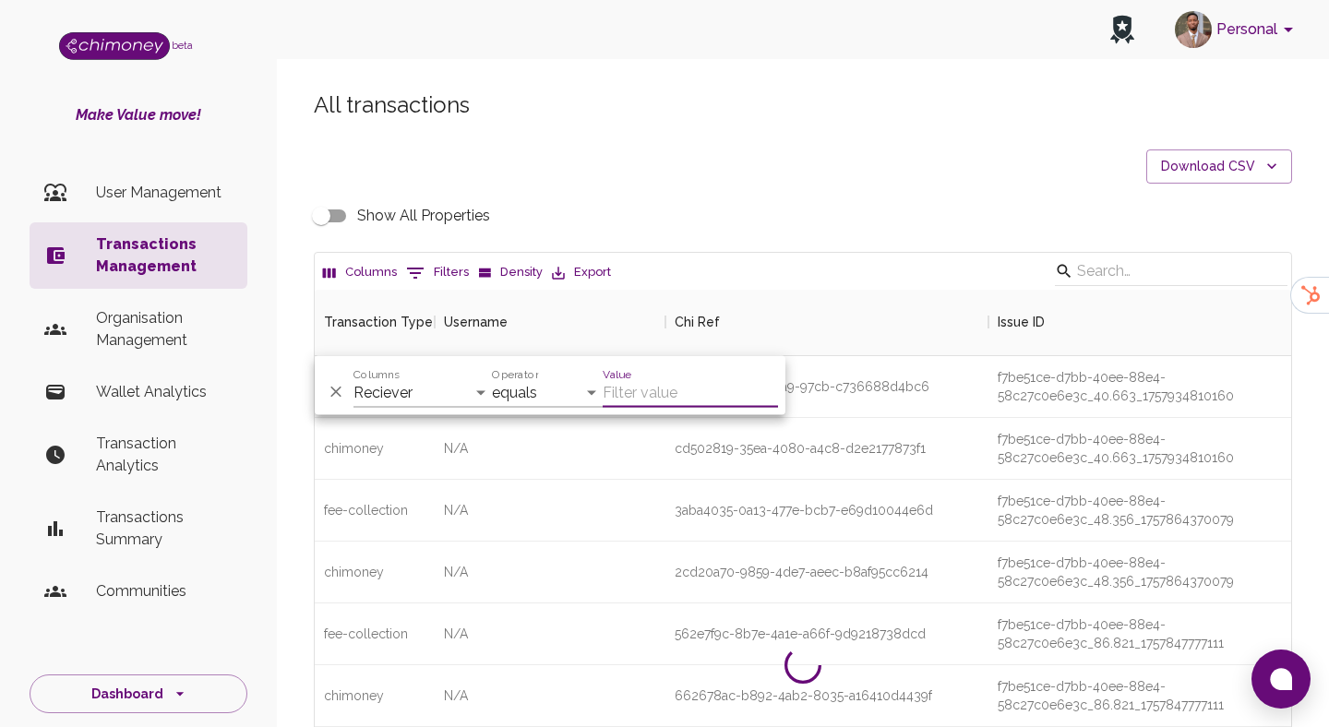
paste input "[PERSON_NAME][EMAIL_ADDRESS][DOMAIN_NAME]"
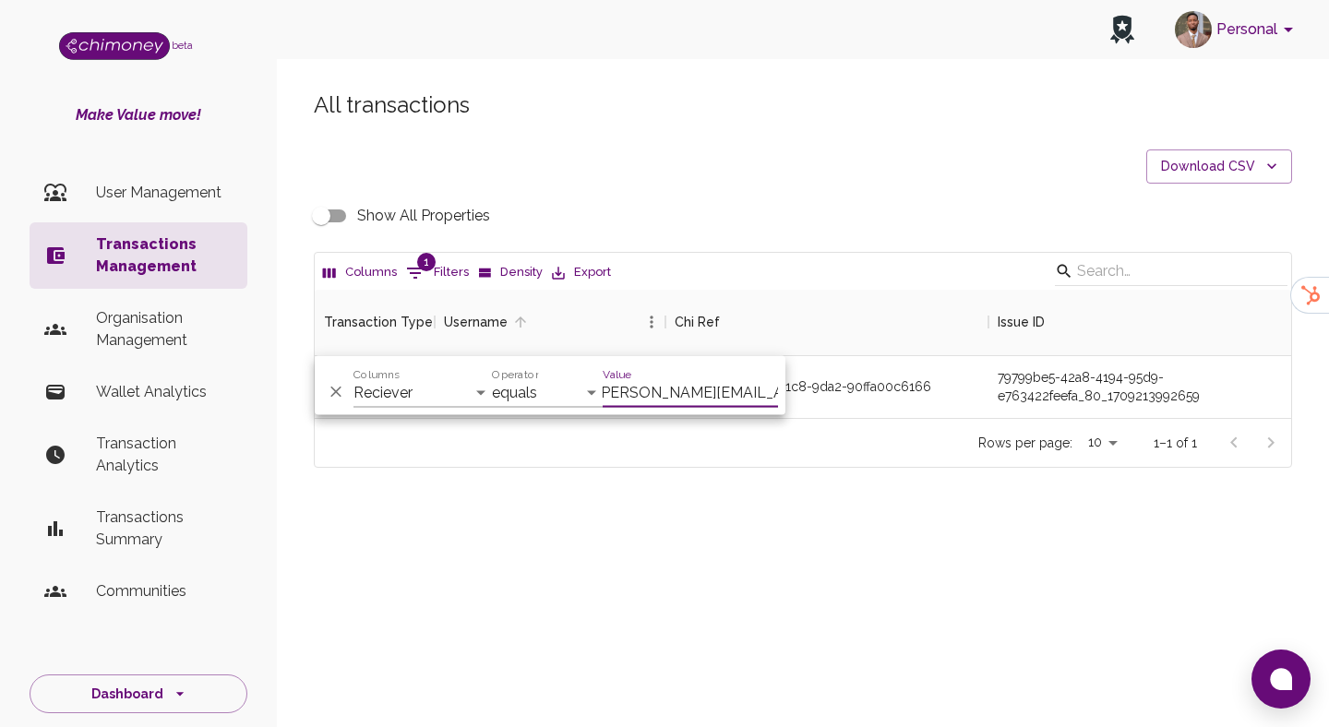
scroll to position [128, 977]
type input "[PERSON_NAME][EMAIL_ADDRESS][DOMAIN_NAME]"
click at [806, 247] on div "All transactions Download CSV Show All Properties Columns 1 Filters Density Exp…" at bounding box center [803, 279] width 1023 height 378
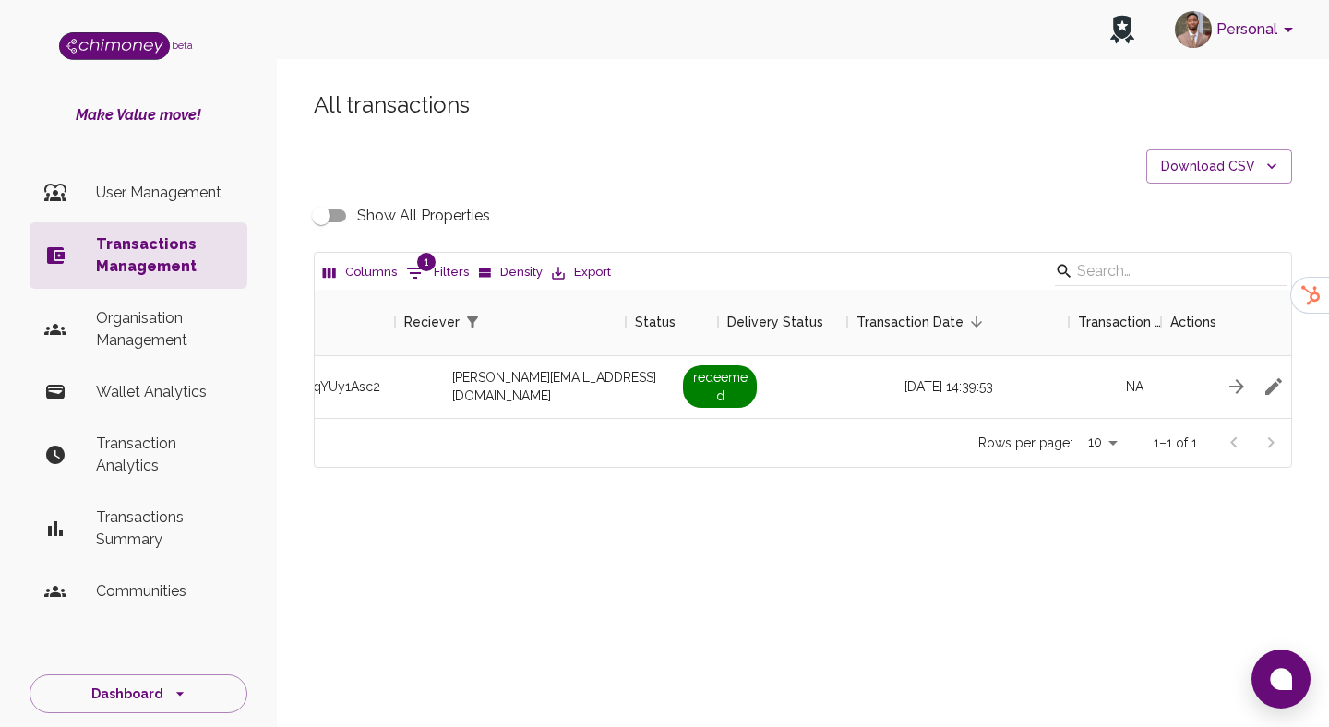
scroll to position [0, 1654]
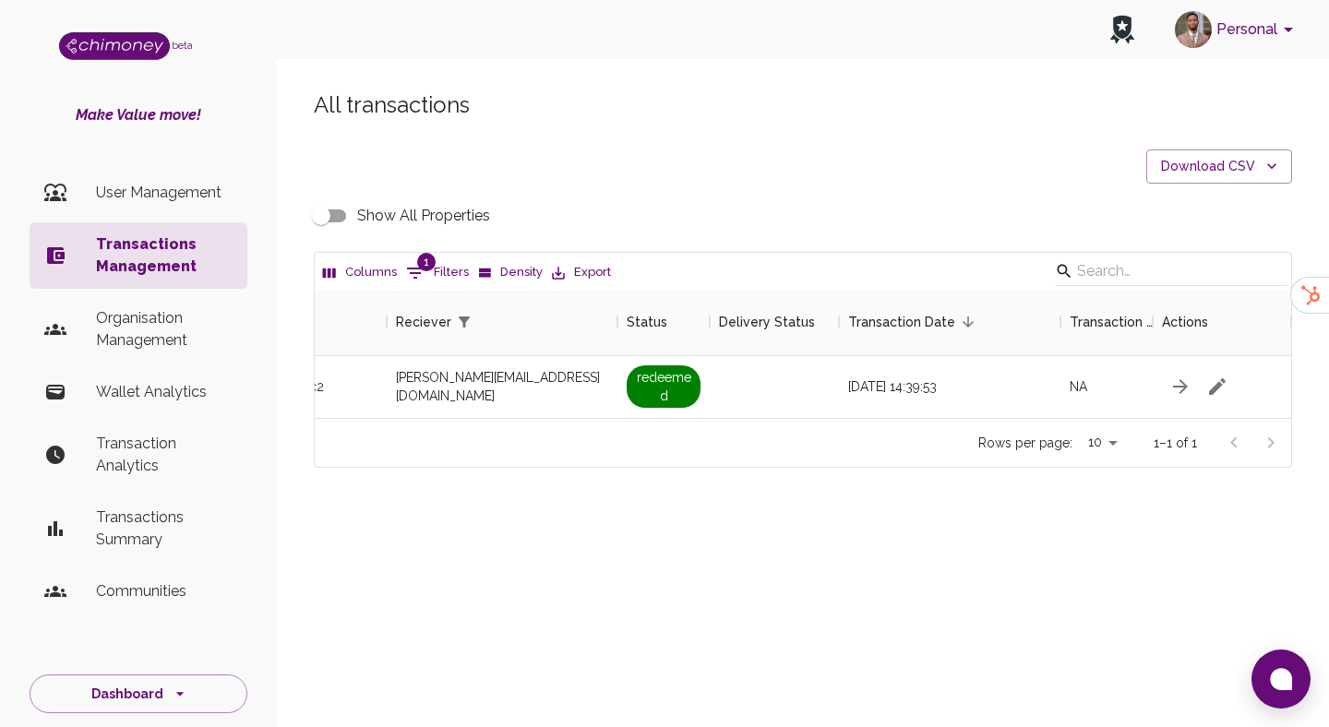
click at [323, 212] on input "Show All Properties" at bounding box center [321, 215] width 105 height 35
checkbox input "true"
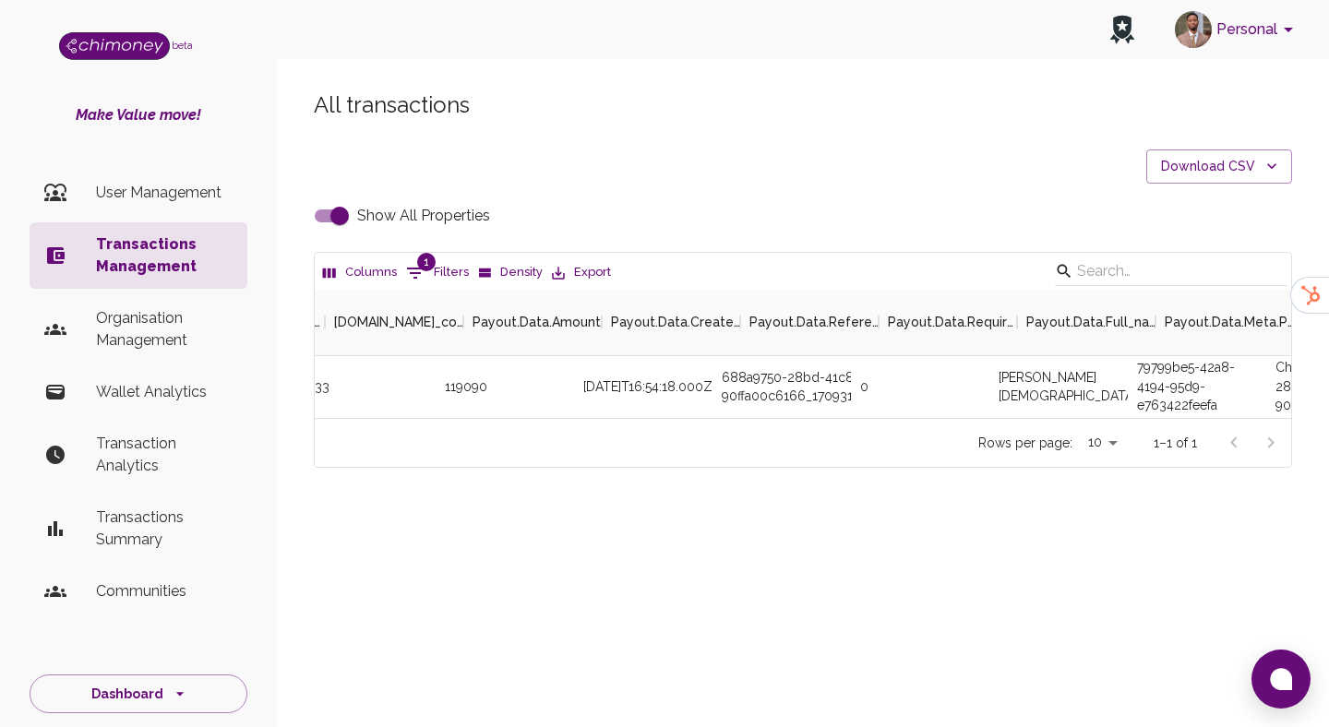
scroll to position [0, 3313]
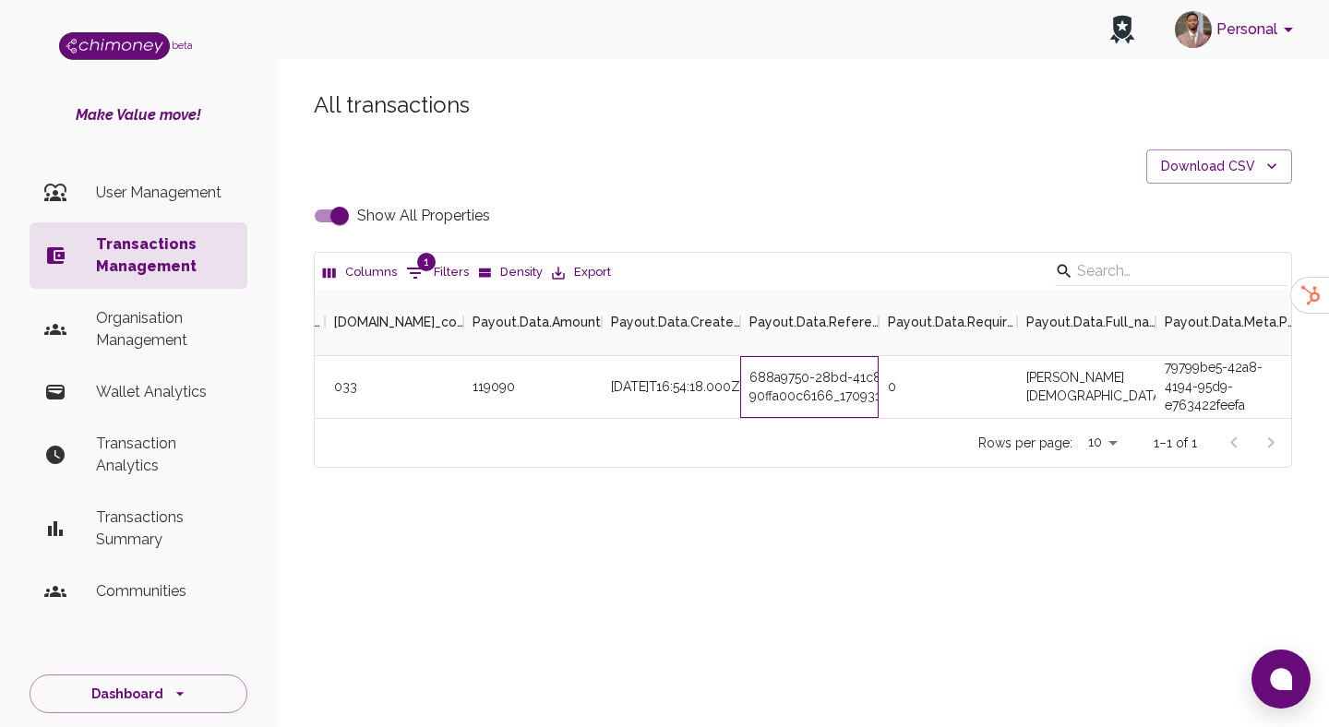
click at [791, 390] on div "688a9750-28bd-41c8-9da2-90ffa00c6166_1709312057636" at bounding box center [809, 387] width 138 height 62
copy div "688a9750-28bd-41c8-9da2-90ffa00c6166_1709312057636"
click at [437, 278] on button "1 Filters" at bounding box center [438, 273] width 72 height 30
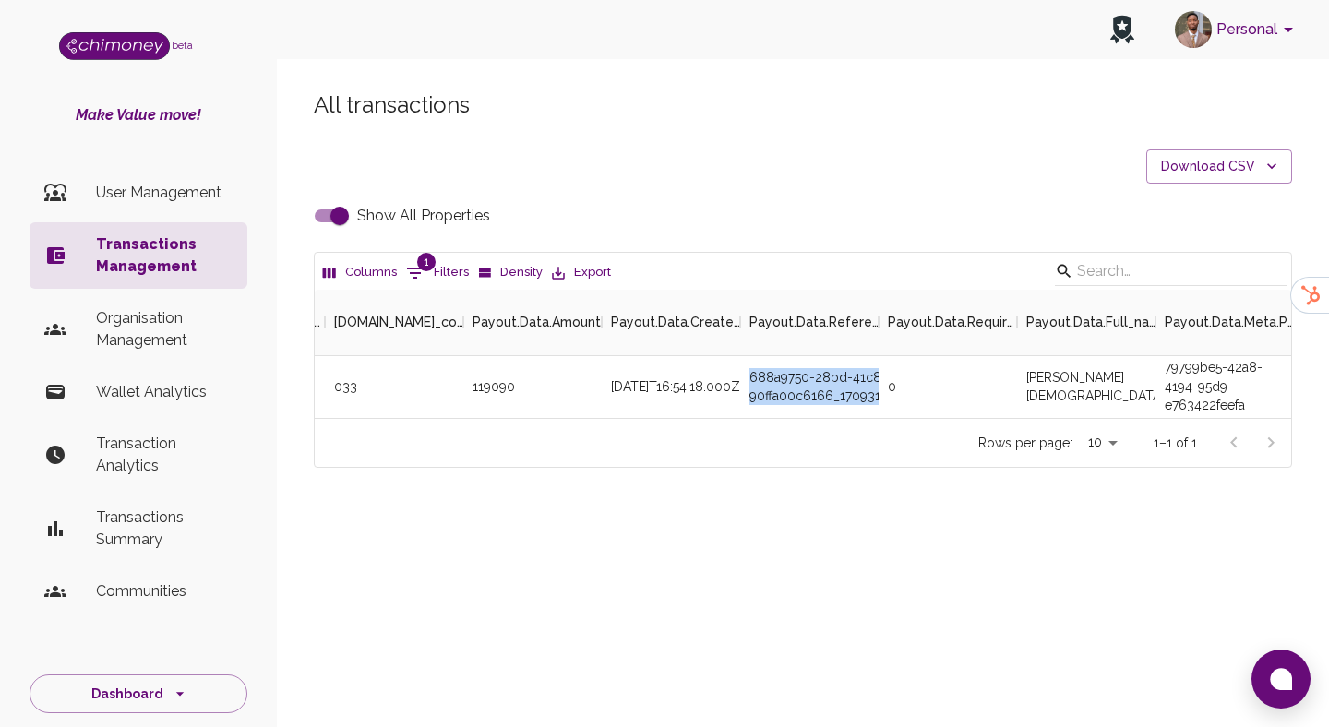
select select "email"
select select "equals"
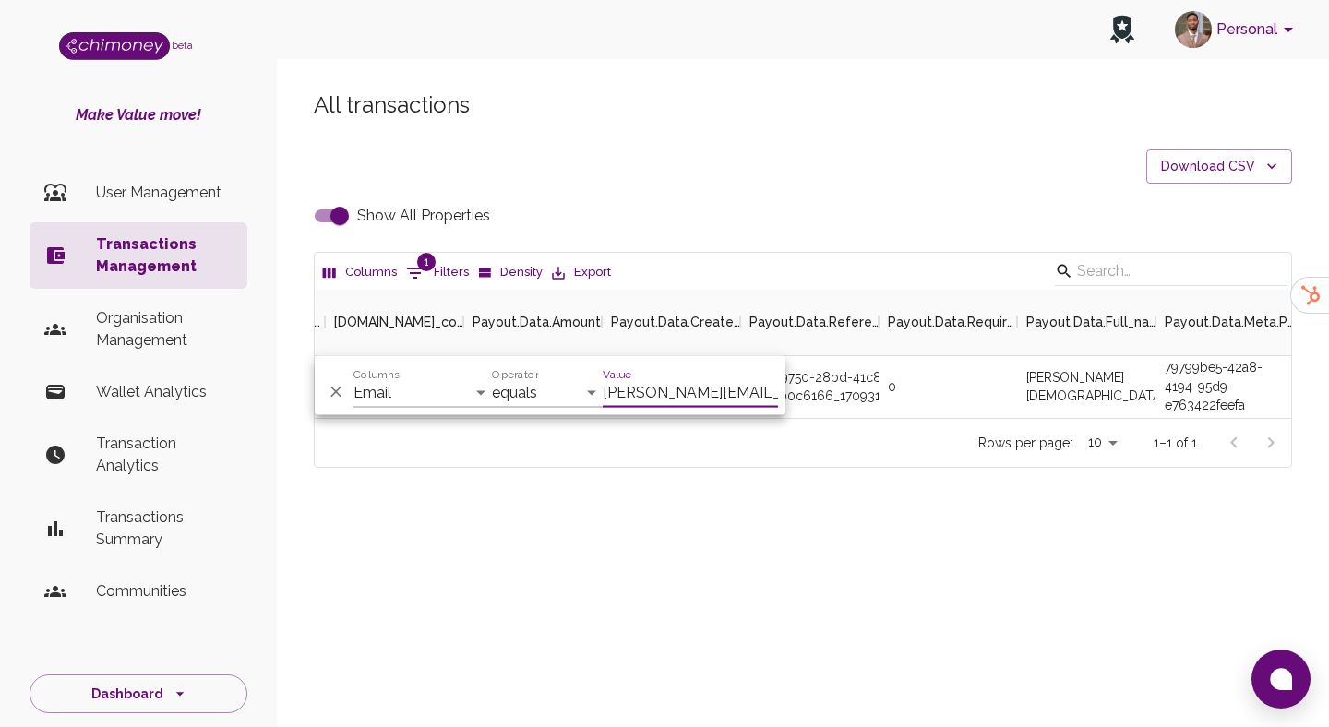
scroll to position [0, 6]
click at [690, 388] on input "[PERSON_NAME][EMAIL_ADDRESS][DOMAIN_NAME]" at bounding box center [690, 393] width 175 height 30
type input "[EMAIL_ADDRESS][PERSON_NAME][DOMAIN_NAME]"
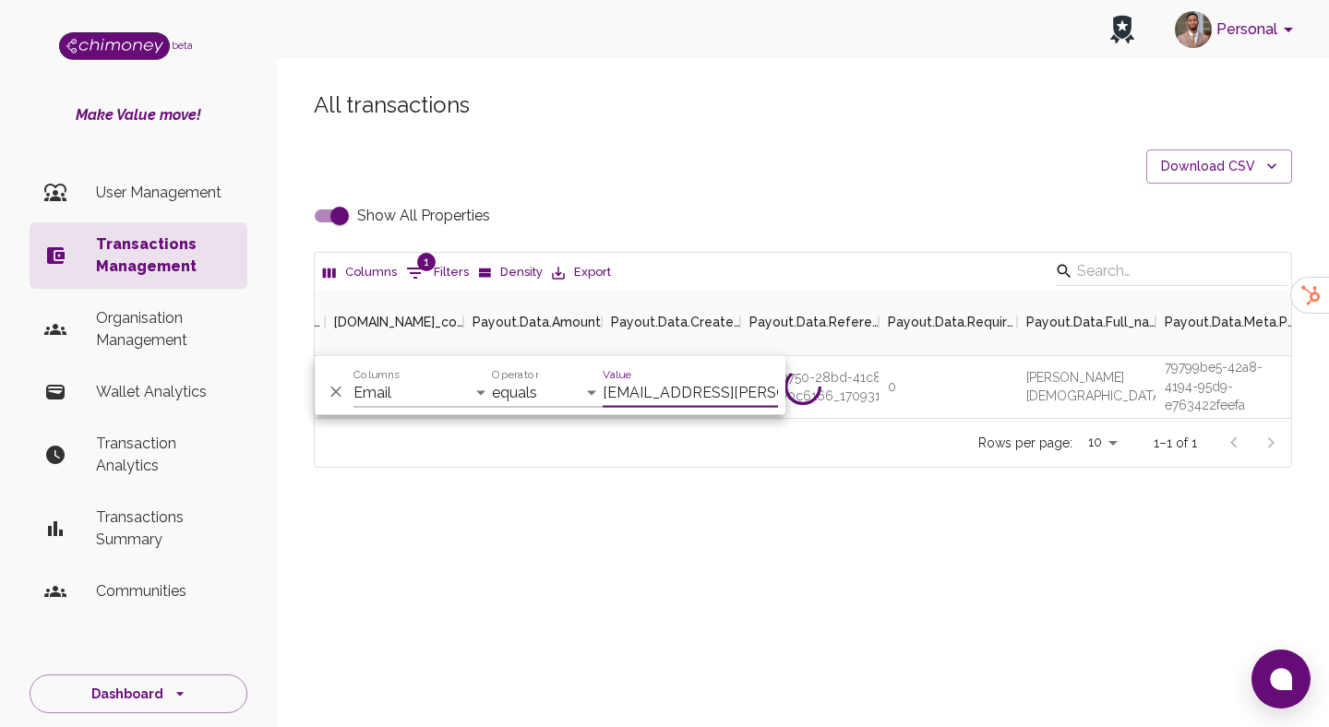
click at [709, 396] on input "[EMAIL_ADDRESS][PERSON_NAME][DOMAIN_NAME]" at bounding box center [690, 393] width 175 height 30
